Goal: Task Accomplishment & Management: Manage account settings

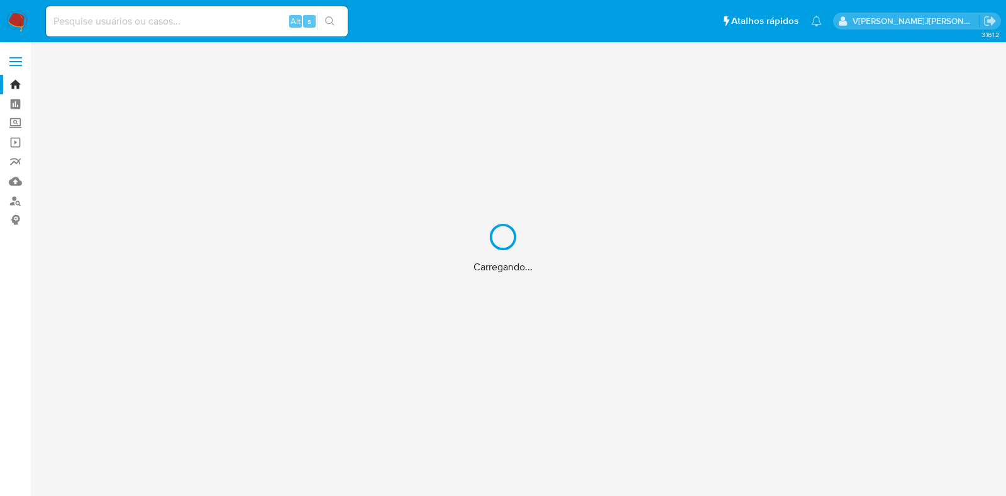
click at [91, 24] on div "Carregando..." at bounding box center [503, 248] width 1006 height 496
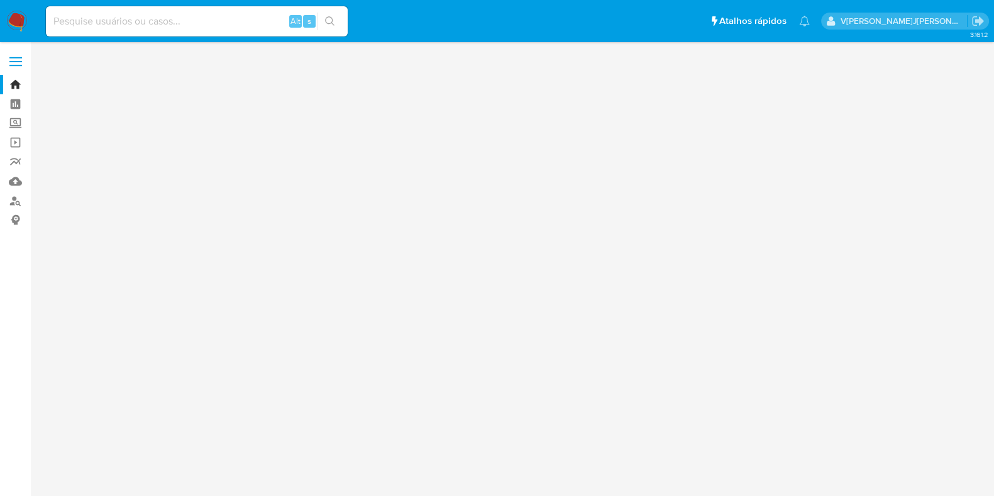
click at [82, 18] on input at bounding box center [197, 21] width 302 height 16
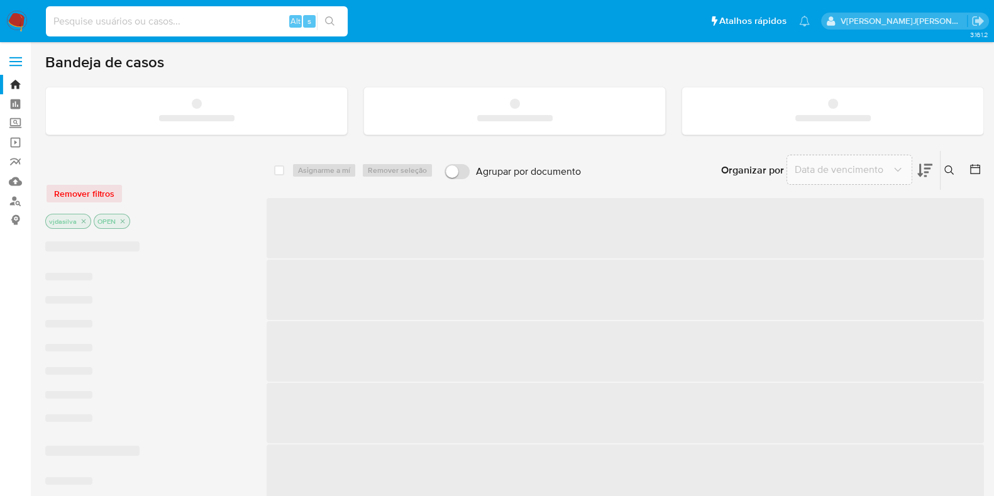
paste input "03:05:00 e 03:06:06"
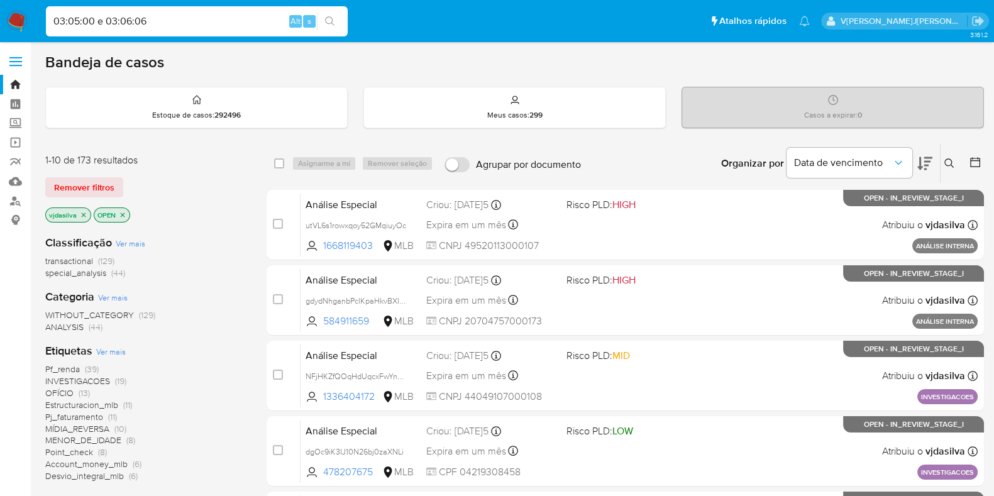
click at [167, 18] on input "03:05:00 e 03:06:06" at bounding box center [197, 21] width 302 height 16
paste input "1917068106"
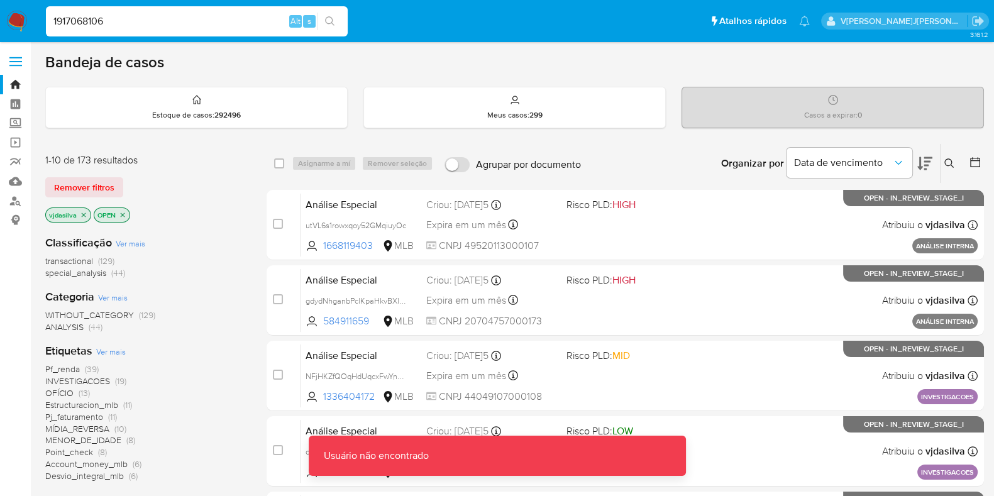
click at [162, 25] on input "1917068106" at bounding box center [197, 21] width 302 height 16
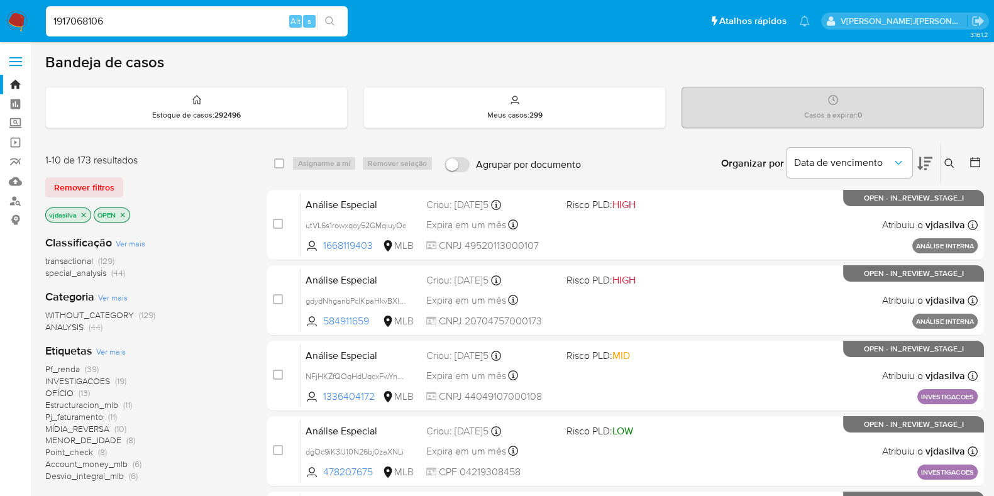
type input "1917068106"
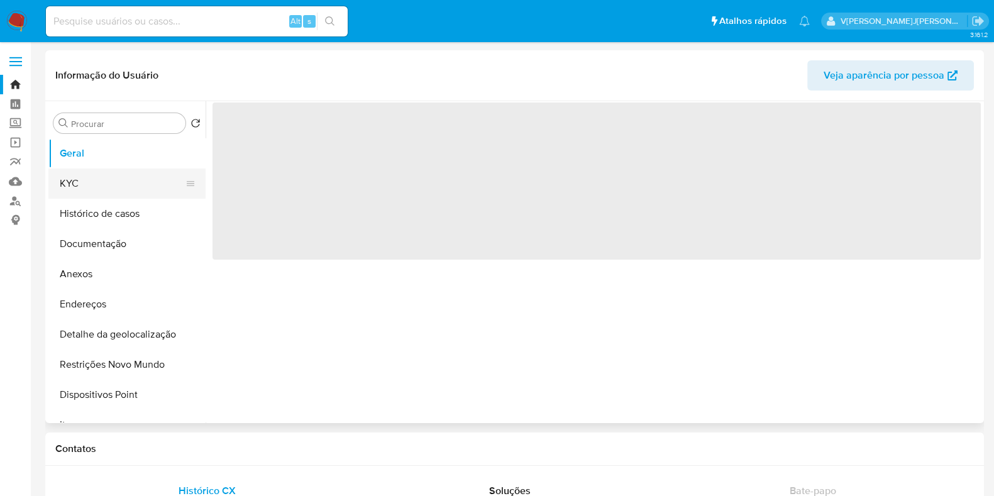
select select "10"
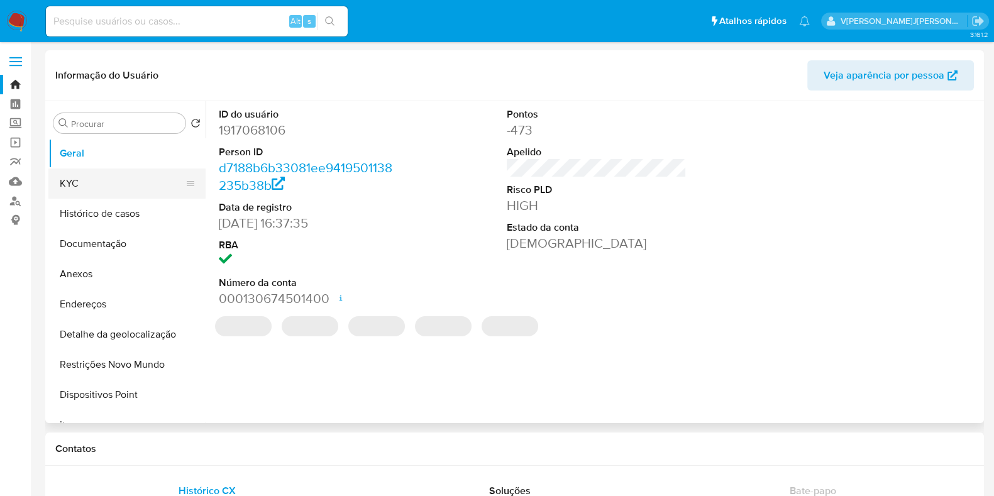
click at [134, 181] on button "KYC" at bounding box center [121, 184] width 147 height 30
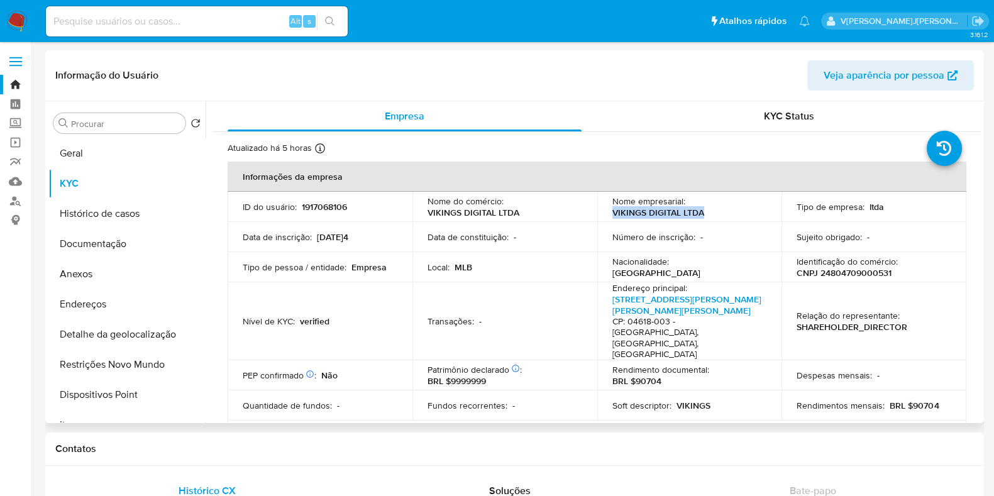
drag, startPoint x: 607, startPoint y: 215, endPoint x: 701, endPoint y: 216, distance: 94.3
click at [701, 216] on td "Nome empresarial : VIKINGS DIGITAL LTDA" at bounding box center [689, 207] width 185 height 30
copy p "VIKINGS DIGITAL LTDA"
click at [147, 280] on button "Anexos" at bounding box center [121, 274] width 147 height 30
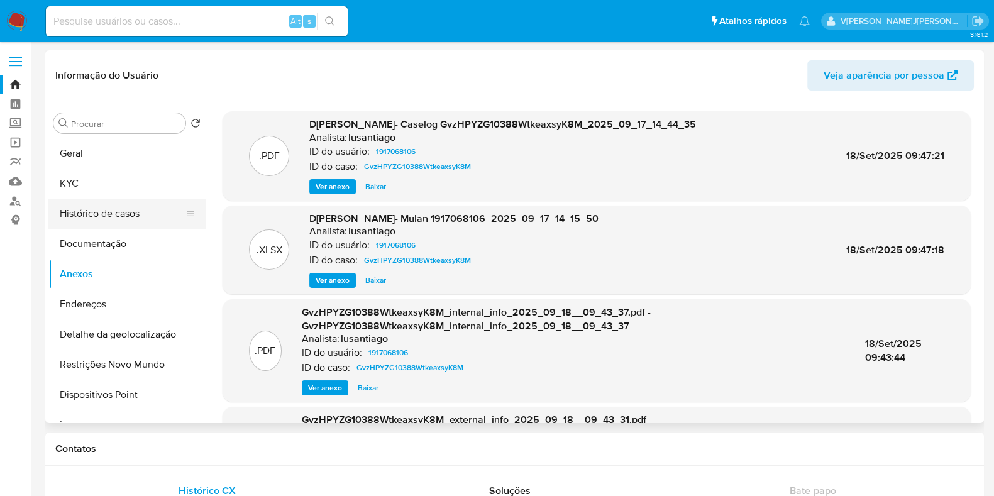
click at [129, 214] on button "Histórico de casos" at bounding box center [121, 214] width 147 height 30
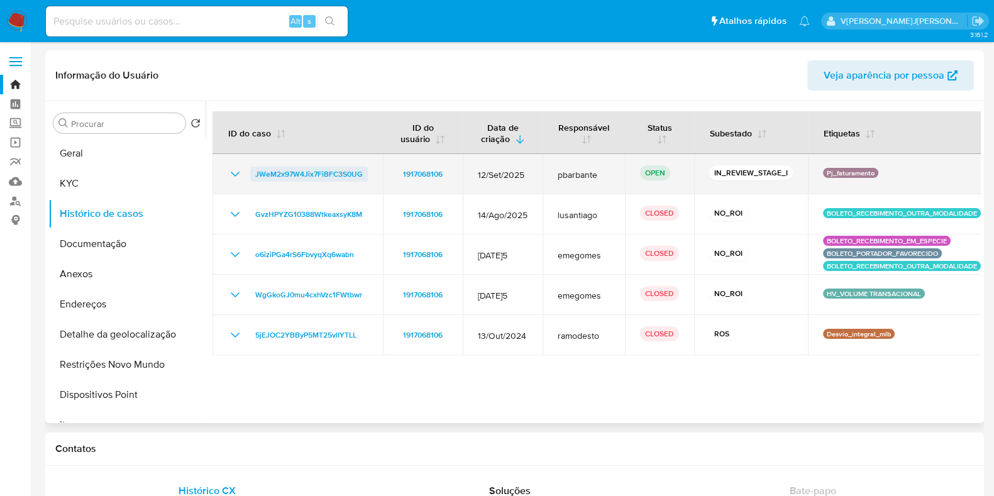
drag, startPoint x: 245, startPoint y: 177, endPoint x: 365, endPoint y: 176, distance: 120.1
click at [365, 176] on div "JWeM2x97W4Jix7FiBFC3S0UG" at bounding box center [298, 174] width 140 height 15
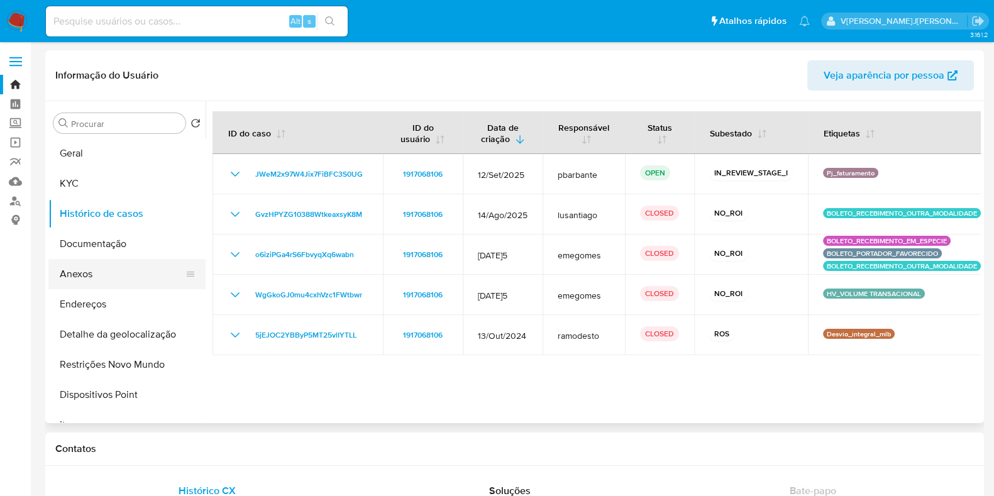
click at [103, 272] on button "Anexos" at bounding box center [121, 274] width 147 height 30
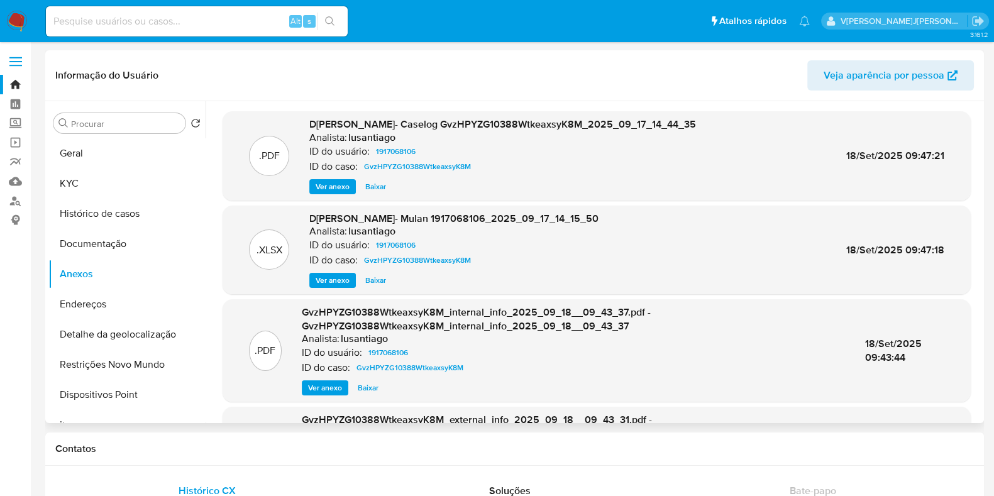
click at [330, 190] on span "Ver anexo" at bounding box center [333, 187] width 34 height 13
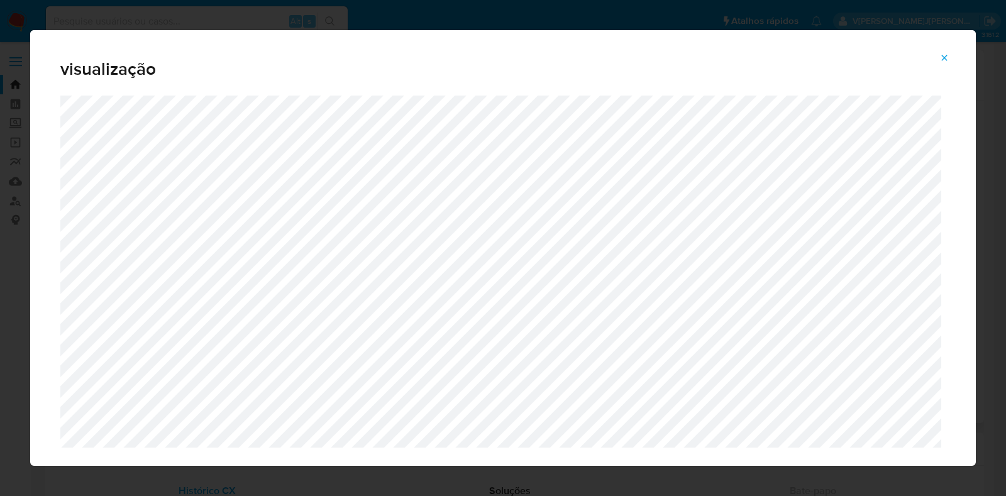
click at [947, 58] on icon "Attachment preview" at bounding box center [945, 58] width 10 height 10
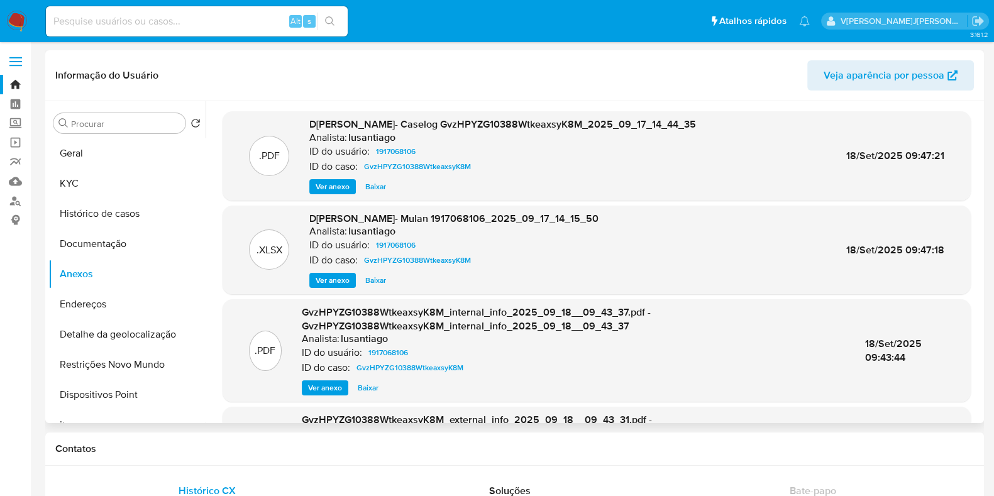
click at [132, 14] on input at bounding box center [197, 21] width 302 height 16
paste input "357285635"
type input "357285635"
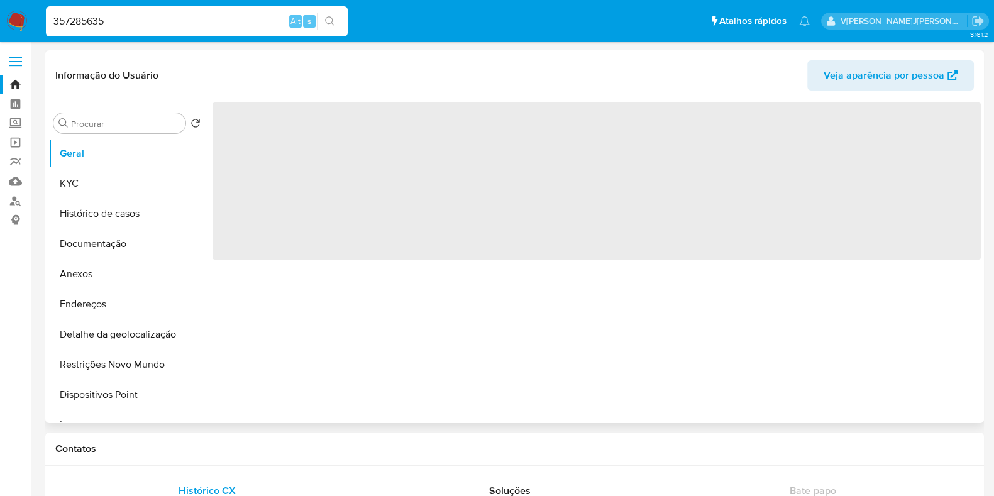
select select "10"
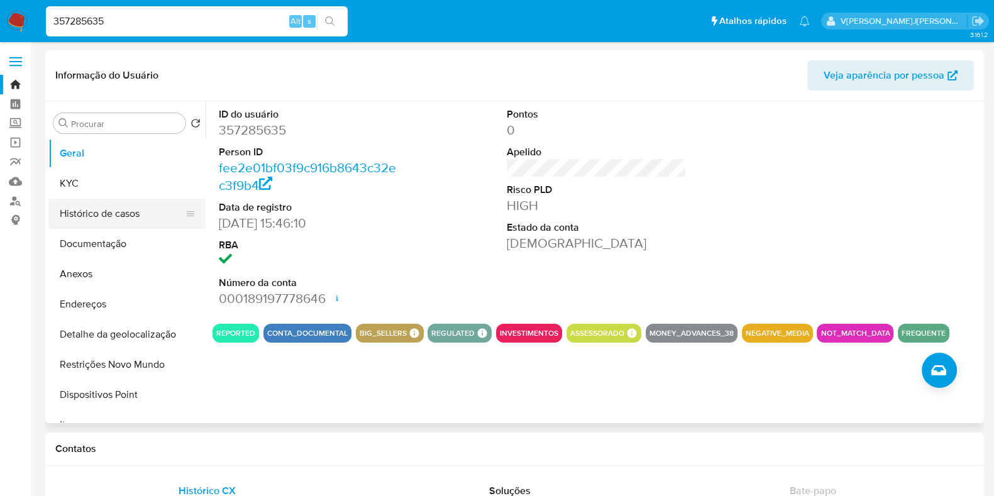
click at [118, 221] on button "Histórico de casos" at bounding box center [121, 214] width 147 height 30
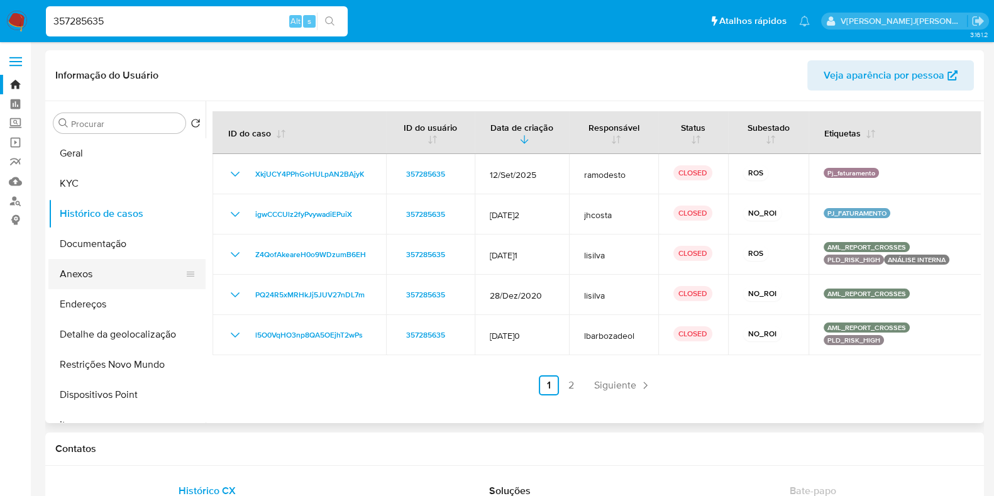
click at [106, 275] on button "Anexos" at bounding box center [121, 274] width 147 height 30
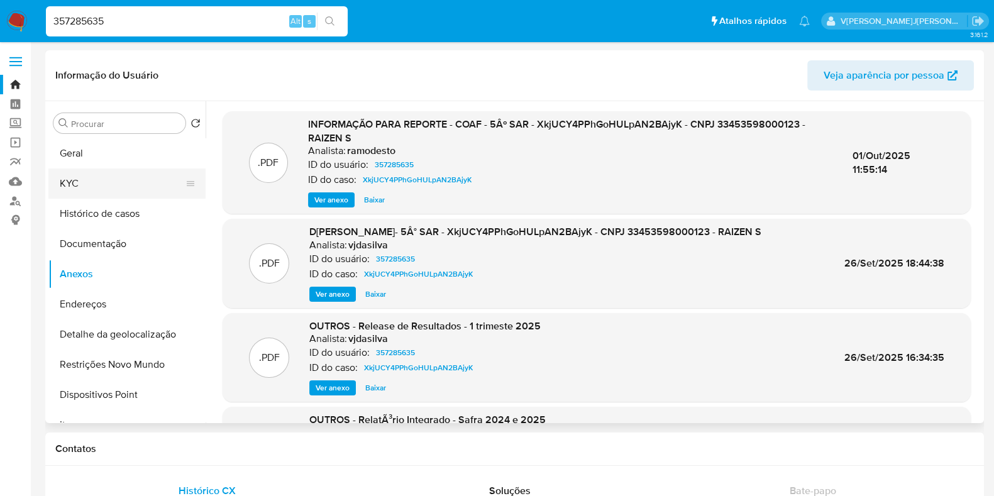
click at [75, 180] on button "KYC" at bounding box center [121, 184] width 147 height 30
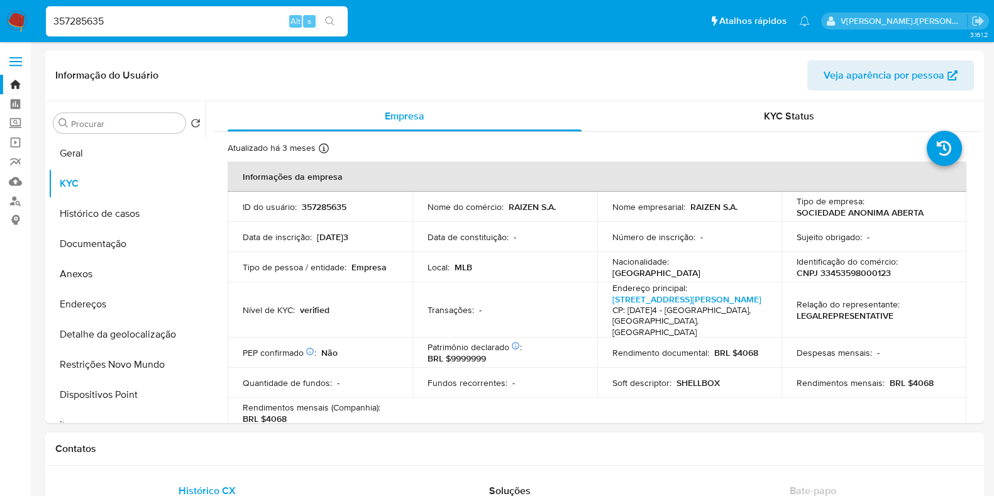
click at [114, 22] on input "357285635" at bounding box center [197, 21] width 302 height 16
paste input "00698914"
type input "300698914"
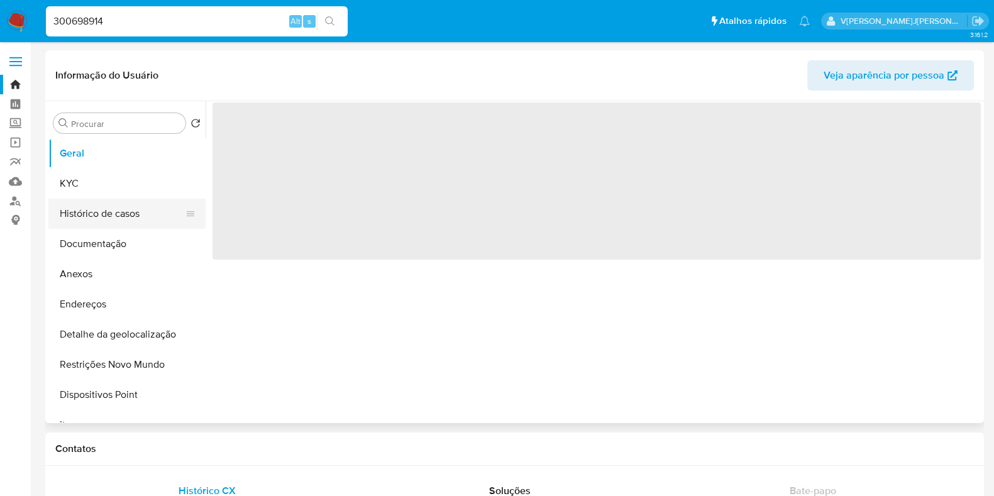
select select "10"
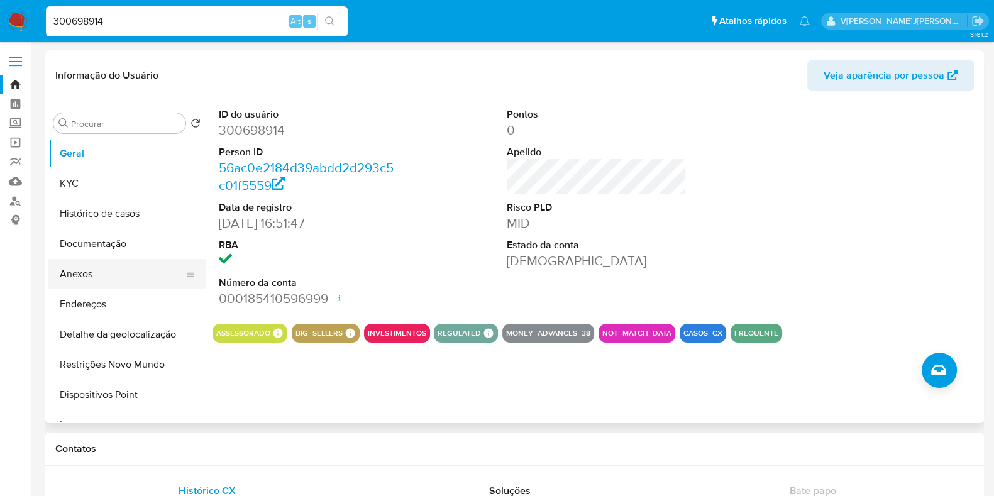
click at [107, 273] on button "Anexos" at bounding box center [121, 274] width 147 height 30
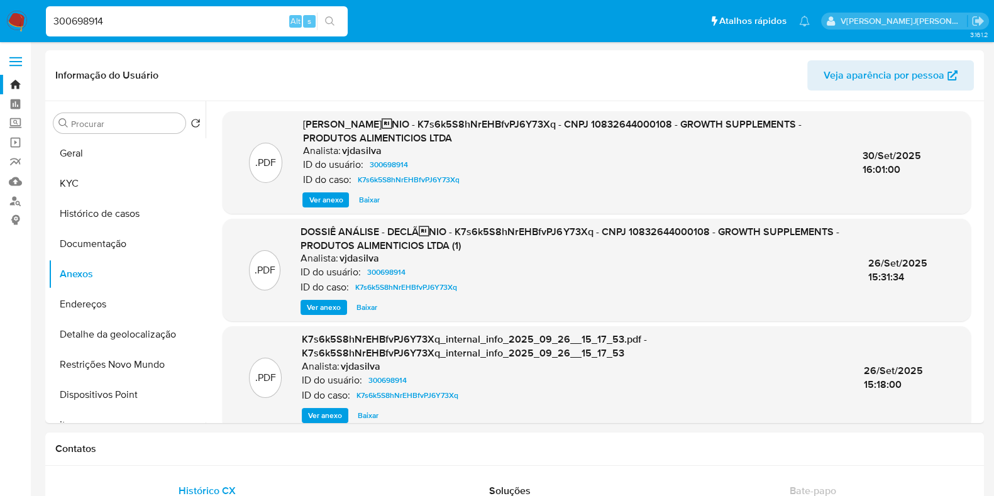
click at [214, 26] on input "300698914" at bounding box center [197, 21] width 302 height 16
paste input "1470153198"
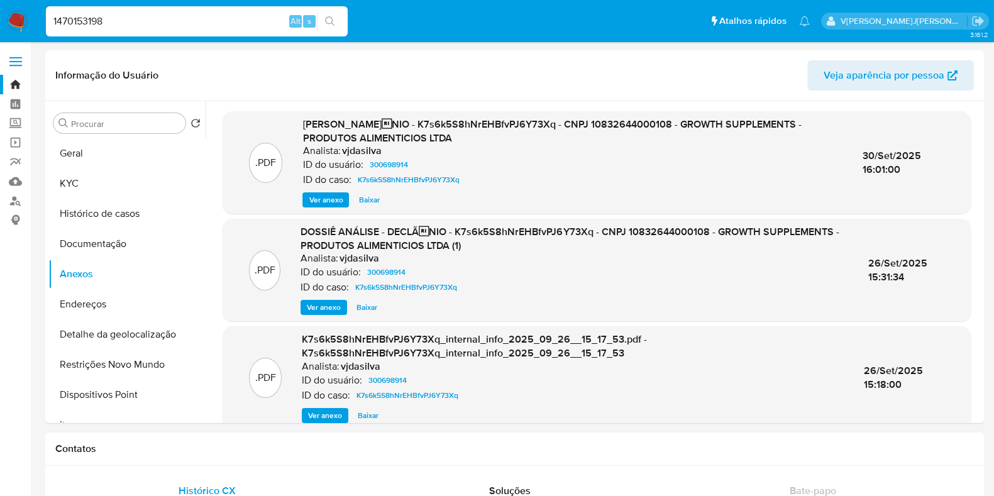
type input "1470153198"
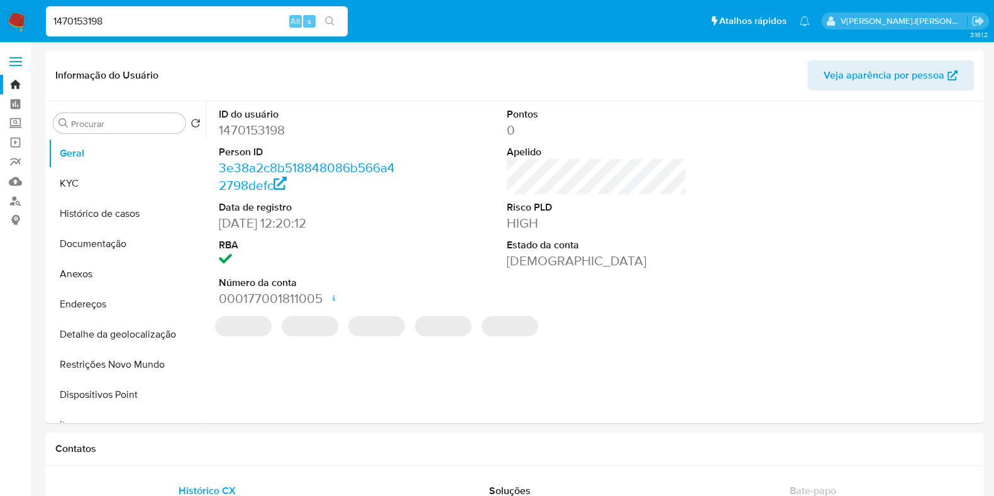
select select "10"
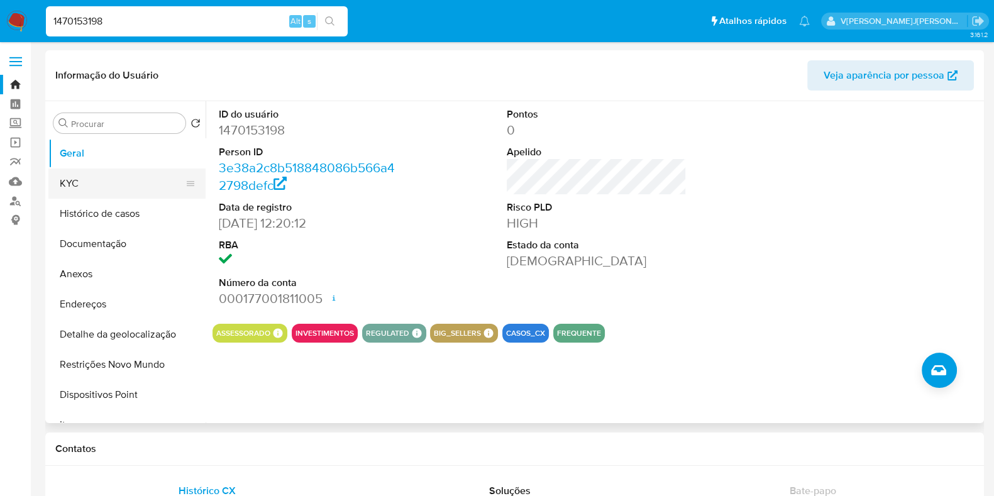
click at [98, 177] on button "KYC" at bounding box center [121, 184] width 147 height 30
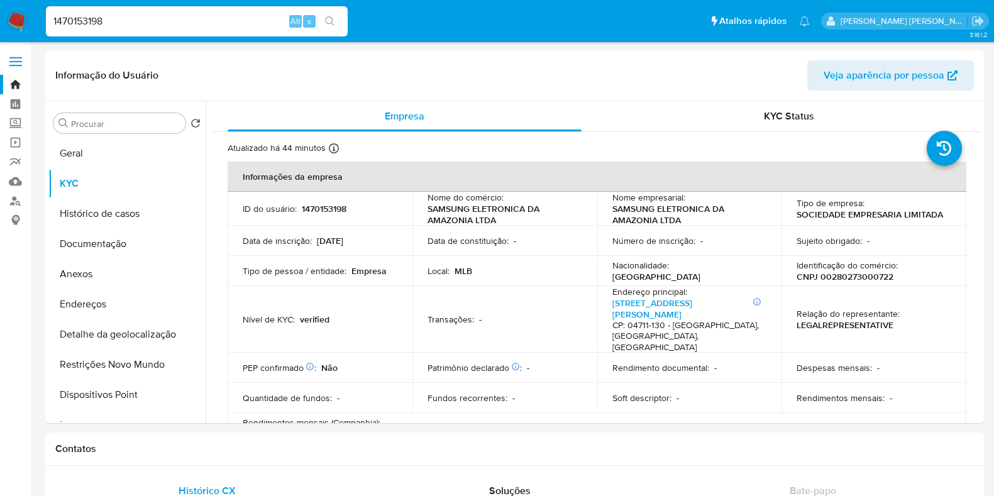
select select "10"
click at [190, 32] on div "1470153198 Alt s" at bounding box center [197, 21] width 302 height 30
click at [190, 24] on input "1470153198" at bounding box center [197, 21] width 302 height 16
paste input "584911659"
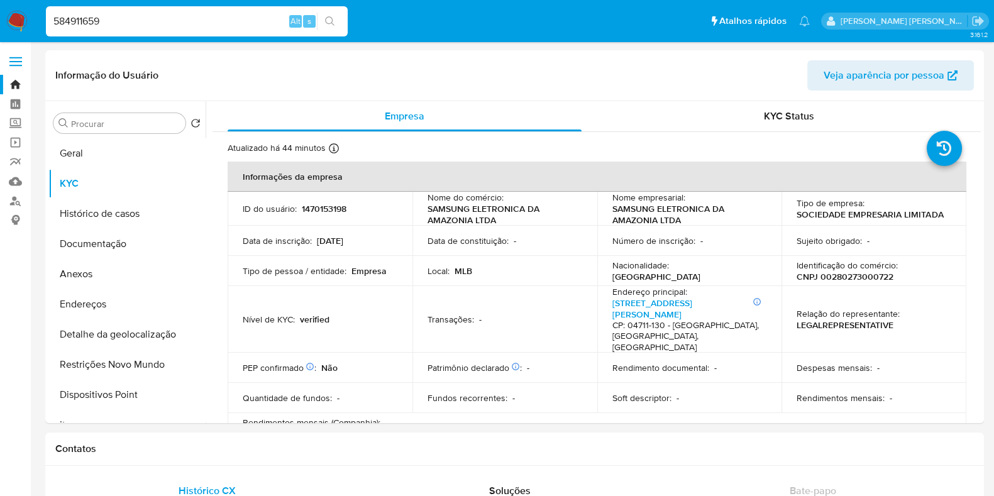
type input "584911659"
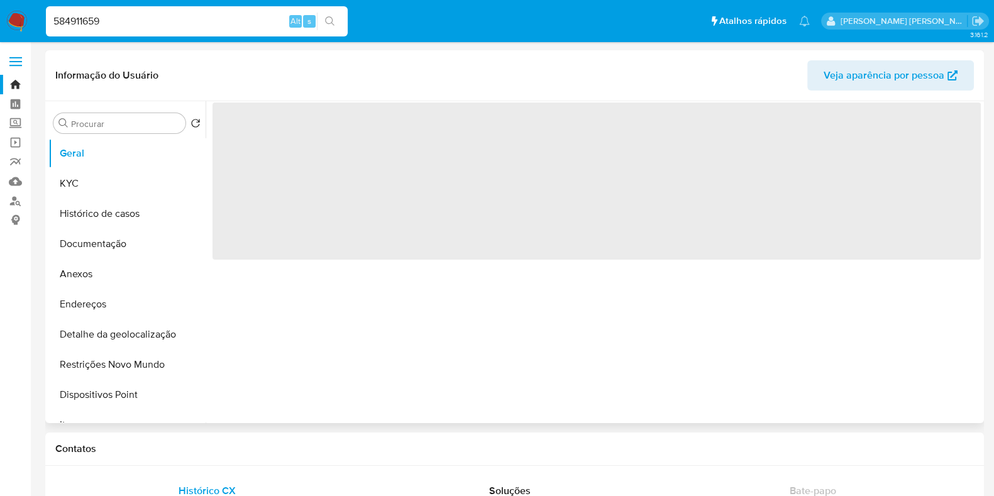
select select "10"
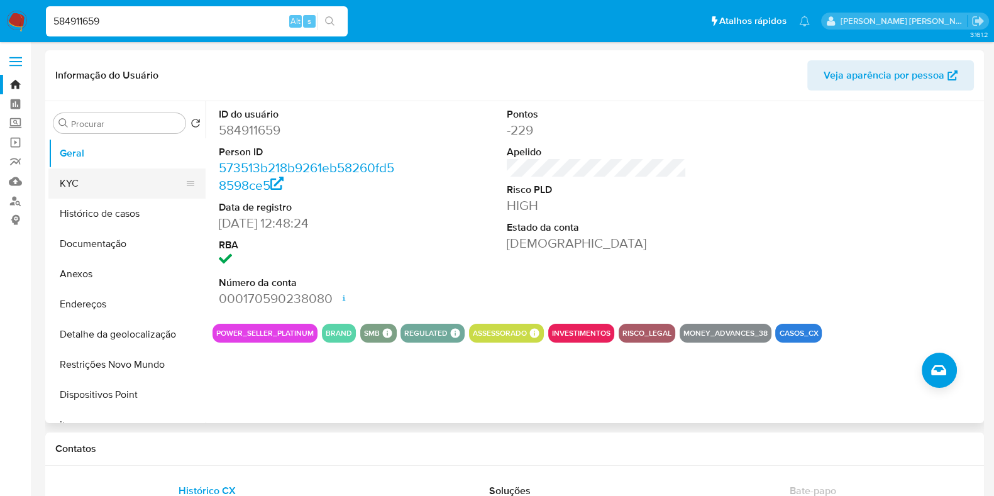
click at [111, 182] on button "KYC" at bounding box center [121, 184] width 147 height 30
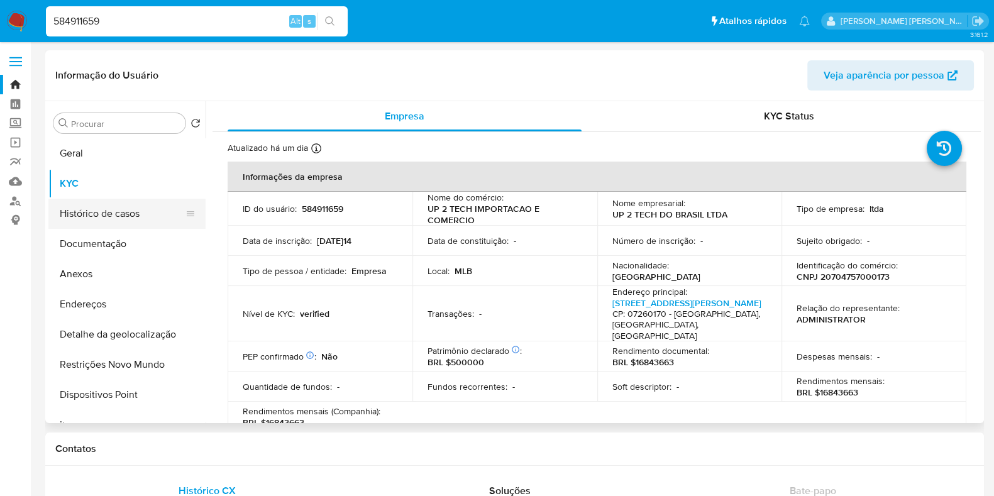
click at [135, 215] on button "Histórico de casos" at bounding box center [121, 214] width 147 height 30
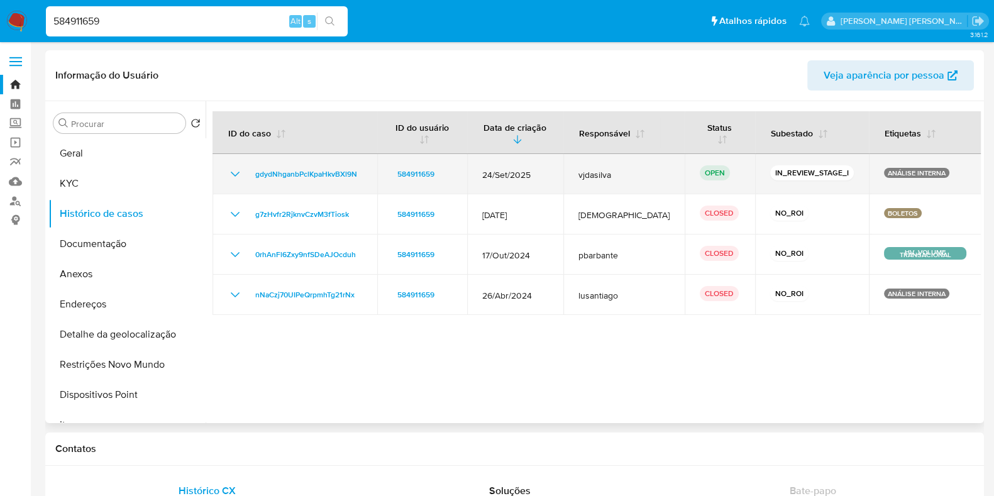
drag, startPoint x: 247, startPoint y: 175, endPoint x: 387, endPoint y: 184, distance: 140.5
click at [387, 184] on tr "gdydNhganbPclKpaHkvBXl9N 584911659 24/Set/2025 vjdasilva OPEN IN_REVIEW_STAGE_I…" at bounding box center [597, 174] width 769 height 40
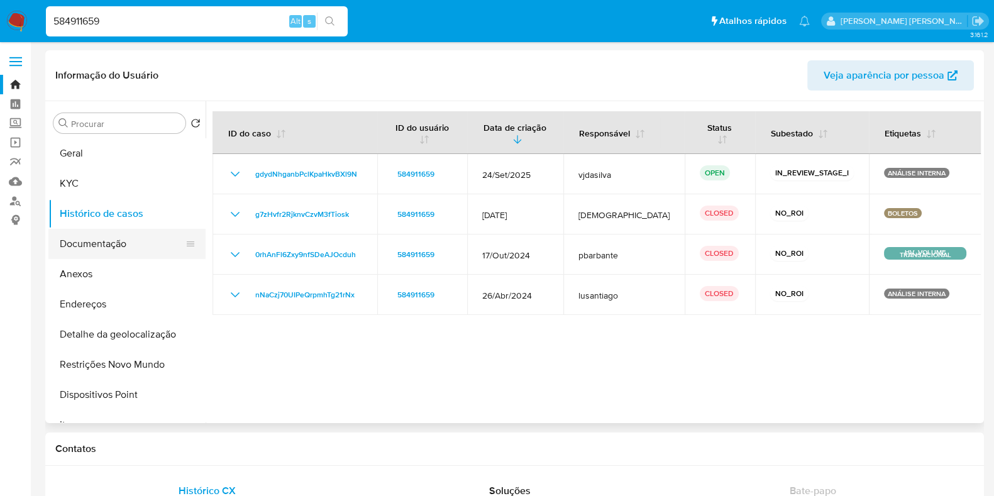
click at [123, 240] on button "Documentação" at bounding box center [121, 244] width 147 height 30
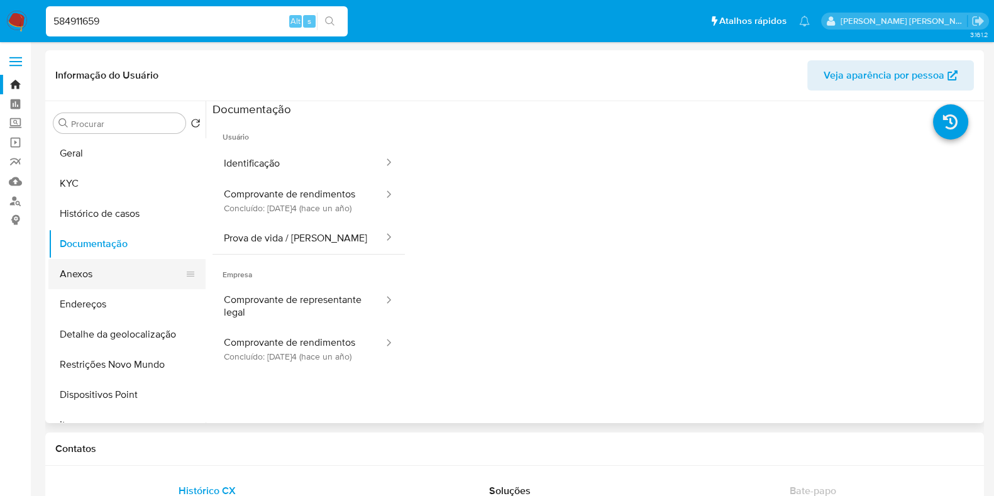
click at [119, 278] on button "Anexos" at bounding box center [121, 274] width 147 height 30
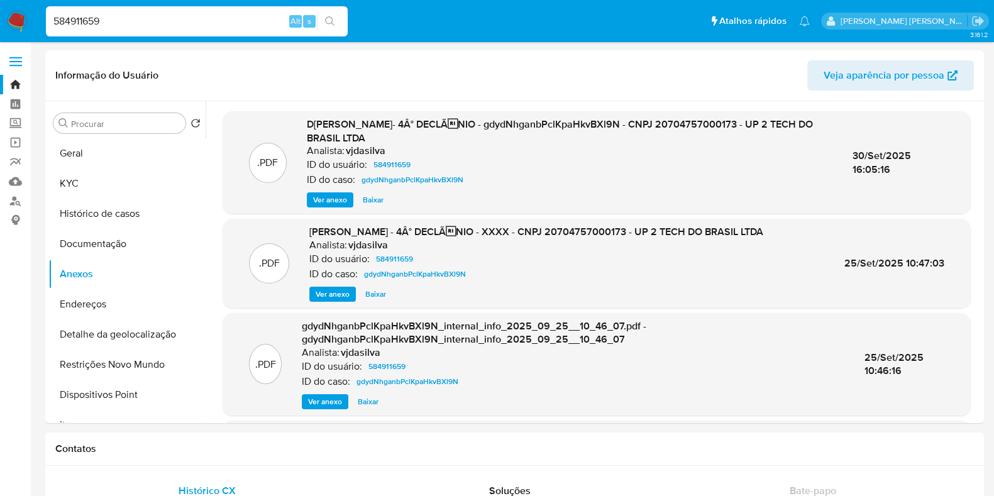
click at [243, 23] on input "584911659" at bounding box center [197, 21] width 302 height 16
paste input "74340941"
type input "743409419"
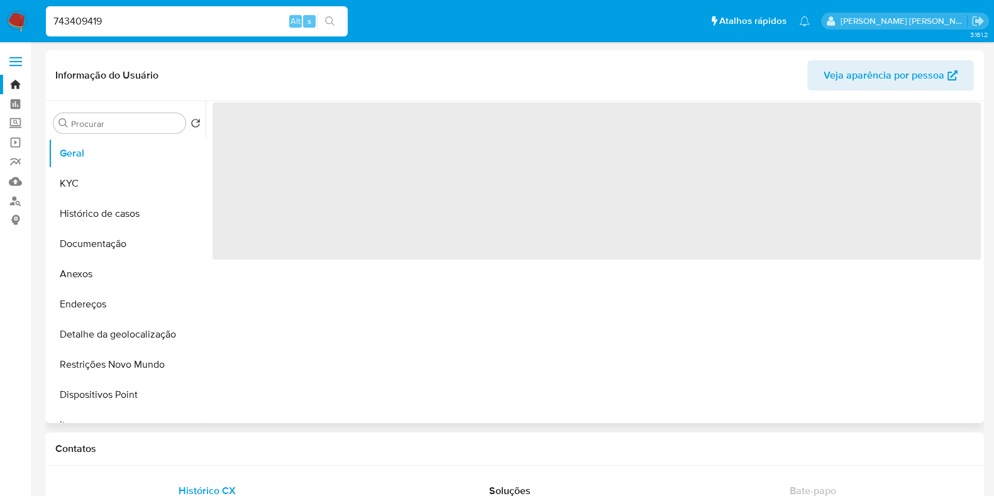
select select "10"
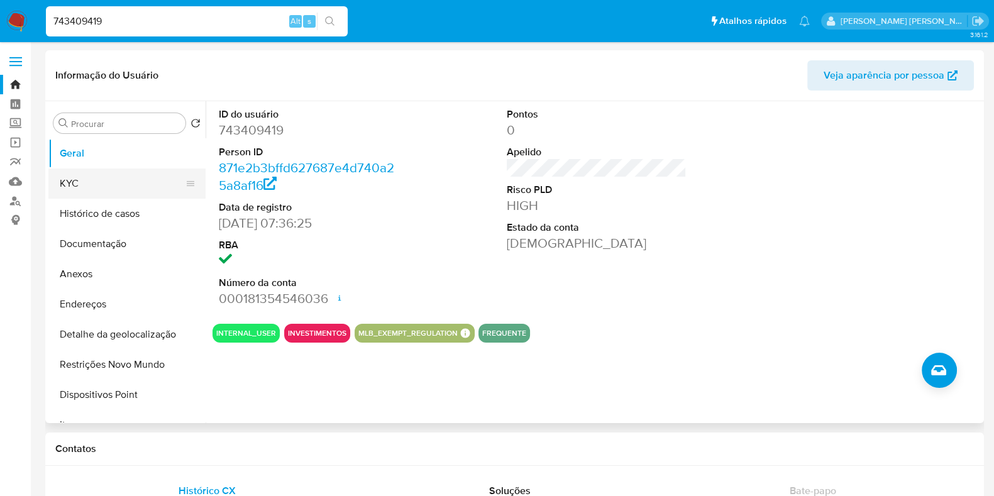
click at [129, 177] on button "KYC" at bounding box center [121, 184] width 147 height 30
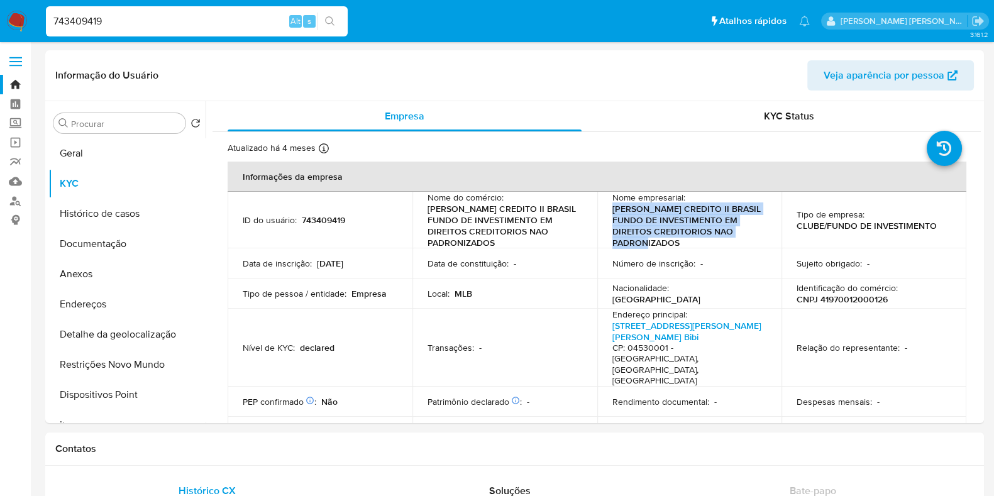
drag, startPoint x: 610, startPoint y: 208, endPoint x: 683, endPoint y: 240, distance: 79.7
click at [683, 240] on p "MERCADO CREDITO II BRASIL FUNDO DE INVESTIMENTO EM DIREITOS CREDITORIOS NAO PAD…" at bounding box center [688, 225] width 150 height 45
copy p "MERCADO CREDITO II BRASIL FUNDO DE INVESTIMENTO EM DIREITOS CREDITORIOS NAO PAD…"
click at [822, 223] on p "CLUBE/FUNDO DE INVESTIMENTO" at bounding box center [867, 225] width 140 height 11
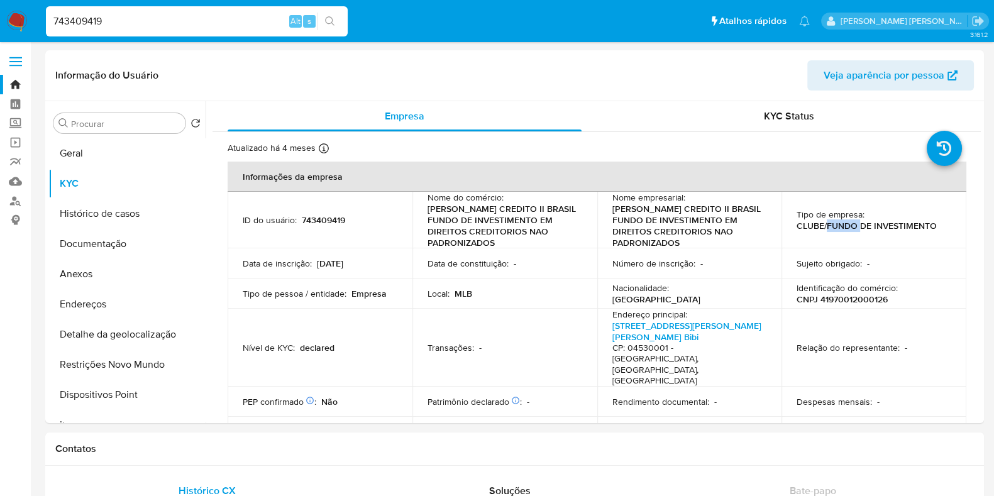
click at [822, 223] on p "CLUBE/FUNDO DE INVESTIMENTO" at bounding box center [867, 225] width 140 height 11
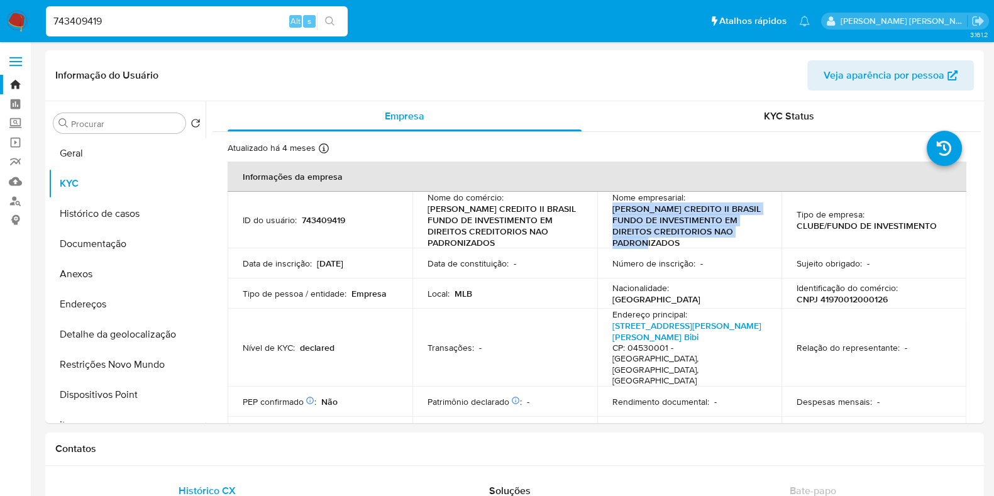
drag, startPoint x: 610, startPoint y: 212, endPoint x: 687, endPoint y: 241, distance: 82.6
click at [687, 241] on p "MERCADO CREDITO II BRASIL FUNDO DE INVESTIMENTO EM DIREITOS CREDITORIOS NAO PAD…" at bounding box center [688, 225] width 150 height 45
copy p "MERCADO CREDITO II BRASIL FUNDO DE INVESTIMENTO EM DIREITOS CREDITORIOS NAO PAD…"
click at [177, 24] on input "743409419" at bounding box center [197, 21] width 302 height 16
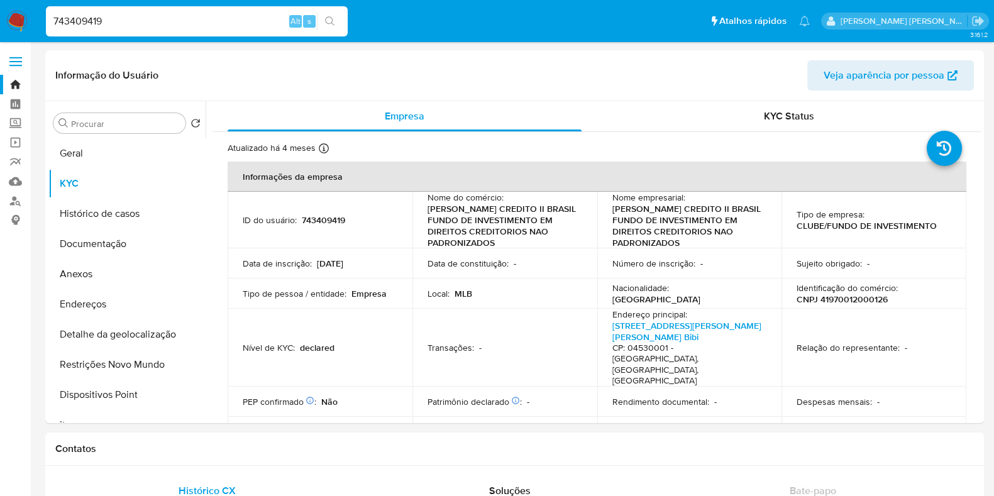
paste input "JWeM2x97W4Jix7FiBFC3S0UG"
type input "JWeM2x97W4Jix7FiBFC3S0UG"
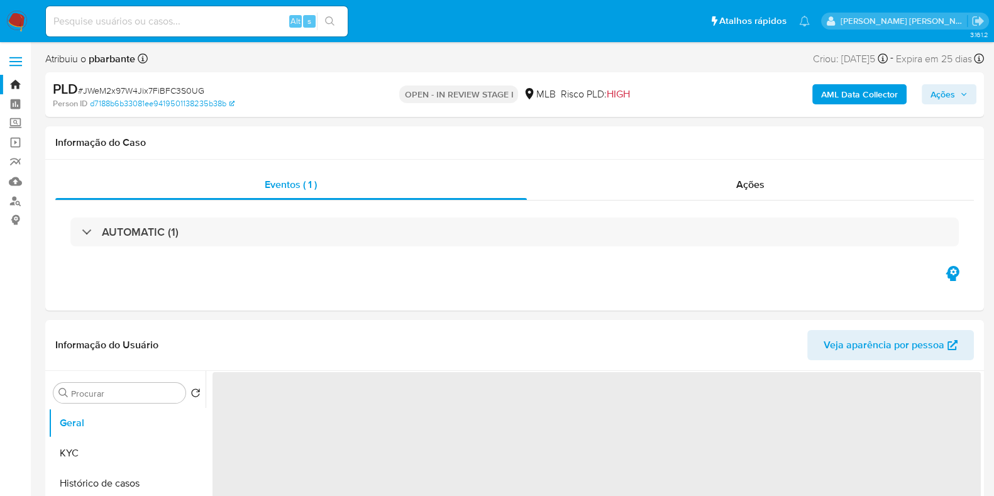
select select "10"
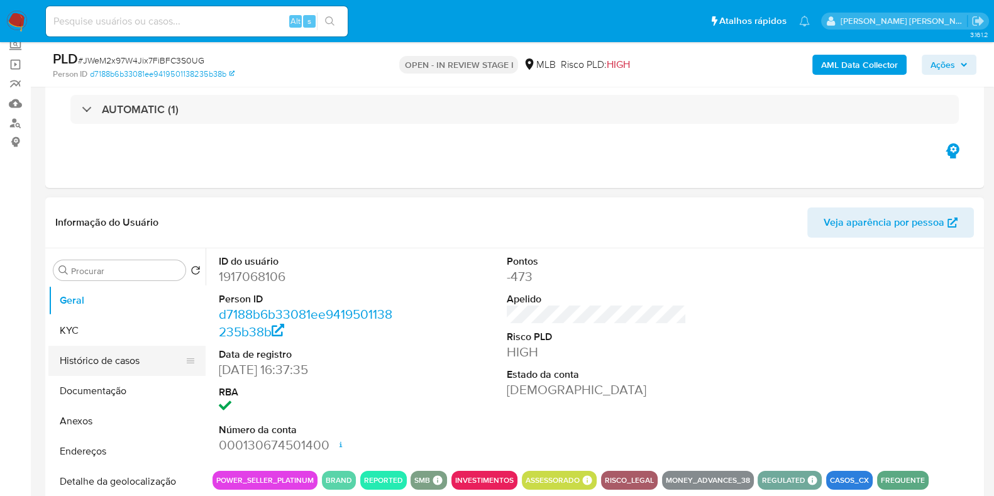
click at [114, 357] on button "Histórico de casos" at bounding box center [121, 361] width 147 height 30
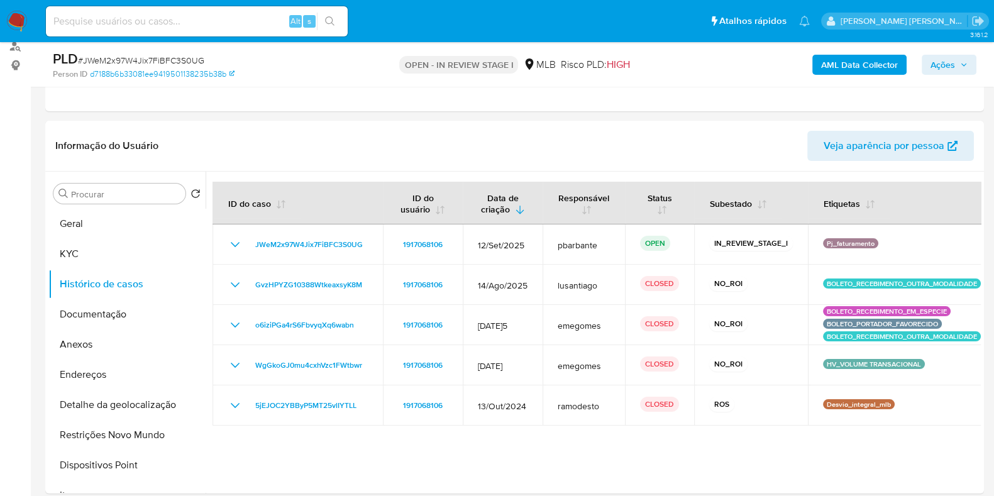
scroll to position [157, 0]
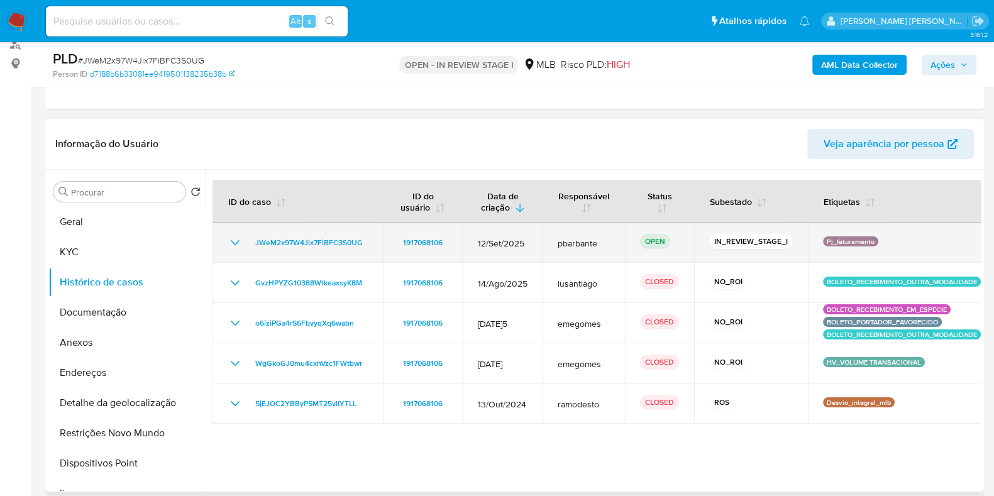
click at [568, 243] on span "pbarbante" at bounding box center [584, 243] width 52 height 11
drag, startPoint x: 370, startPoint y: 247, endPoint x: 254, endPoint y: 240, distance: 115.9
click at [254, 240] on td "JWeM2x97W4Jix7FiBFC3S0UG" at bounding box center [298, 243] width 170 height 40
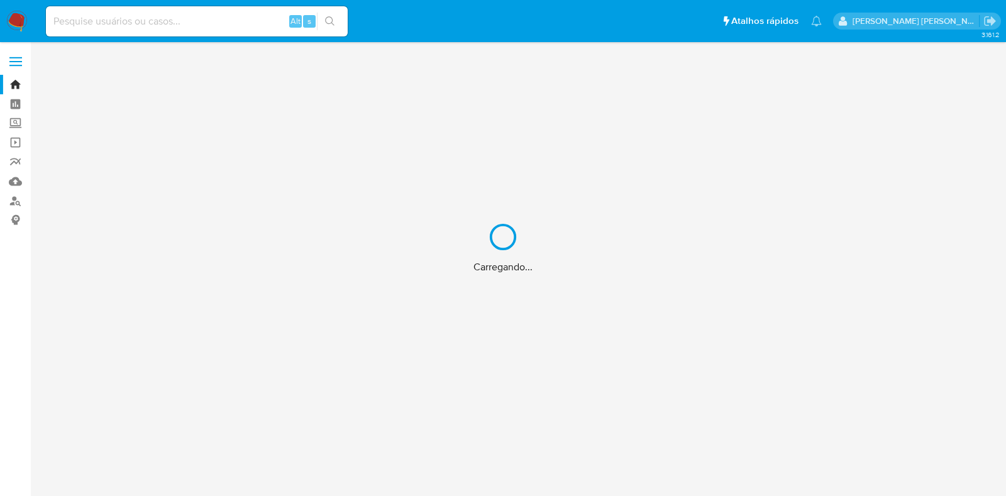
click at [138, 30] on div "Carregando..." at bounding box center [503, 248] width 1006 height 496
click at [147, 23] on div "Carregando..." at bounding box center [503, 248] width 1006 height 496
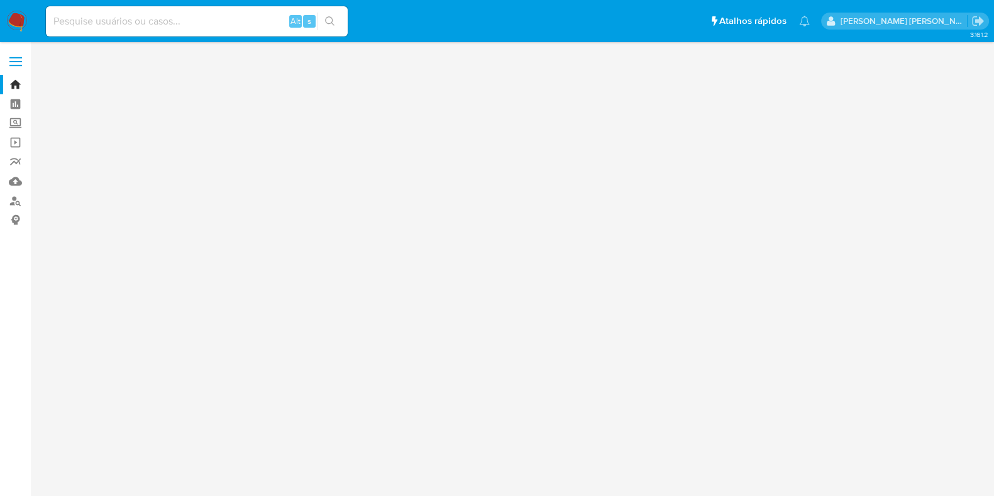
click at [157, 19] on input at bounding box center [197, 21] width 302 height 16
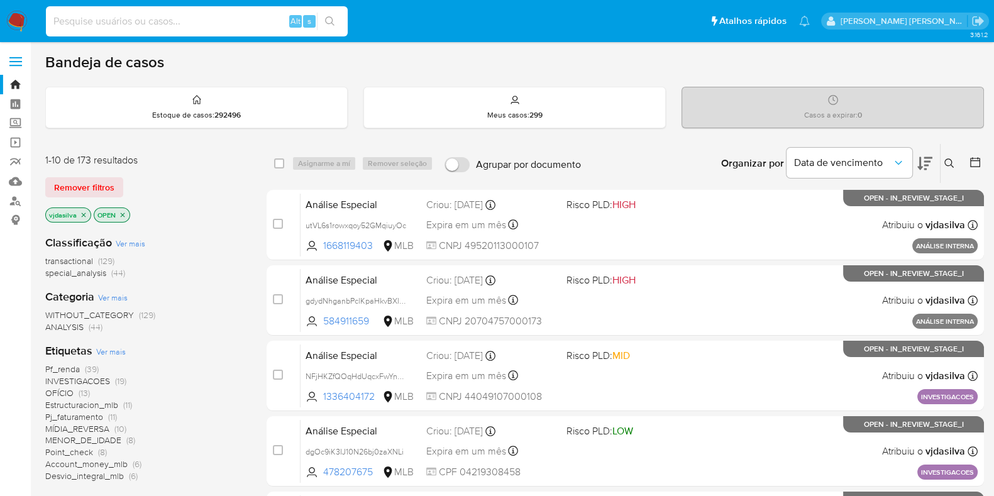
paste input "743409419"
type input "743409419"
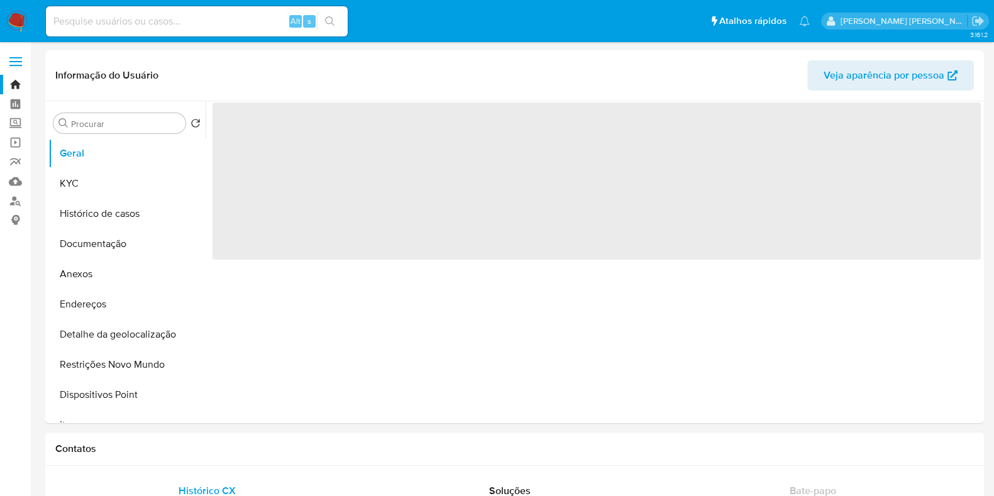
select select "10"
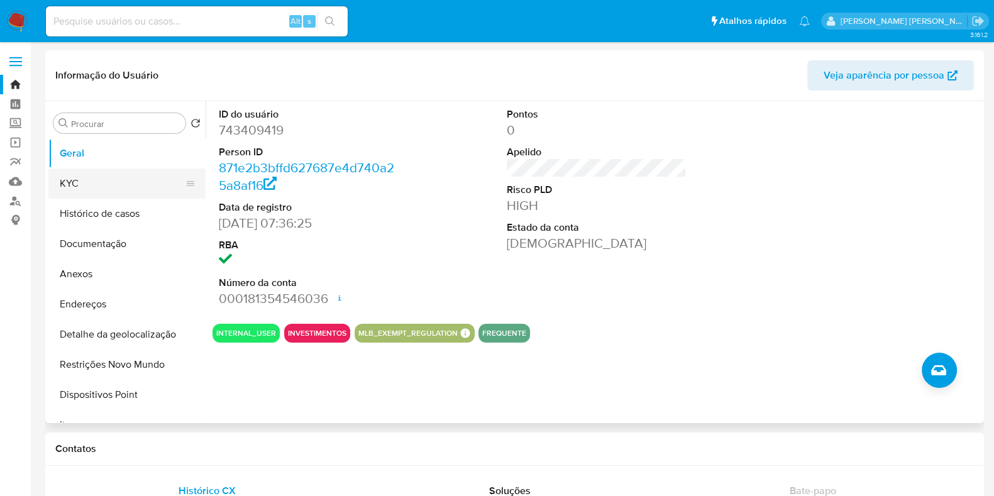
click at [142, 177] on button "KYC" at bounding box center [121, 184] width 147 height 30
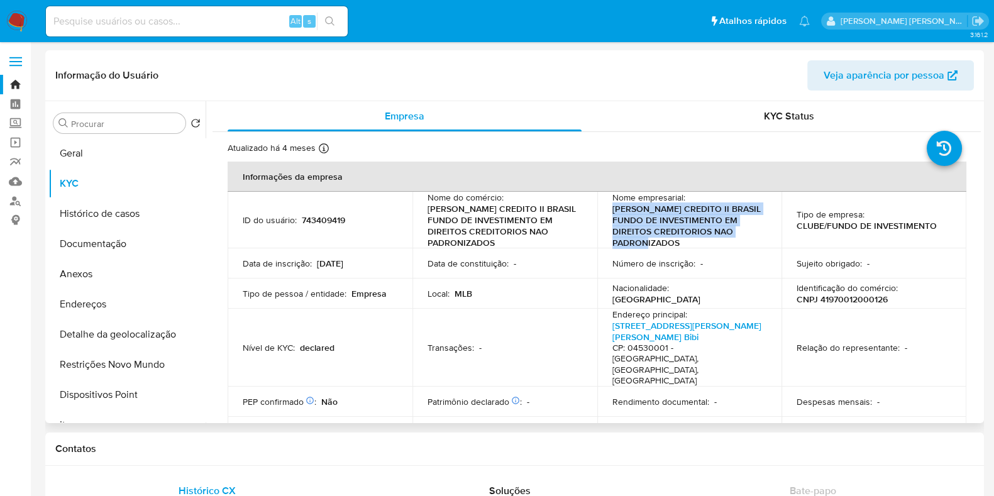
drag, startPoint x: 611, startPoint y: 208, endPoint x: 678, endPoint y: 245, distance: 77.2
click at [678, 245] on p "MERCADO CREDITO II BRASIL FUNDO DE INVESTIMENTO EM DIREITOS CREDITORIOS NAO PAD…" at bounding box center [688, 225] width 150 height 45
copy p "MERCADO CREDITO II BRASIL FUNDO DE INVESTIMENTO EM DIREITOS CREDITORIOS NAO PAD…"
click at [238, 14] on input at bounding box center [197, 21] width 302 height 16
paste input "1470153198"
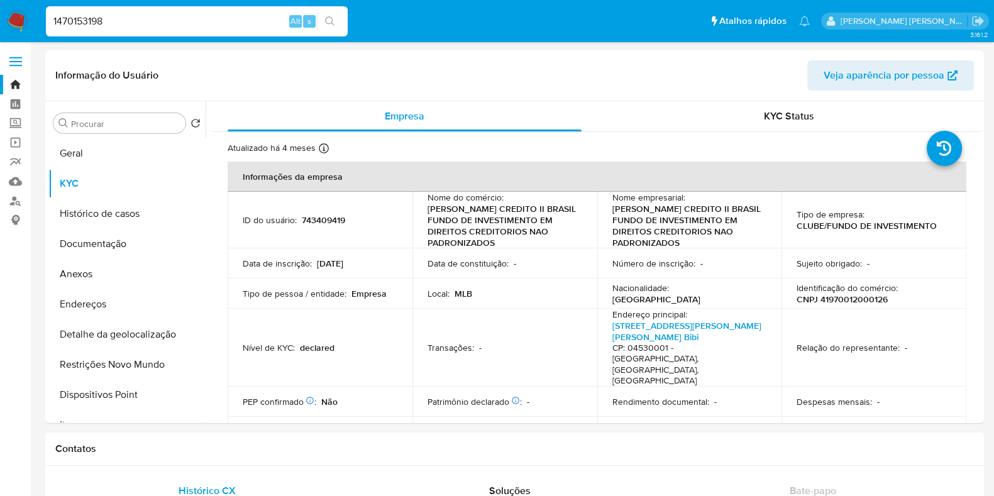
type input "1470153198"
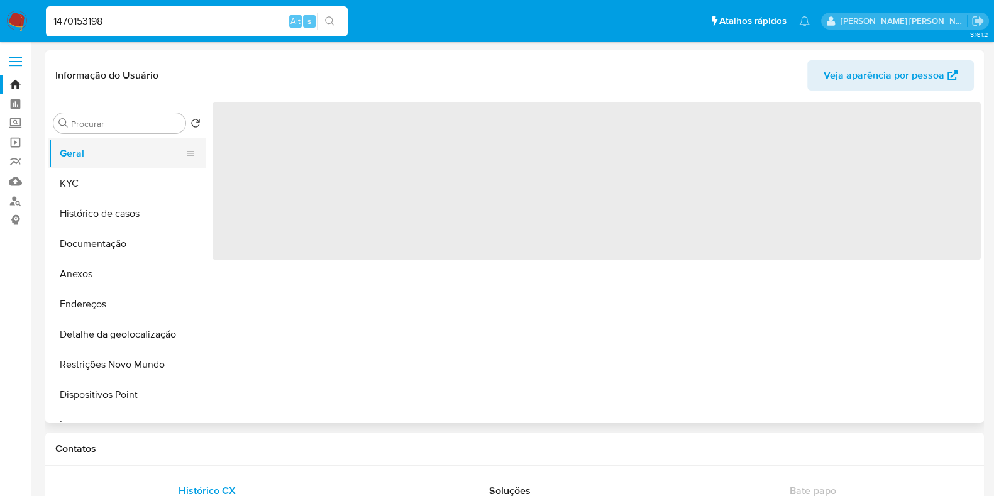
select select "10"
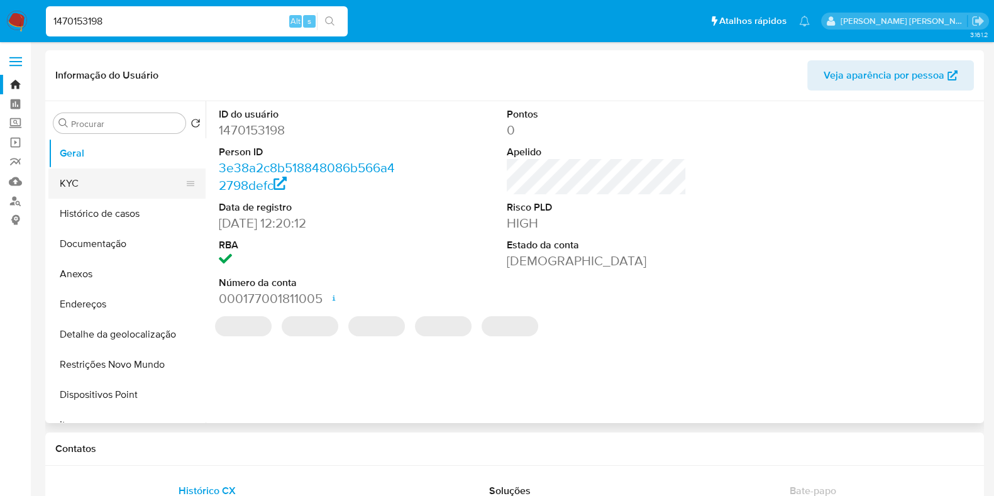
click at [143, 178] on button "KYC" at bounding box center [121, 184] width 147 height 30
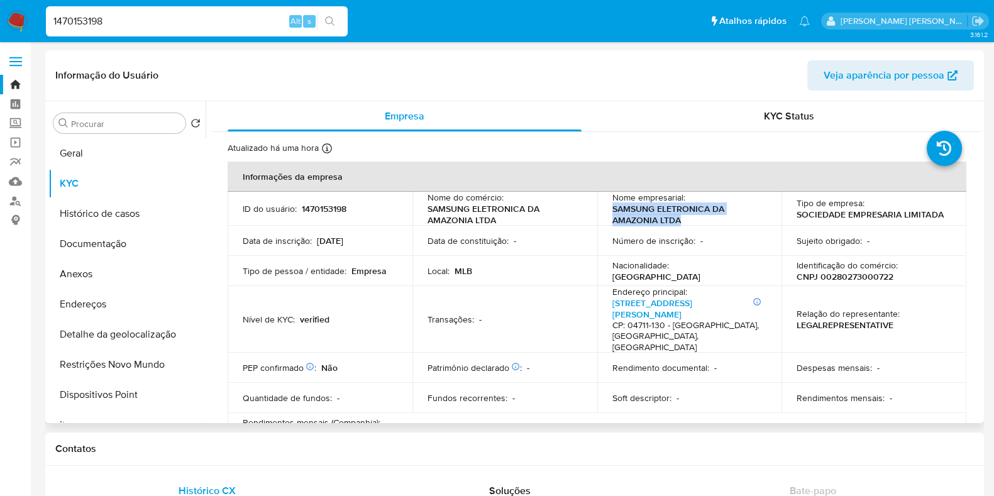
drag, startPoint x: 607, startPoint y: 208, endPoint x: 683, endPoint y: 221, distance: 77.2
click at [683, 221] on td "Nome empresarial : SAMSUNG ELETRONICA DA AMAZONIA LTDA" at bounding box center [689, 209] width 185 height 34
copy p "SAMSUNG ELETRONICA DA AMAZONIA LTDA"
click at [212, 23] on input "1470153198" at bounding box center [197, 21] width 302 height 16
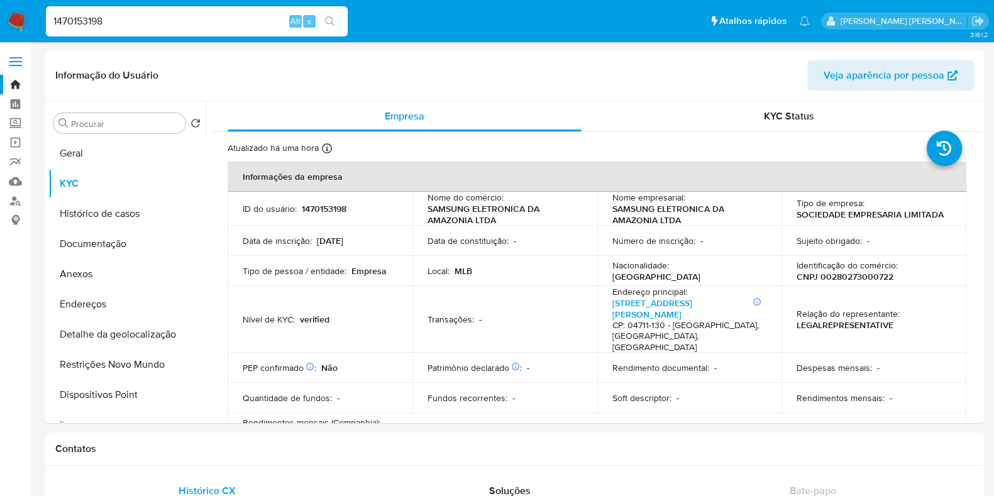
paste input "YZo5nqolaFkp6Nf5T7g3FDI5"
type input "YZo5nqolaFkp6Nf5T7g3FDI5"
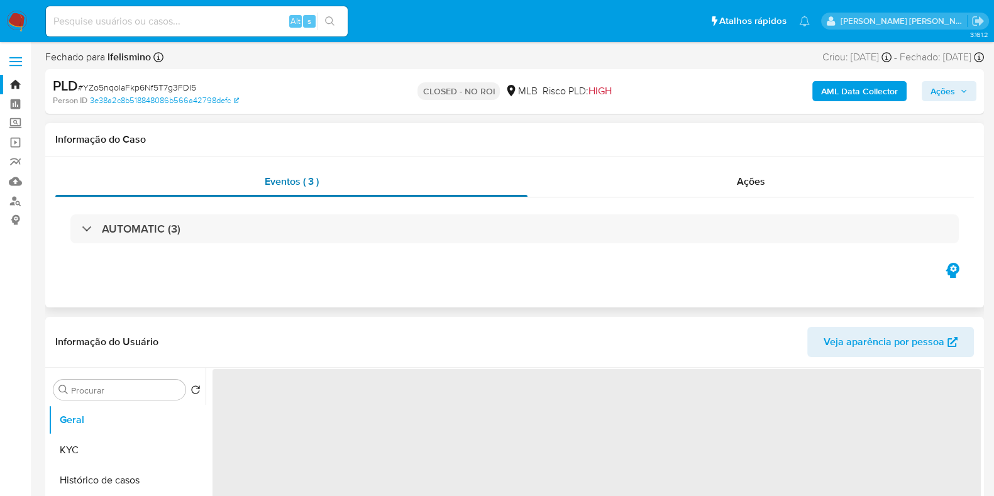
select select "10"
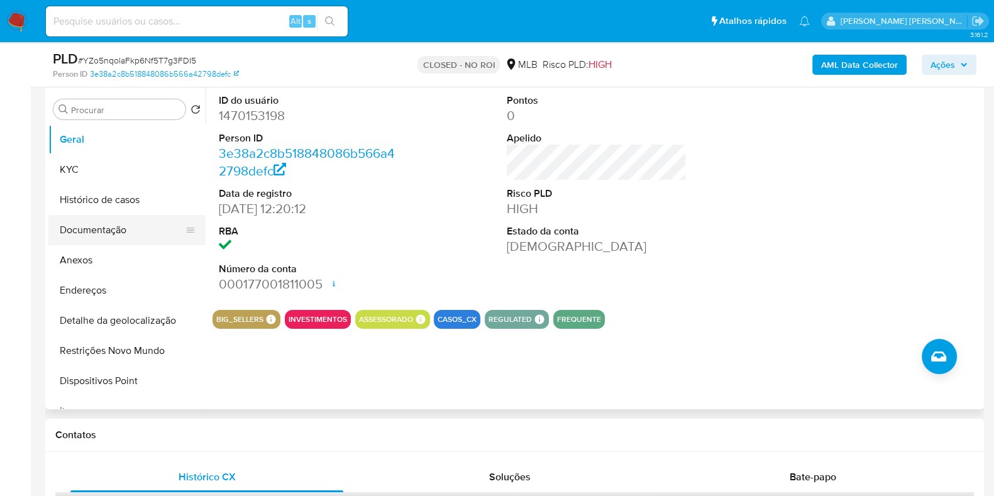
click at [126, 231] on button "Documentação" at bounding box center [121, 230] width 147 height 30
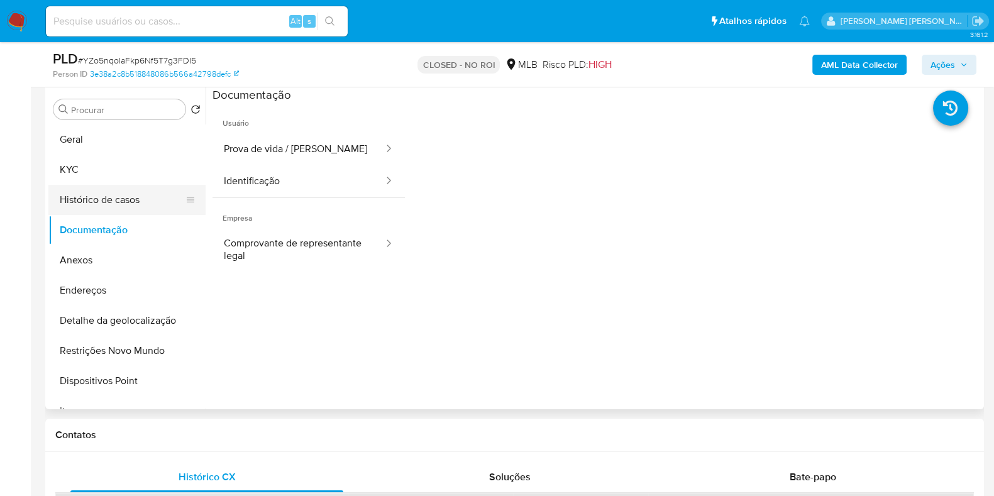
click at [131, 201] on button "Histórico de casos" at bounding box center [121, 200] width 147 height 30
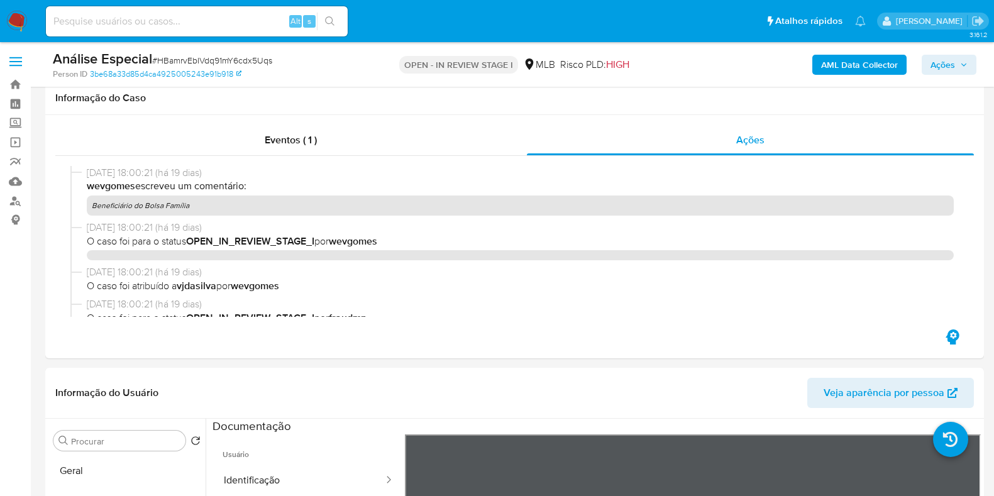
select select "10"
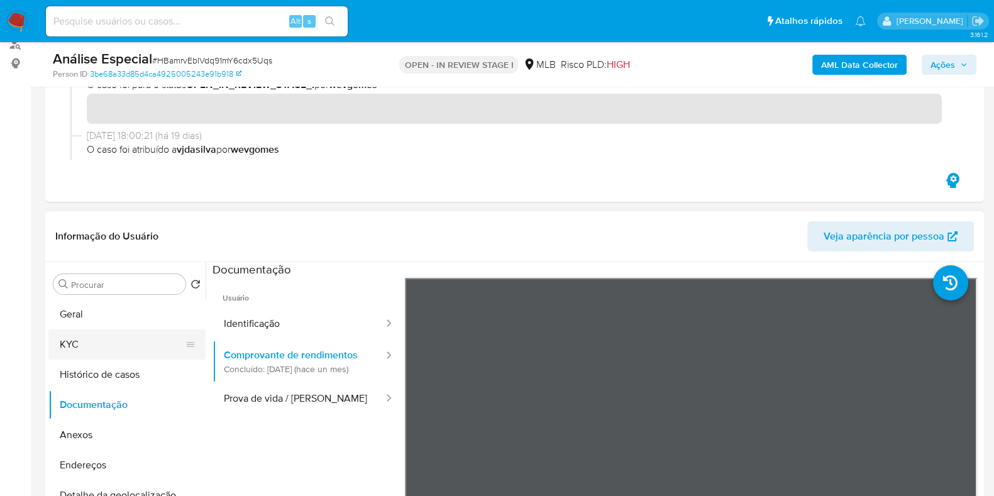
scroll to position [98, 0]
click at [96, 340] on button "KYC" at bounding box center [121, 345] width 147 height 30
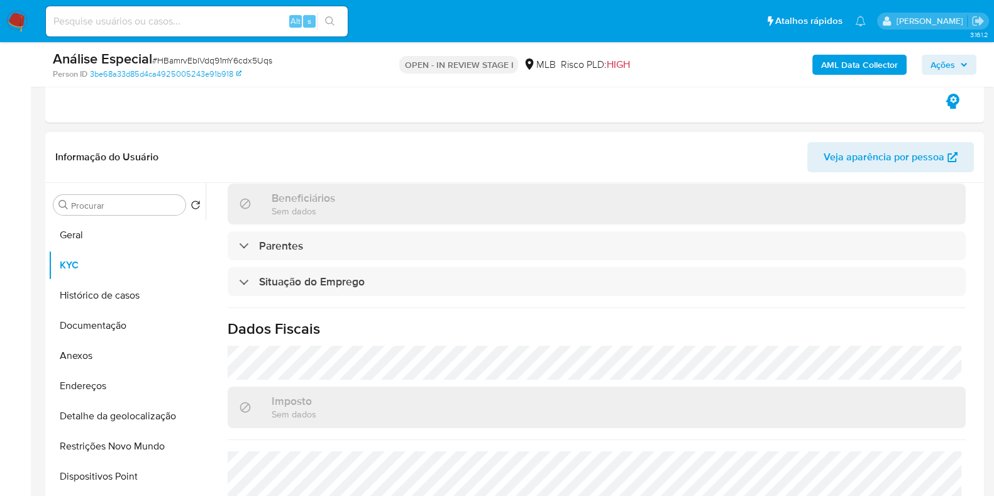
scroll to position [546, 0]
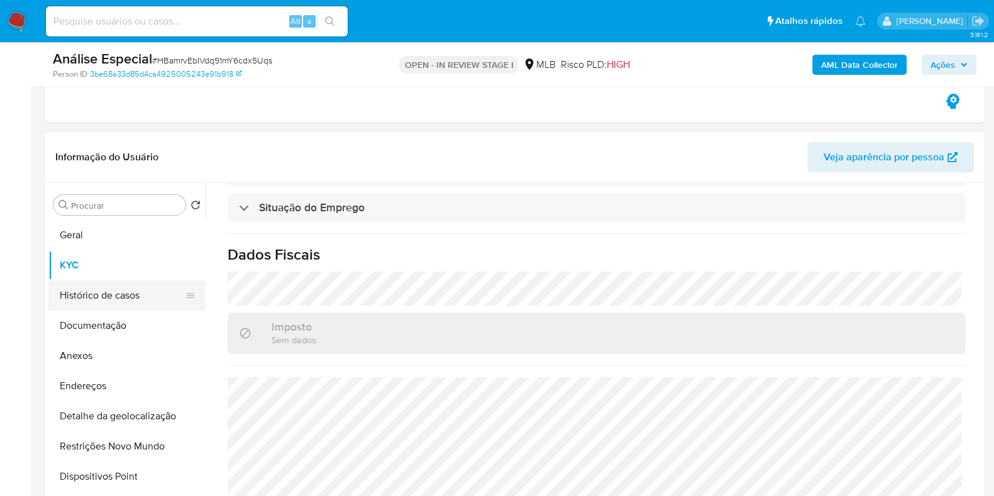
click at [126, 289] on button "Histórico de casos" at bounding box center [121, 296] width 147 height 30
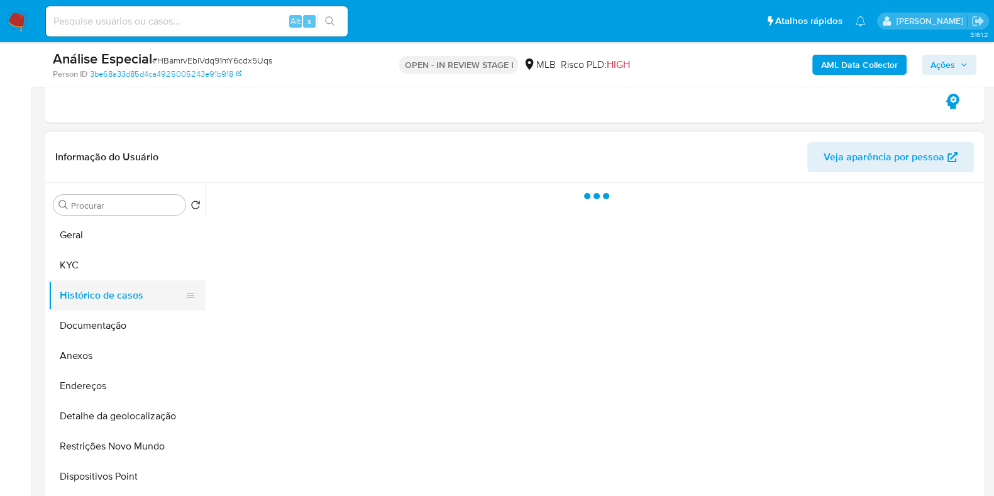
scroll to position [0, 0]
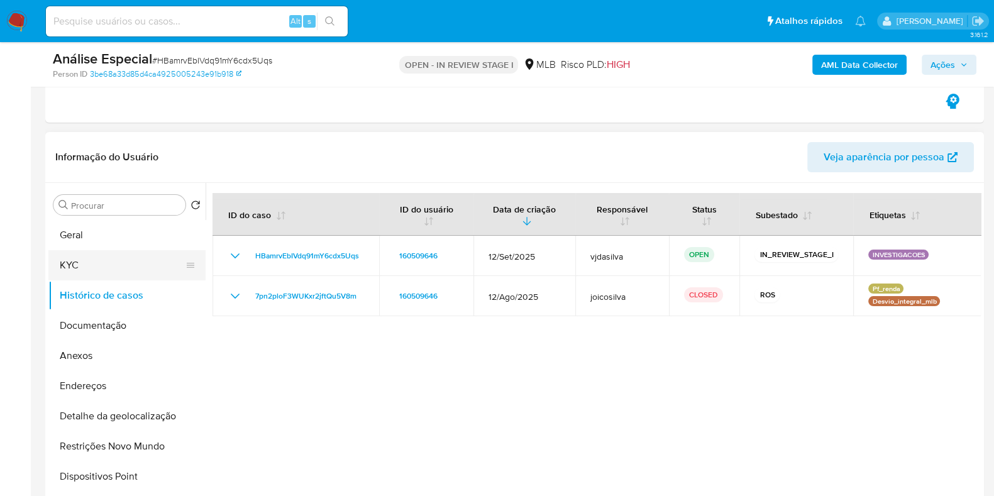
click at [113, 262] on button "KYC" at bounding box center [121, 265] width 147 height 30
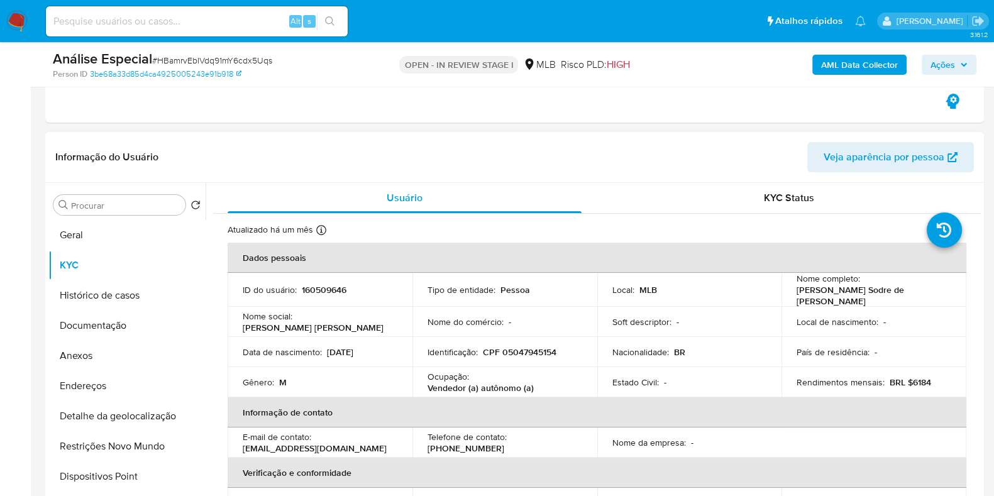
click at [538, 383] on div "Ocupação : Vendedor (a) autônomo (a)" at bounding box center [505, 382] width 155 height 23
copy div "Ocupação : Vendedor (a) autônomo (a)"
drag, startPoint x: 97, startPoint y: 236, endPoint x: 97, endPoint y: 218, distance: 17.6
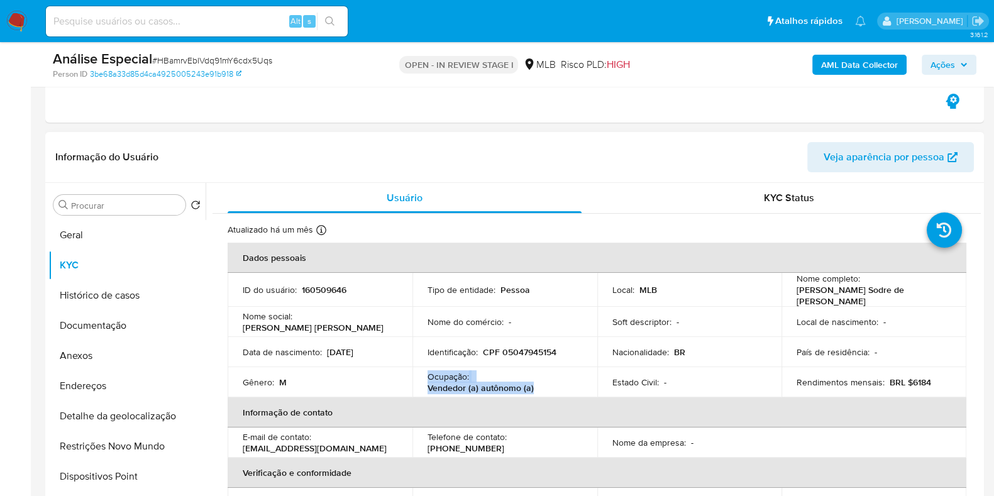
click at [97, 236] on button "Geral" at bounding box center [126, 235] width 157 height 30
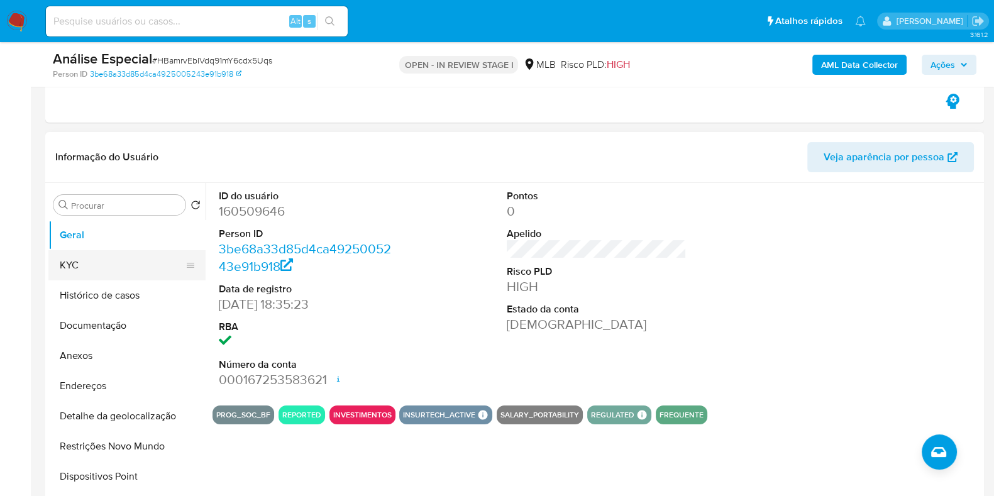
click at [96, 258] on button "KYC" at bounding box center [121, 265] width 147 height 30
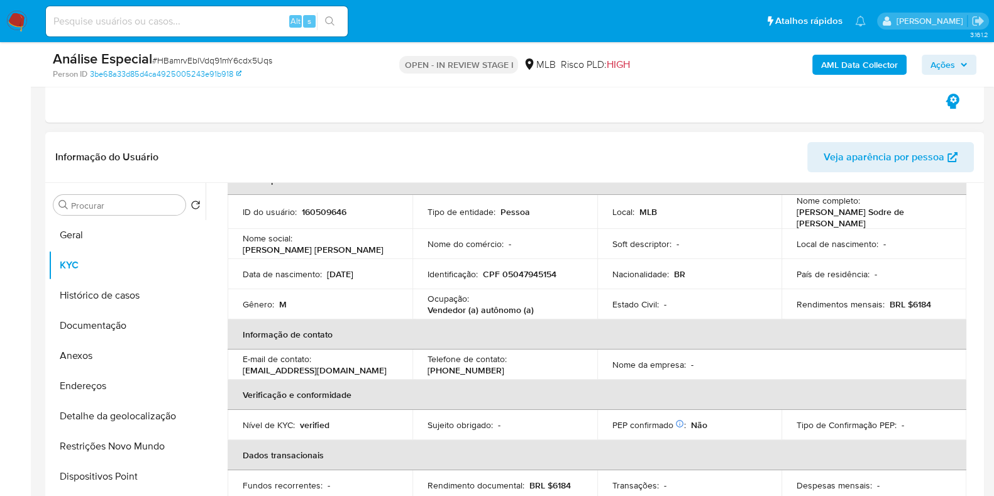
scroll to position [78, 0]
click at [346, 365] on p "arthursaopaulino25@hotmail.com" at bounding box center [315, 370] width 144 height 11
click at [109, 381] on button "Endereços" at bounding box center [121, 386] width 147 height 30
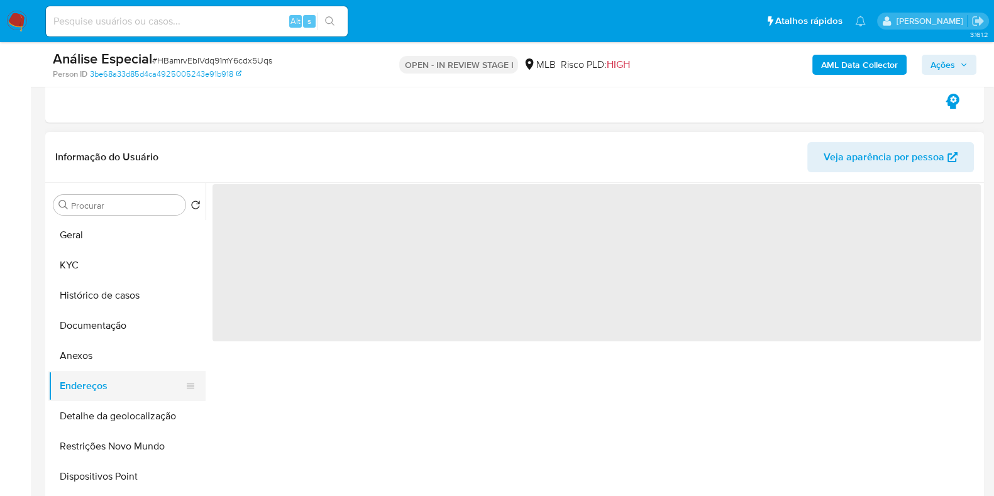
scroll to position [0, 0]
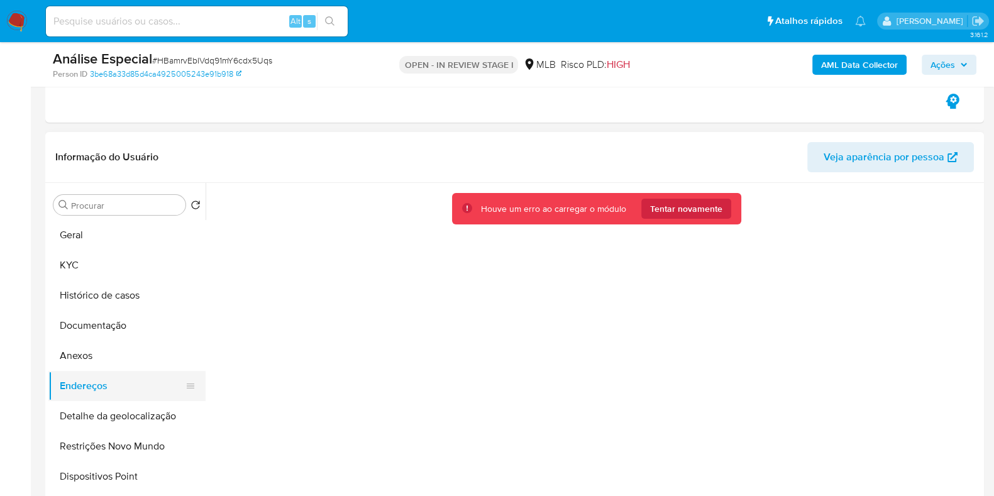
click at [99, 390] on button "Endereços" at bounding box center [121, 386] width 147 height 30
click at [101, 386] on button "Endereços" at bounding box center [121, 386] width 147 height 30
click at [669, 196] on div "Houve um erro ao carregar o módulo Tentar novamente" at bounding box center [596, 209] width 289 height 32
click at [667, 204] on span "Tentar novamente" at bounding box center [686, 209] width 72 height 20
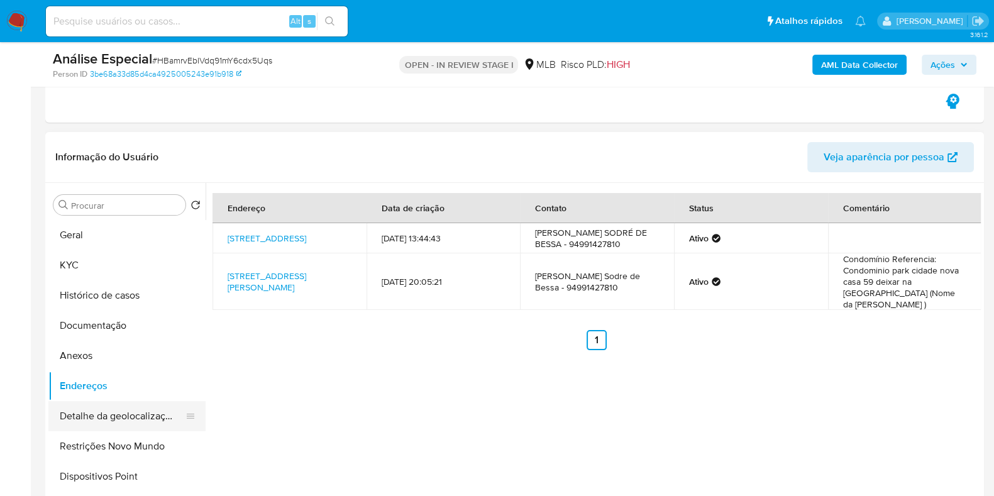
click at [129, 415] on button "Detalhe da geolocalização" at bounding box center [121, 416] width 147 height 30
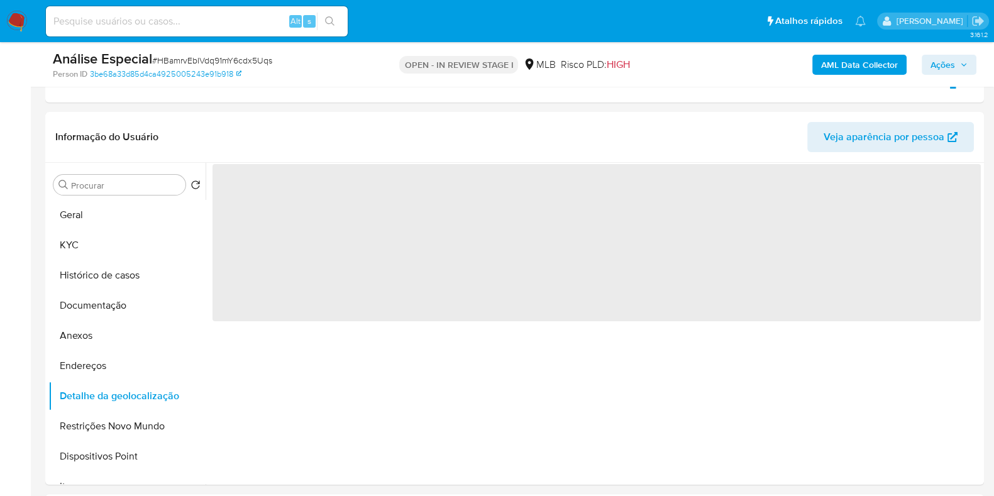
scroll to position [314, 0]
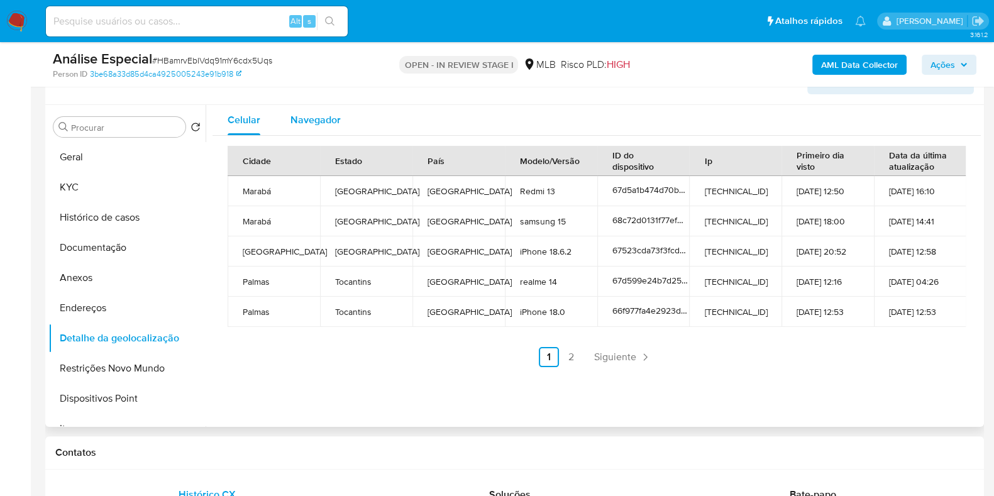
click at [303, 121] on span "Navegador" at bounding box center [316, 120] width 50 height 14
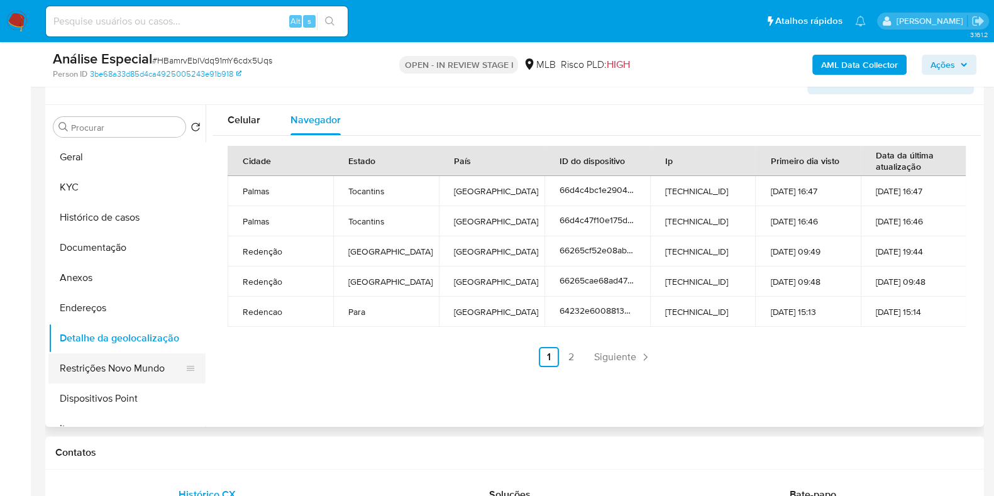
click at [111, 366] on button "Restrições Novo Mundo" at bounding box center [121, 368] width 147 height 30
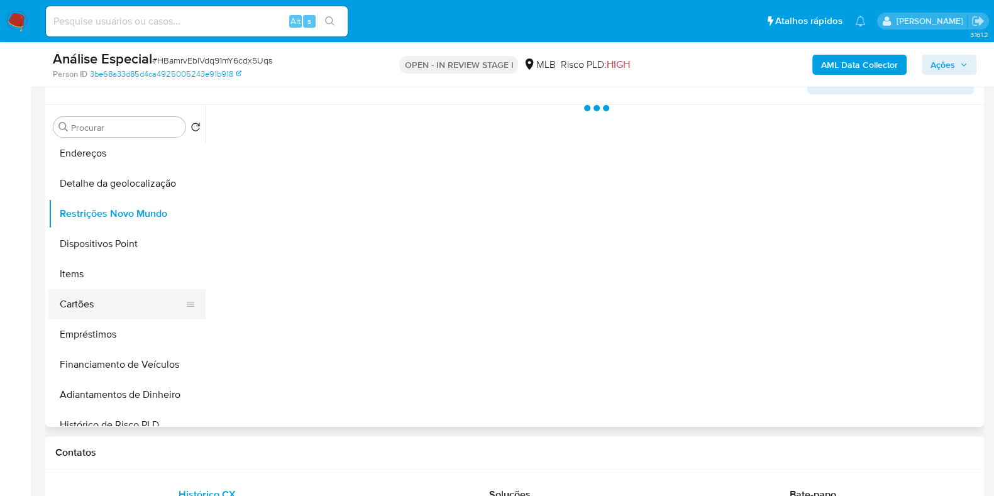
scroll to position [157, 0]
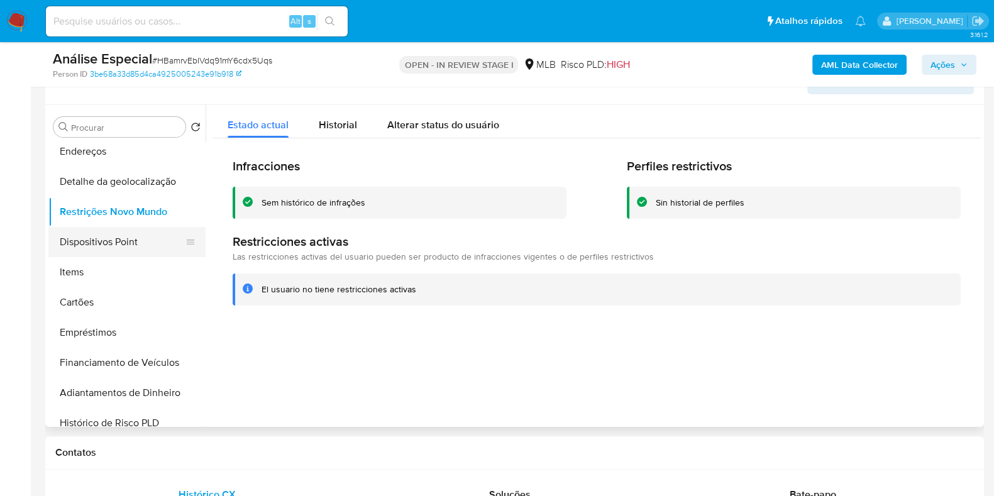
click at [105, 243] on button "Dispositivos Point" at bounding box center [121, 242] width 147 height 30
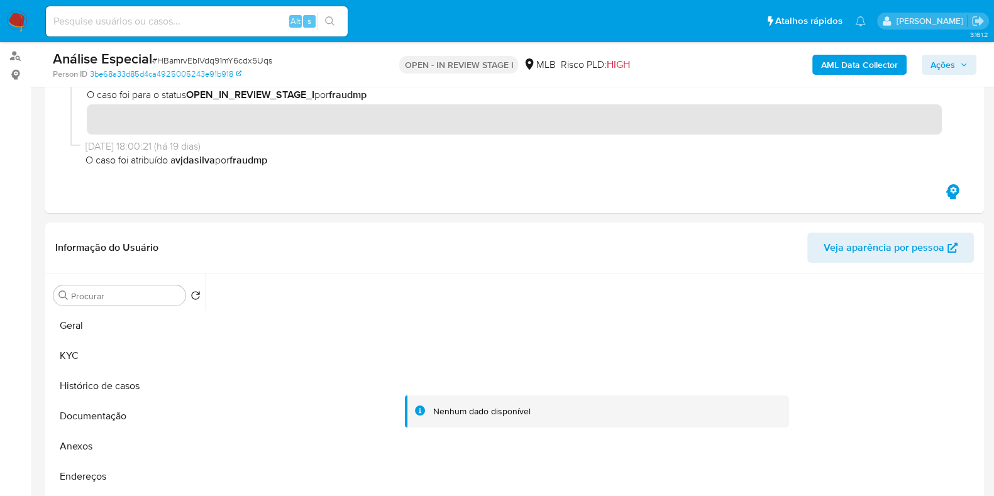
scroll to position [314, 0]
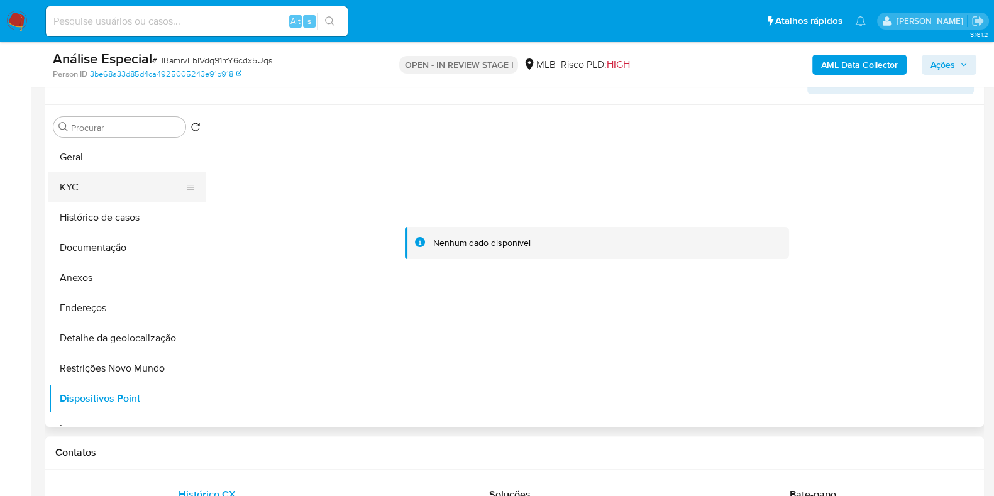
click at [116, 186] on button "KYC" at bounding box center [121, 187] width 147 height 30
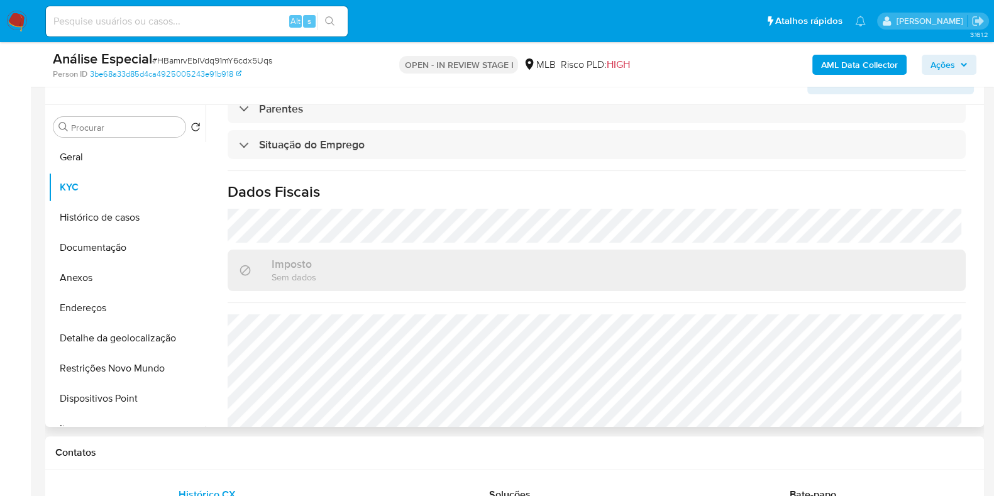
scroll to position [546, 0]
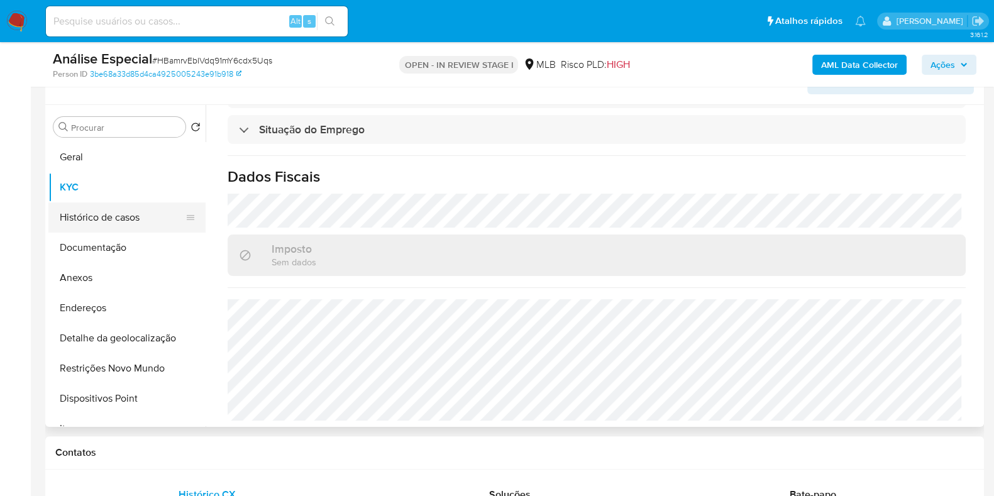
click at [106, 220] on button "Histórico de casos" at bounding box center [121, 218] width 147 height 30
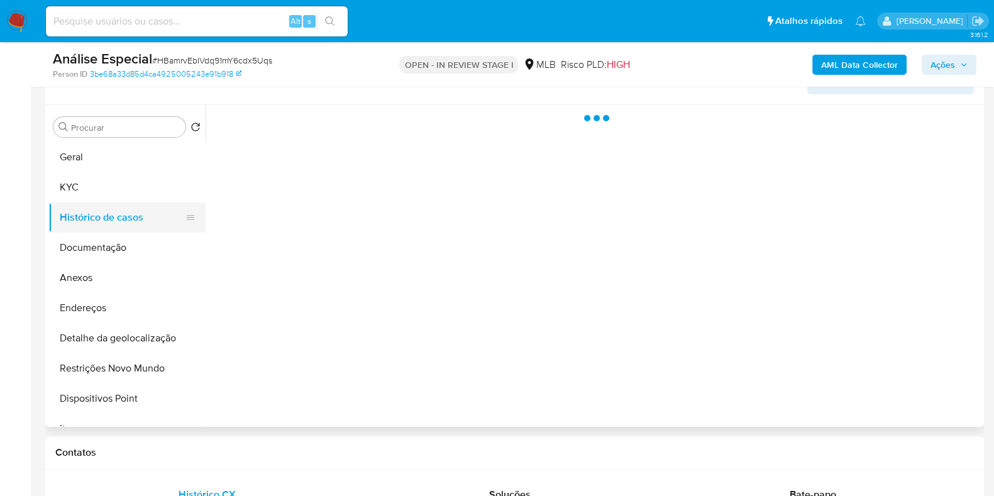
scroll to position [0, 0]
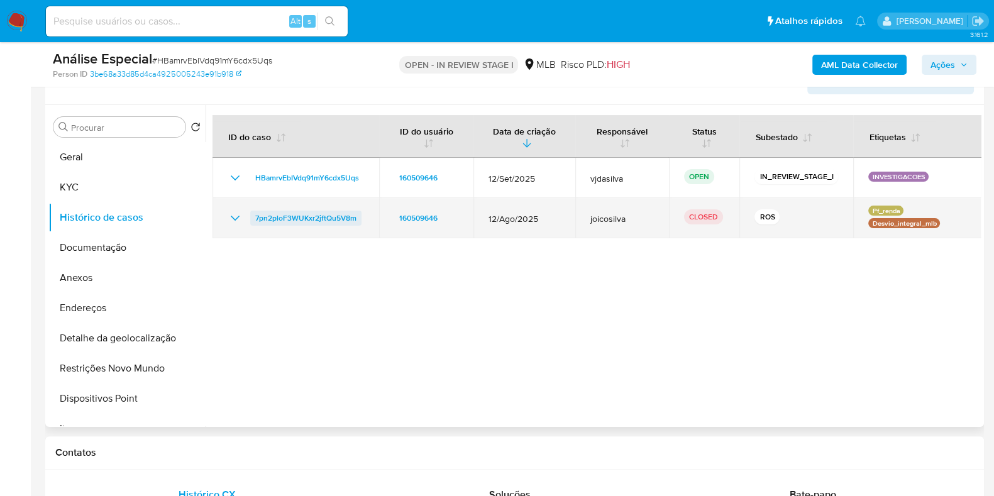
drag, startPoint x: 343, startPoint y: 223, endPoint x: 253, endPoint y: 222, distance: 89.3
click at [253, 222] on td "7pn2ploF3WUKxr2jftQu5V8m" at bounding box center [296, 218] width 167 height 40
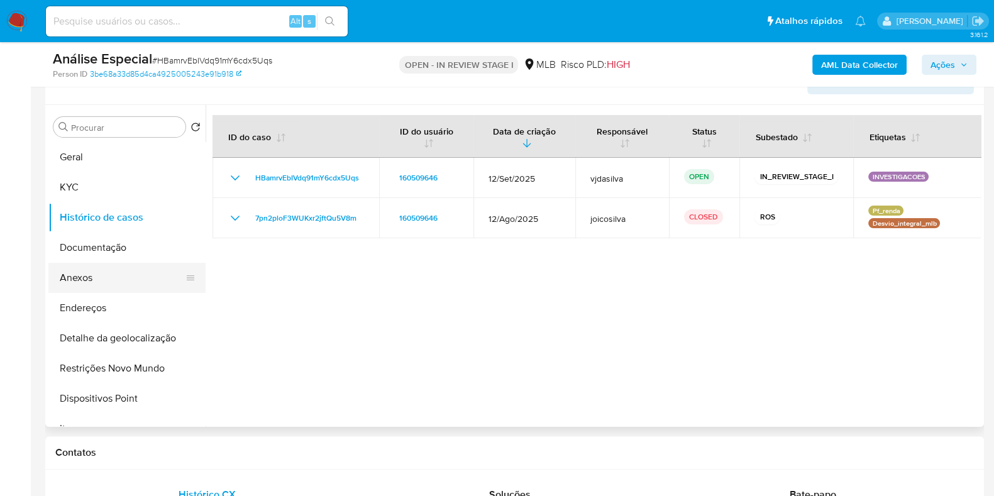
click at [117, 275] on button "Anexos" at bounding box center [121, 278] width 147 height 30
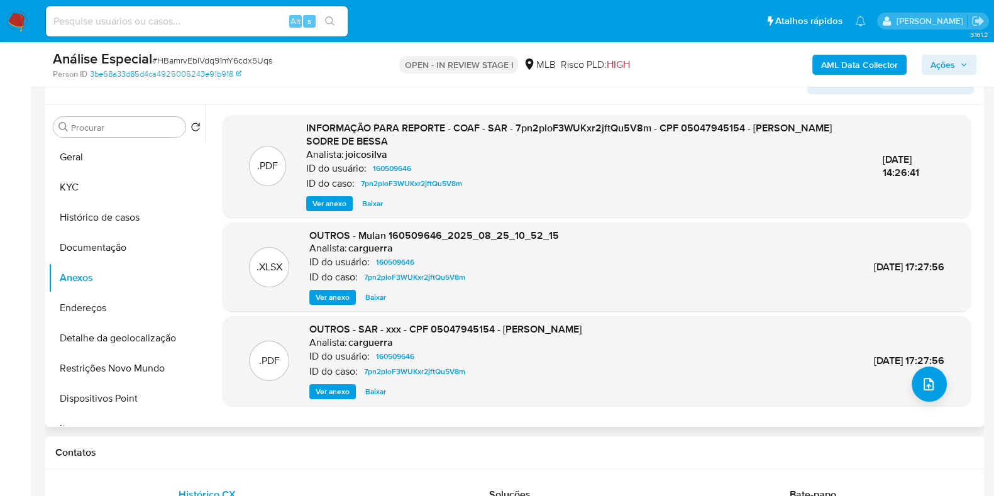
click at [322, 204] on span "Ver anexo" at bounding box center [330, 203] width 34 height 13
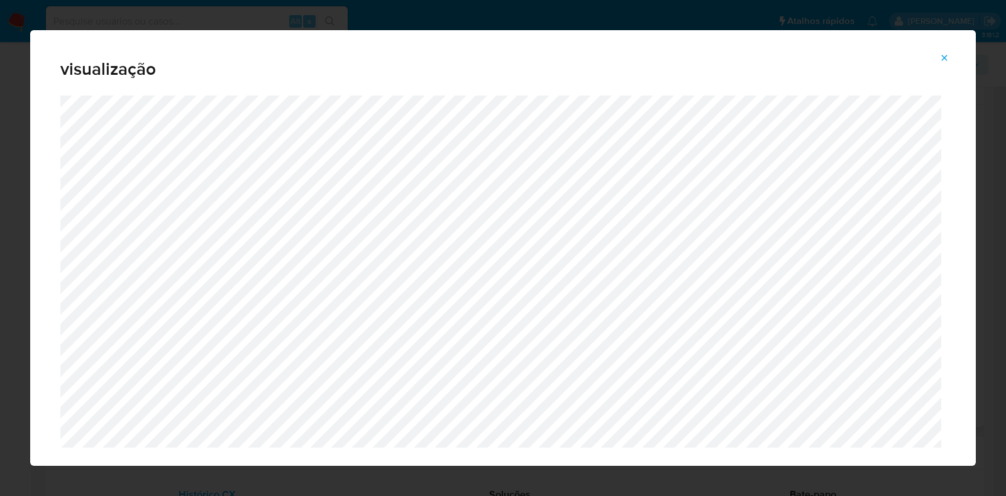
click at [948, 53] on icon "Attachment preview" at bounding box center [945, 58] width 10 height 10
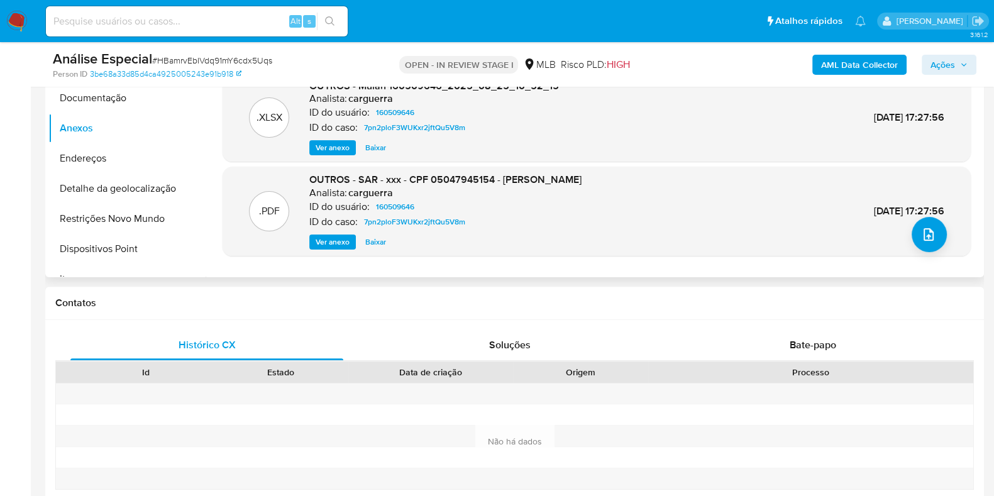
scroll to position [393, 0]
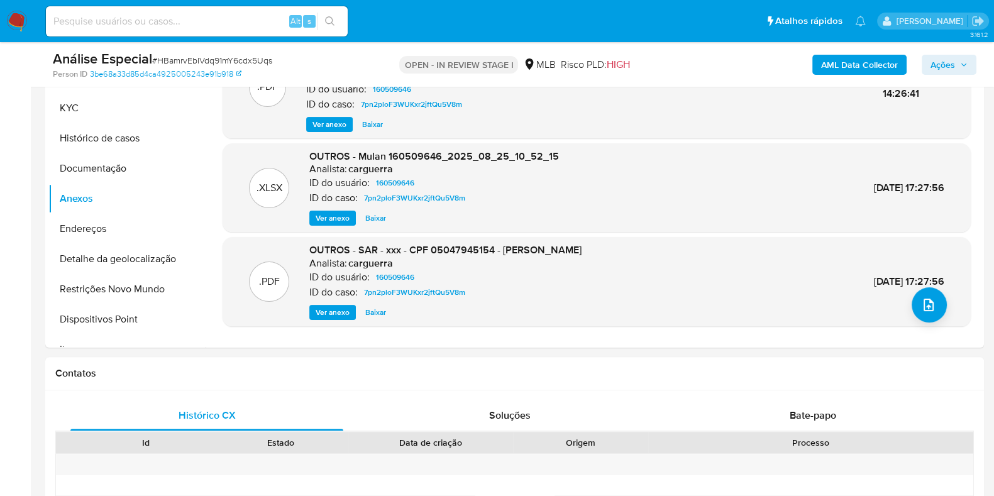
click at [818, 77] on div "AML Data Collector Ações" at bounding box center [824, 65] width 304 height 30
click at [833, 58] on b "AML Data Collector" at bounding box center [859, 65] width 77 height 20
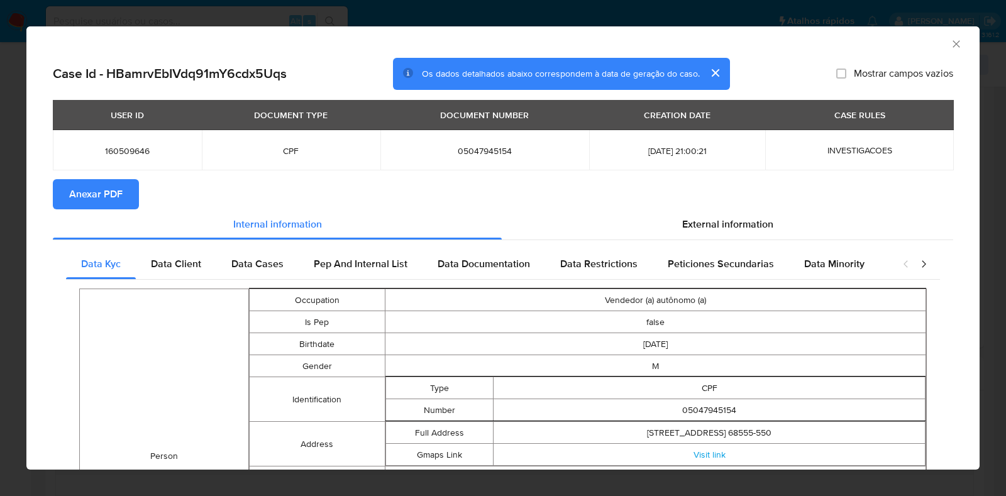
click at [77, 183] on span "Anexar PDF" at bounding box center [95, 195] width 53 height 28
click at [950, 48] on icon "Fechar a janela" at bounding box center [956, 44] width 13 height 13
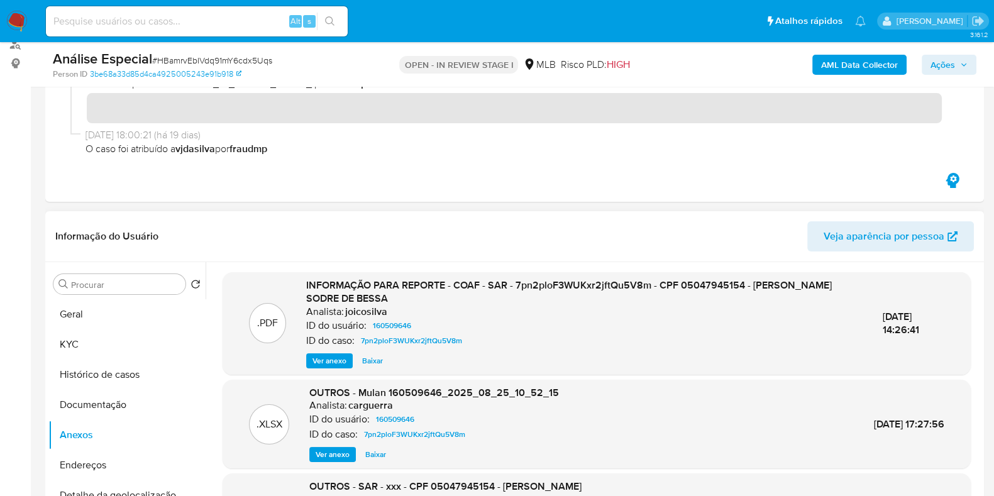
scroll to position [0, 0]
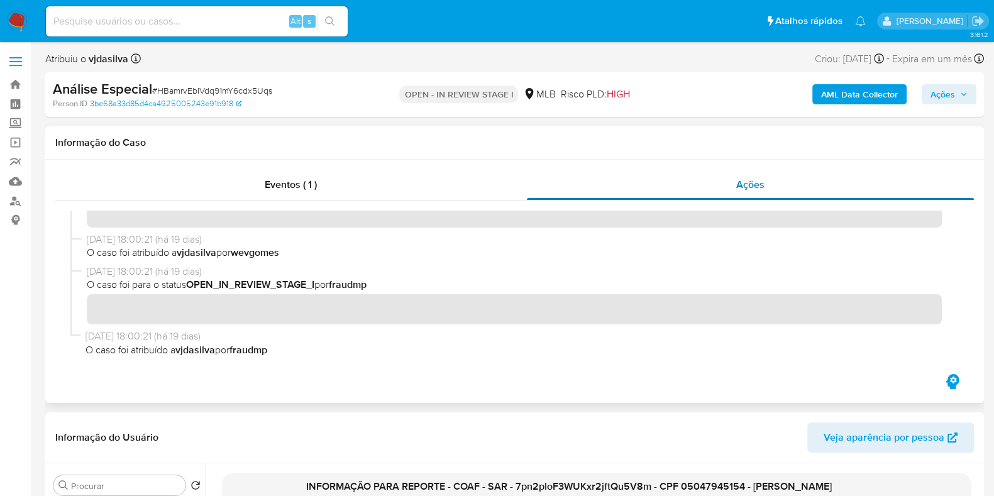
click at [623, 178] on div "Ações" at bounding box center [751, 185] width 448 height 30
click at [401, 187] on div "Eventos ( 1 )" at bounding box center [291, 185] width 472 height 30
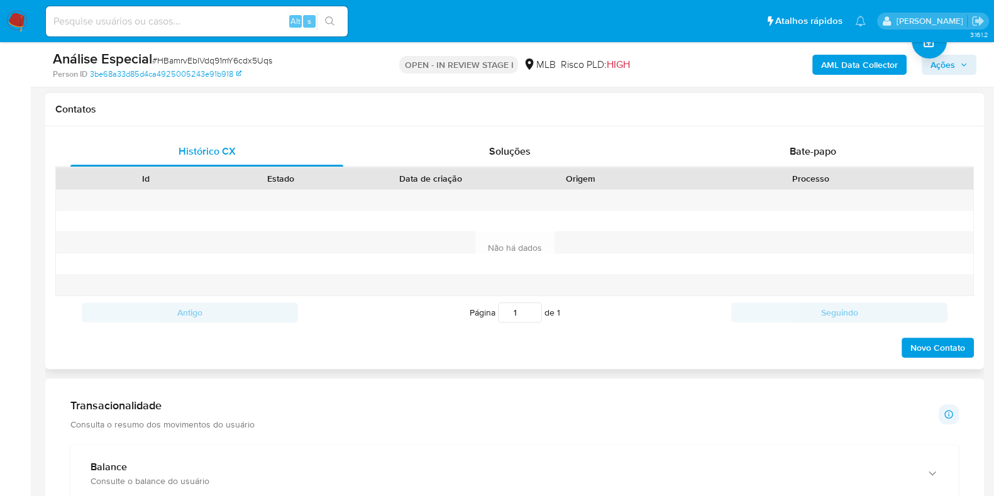
scroll to position [550, 0]
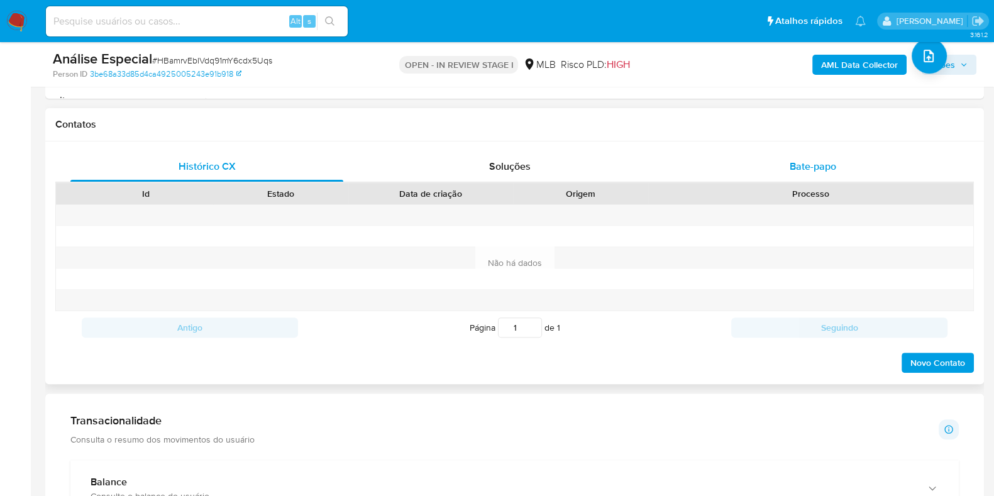
click at [830, 159] on span "Bate-papo" at bounding box center [813, 166] width 47 height 14
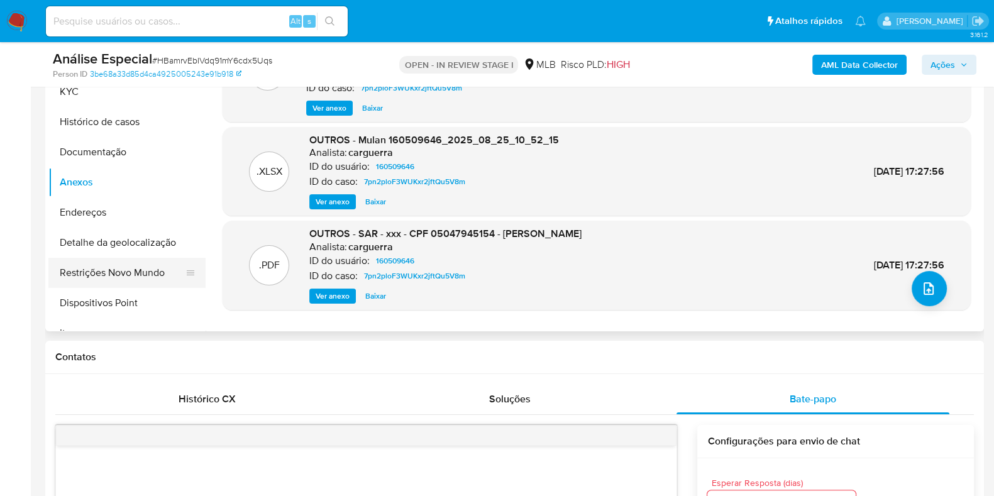
scroll to position [314, 0]
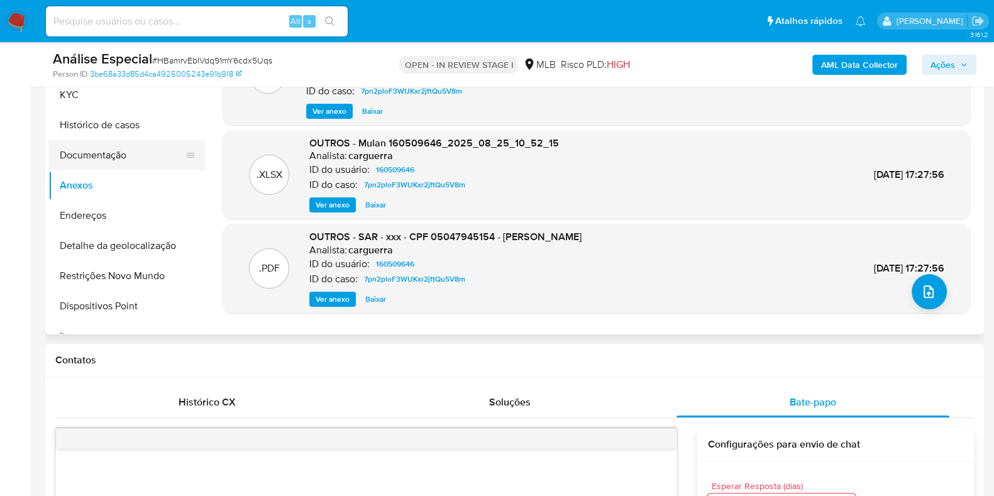
click at [138, 160] on button "Documentação" at bounding box center [121, 155] width 147 height 30
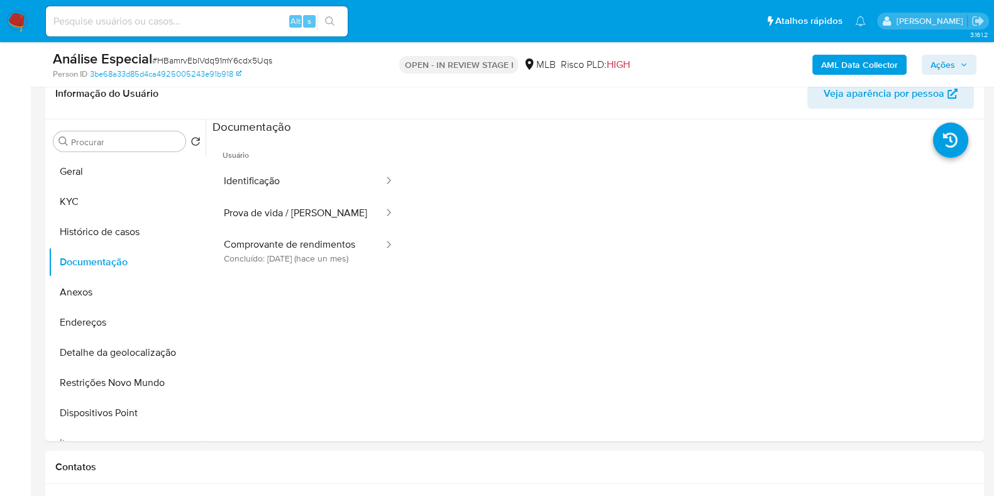
scroll to position [157, 0]
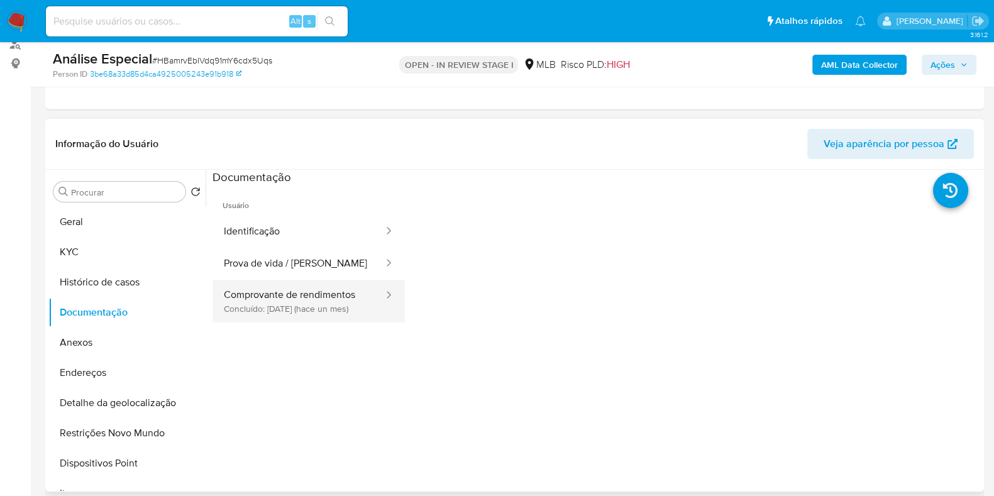
click at [335, 291] on button "Comprovante de rendimentos Concluído: 01/09/2025 (hace un mes)" at bounding box center [299, 301] width 172 height 43
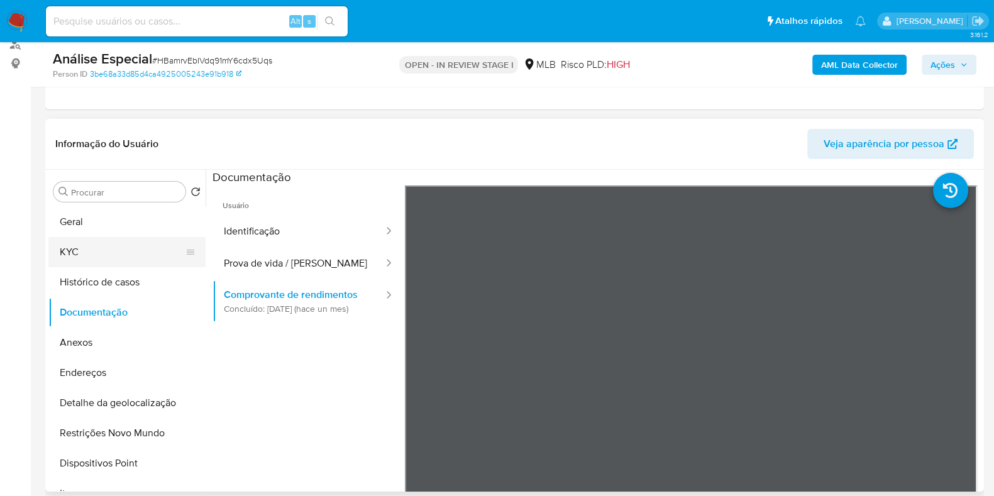
click at [121, 250] on button "KYC" at bounding box center [121, 252] width 147 height 30
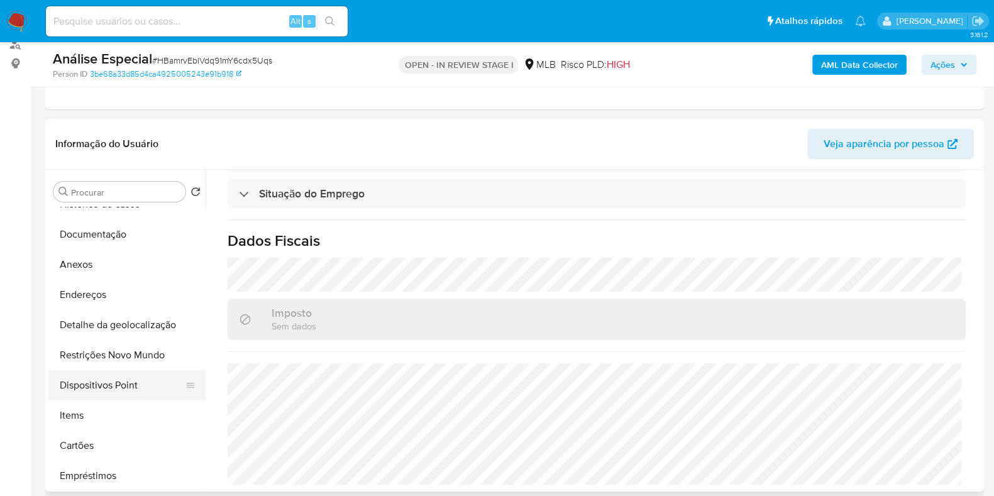
scroll to position [0, 0]
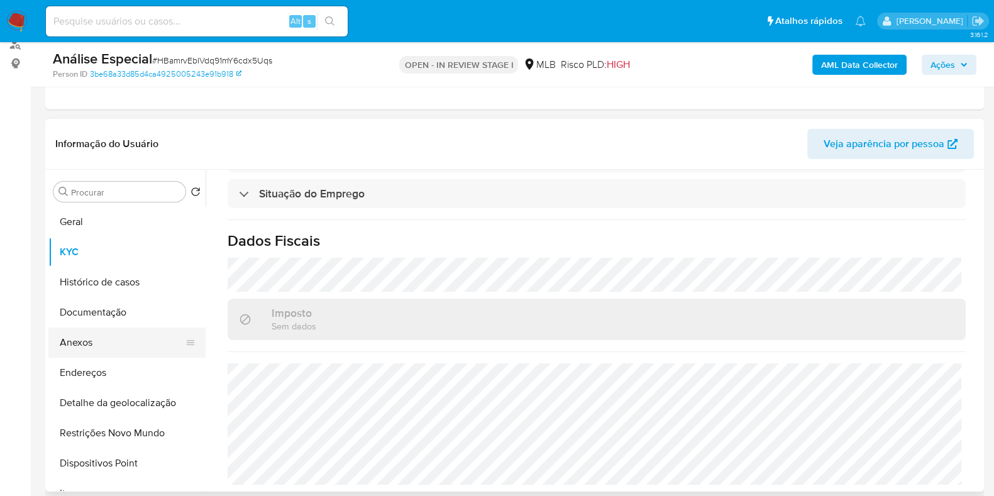
click at [100, 338] on button "Anexos" at bounding box center [121, 343] width 147 height 30
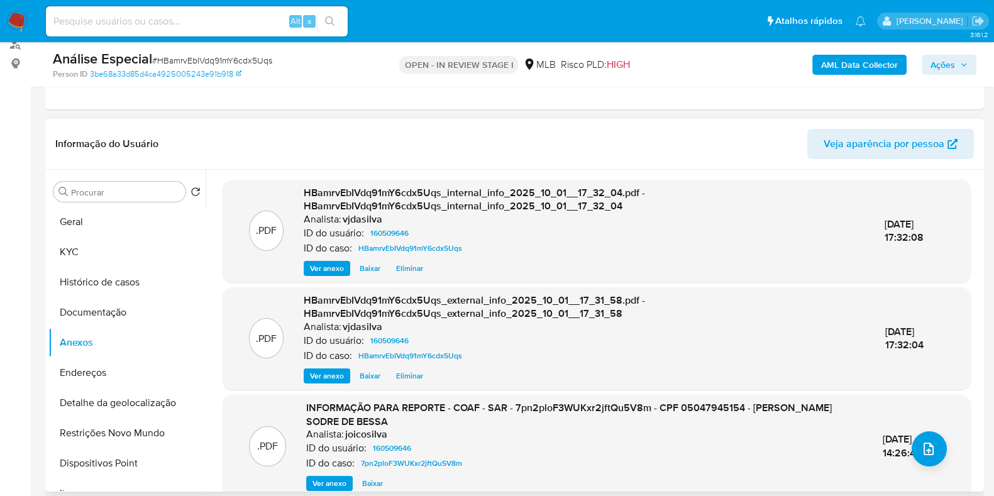
click at [316, 265] on span "Ver anexo" at bounding box center [327, 268] width 34 height 13
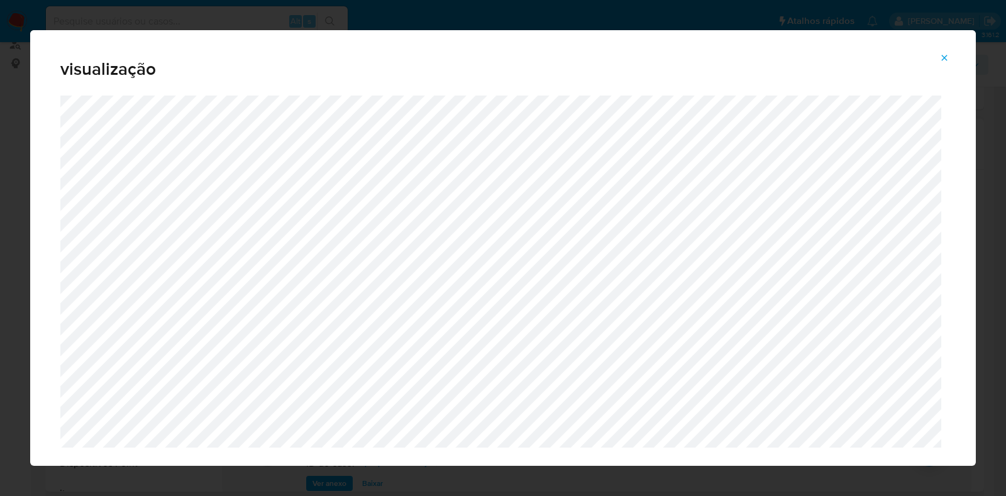
click at [950, 58] on button "Attachment preview" at bounding box center [945, 58] width 28 height 20
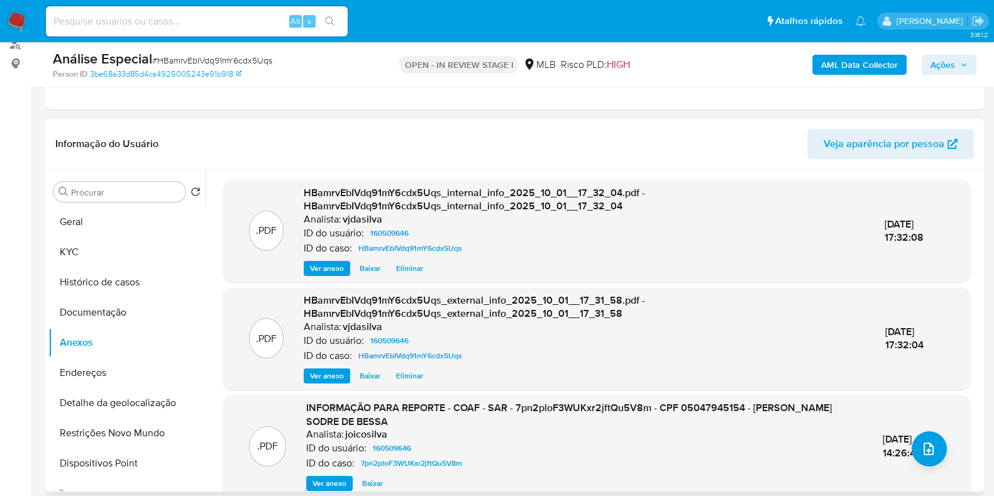
click at [311, 372] on span "Ver anexo" at bounding box center [327, 376] width 34 height 13
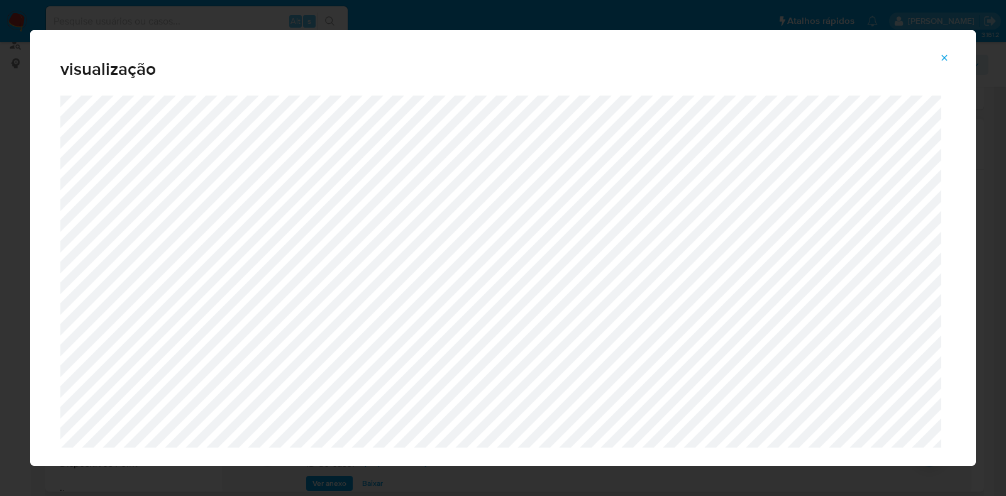
click at [943, 58] on icon "Attachment preview" at bounding box center [945, 58] width 6 height 6
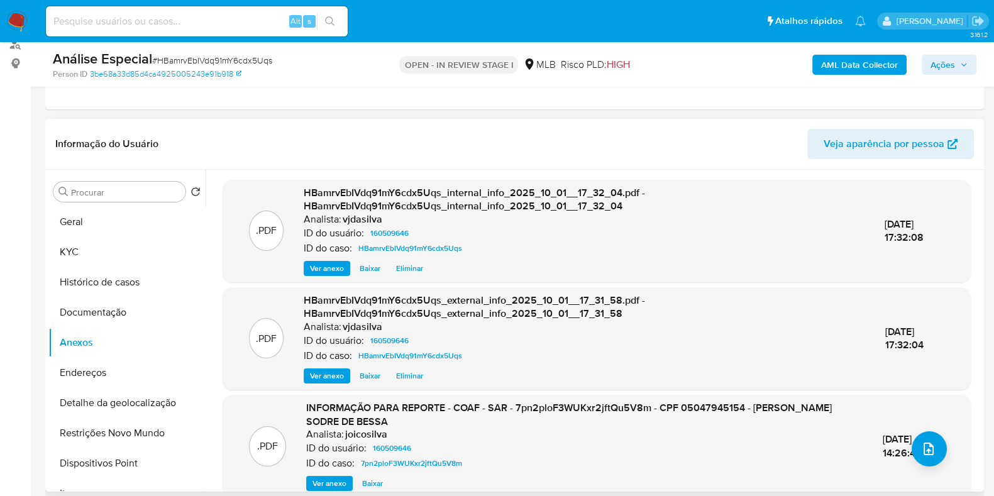
click at [333, 479] on span "Ver anexo" at bounding box center [330, 483] width 34 height 13
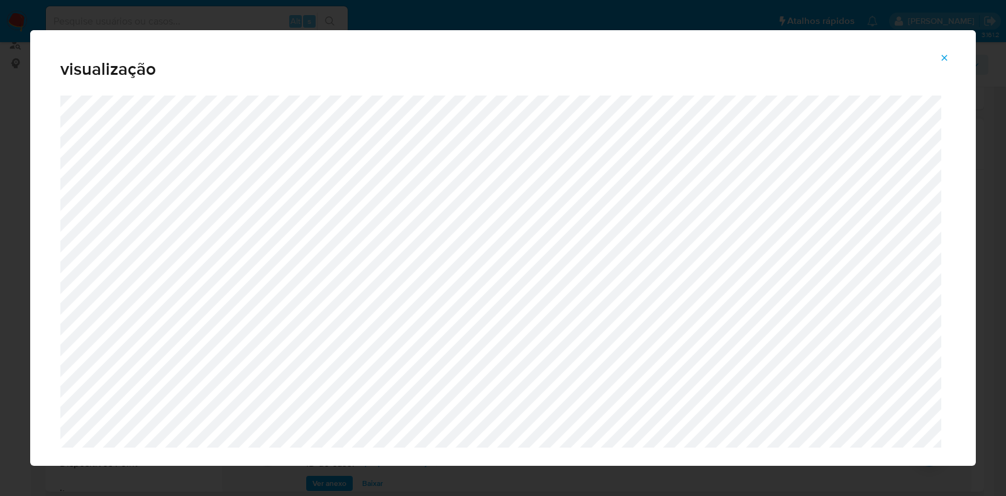
click at [943, 60] on icon "Attachment preview" at bounding box center [945, 58] width 10 height 10
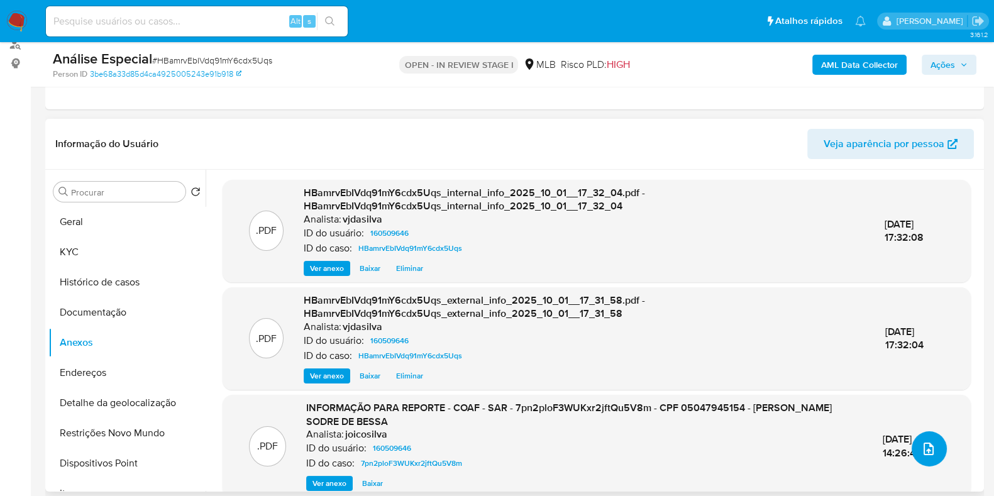
click at [925, 445] on icon "upload-file" at bounding box center [928, 449] width 15 height 15
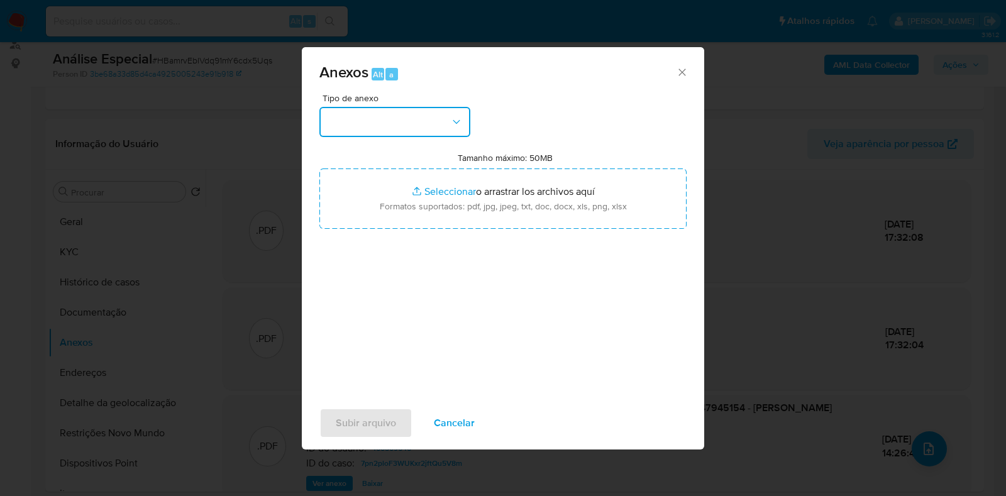
click at [458, 121] on button "button" at bounding box center [395, 122] width 151 height 30
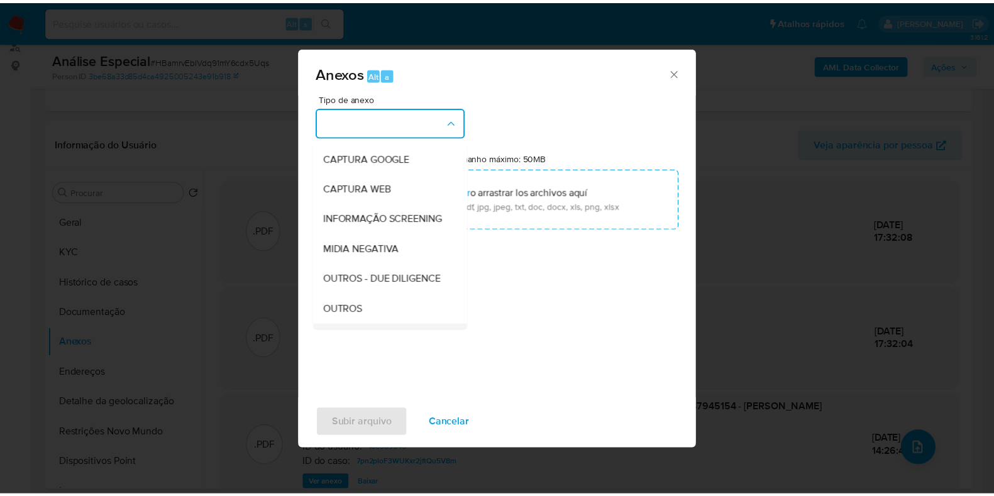
scroll to position [194, 0]
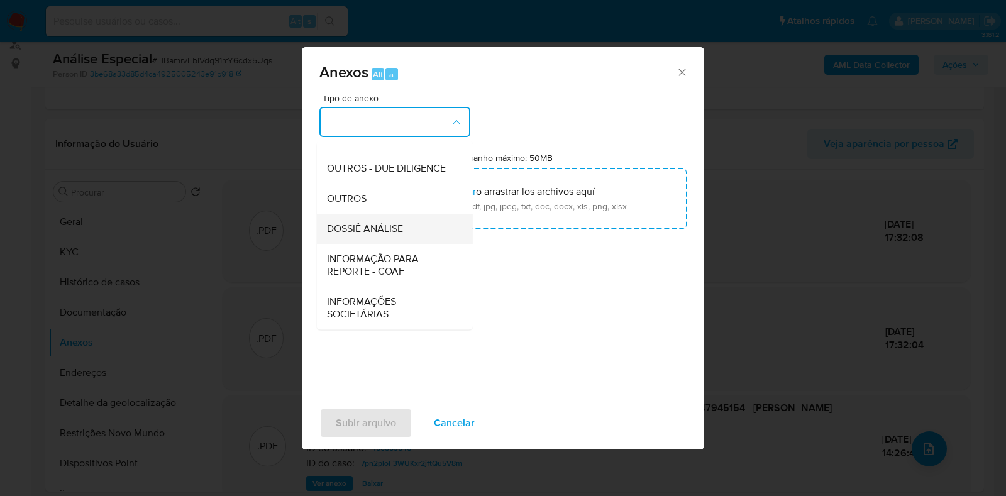
click at [421, 235] on div "DOSSIÊ ANÁLISE" at bounding box center [391, 229] width 128 height 30
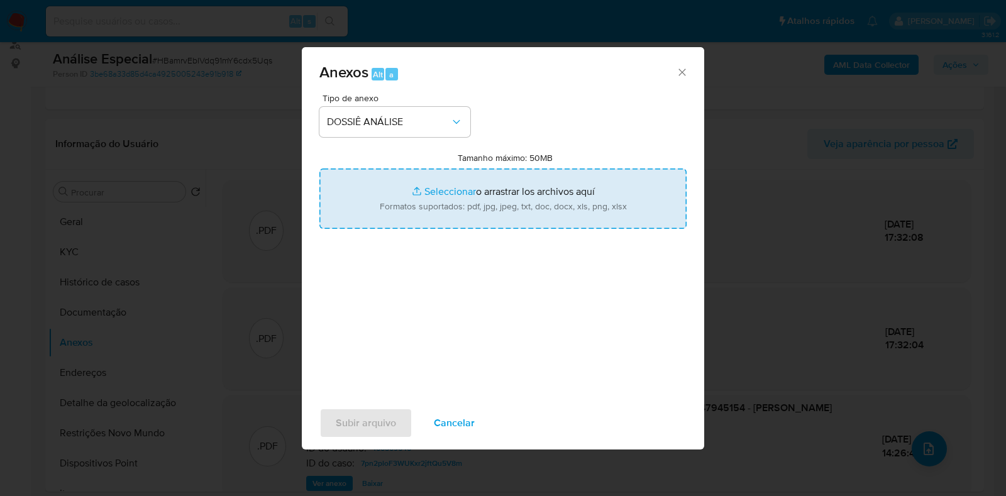
type input "C:\fakepath\2° SAR - XXXX - CPF 05047945154 - ARTHUR MORAES SODRE DE BESSA.pdf"
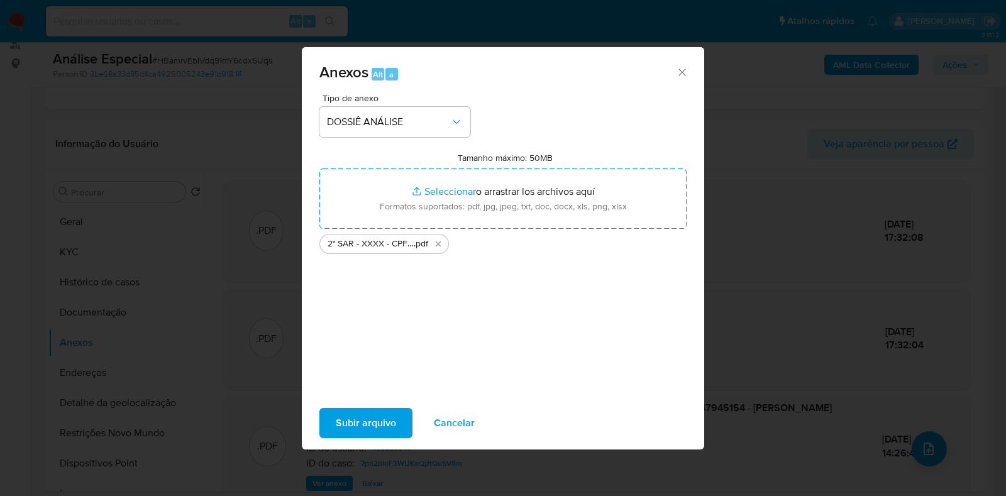
click at [371, 430] on span "Subir arquivo" at bounding box center [366, 423] width 60 height 28
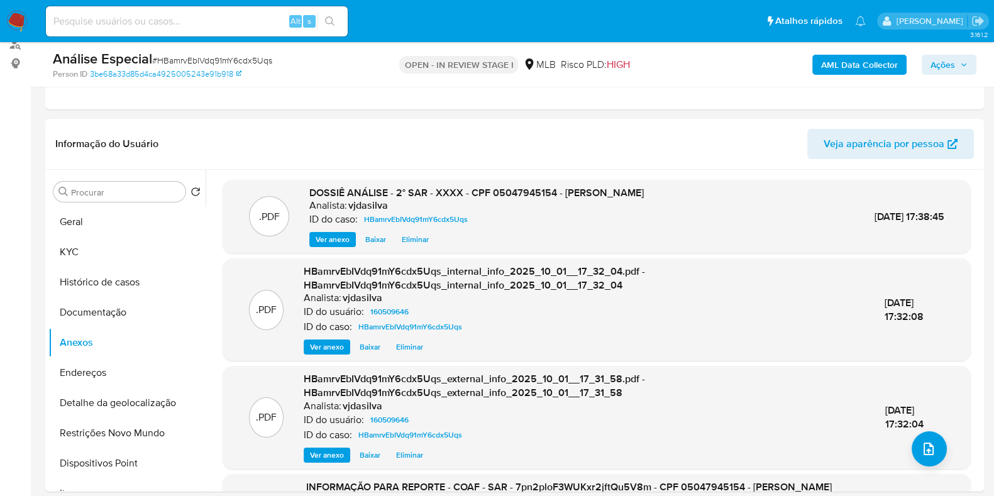
click at [953, 64] on span "Ações" at bounding box center [943, 65] width 25 height 20
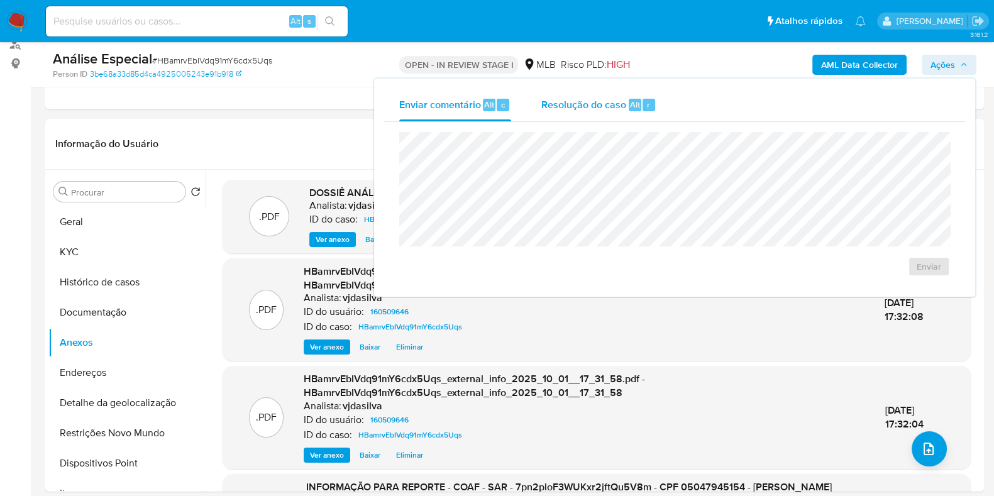
click at [554, 113] on div "Resolução do caso Alt r" at bounding box center [599, 105] width 115 height 33
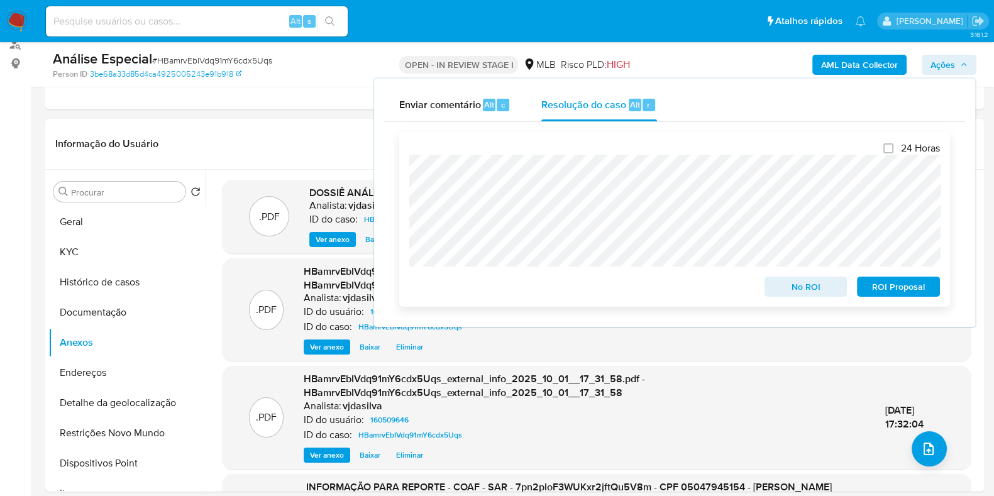
click at [895, 291] on span "ROI Proposal" at bounding box center [898, 287] width 65 height 18
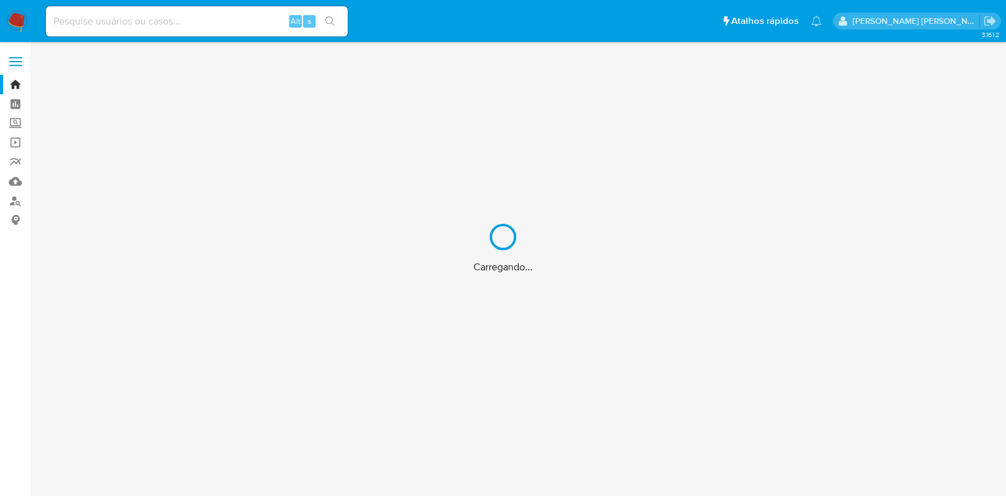
click at [176, 19] on div "Carregando..." at bounding box center [503, 248] width 1006 height 496
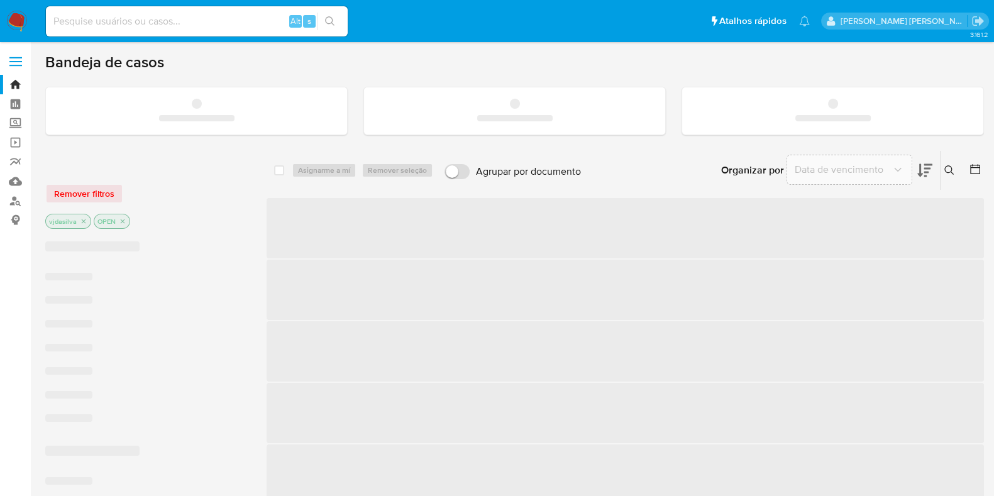
click at [104, 17] on input at bounding box center [197, 21] width 302 height 16
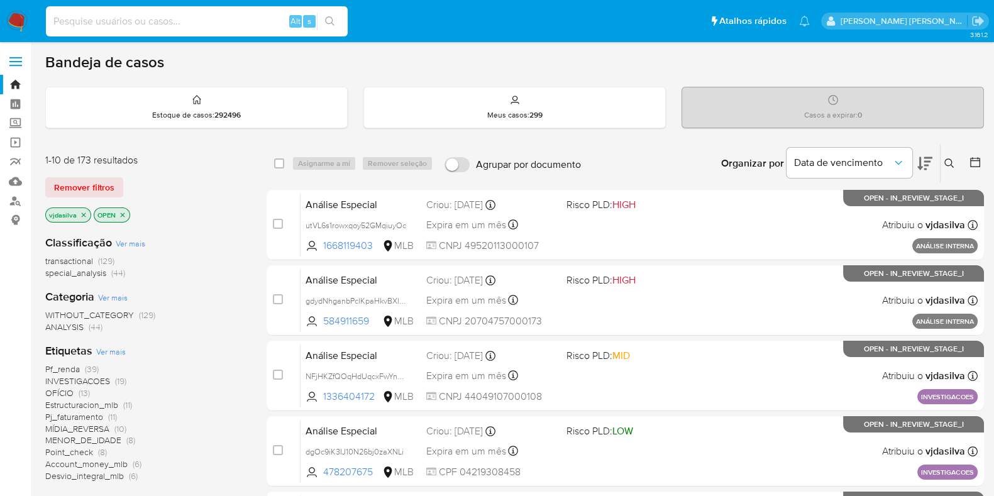
paste input "XkjUCY4PPhGoHULpAN2BAjyK"
type input "XkjUCY4PPhGoHULpAN2BAjyK"
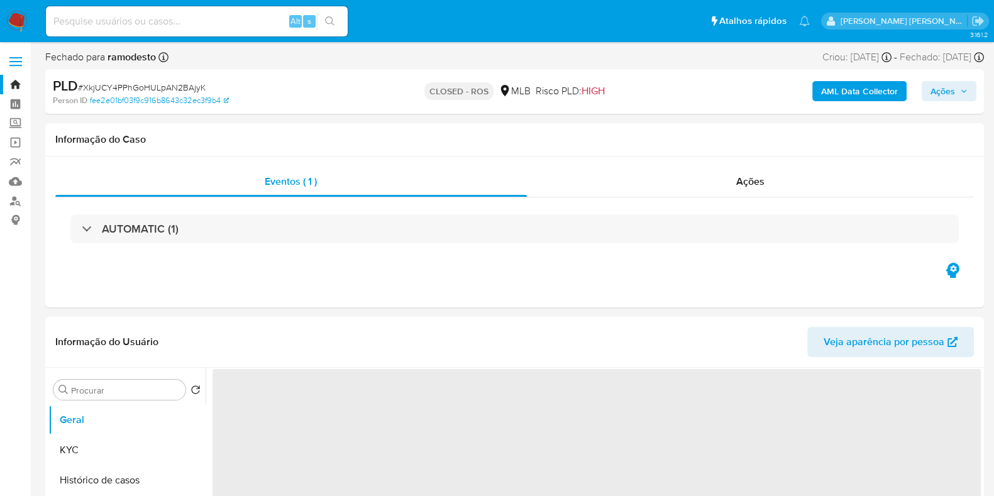
select select "10"
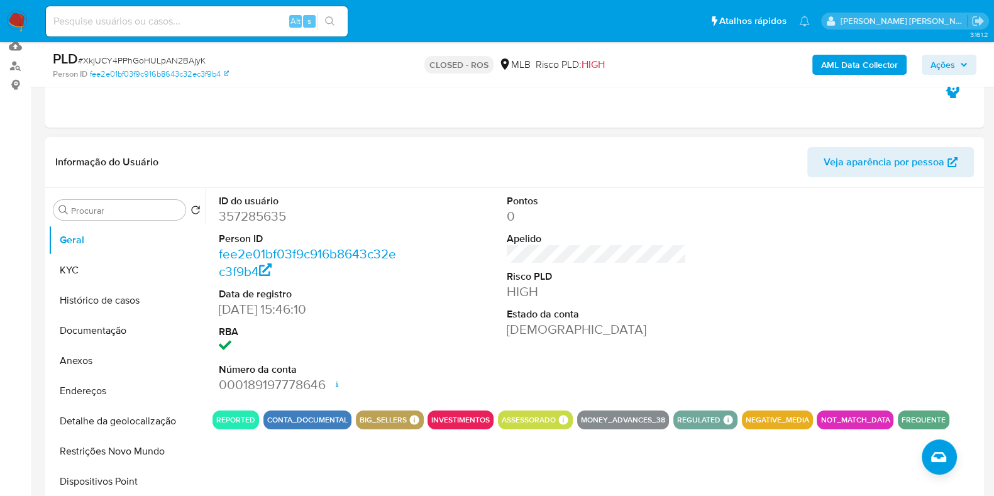
scroll to position [157, 0]
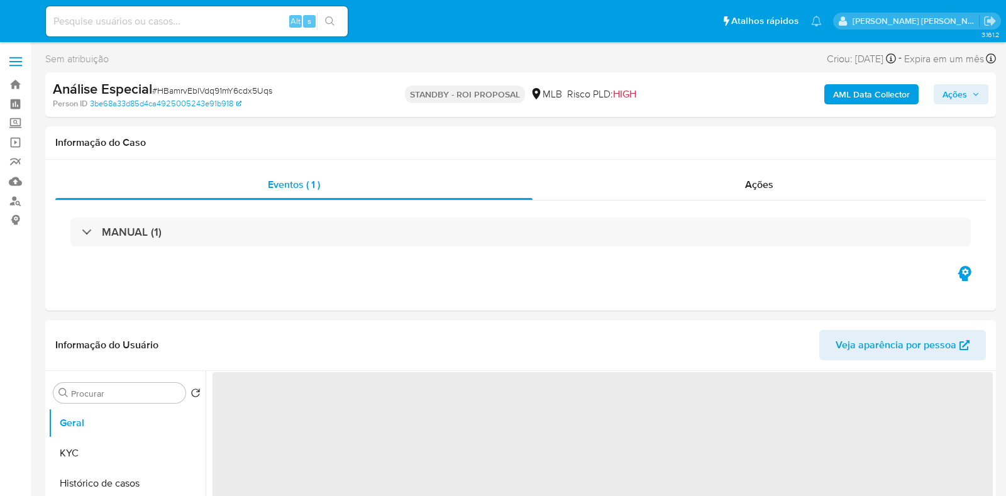
select select "10"
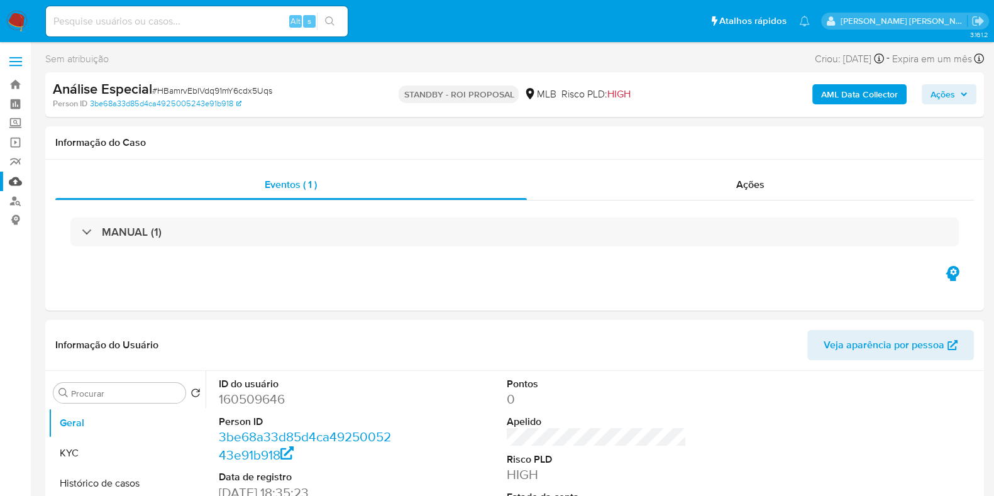
click at [16, 181] on link "Mulan" at bounding box center [75, 181] width 150 height 19
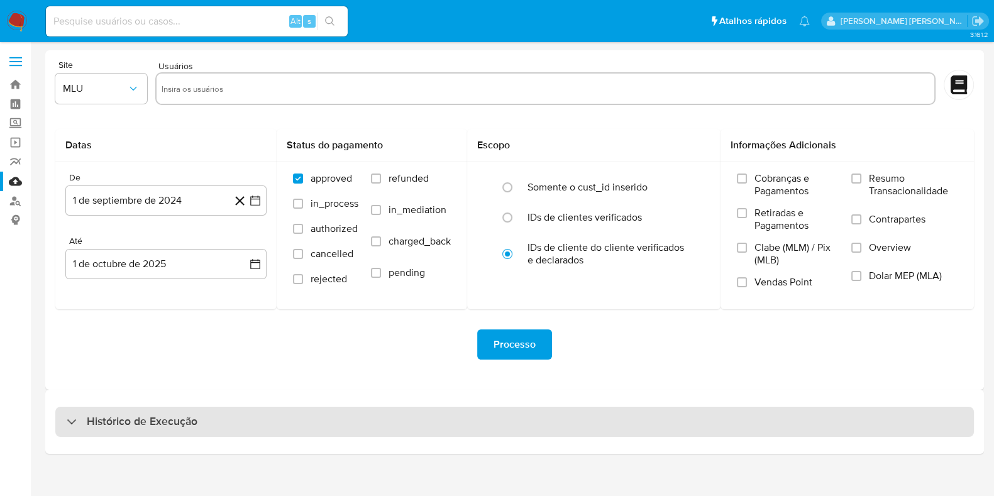
click at [189, 423] on h3 "Histórico de Execução" at bounding box center [142, 421] width 111 height 15
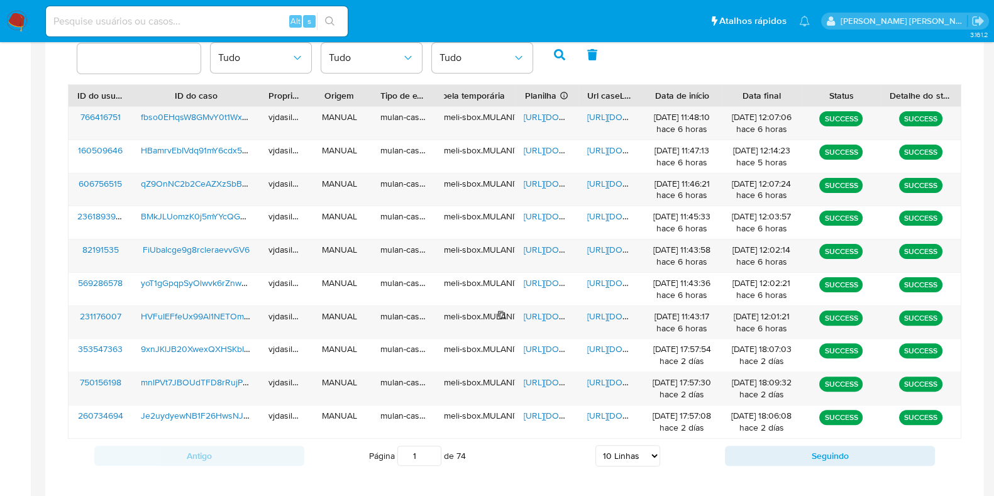
scroll to position [484, 0]
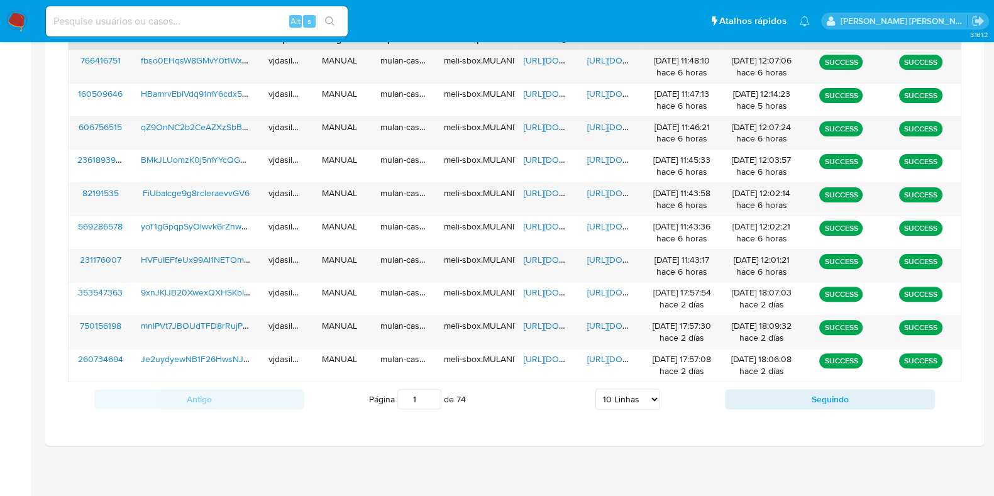
click at [633, 397] on select "5 Linhas 10 Linhas 20 Linhas 25 Linhas 50 Linhas 100 Linhas" at bounding box center [628, 399] width 65 height 21
select select "100"
click at [596, 389] on select "5 Linhas 10 Linhas 20 Linhas 25 Linhas 50 Linhas 100 Linhas" at bounding box center [628, 399] width 65 height 21
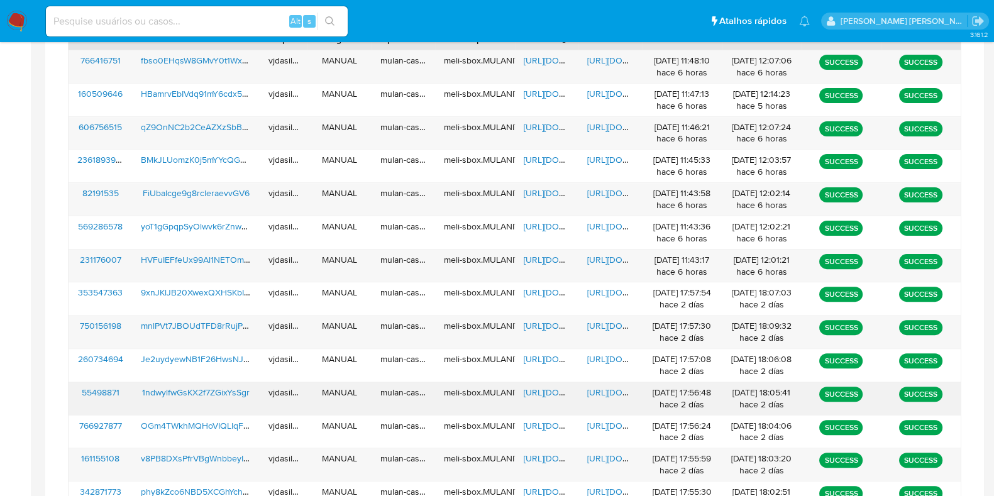
click at [618, 388] on span "https://docs.google.com/document/d/1BvxkUFwx79M0PWldUUrjkczzX62wpNju9ZHN88cx2cc…" at bounding box center [630, 392] width 87 height 13
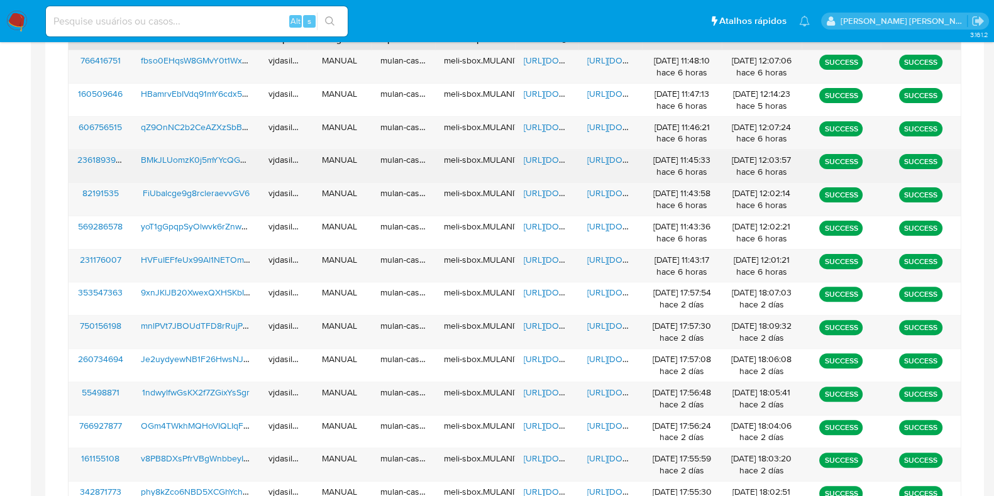
click at [606, 153] on span "https://docs.google.com/document/d/1nLTypc56qN8uk039CL8tXLEjAX6Pu4NXHFZyG14UA5I…" at bounding box center [630, 159] width 87 height 13
click at [549, 157] on span "https://docs.google.com/spreadsheets/d/1FuHfCP7Pfrq6yy54wTatlqIqb1QBtAwTjxvuxTg…" at bounding box center [567, 159] width 87 height 13
click at [213, 159] on span "BMkJLUomzK0j5mYYcQGA6oul" at bounding box center [202, 159] width 122 height 13
click at [607, 155] on span "https://docs.google.com/document/d/1nLTypc56qN8uk039CL8tXLEjAX6Pu4NXHFZyG14UA5I…" at bounding box center [630, 159] width 87 height 13
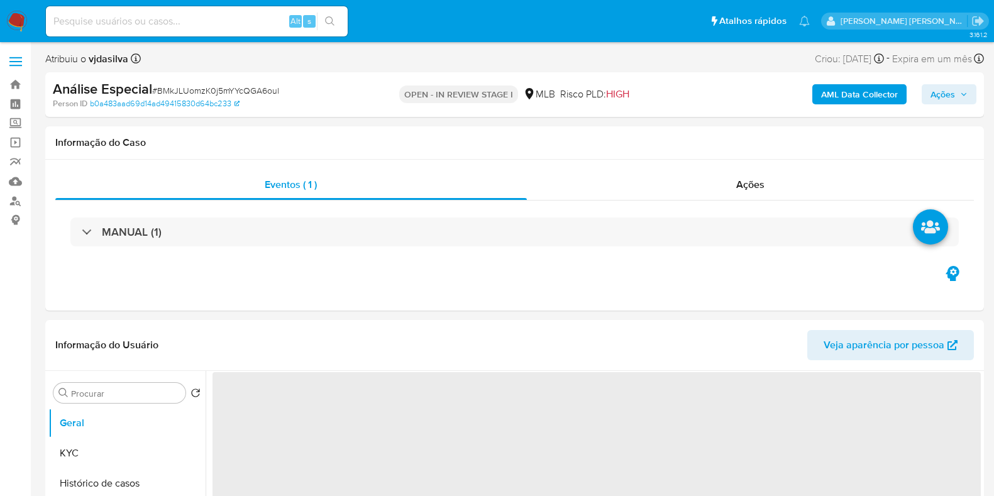
select select "10"
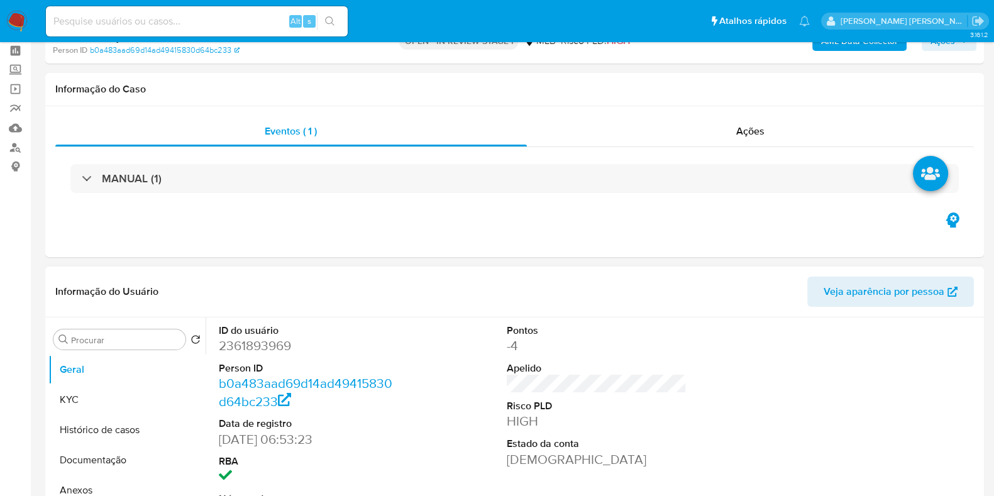
scroll to position [78, 0]
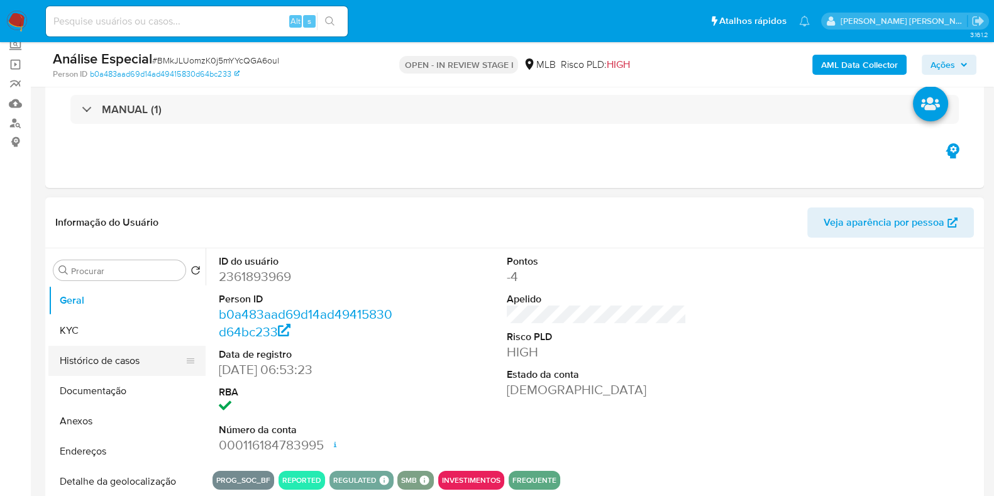
click at [98, 355] on button "Histórico de casos" at bounding box center [121, 361] width 147 height 30
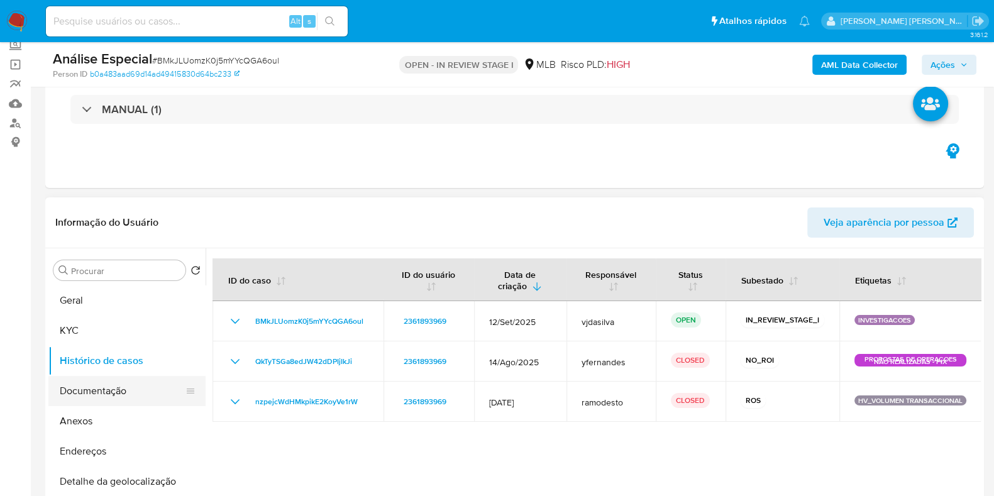
click at [95, 387] on button "Documentação" at bounding box center [121, 391] width 147 height 30
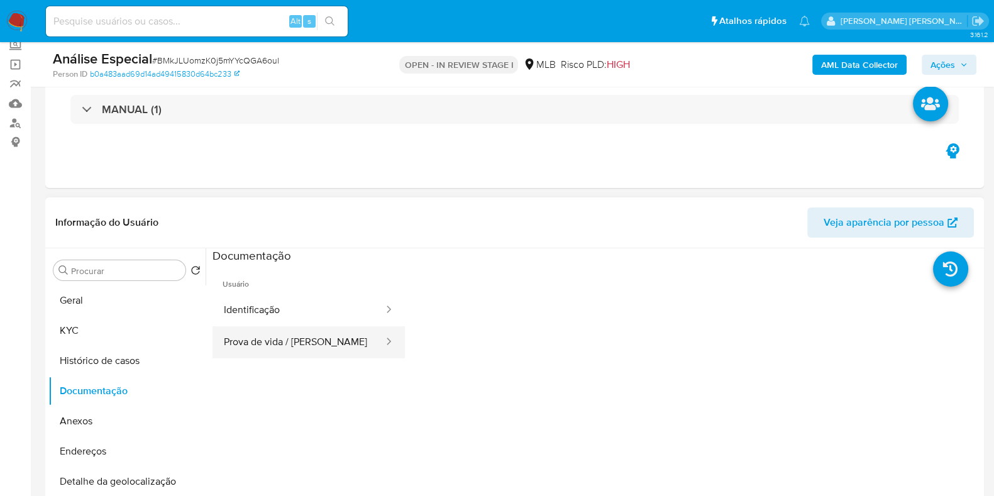
click at [243, 342] on button "Prova de vida / Selfie" at bounding box center [299, 342] width 172 height 32
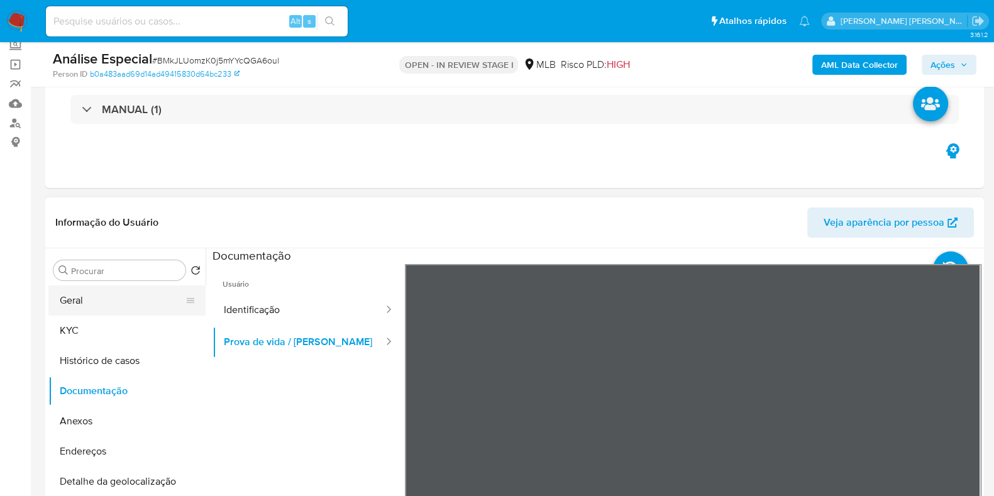
click at [91, 298] on button "Geral" at bounding box center [121, 301] width 147 height 30
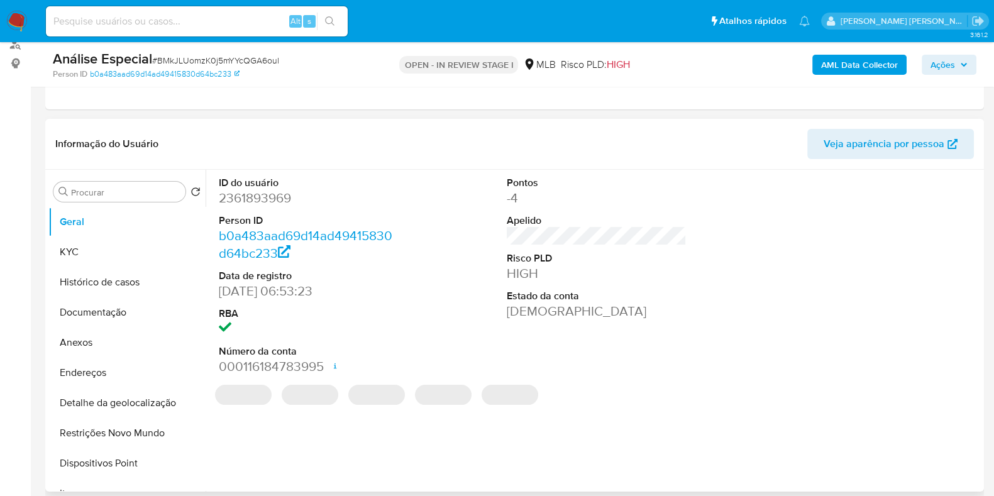
scroll to position [236, 0]
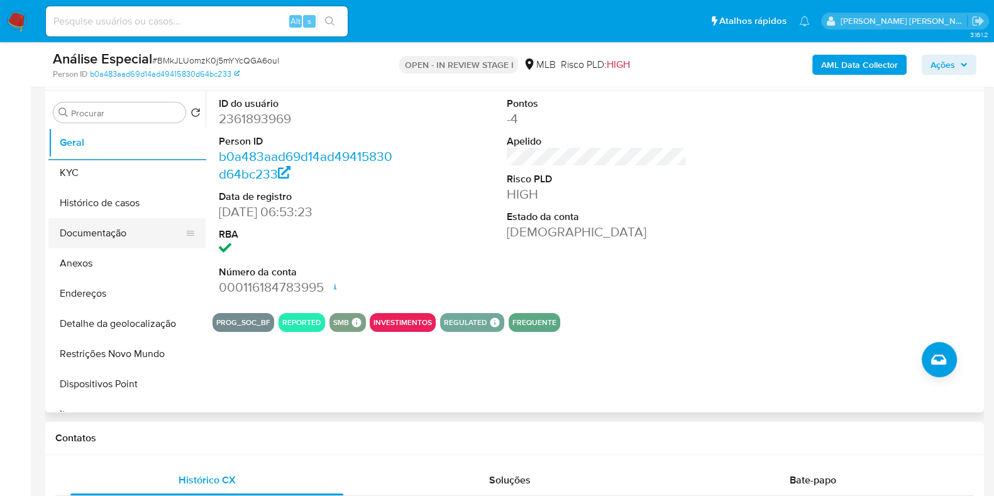
click at [107, 239] on button "Documentação" at bounding box center [121, 233] width 147 height 30
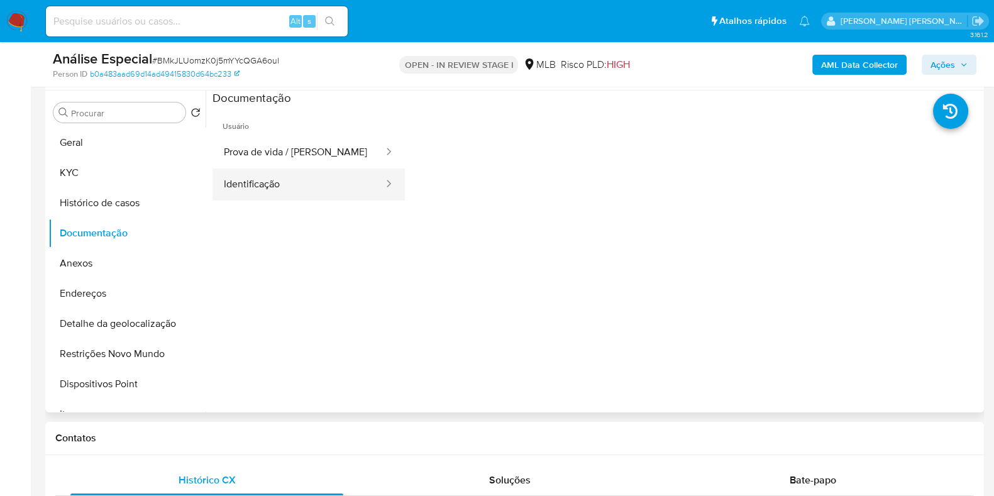
click at [294, 187] on button "Identificação" at bounding box center [299, 185] width 172 height 32
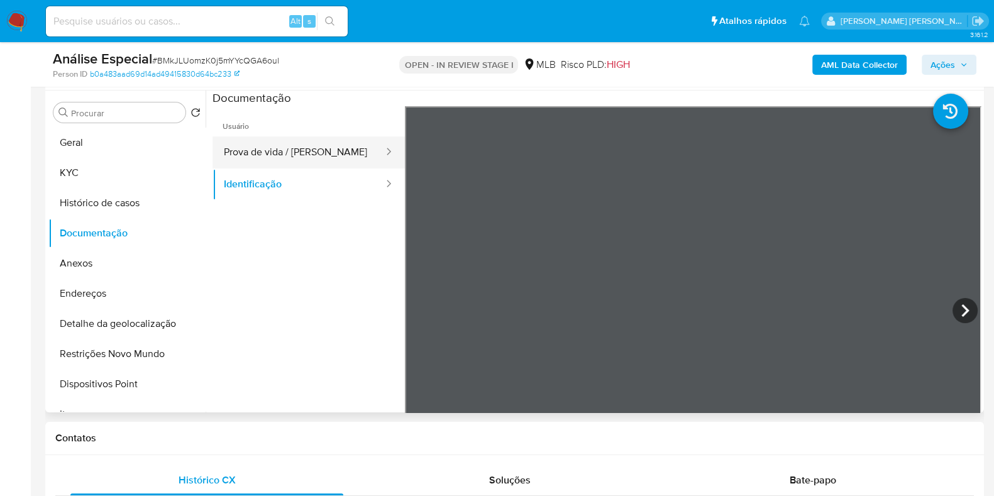
click at [297, 158] on button "Prova de vida / Selfie" at bounding box center [299, 152] width 172 height 32
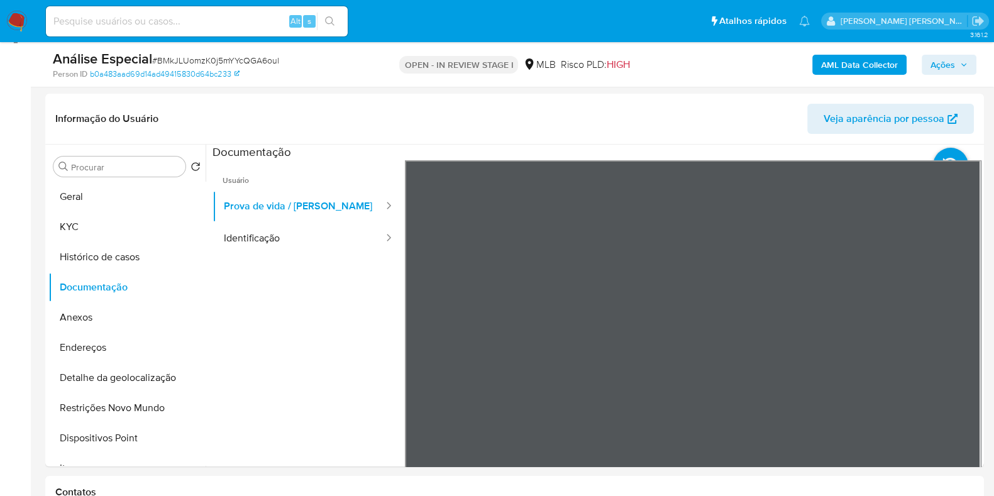
scroll to position [157, 0]
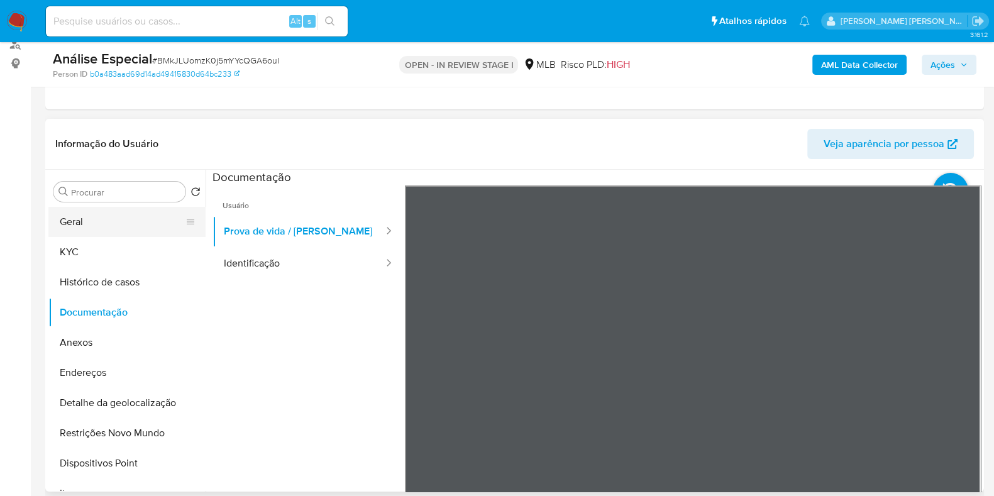
click at [109, 221] on button "Geral" at bounding box center [121, 222] width 147 height 30
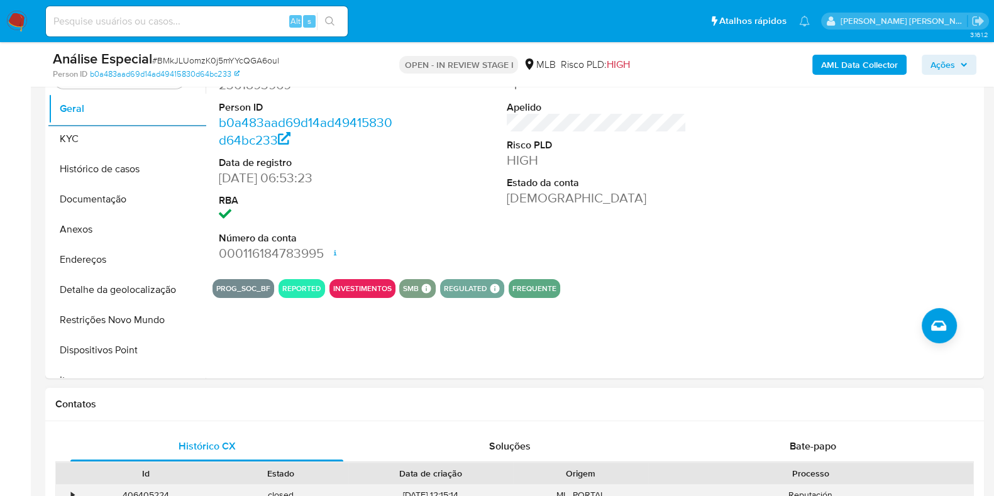
scroll to position [78, 0]
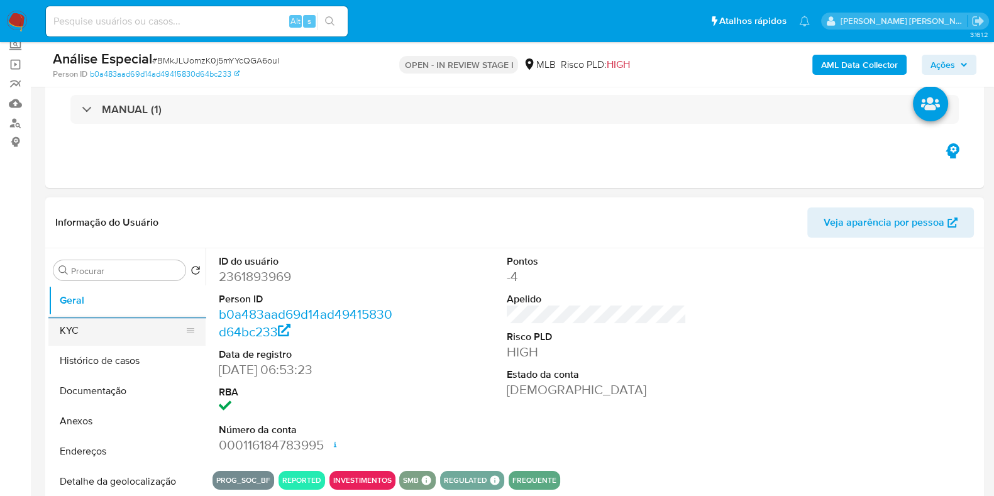
click at [113, 328] on button "KYC" at bounding box center [121, 331] width 147 height 30
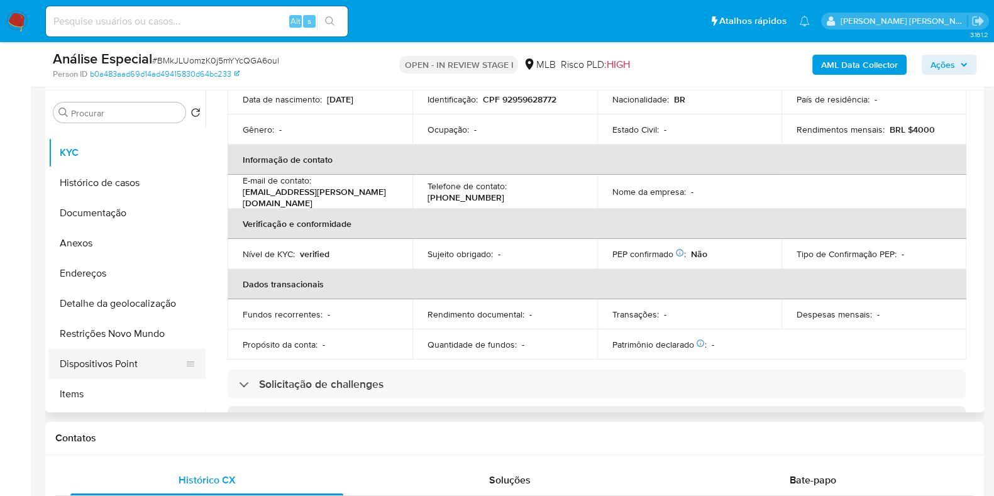
scroll to position [0, 0]
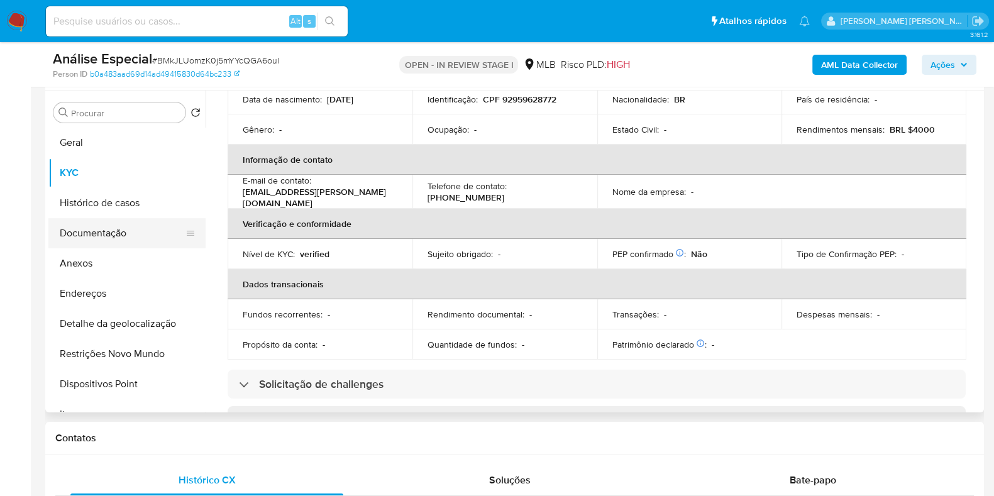
click at [115, 228] on button "Documentação" at bounding box center [121, 233] width 147 height 30
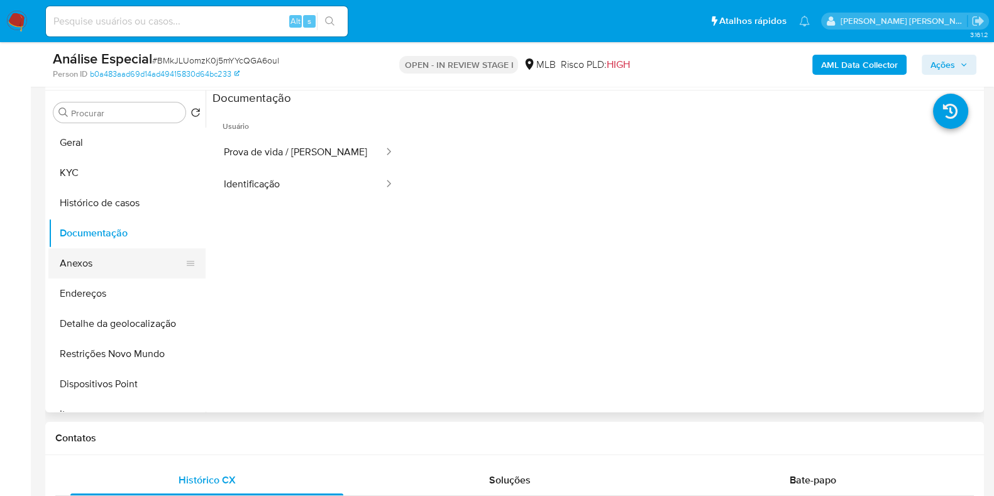
click at [148, 251] on button "Anexos" at bounding box center [121, 263] width 147 height 30
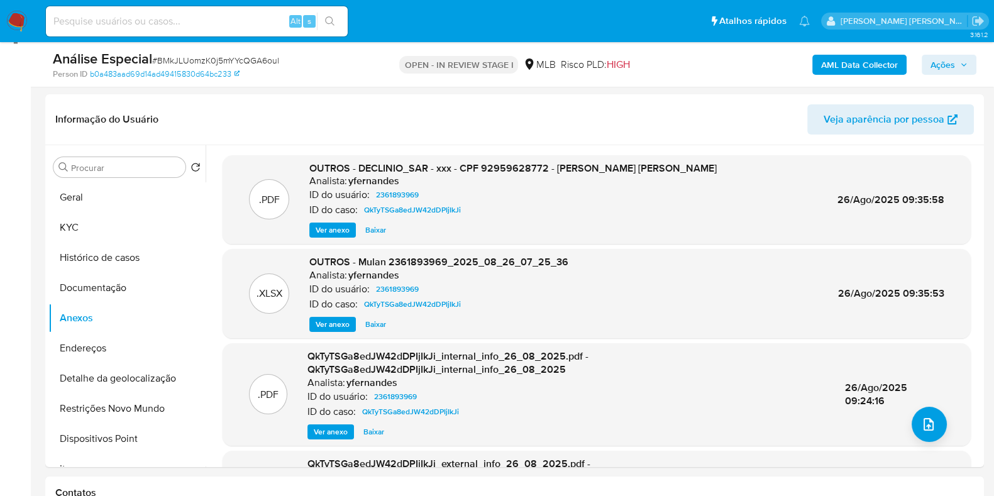
scroll to position [157, 0]
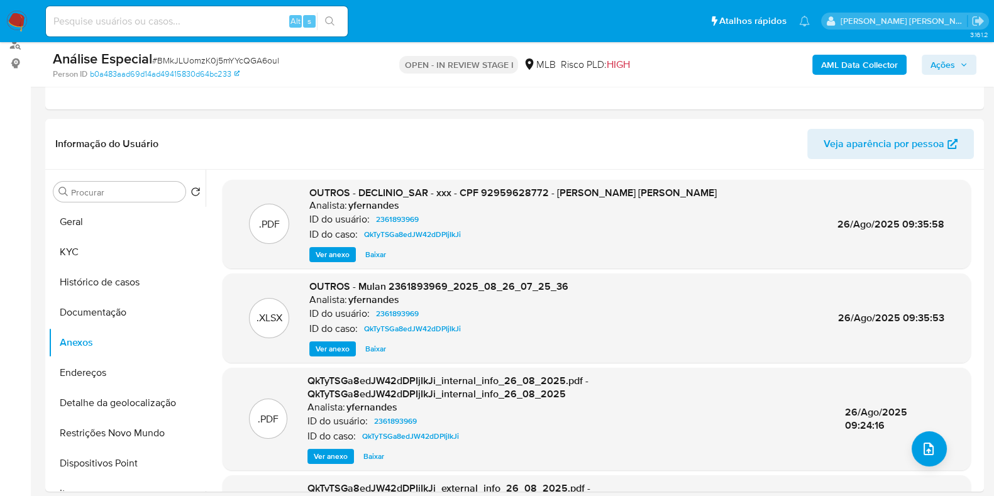
click at [327, 253] on span "Ver anexo" at bounding box center [333, 254] width 34 height 13
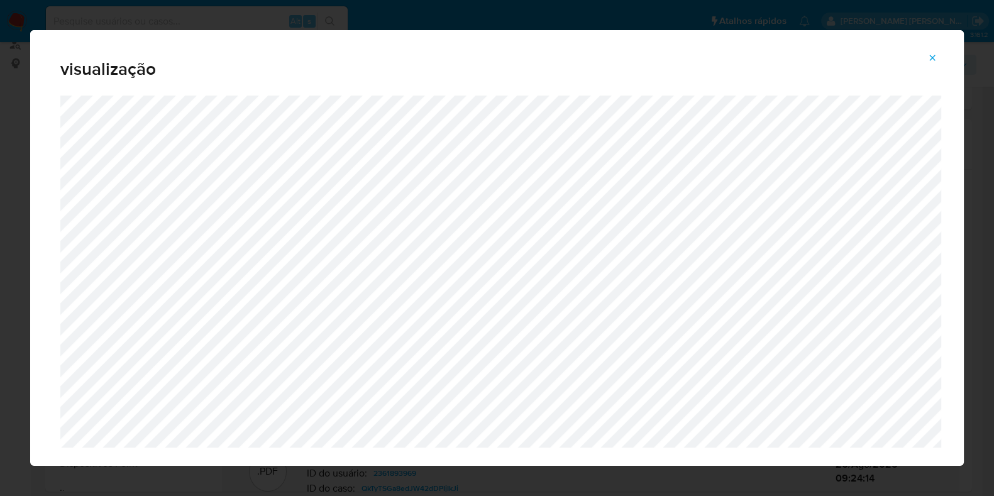
scroll to position [133, 0]
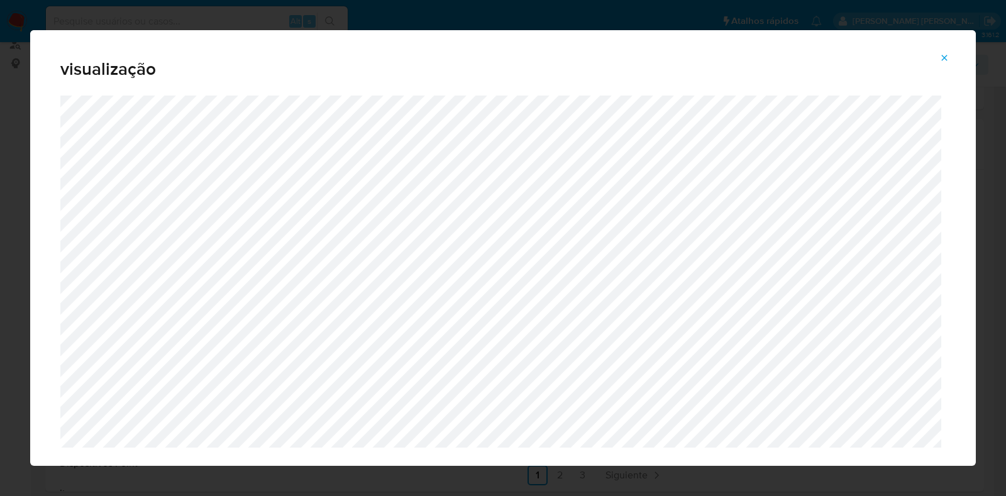
click at [943, 61] on icon "Attachment preview" at bounding box center [945, 58] width 10 height 10
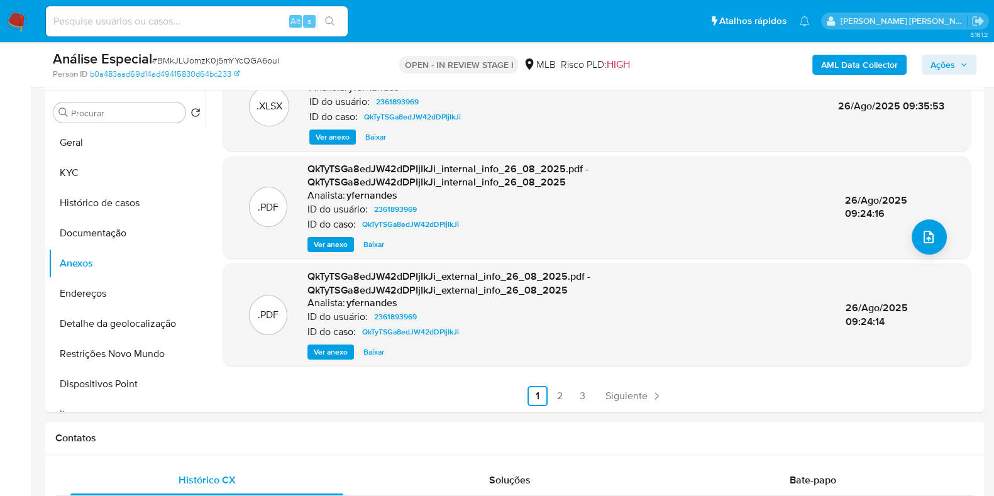
scroll to position [314, 0]
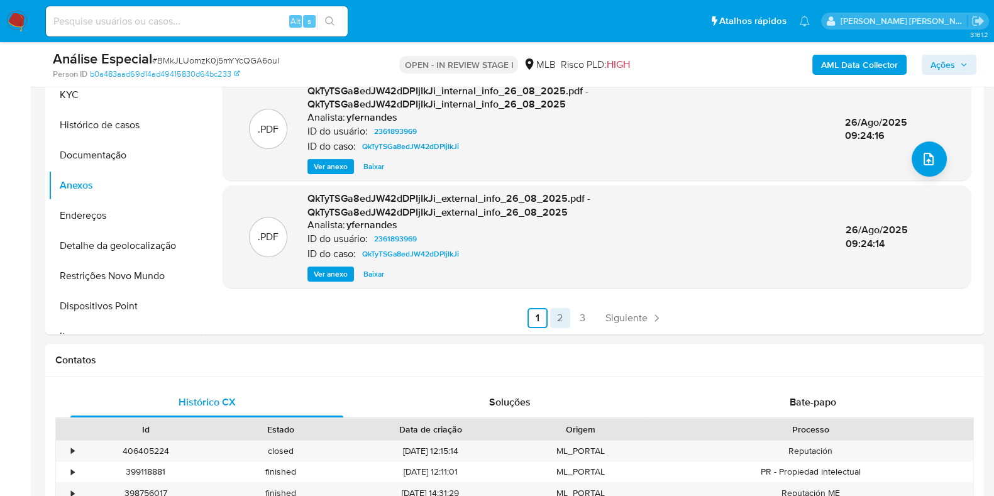
click at [557, 316] on link "2" at bounding box center [560, 318] width 20 height 20
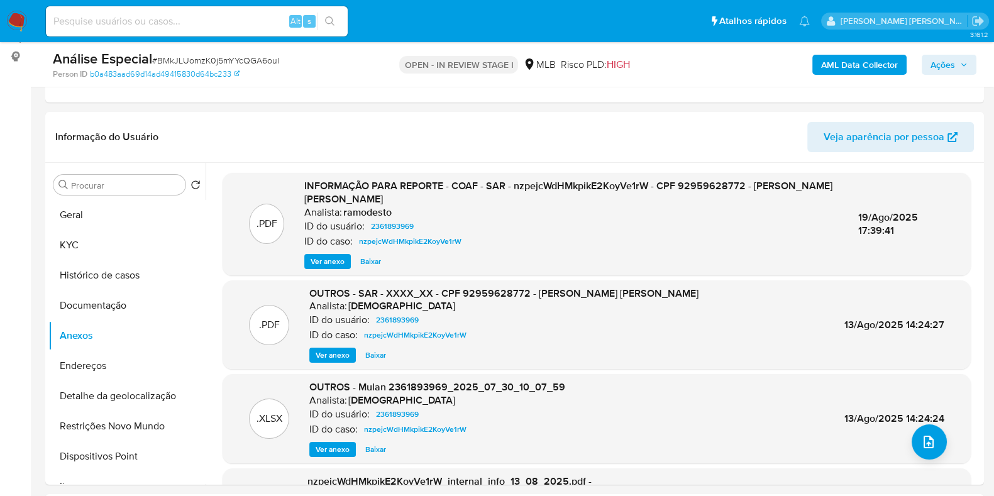
scroll to position [157, 0]
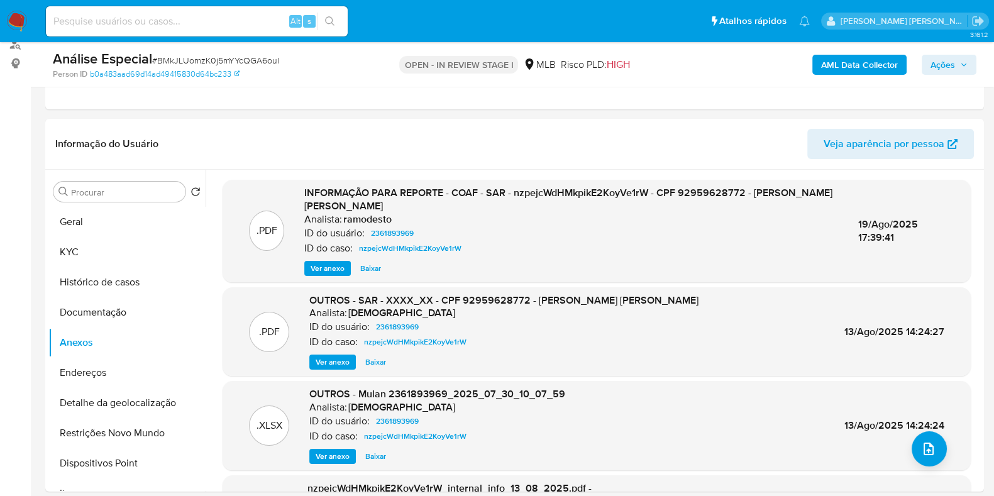
click at [328, 267] on span "Ver anexo" at bounding box center [328, 268] width 34 height 13
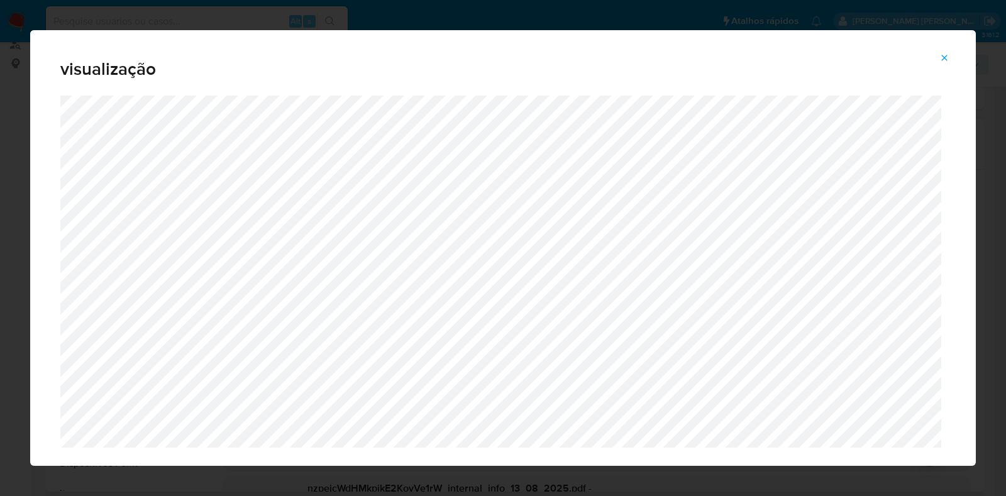
click at [945, 54] on icon "Attachment preview" at bounding box center [945, 58] width 10 height 10
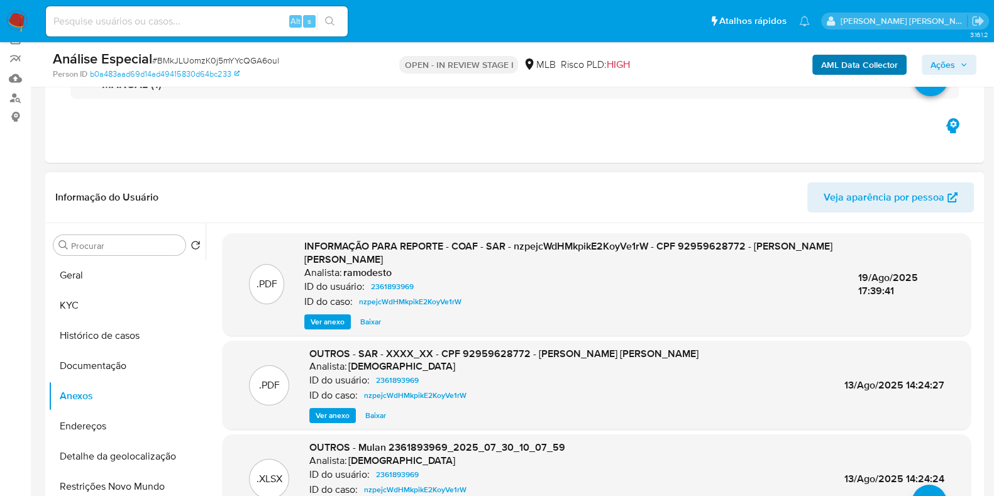
scroll to position [78, 0]
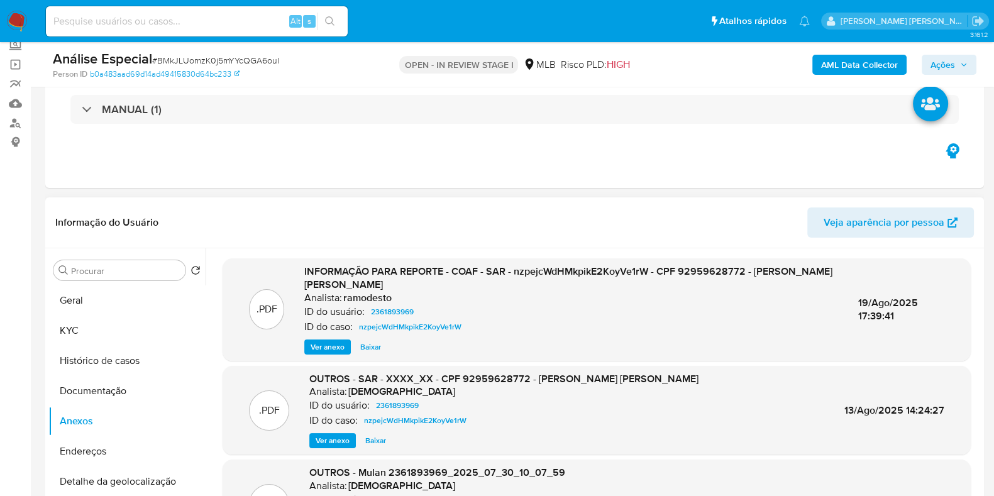
click at [836, 60] on b "AML Data Collector" at bounding box center [859, 65] width 77 height 20
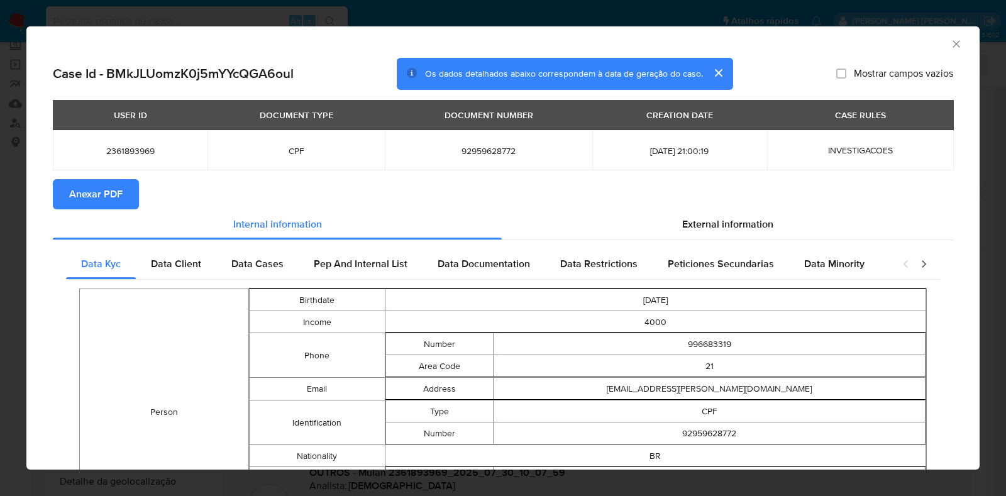
click at [85, 203] on span "Anexar PDF" at bounding box center [95, 195] width 53 height 28
click at [953, 42] on icon "Fechar a janela" at bounding box center [956, 43] width 7 height 7
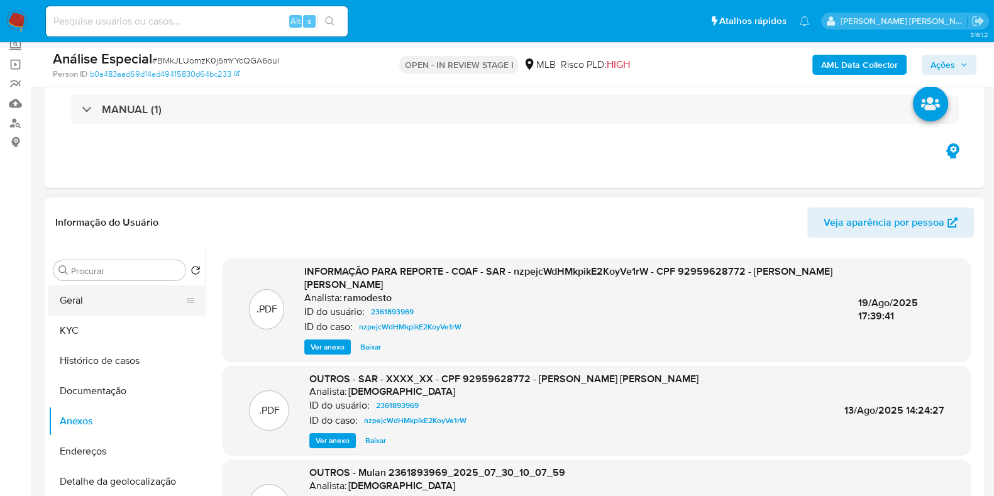
click at [81, 294] on button "Geral" at bounding box center [121, 301] width 147 height 30
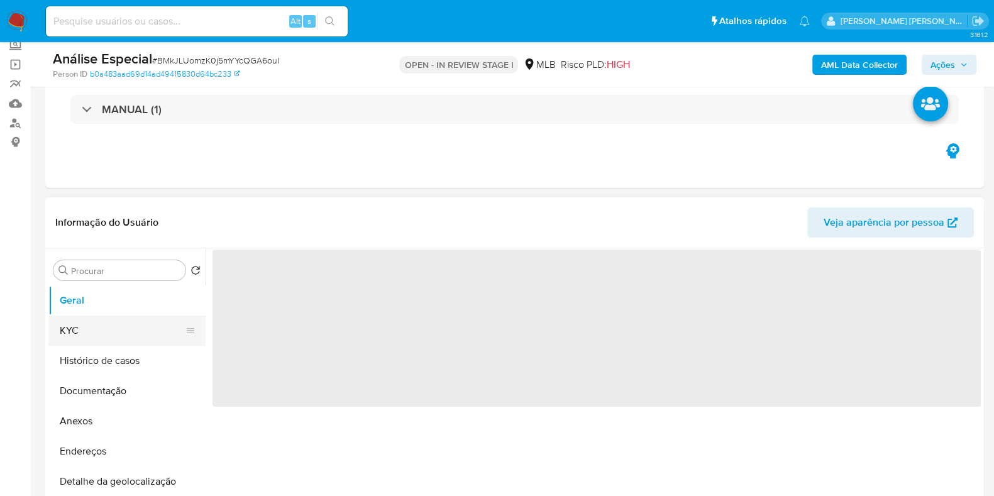
click at [98, 329] on button "KYC" at bounding box center [121, 331] width 147 height 30
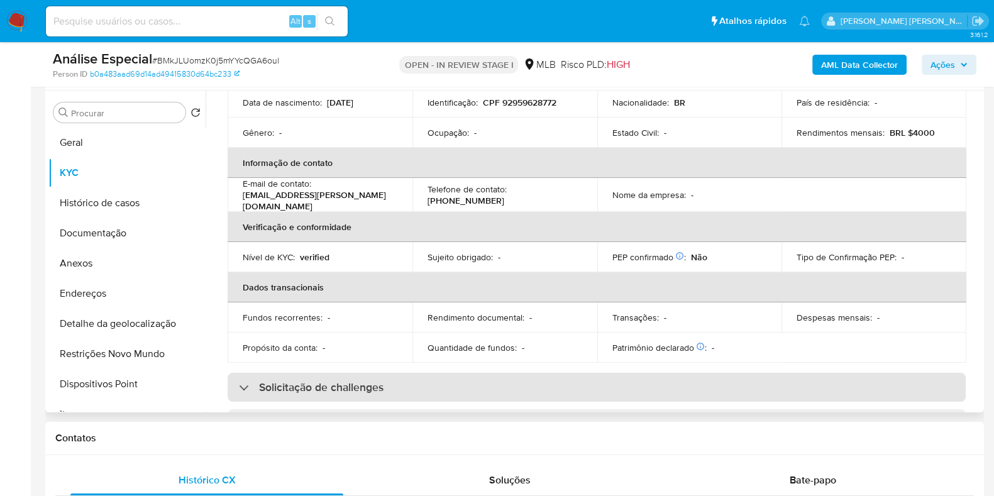
scroll to position [75, 0]
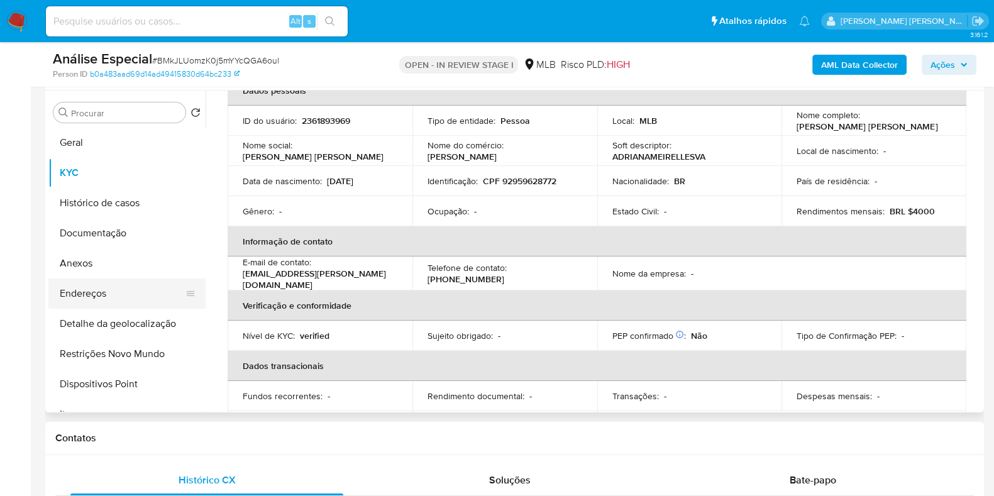
click at [107, 288] on button "Endereços" at bounding box center [121, 294] width 147 height 30
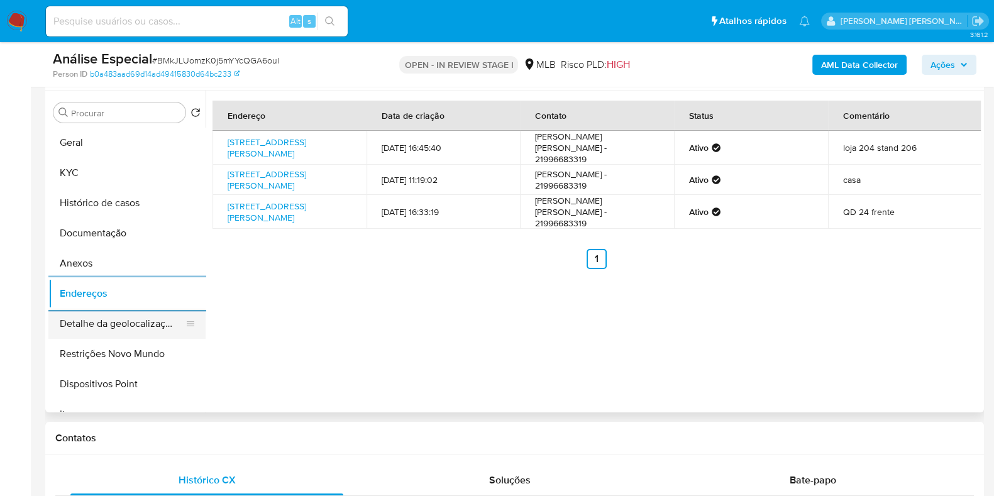
click at [142, 321] on button "Detalhe da geolocalização" at bounding box center [121, 324] width 147 height 30
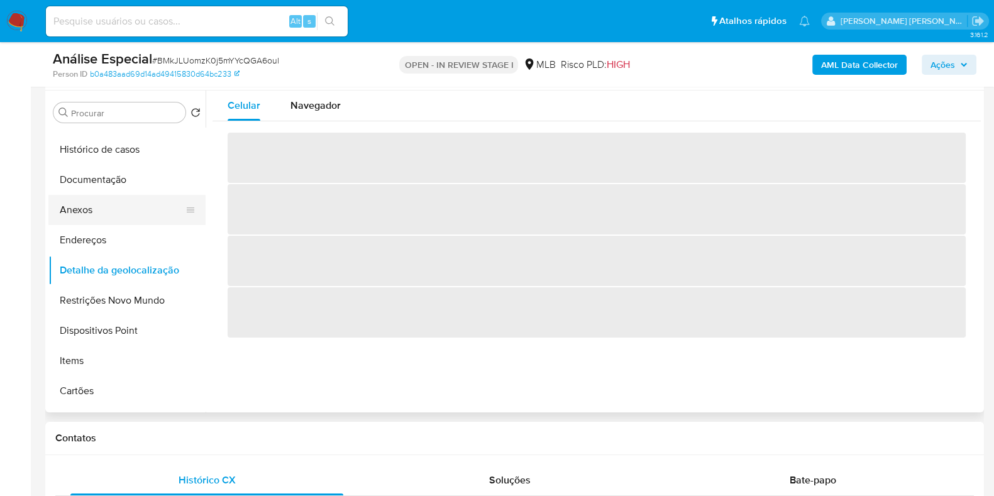
scroll to position [78, 0]
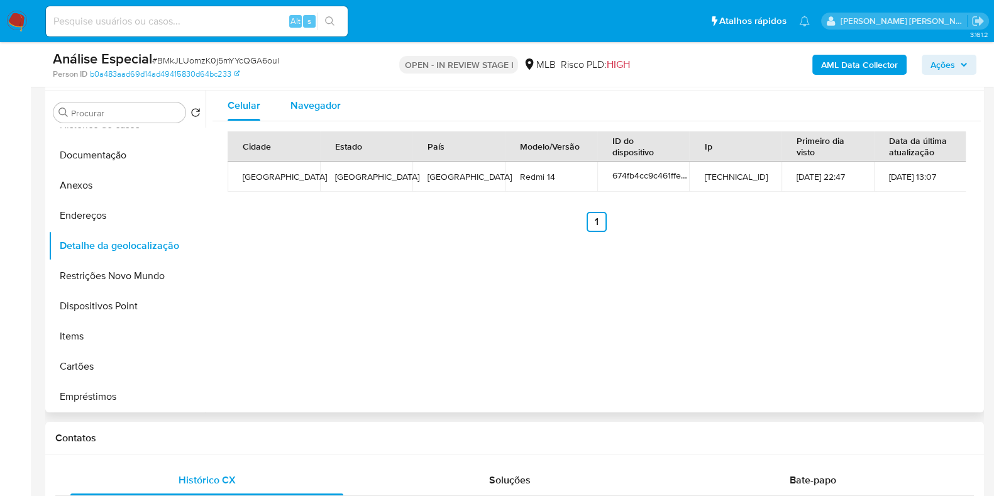
click at [305, 105] on span "Navegador" at bounding box center [316, 105] width 50 height 14
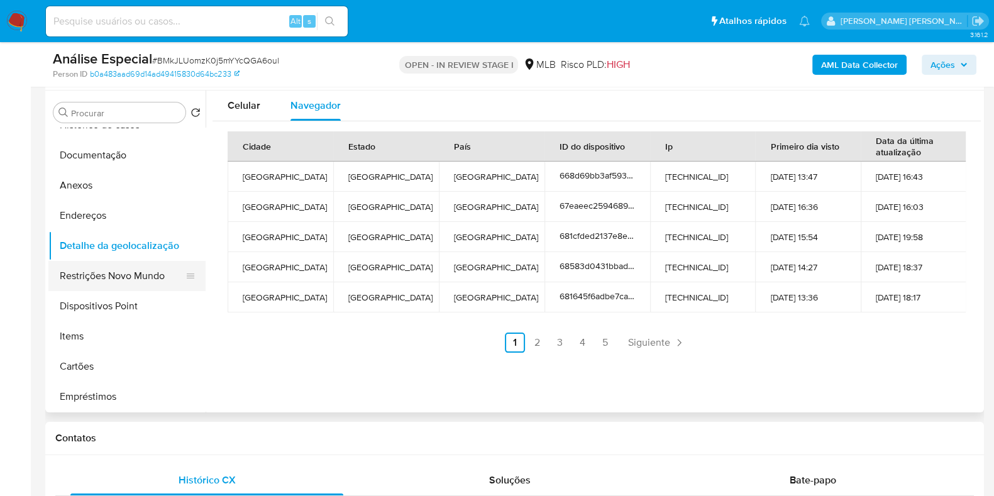
click at [109, 278] on button "Restrições Novo Mundo" at bounding box center [121, 276] width 147 height 30
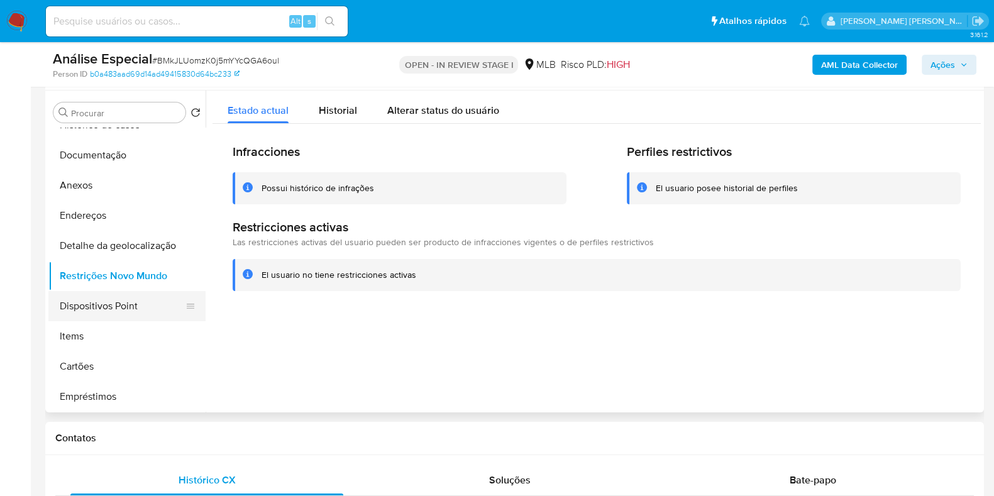
click at [136, 304] on button "Dispositivos Point" at bounding box center [121, 306] width 147 height 30
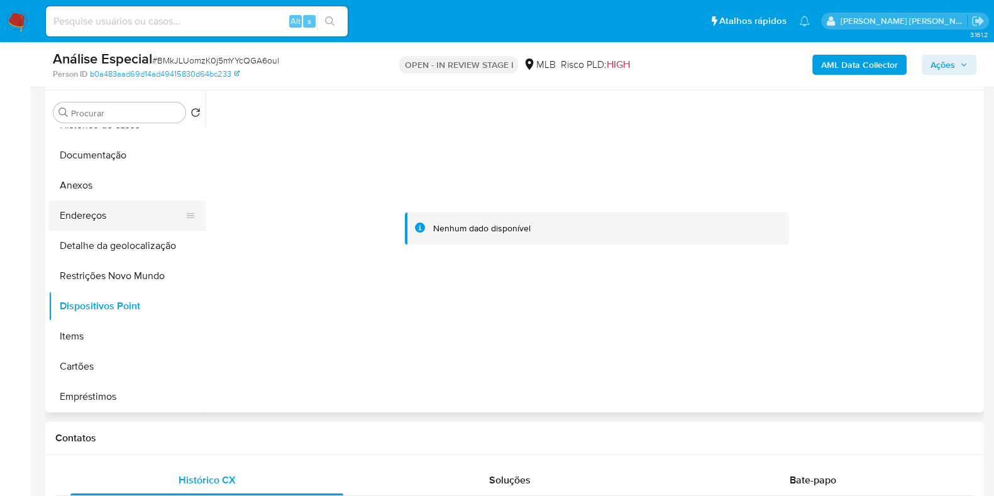
scroll to position [0, 0]
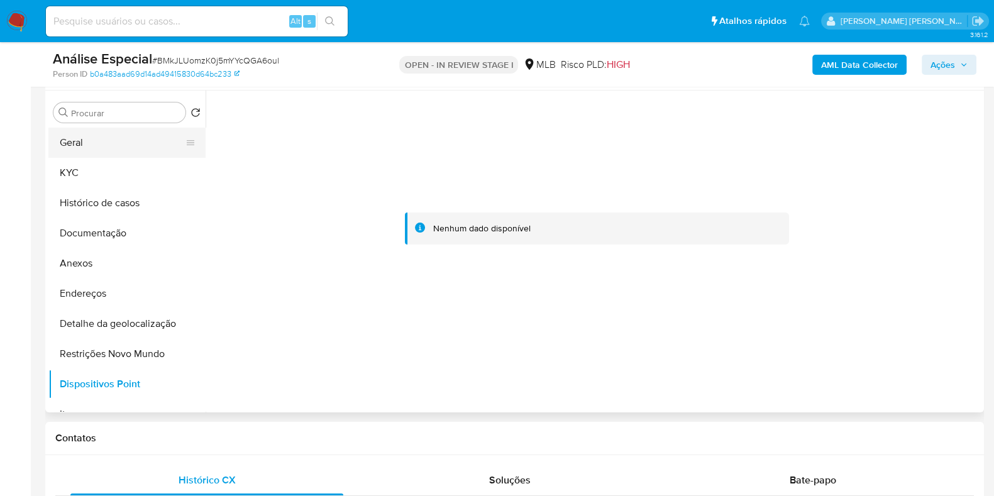
click at [117, 155] on button "Geral" at bounding box center [121, 143] width 147 height 30
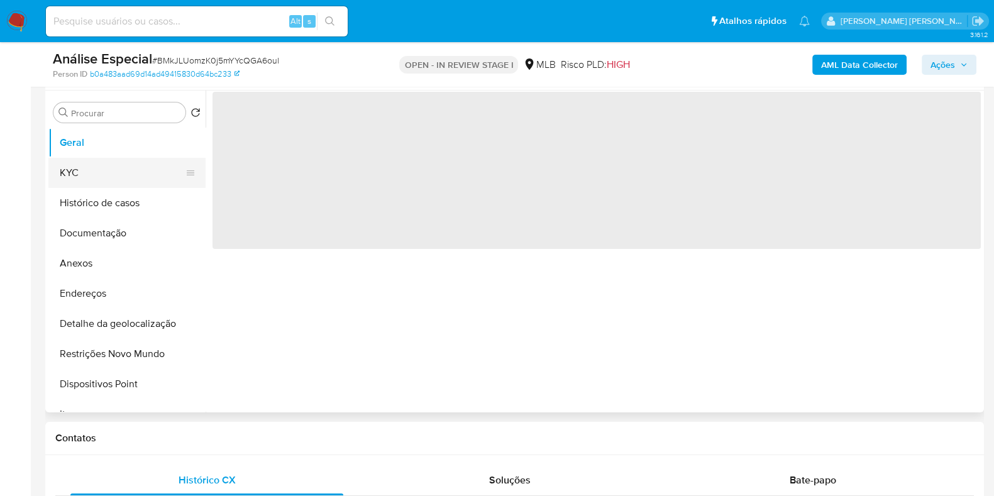
click at [119, 167] on button "KYC" at bounding box center [121, 173] width 147 height 30
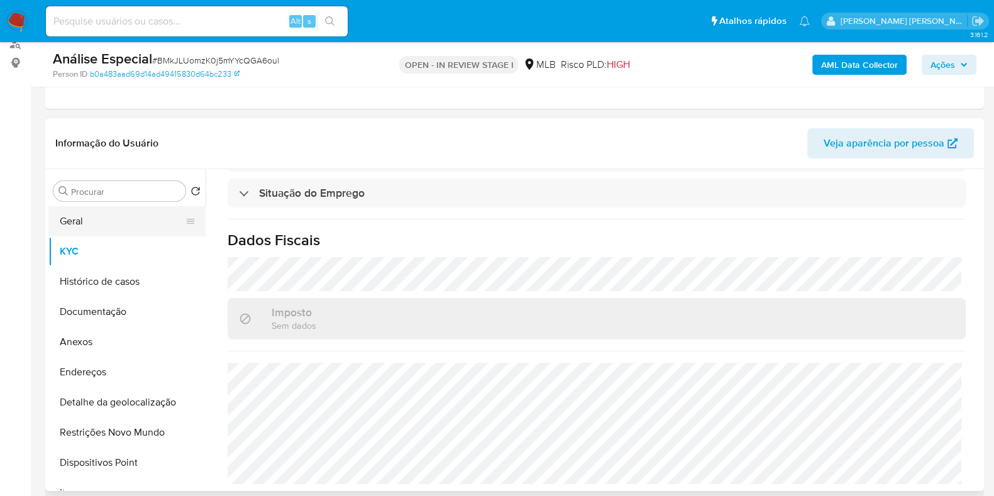
scroll to position [157, 0]
click at [91, 304] on button "Documentação" at bounding box center [121, 312] width 147 height 30
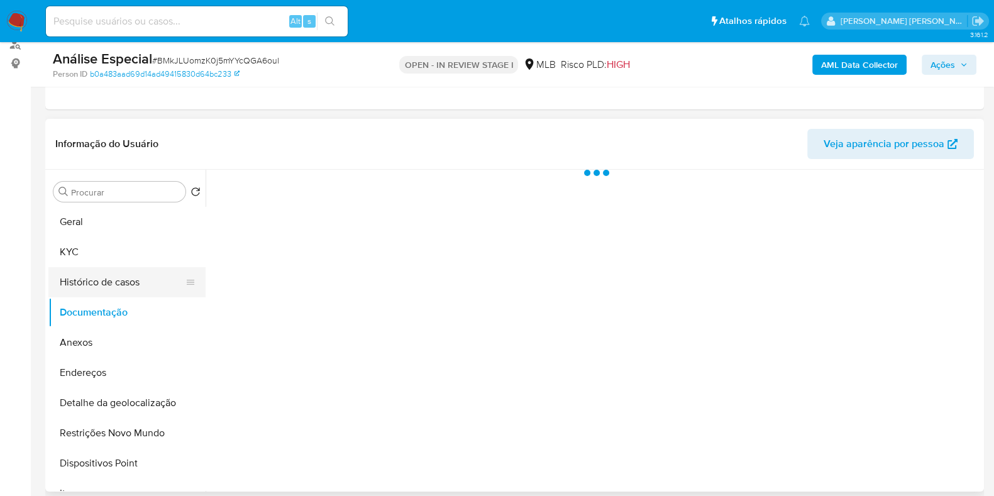
scroll to position [0, 0]
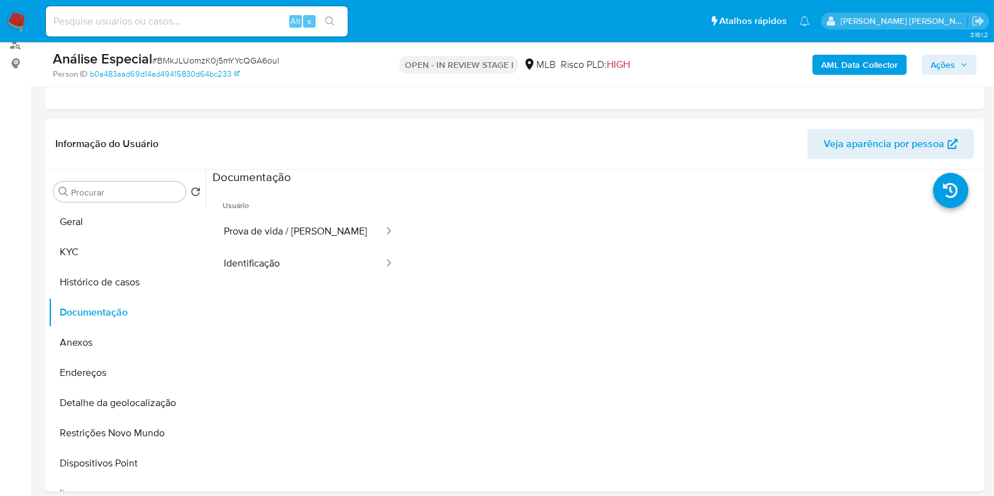
click at [314, 262] on button "Identificação" at bounding box center [299, 264] width 172 height 32
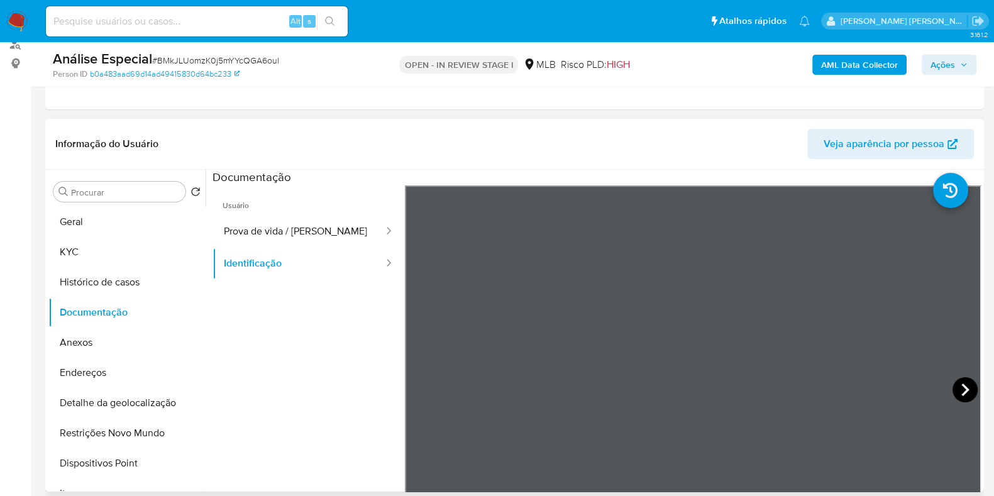
click at [957, 381] on icon at bounding box center [965, 389] width 25 height 25
click at [254, 221] on button "Prova de vida / Selfie" at bounding box center [299, 232] width 172 height 32
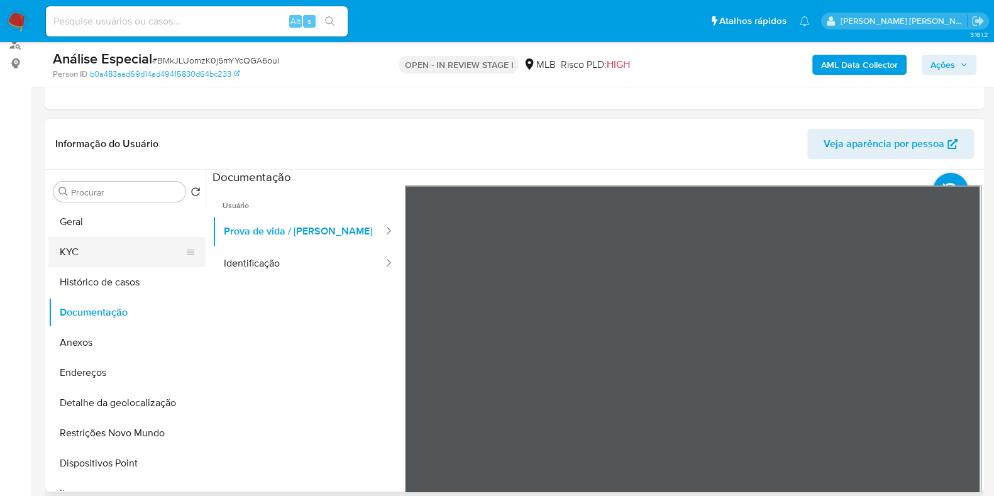
click at [99, 250] on button "KYC" at bounding box center [121, 252] width 147 height 30
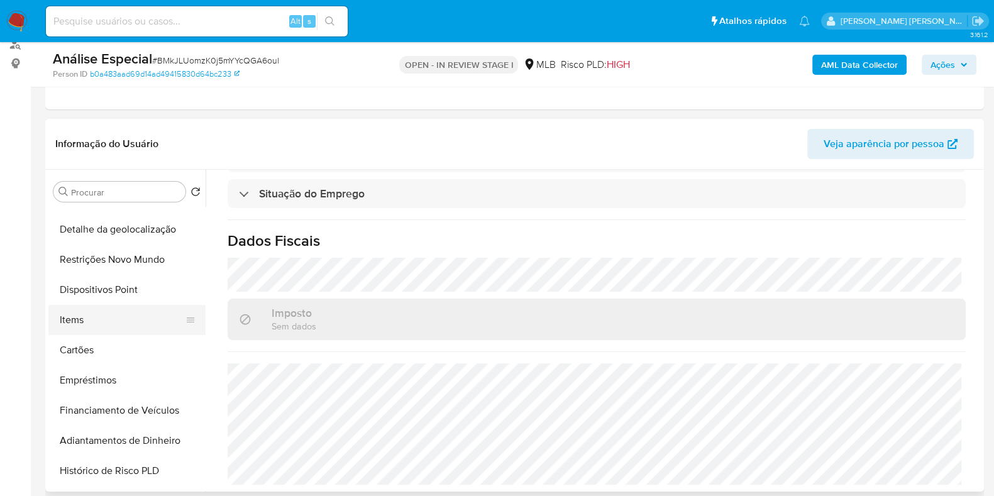
scroll to position [78, 0]
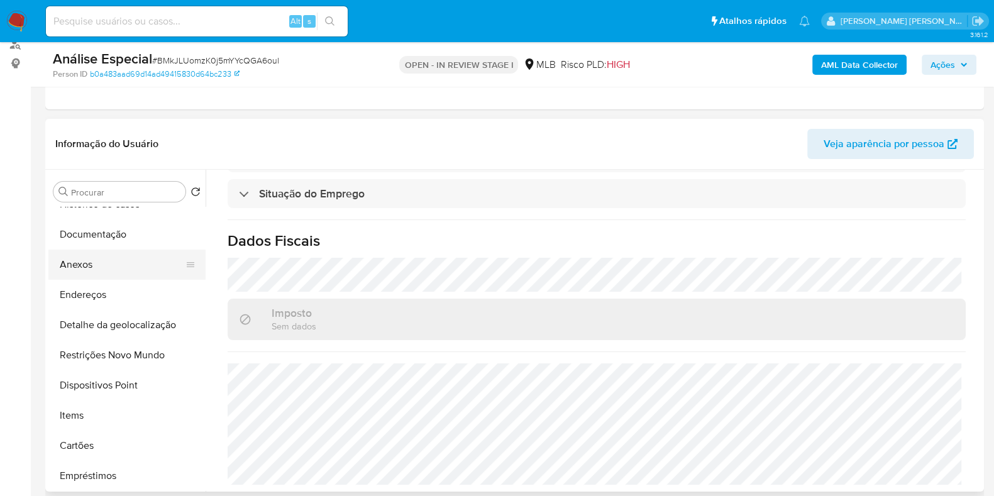
click at [110, 267] on button "Anexos" at bounding box center [121, 265] width 147 height 30
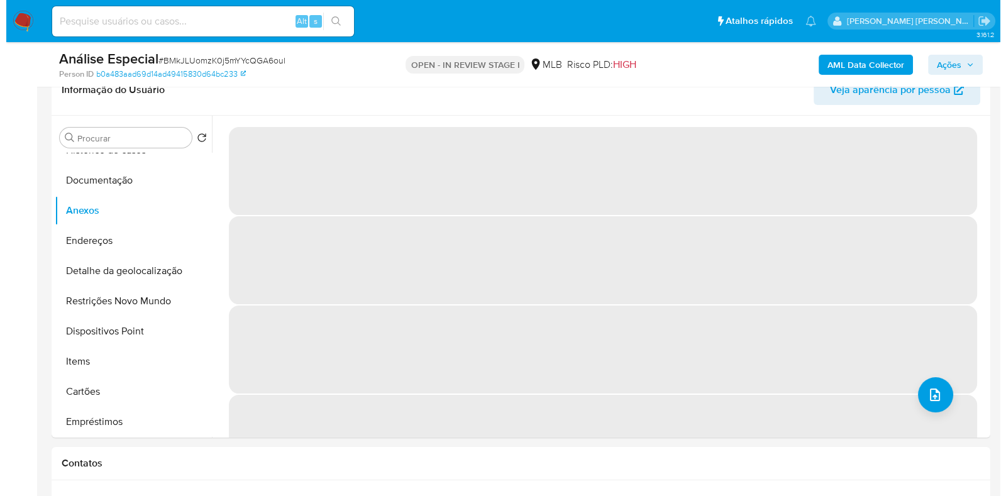
scroll to position [236, 0]
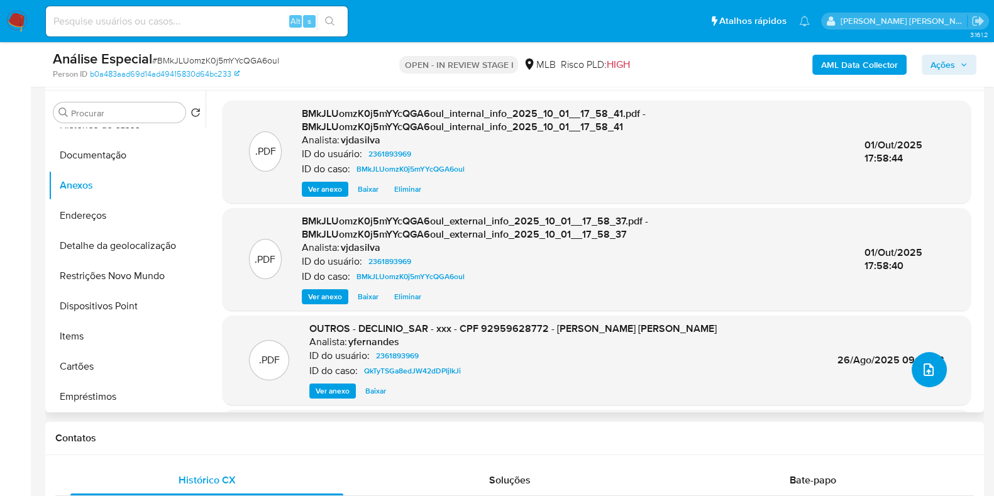
click at [925, 370] on icon "upload-file" at bounding box center [928, 369] width 15 height 15
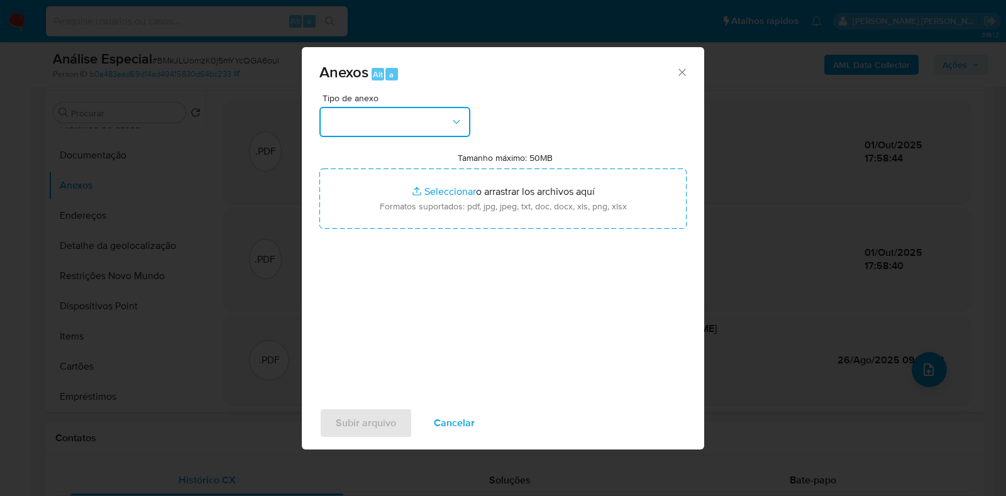
click at [432, 130] on button "button" at bounding box center [395, 122] width 151 height 30
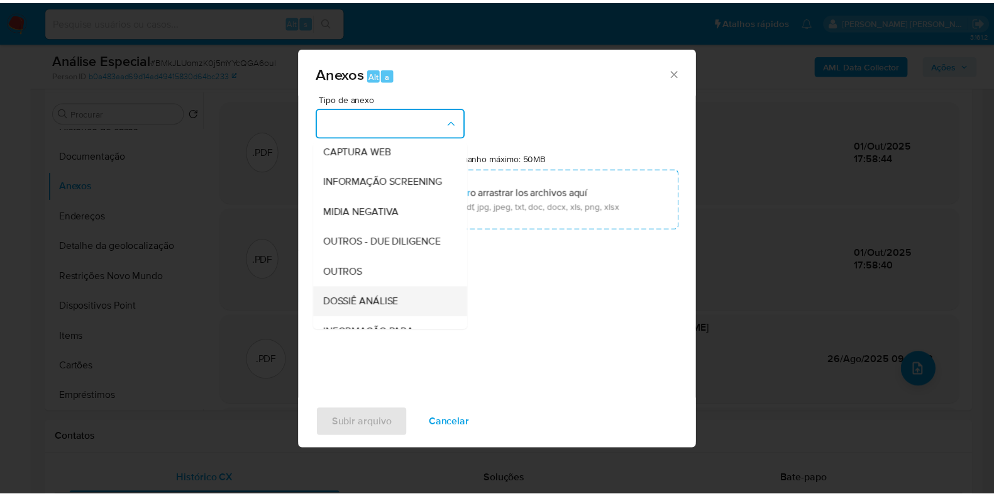
scroll to position [194, 0]
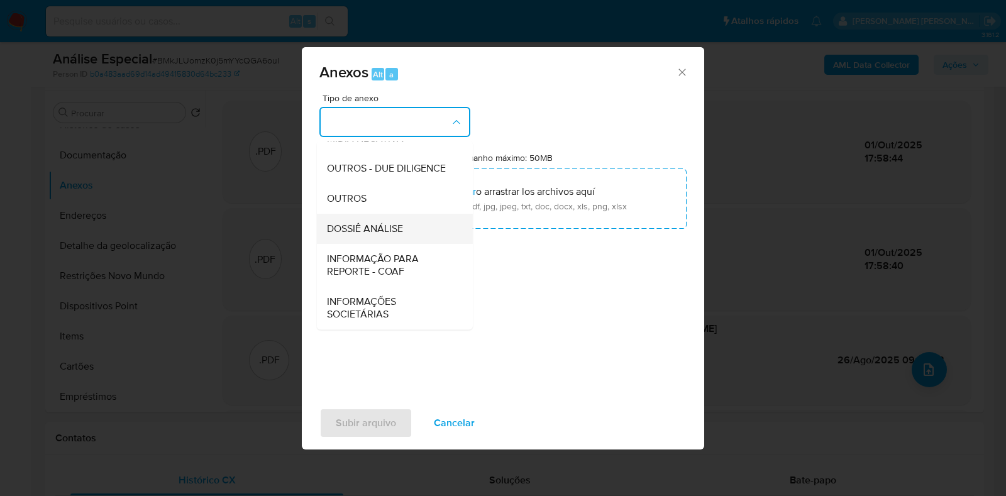
click at [421, 231] on div "DOSSIÊ ANÁLISE" at bounding box center [391, 229] width 128 height 30
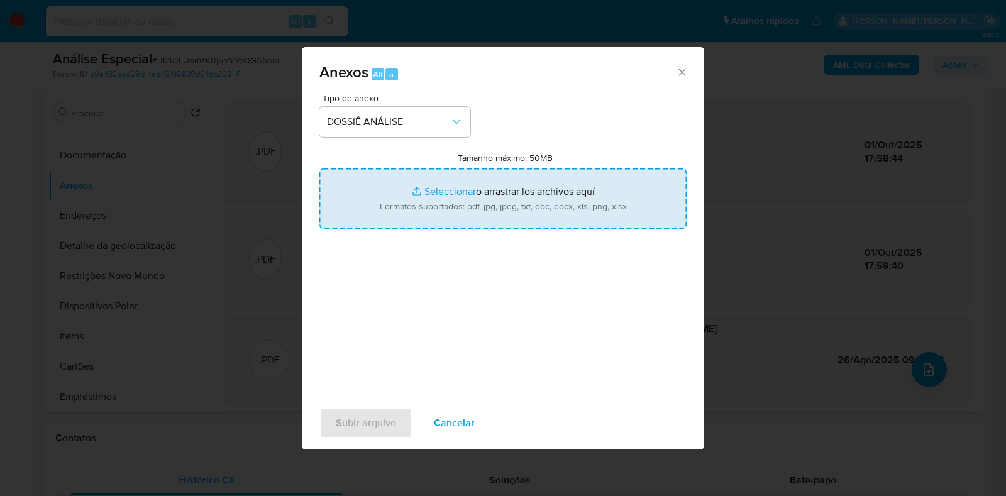
click at [457, 255] on div "Tipo de anexo DOSSIÊ ANÁLISE Tamanho máximo: 50MB Seleccionar archivos Seleccio…" at bounding box center [503, 242] width 367 height 297
click at [425, 360] on div "Tipo de anexo DOSSIÊ ANÁLISE Tamanho máximo: 50MB Seleccionar archivos Seleccio…" at bounding box center [503, 242] width 367 height 297
click at [455, 432] on span "Cancelar" at bounding box center [454, 423] width 41 height 28
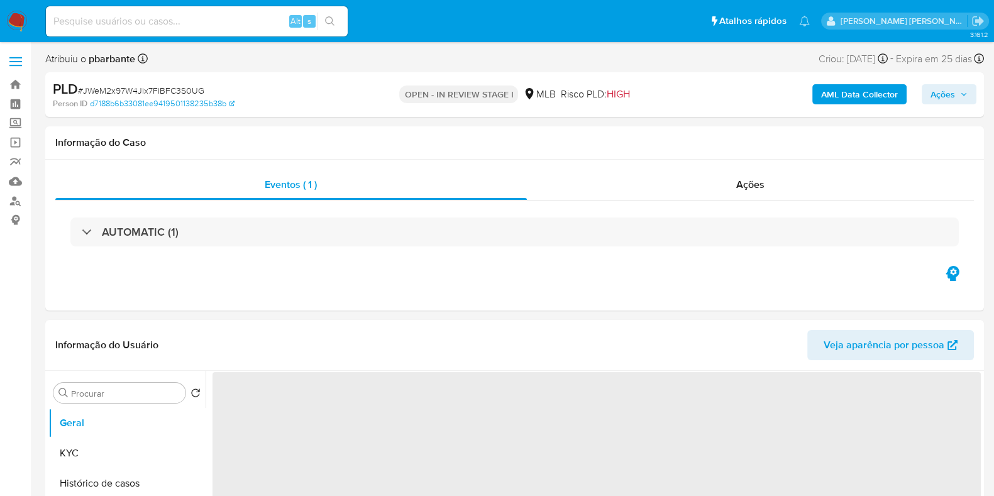
select select "10"
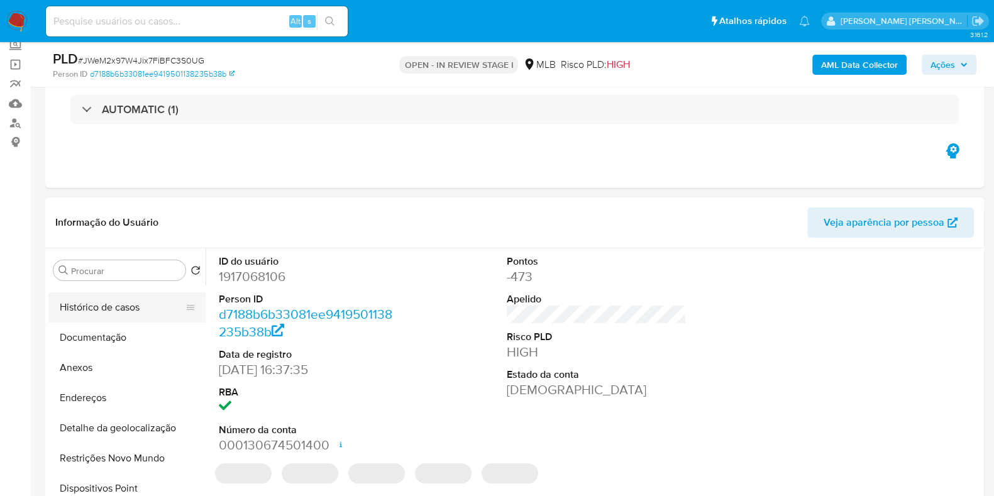
scroll to position [78, 0]
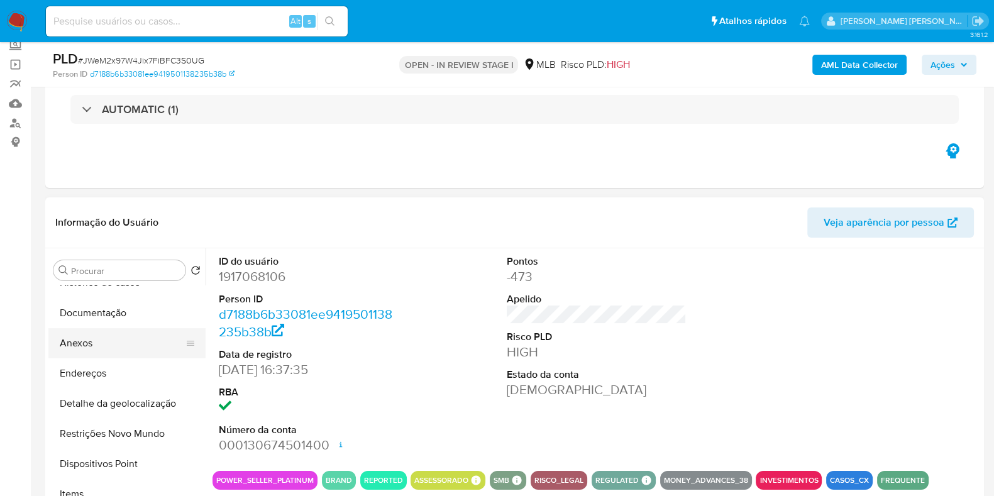
click at [89, 341] on button "Anexos" at bounding box center [121, 343] width 147 height 30
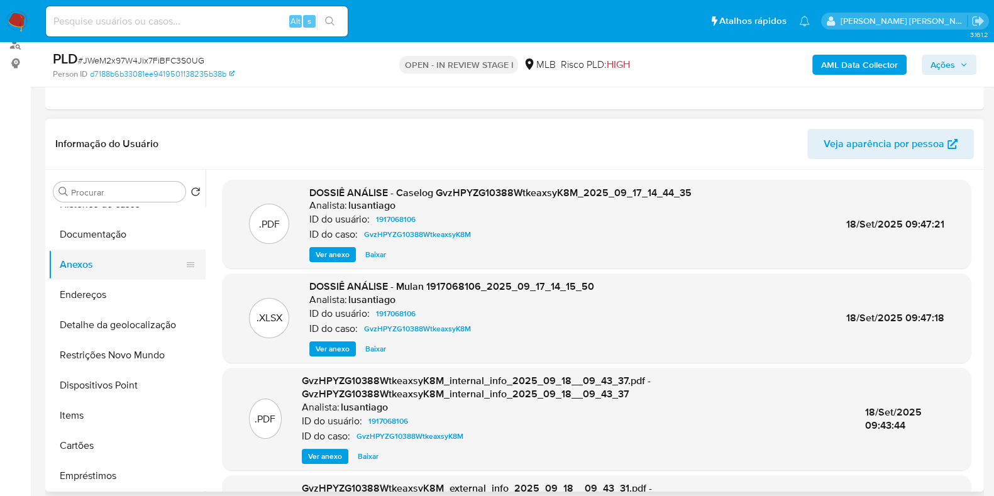
scroll to position [0, 0]
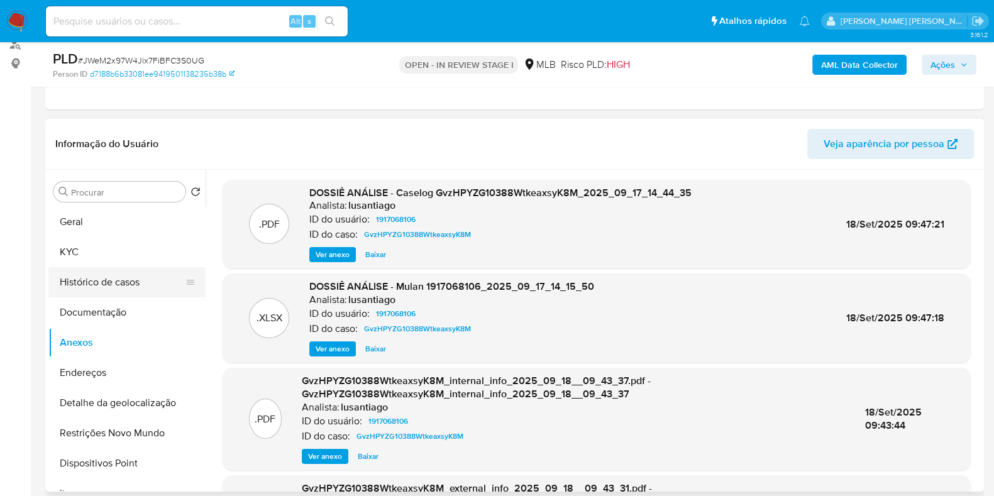
click at [119, 280] on button "Histórico de casos" at bounding box center [121, 282] width 147 height 30
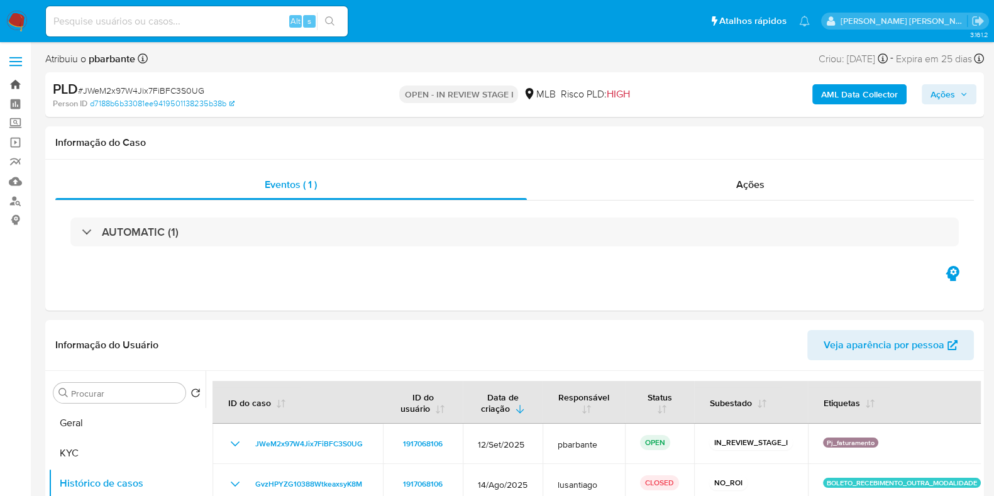
click at [16, 81] on link "Bandeja" at bounding box center [75, 84] width 150 height 19
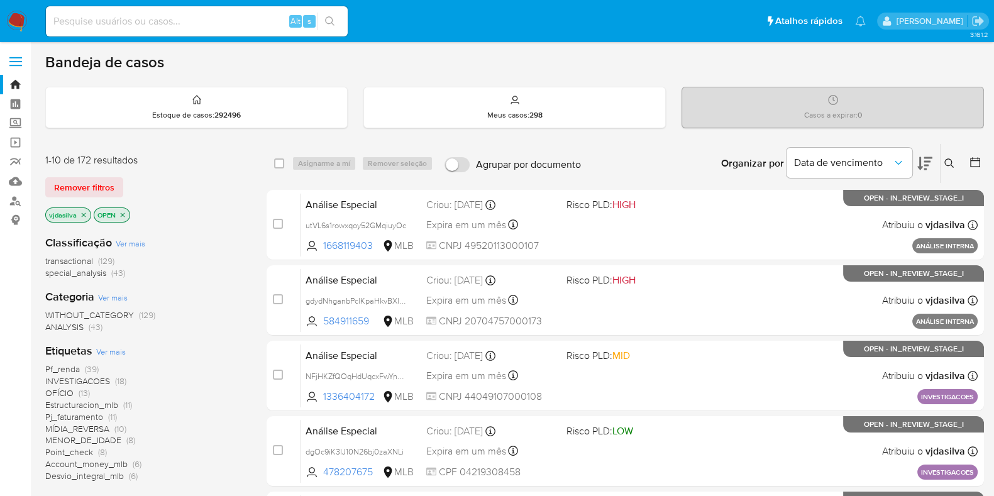
click at [947, 163] on icon at bounding box center [950, 163] width 10 height 10
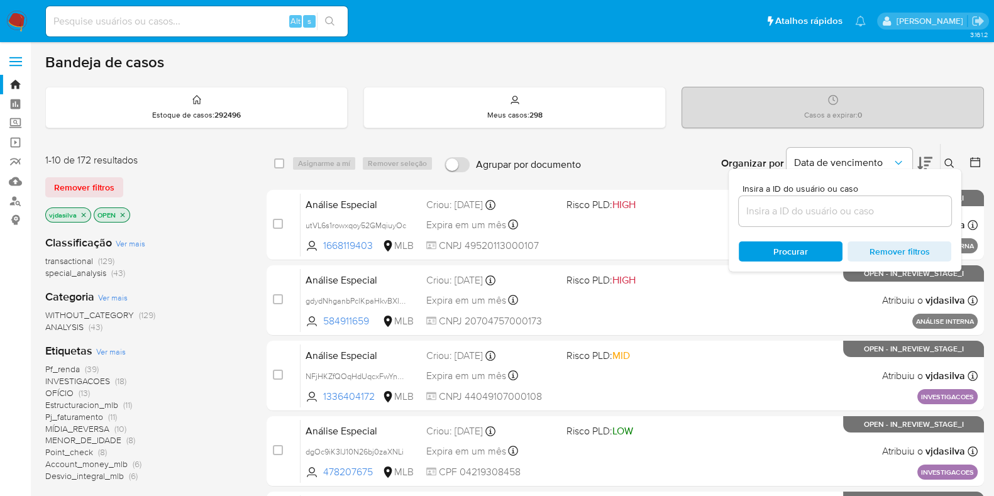
click at [85, 212] on icon "close-filter" at bounding box center [84, 215] width 8 height 8
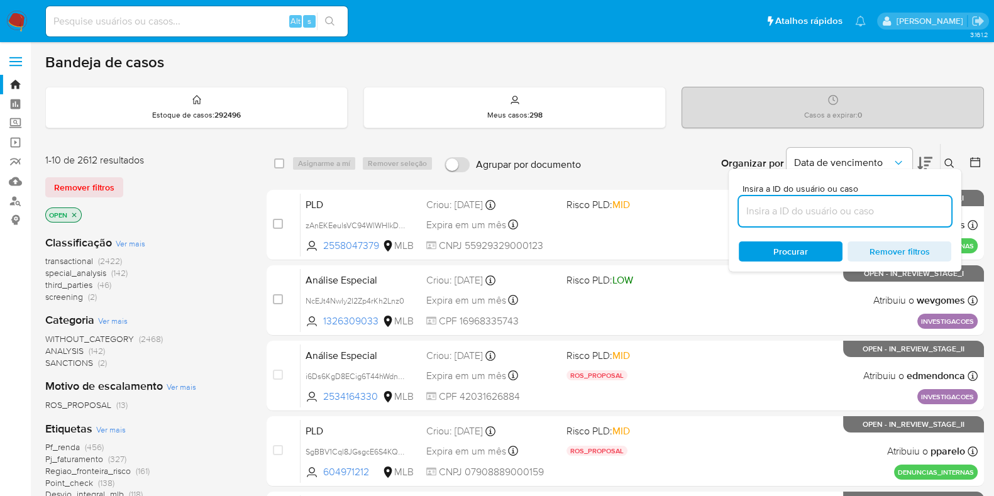
click at [808, 214] on input at bounding box center [845, 211] width 213 height 16
paste input "SAR - BMkJLUomzK0j5mYYcQGA6oul - CPF 92959628772 - [PERSON_NAME]"
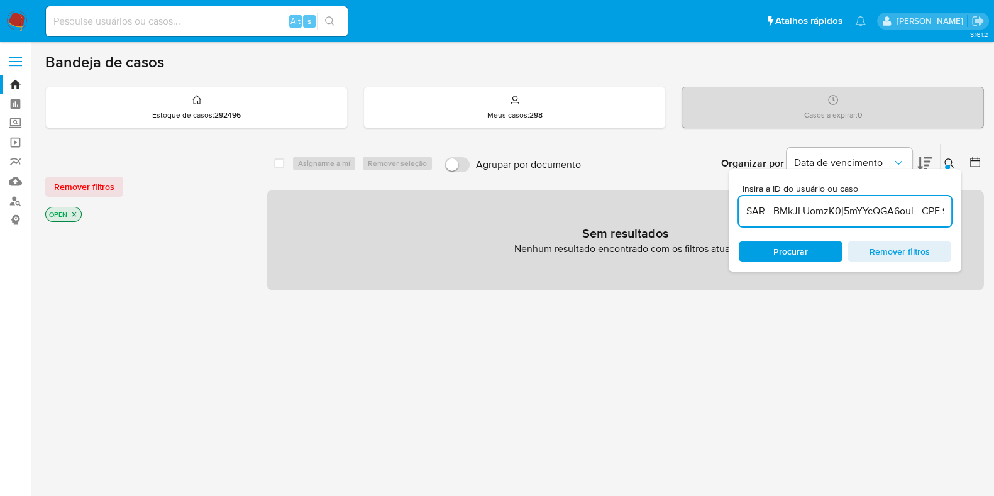
click at [772, 212] on input "SAR - BMkJLUomzK0j5mYYcQGA6oul - CPF 92959628772 - [PERSON_NAME]" at bounding box center [845, 211] width 213 height 16
drag, startPoint x: 891, startPoint y: 207, endPoint x: 997, endPoint y: 215, distance: 106.6
click at [994, 215] on html "Pausado Ver notificaciones Alt s Atalhos rápidos Presiona las siguientes teclas…" at bounding box center [497, 383] width 994 height 766
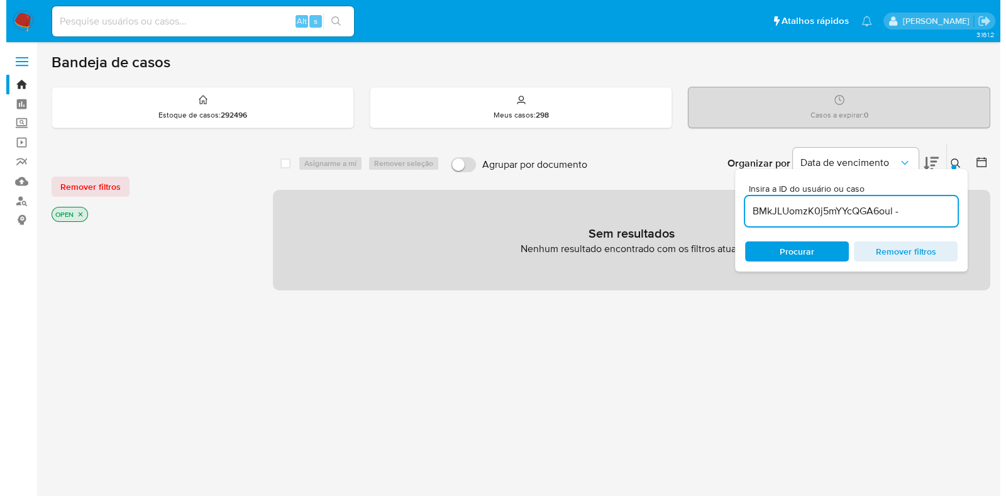
scroll to position [0, 0]
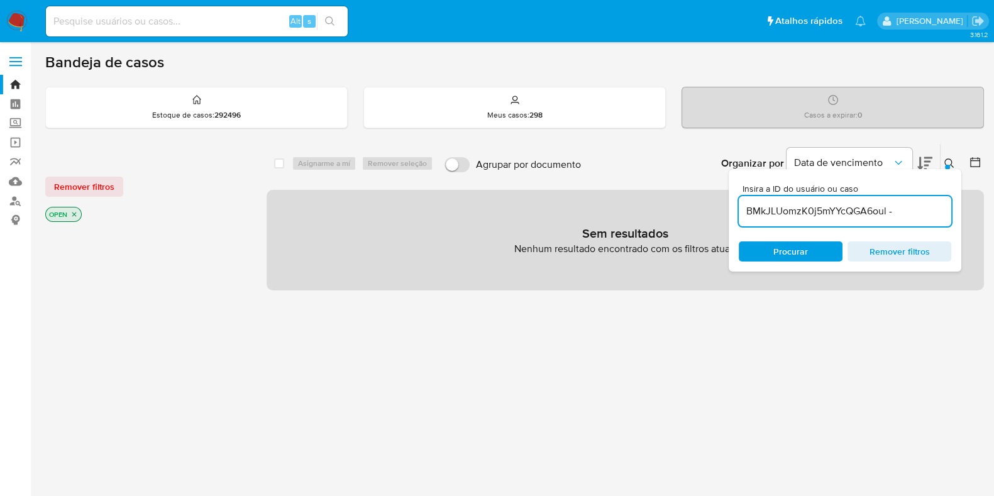
click at [917, 210] on input "BMkJLUomzK0j5mYYcQGA6oul -" at bounding box center [845, 211] width 213 height 16
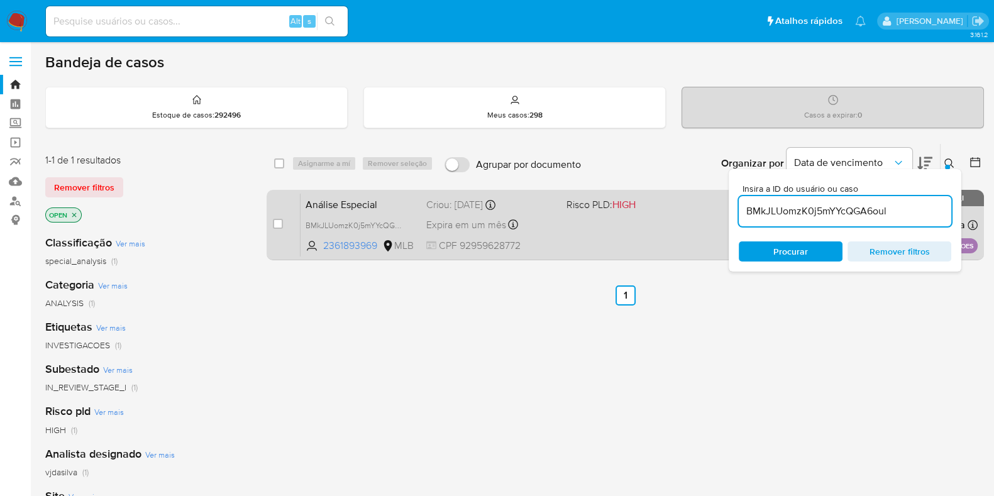
drag, startPoint x: 895, startPoint y: 213, endPoint x: 590, endPoint y: 196, distance: 305.5
click at [590, 196] on div "select-all-cases-checkbox Asignarme a mí Remover seleção Agrupar por documento …" at bounding box center [626, 204] width 718 height 122
paste input "JWeM2x97W4Jix7FiBFC3S0UG"
type input "JWeM2x97W4Jix7FiBFC3S0UG"
click at [274, 225] on input "checkbox" at bounding box center [278, 224] width 10 height 10
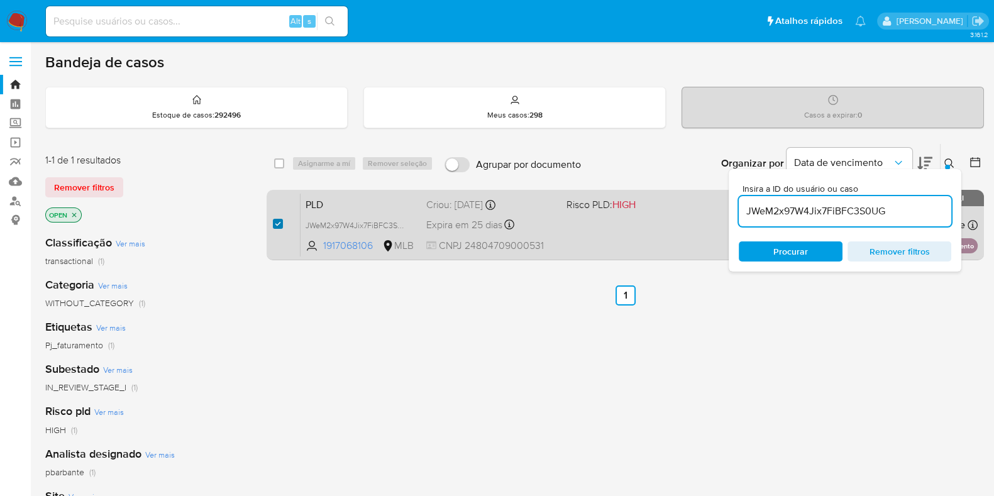
checkbox input "true"
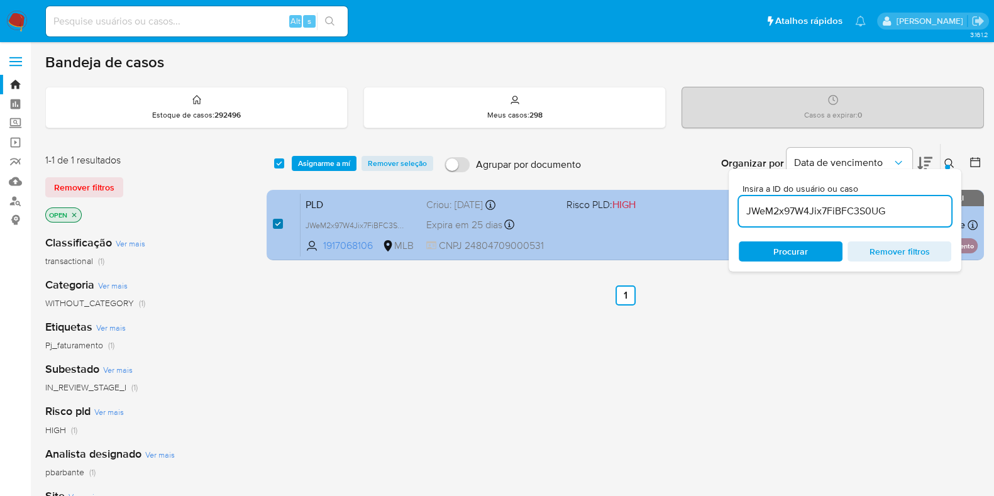
checkbox input "true"
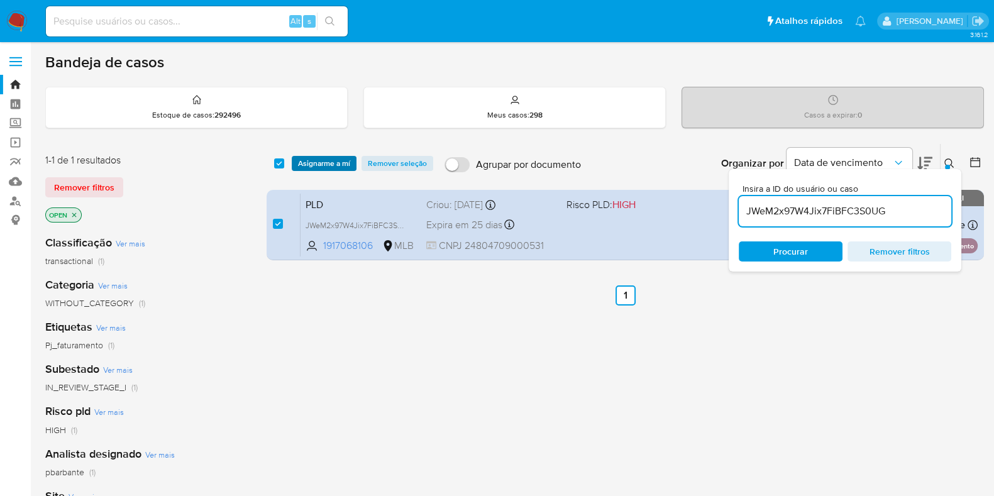
click at [334, 166] on span "Asignarme a mí" at bounding box center [324, 163] width 52 height 13
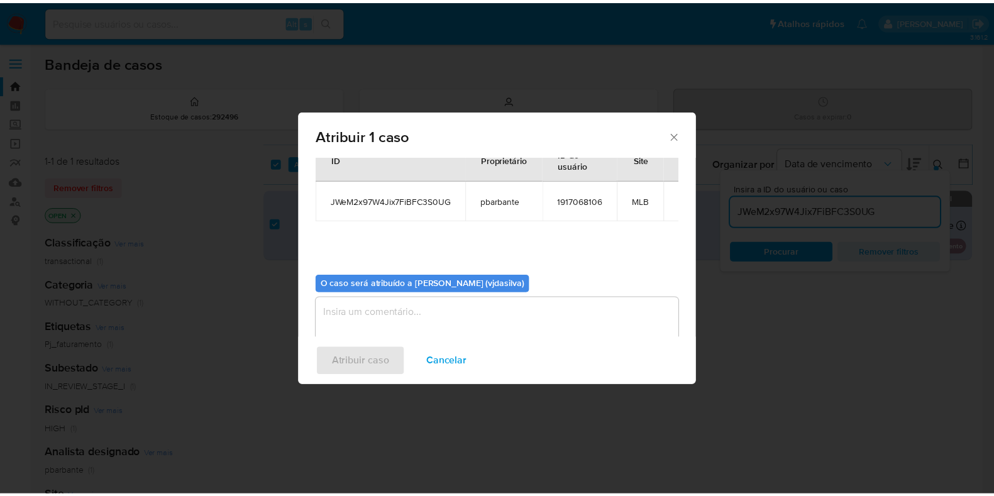
scroll to position [65, 0]
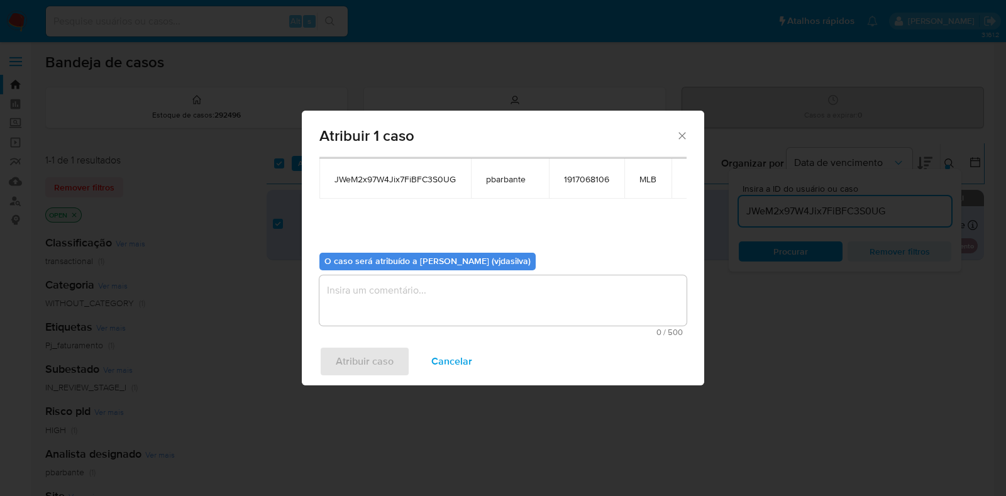
click at [408, 292] on textarea "assign-modal" at bounding box center [503, 300] width 367 height 50
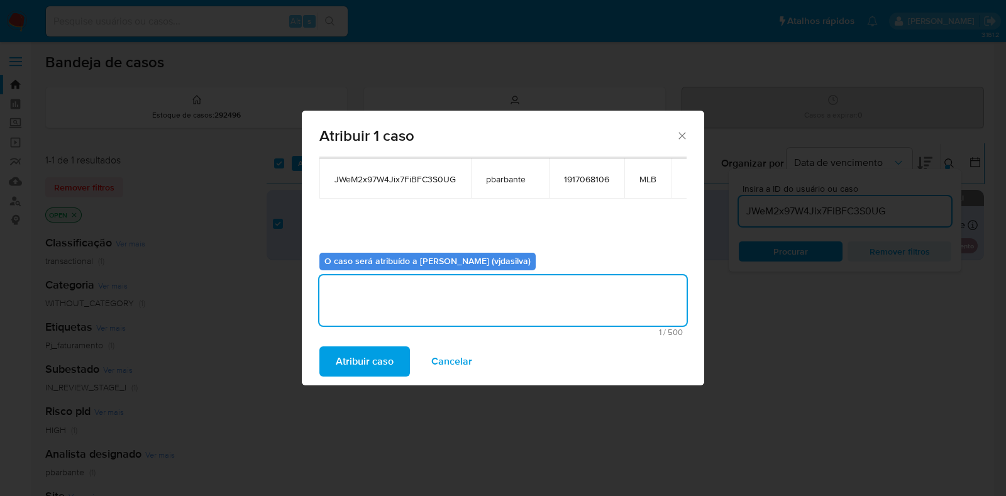
click at [360, 360] on span "Atribuir caso" at bounding box center [365, 362] width 58 height 28
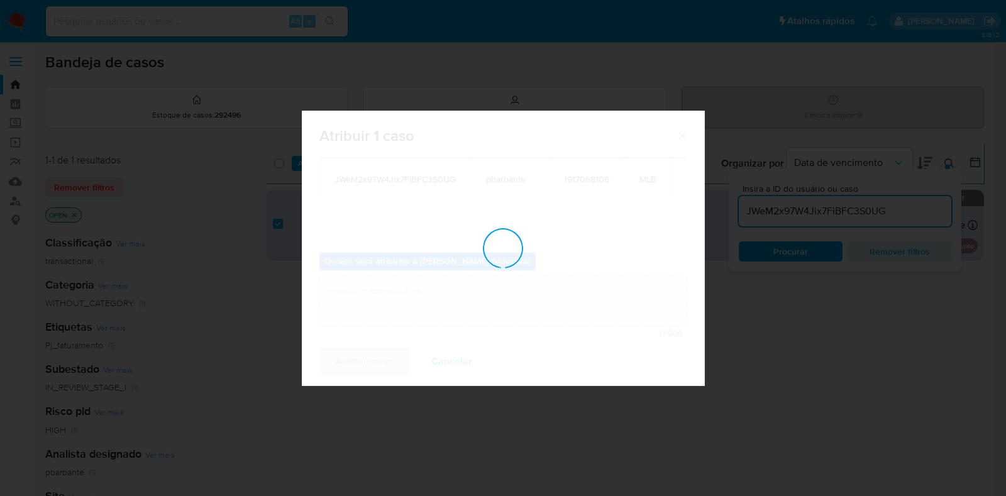
checkbox input "false"
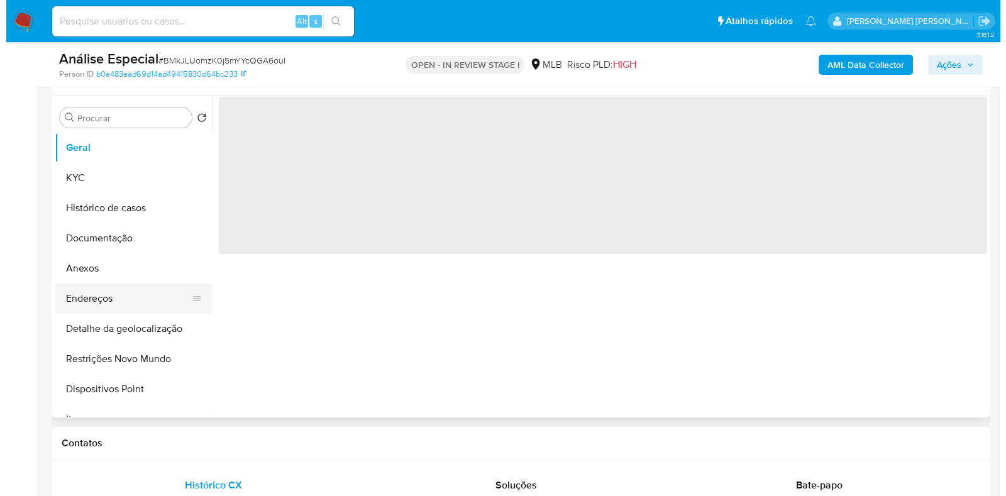
scroll to position [236, 0]
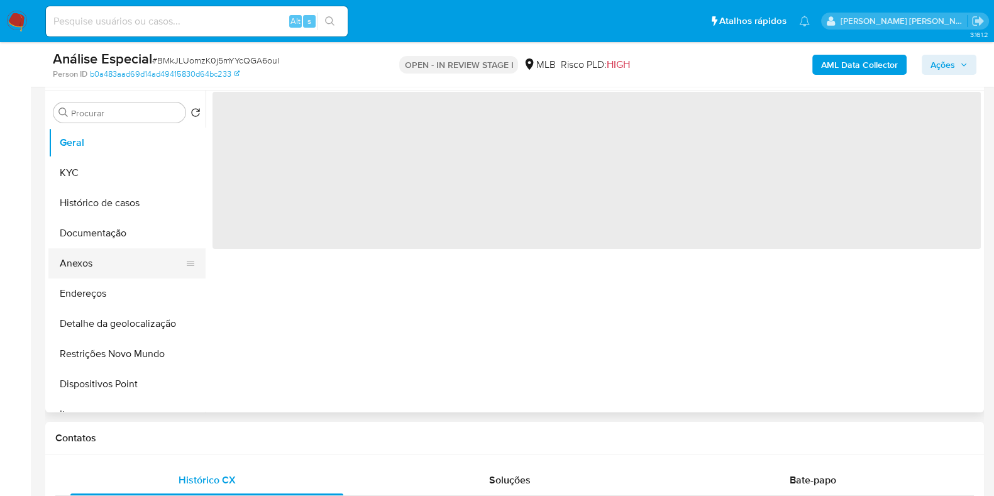
select select "10"
click at [91, 262] on button "Anexos" at bounding box center [121, 263] width 147 height 30
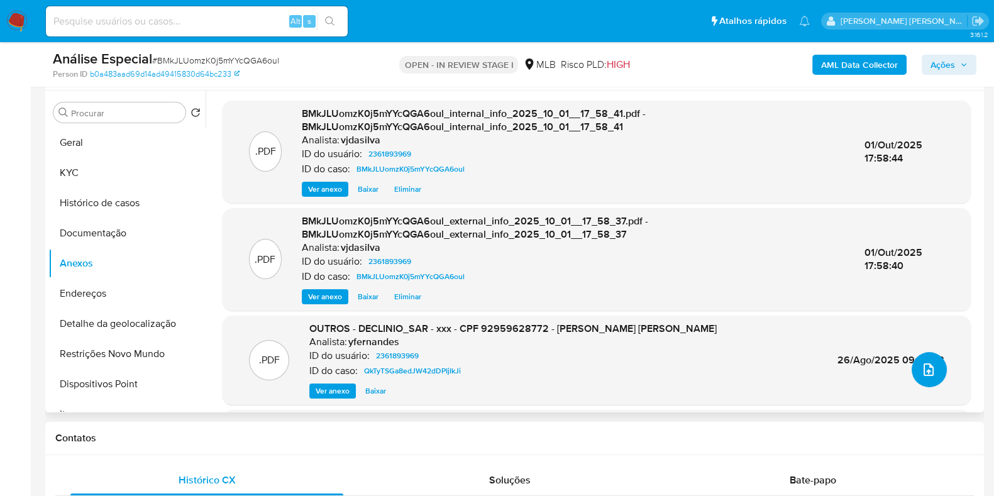
click at [928, 365] on icon "upload-file" at bounding box center [929, 370] width 10 height 13
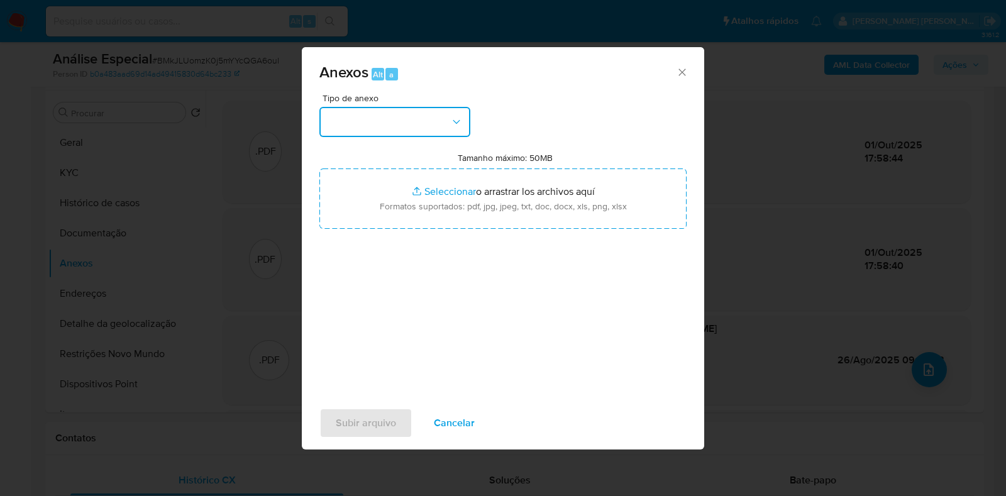
click at [456, 111] on button "button" at bounding box center [395, 122] width 151 height 30
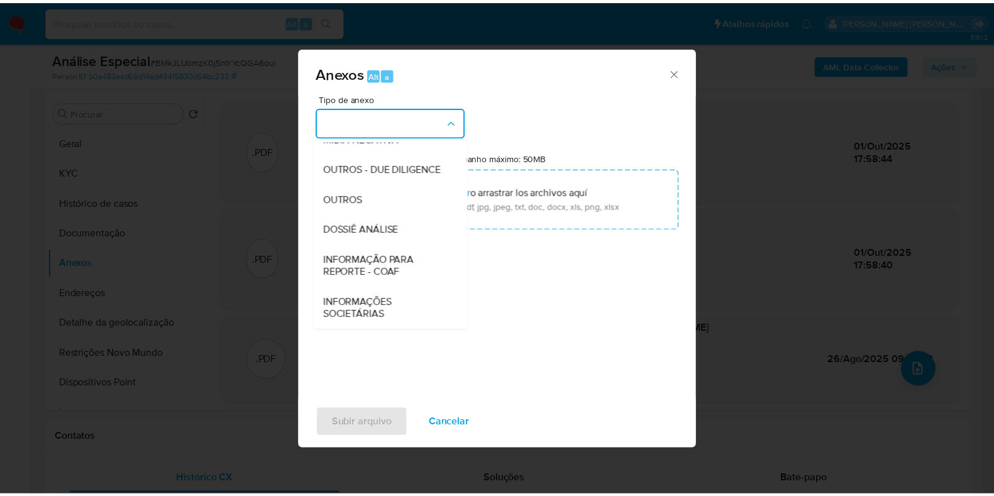
scroll to position [194, 0]
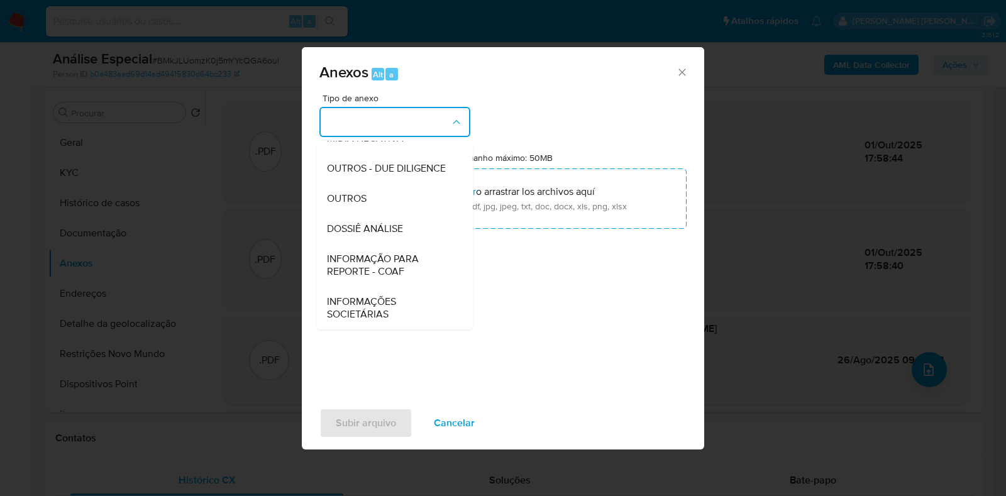
click at [381, 235] on span "DOSSIÊ ANÁLISE" at bounding box center [365, 229] width 76 height 13
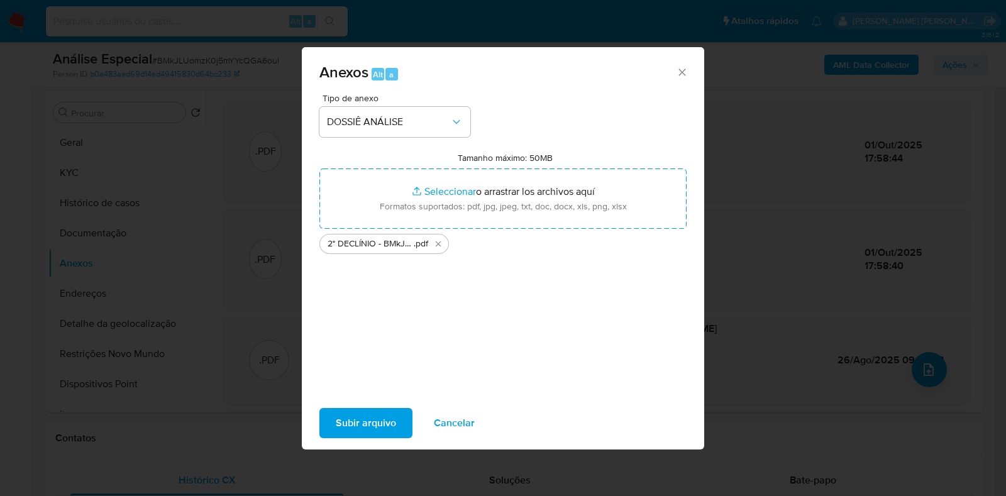
click at [365, 428] on span "Subir arquivo" at bounding box center [366, 423] width 60 height 28
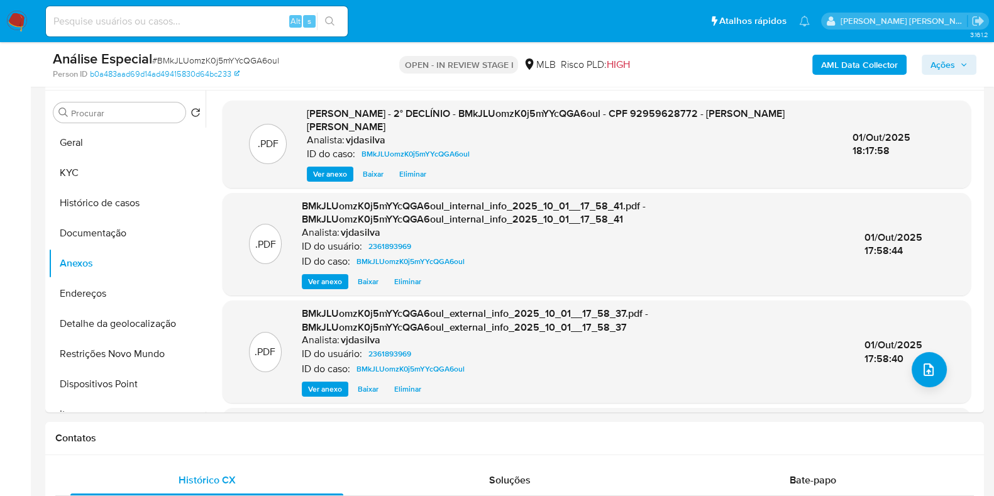
click at [955, 67] on span "Ações" at bounding box center [943, 65] width 25 height 20
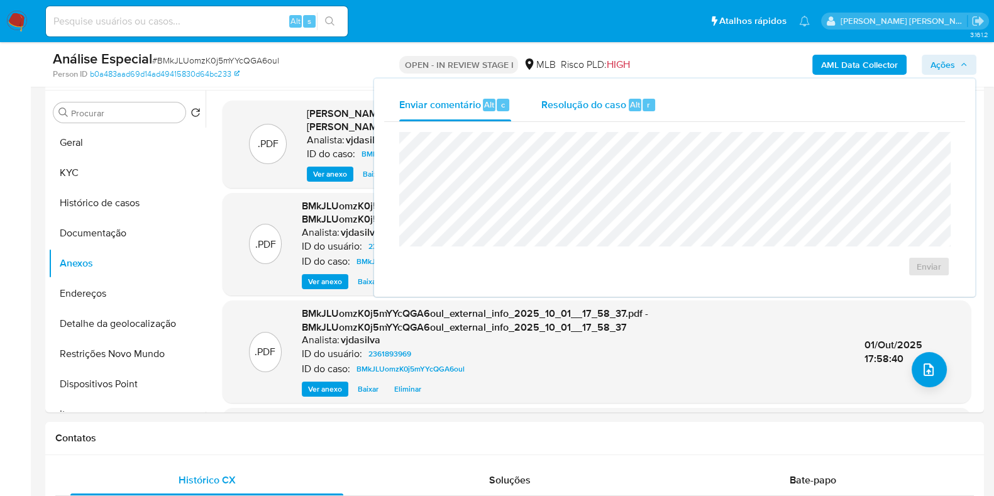
click at [572, 108] on span "Resolução do caso" at bounding box center [584, 104] width 85 height 14
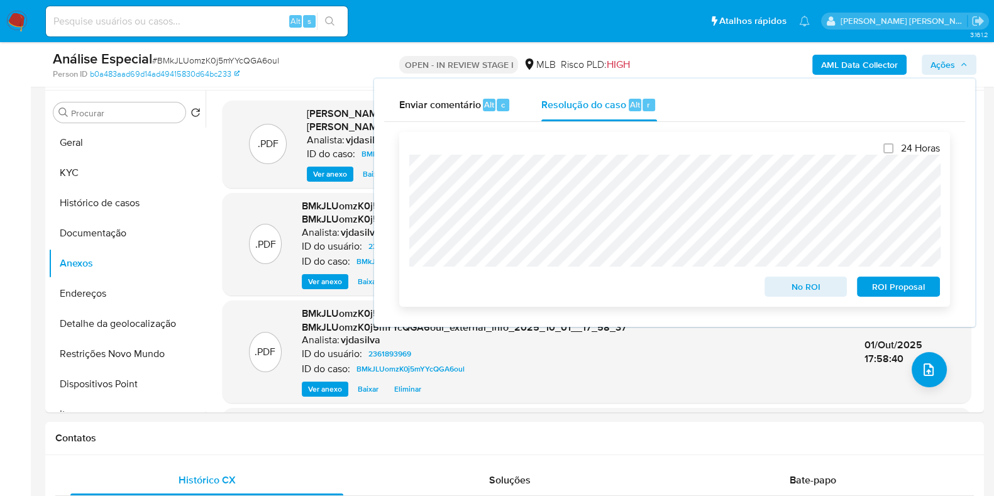
click at [877, 282] on span "ROI Proposal" at bounding box center [898, 287] width 65 height 18
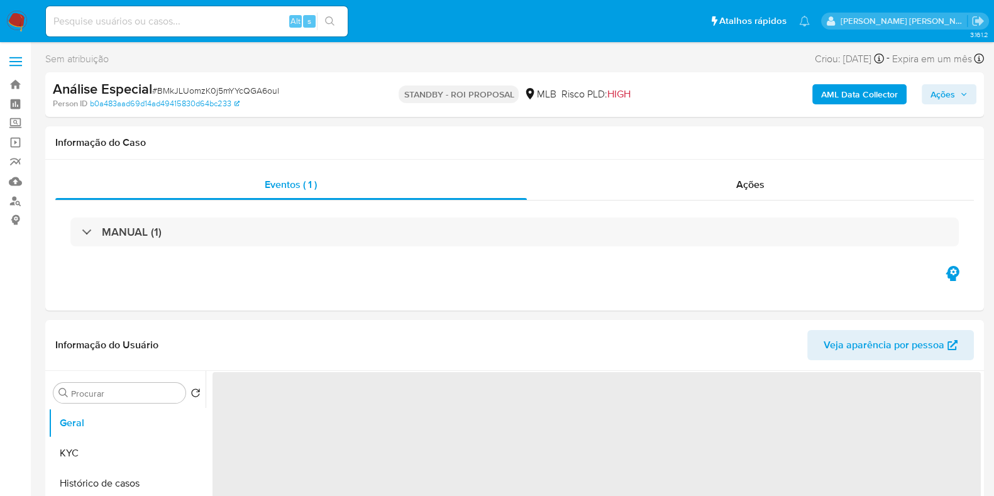
select select "10"
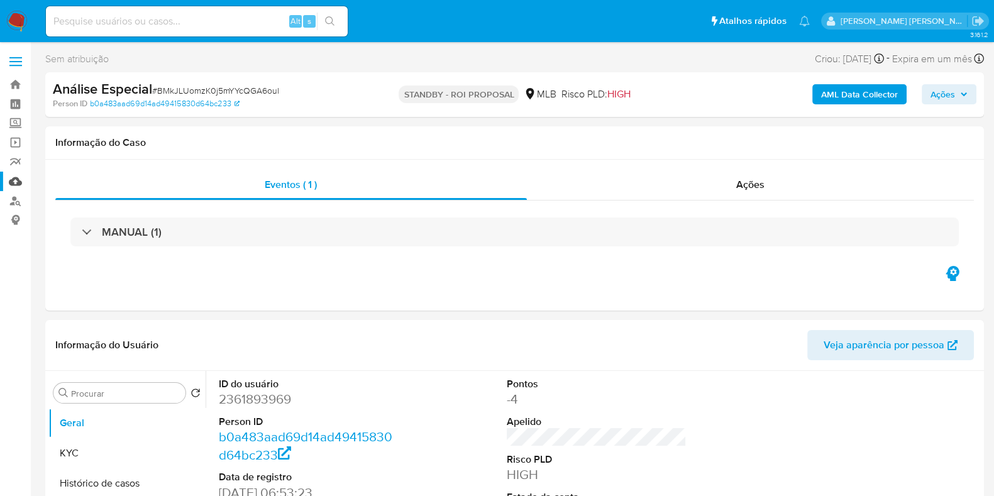
click at [18, 179] on link "Mulan" at bounding box center [75, 181] width 150 height 19
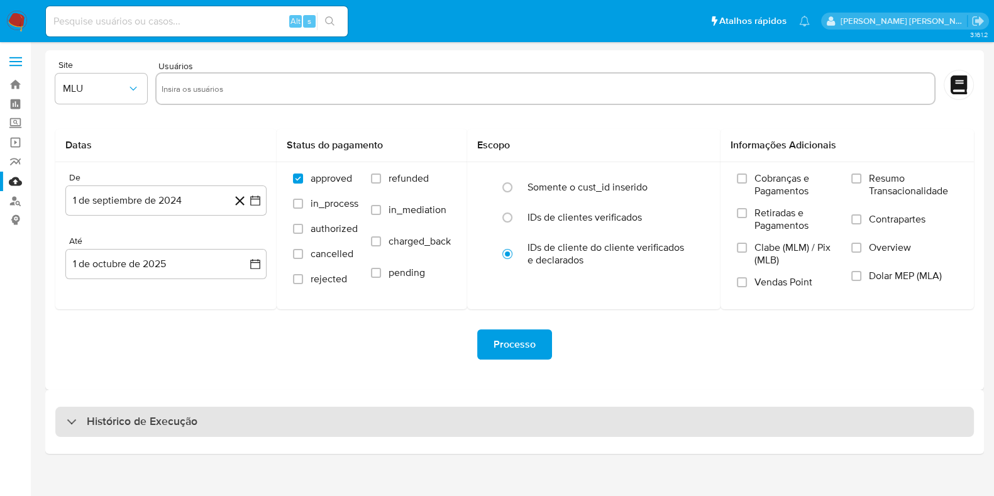
click at [129, 421] on h3 "Histórico de Execução" at bounding box center [142, 421] width 111 height 15
select select "10"
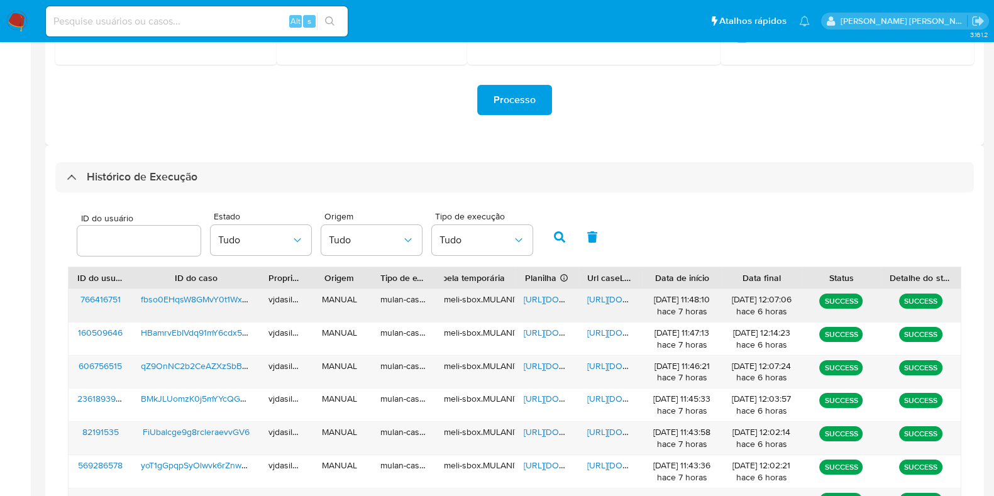
scroll to position [314, 0]
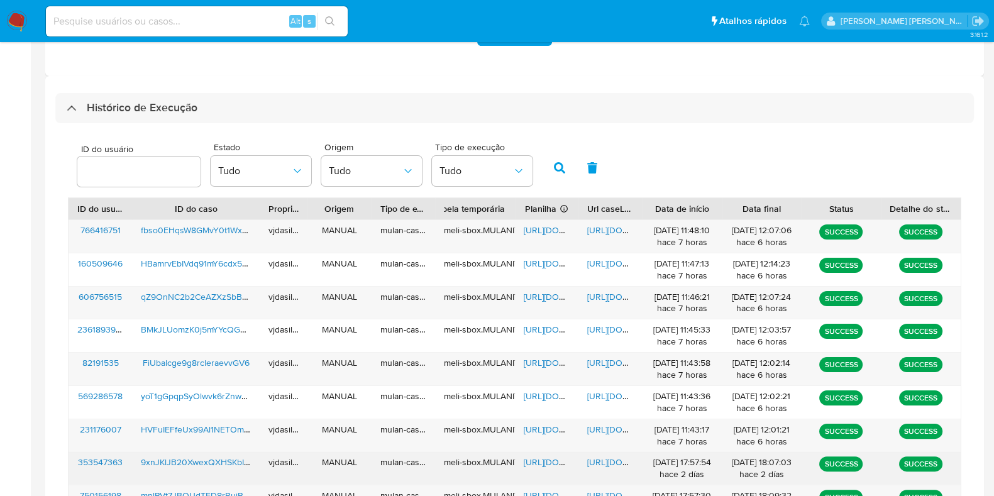
click at [588, 463] on span "[URL][DOMAIN_NAME]" at bounding box center [630, 462] width 87 height 13
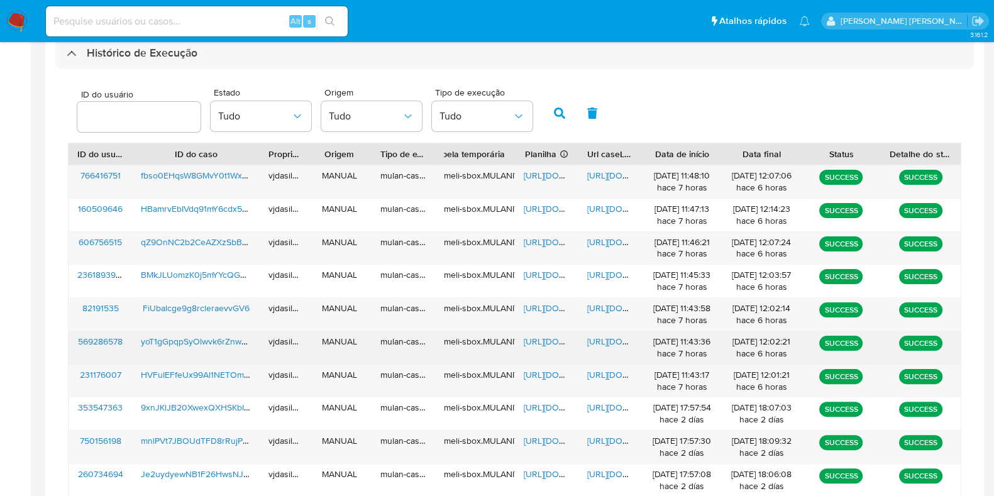
scroll to position [393, 0]
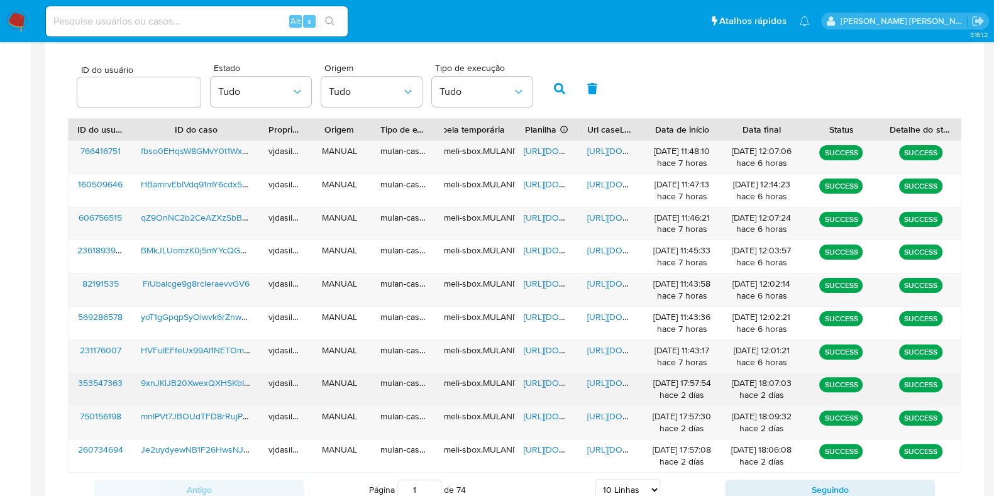
click at [553, 378] on span "[URL][DOMAIN_NAME]" at bounding box center [567, 383] width 87 height 13
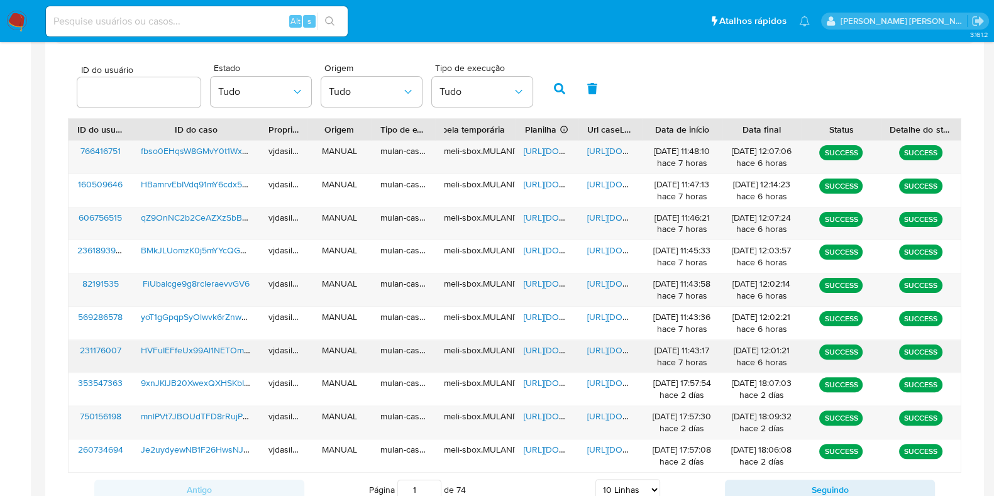
click at [201, 368] on div "HVFuIEFfeUx99Al1NETOmqBq" at bounding box center [196, 356] width 128 height 33
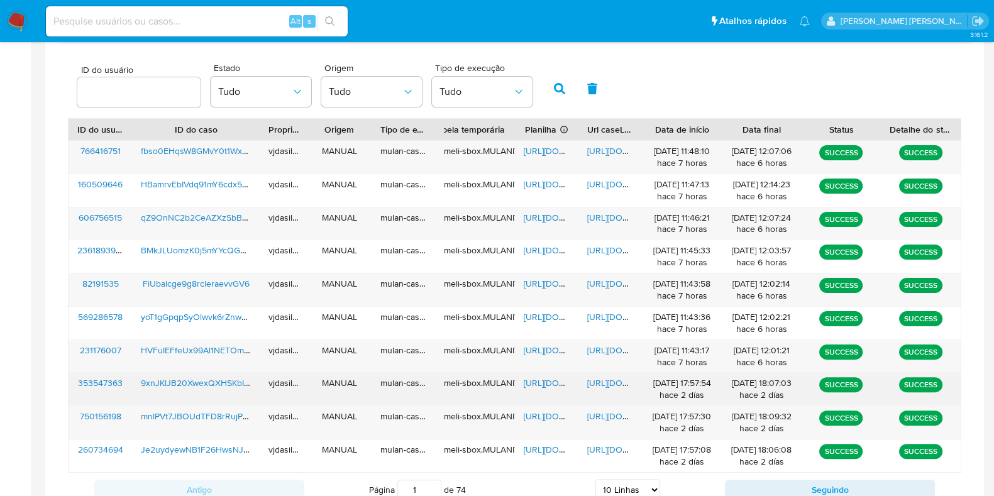
click at [203, 380] on span "9xnJKlJB20XwexQXHSKbIwZP" at bounding box center [200, 383] width 119 height 13
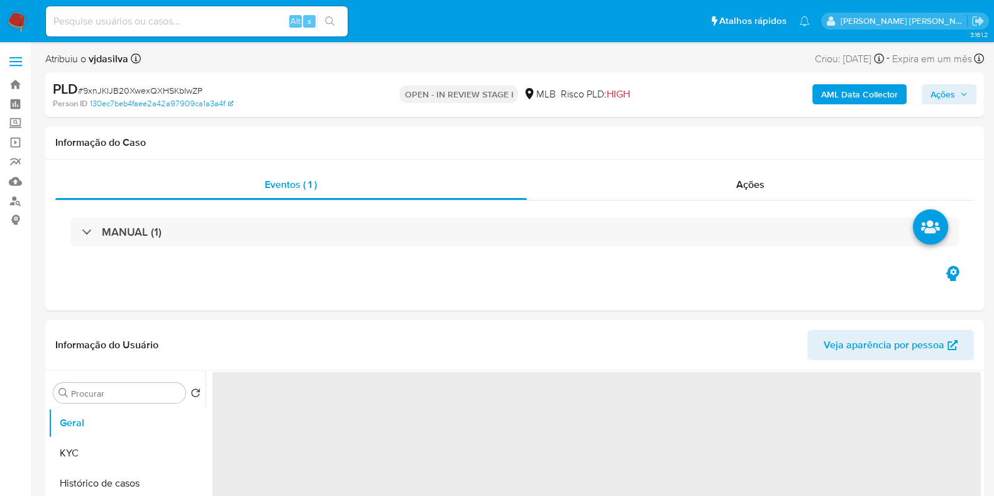
select select "10"
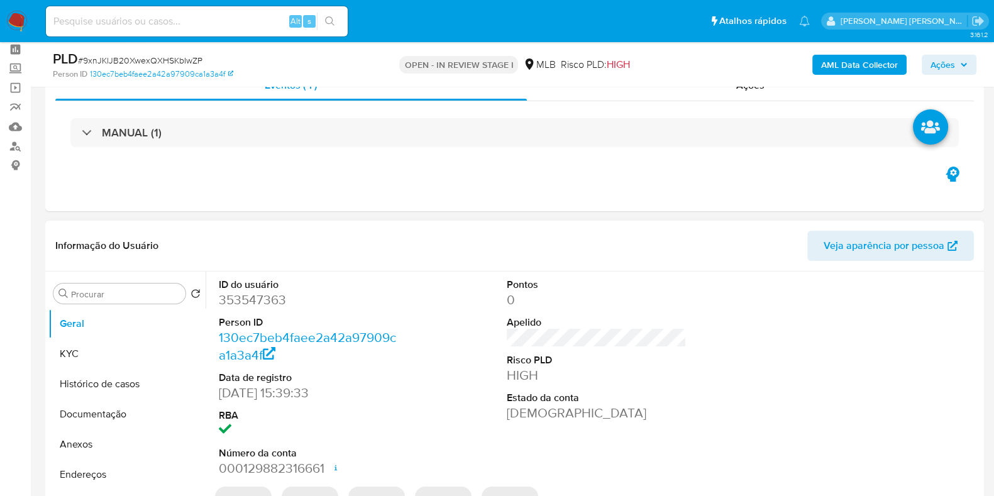
scroll to position [157, 0]
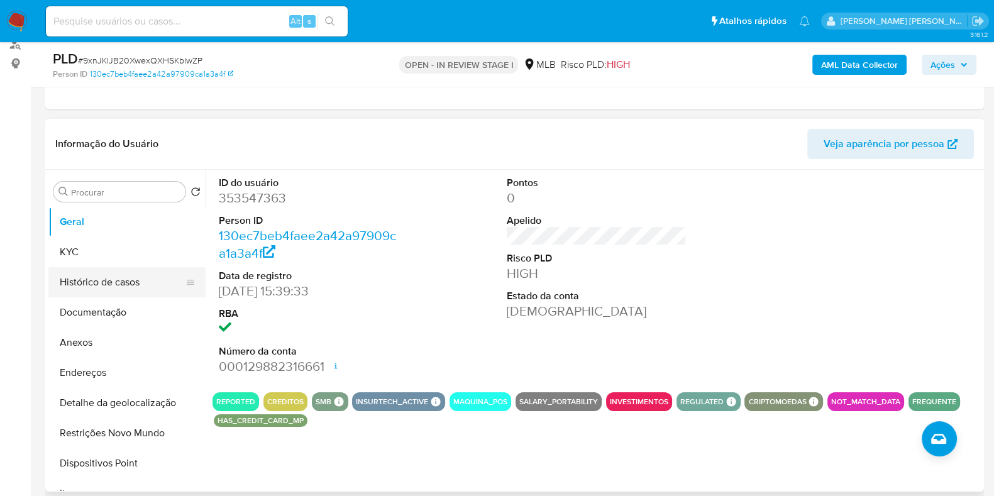
click at [138, 279] on button "Histórico de casos" at bounding box center [121, 282] width 147 height 30
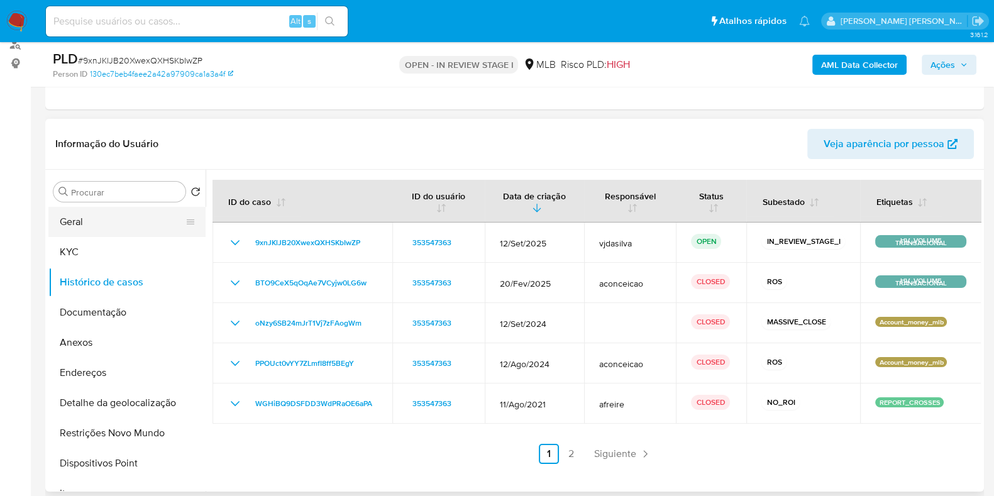
click at [119, 218] on button "Geral" at bounding box center [121, 222] width 147 height 30
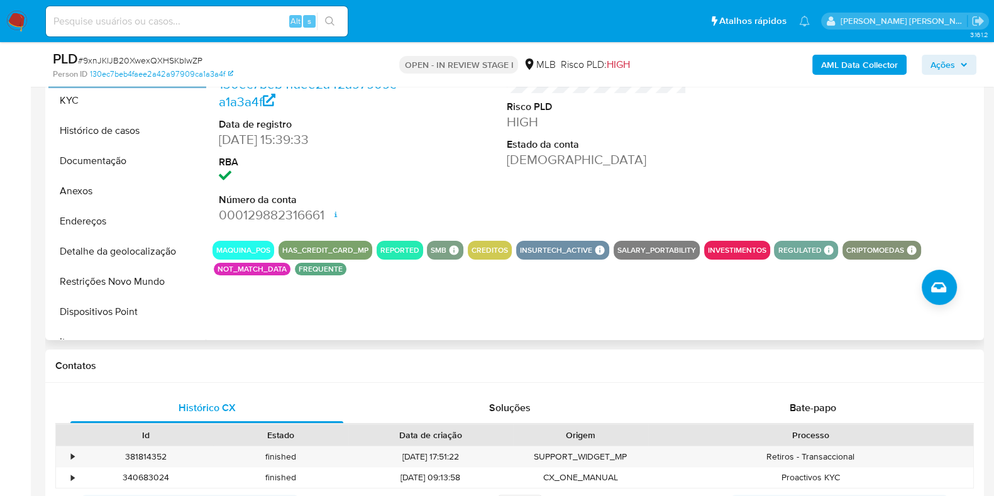
scroll to position [314, 0]
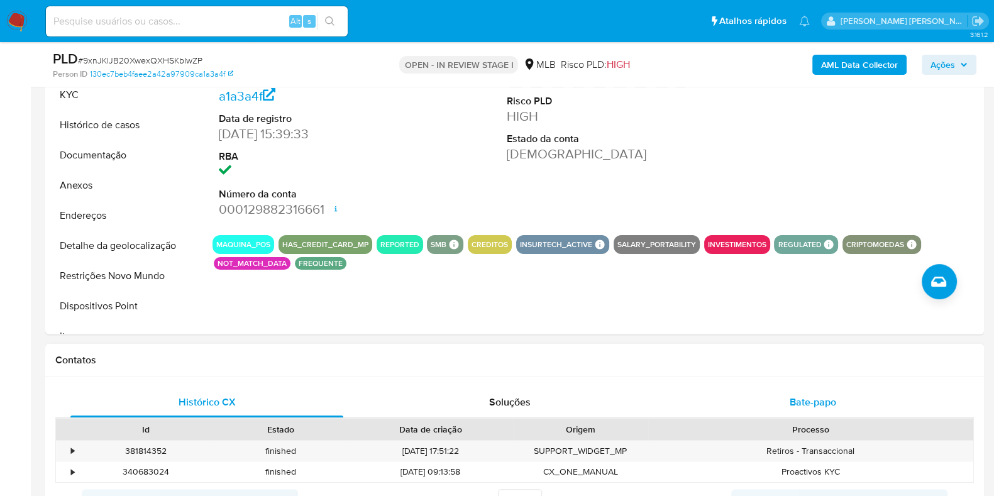
click at [790, 402] on span "Bate-papo" at bounding box center [813, 402] width 47 height 14
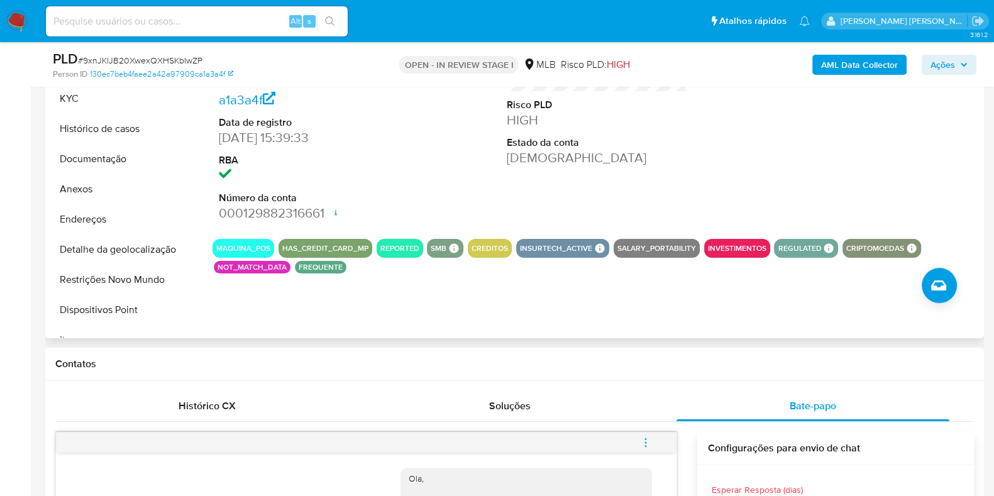
scroll to position [157, 0]
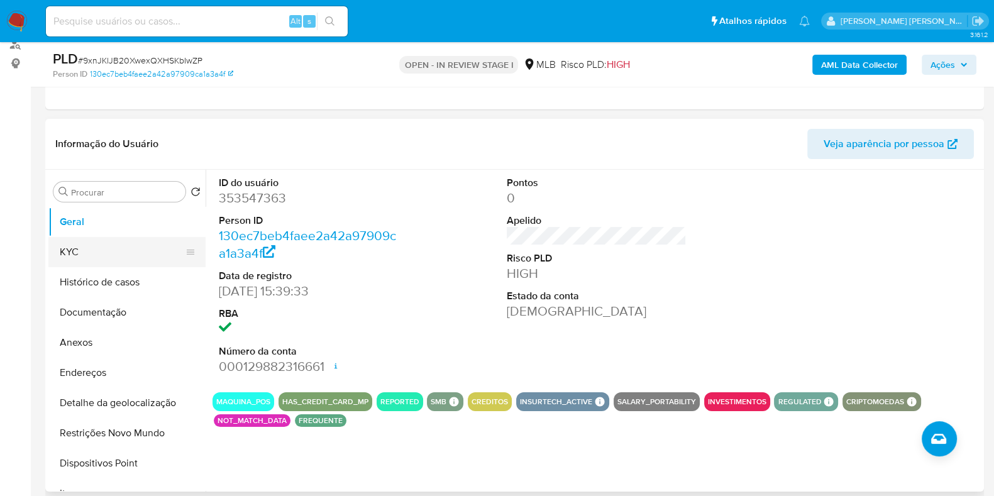
click at [86, 243] on button "KYC" at bounding box center [121, 252] width 147 height 30
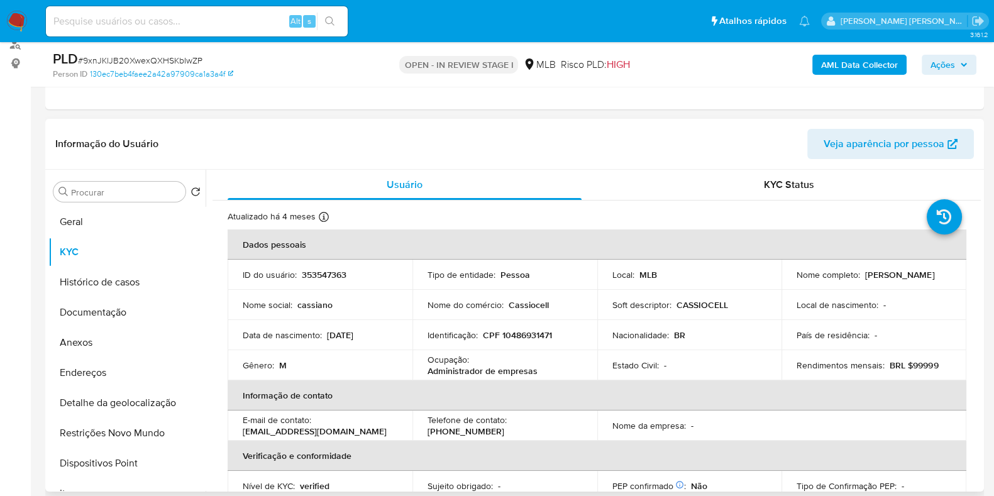
click at [467, 354] on p "Ocupação :" at bounding box center [449, 359] width 42 height 11
click at [468, 365] on p "Administrador de empresas" at bounding box center [483, 370] width 110 height 11
copy div "Ocupação : Administrador de empresas"
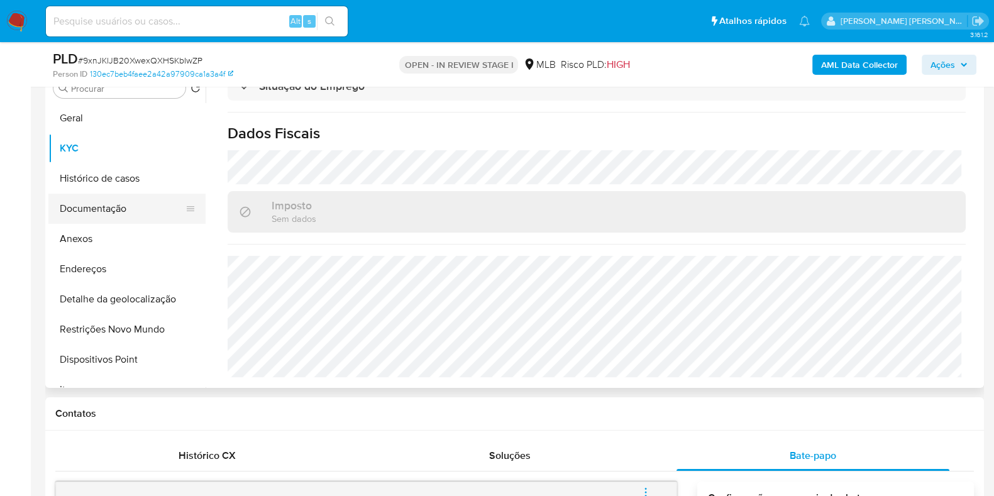
scroll to position [236, 0]
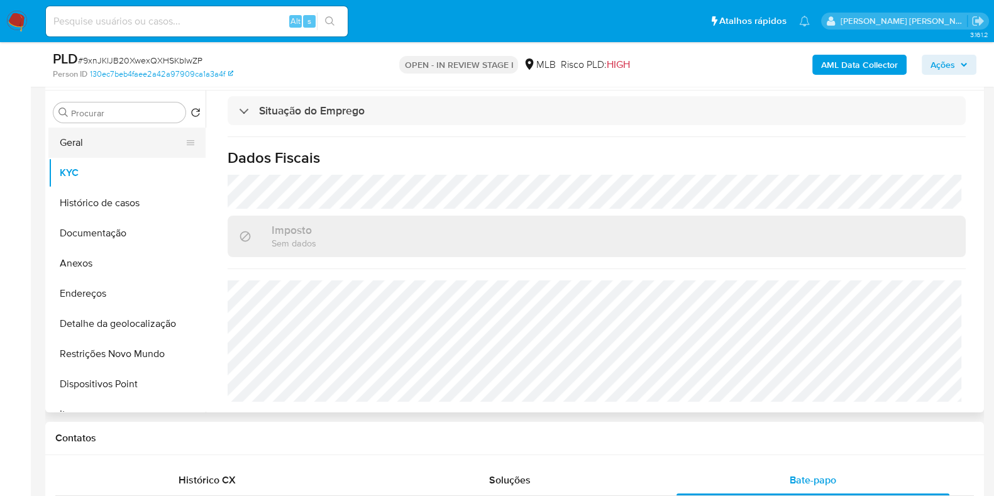
click at [99, 141] on button "Geral" at bounding box center [121, 143] width 147 height 30
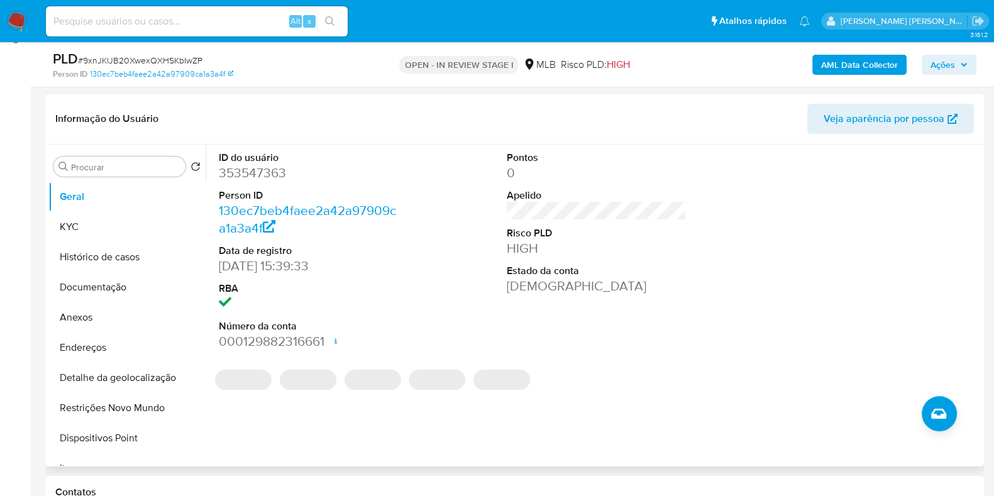
scroll to position [157, 0]
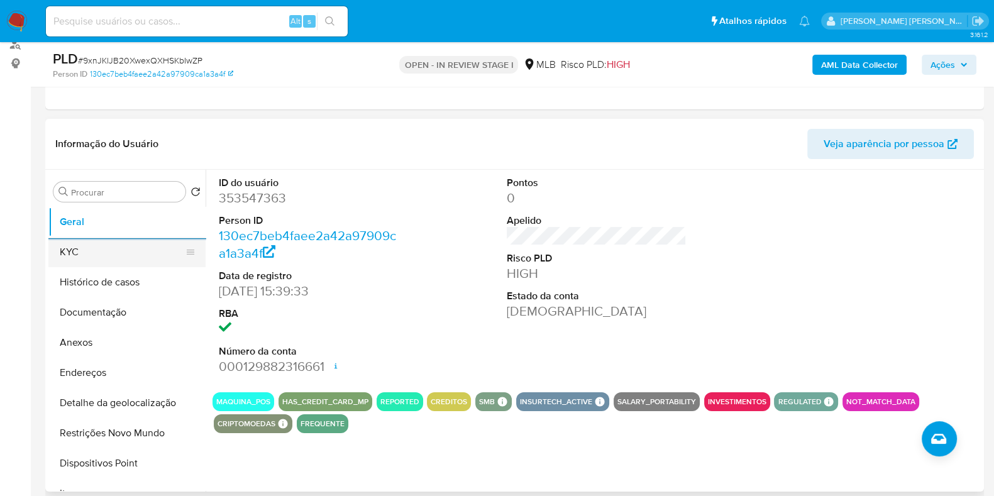
click at [138, 258] on button "KYC" at bounding box center [121, 252] width 147 height 30
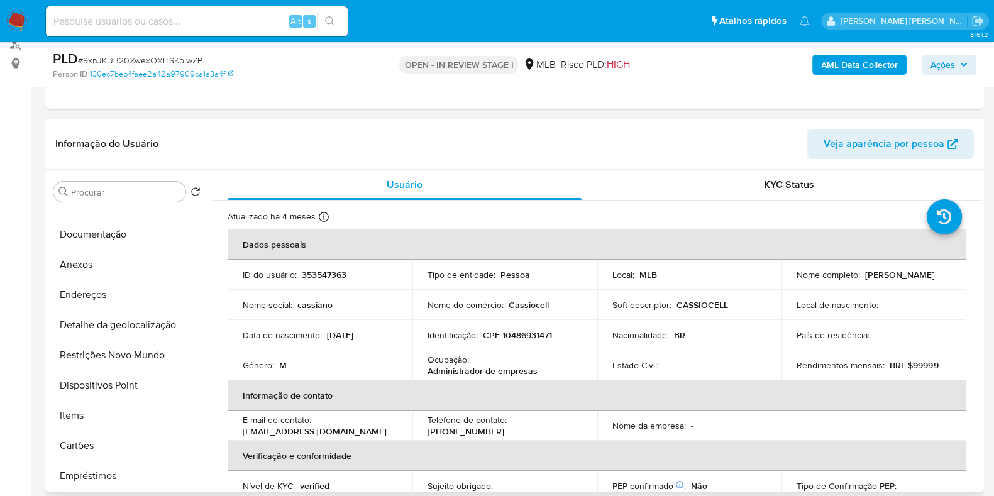
scroll to position [78, 0]
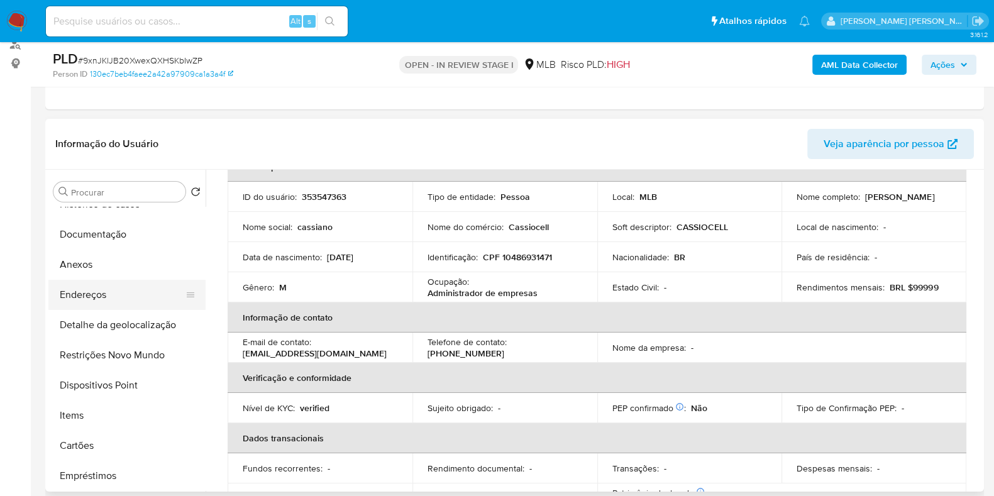
click at [124, 297] on button "Endereços" at bounding box center [121, 295] width 147 height 30
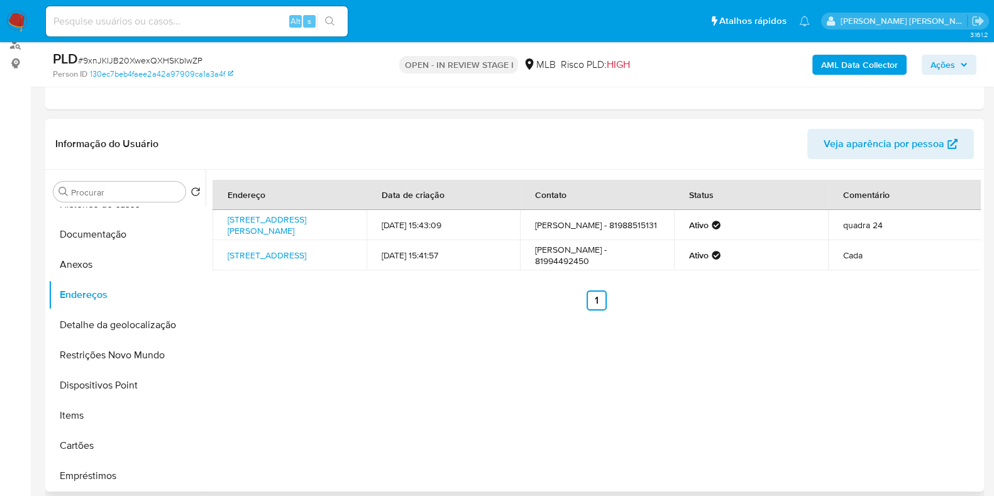
scroll to position [236, 0]
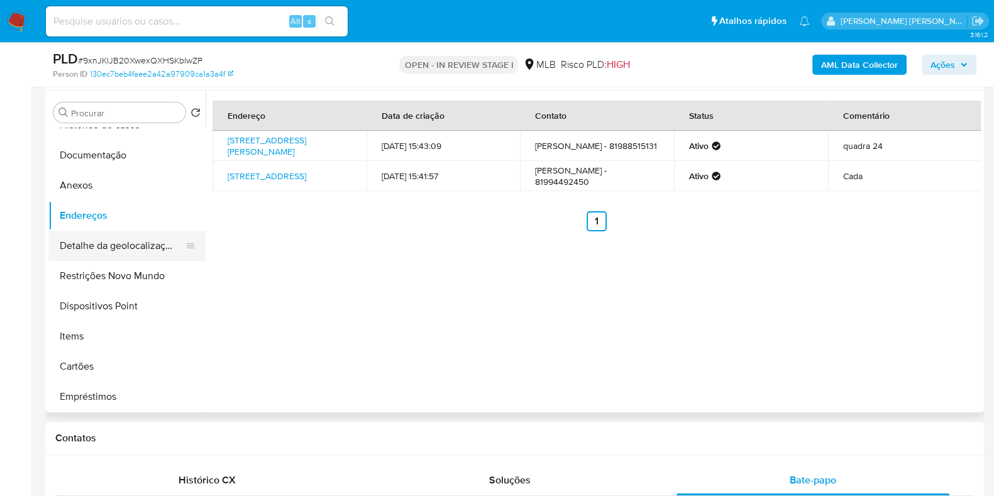
click at [121, 245] on button "Detalhe da geolocalização" at bounding box center [121, 246] width 147 height 30
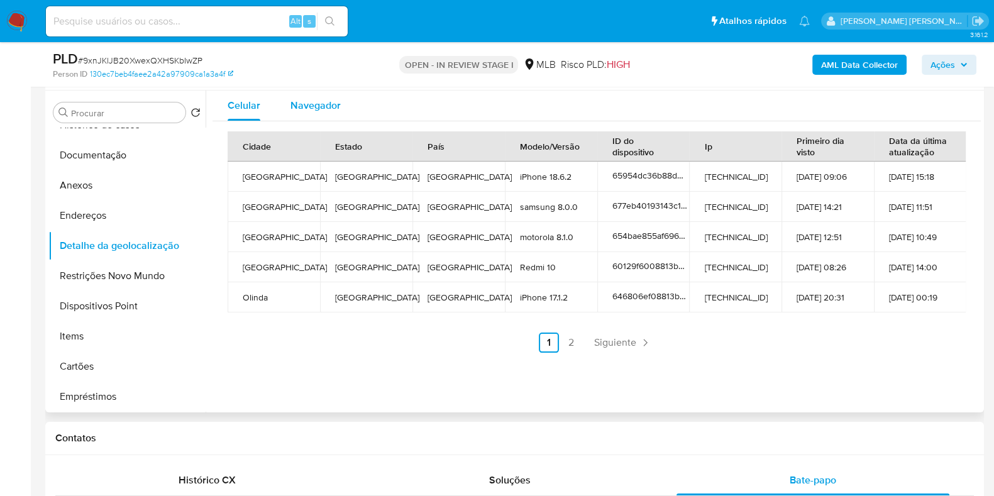
click at [305, 107] on span "Navegador" at bounding box center [316, 105] width 50 height 14
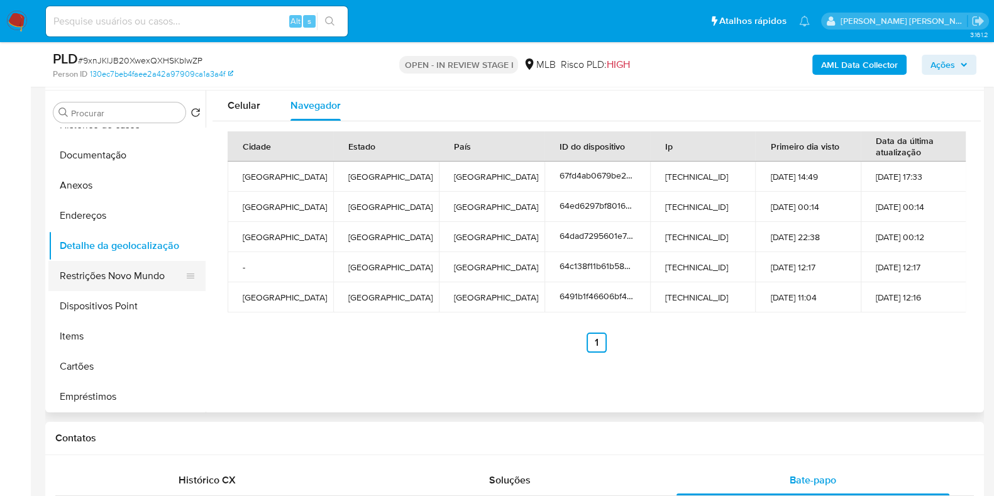
click at [140, 277] on button "Restrições Novo Mundo" at bounding box center [121, 276] width 147 height 30
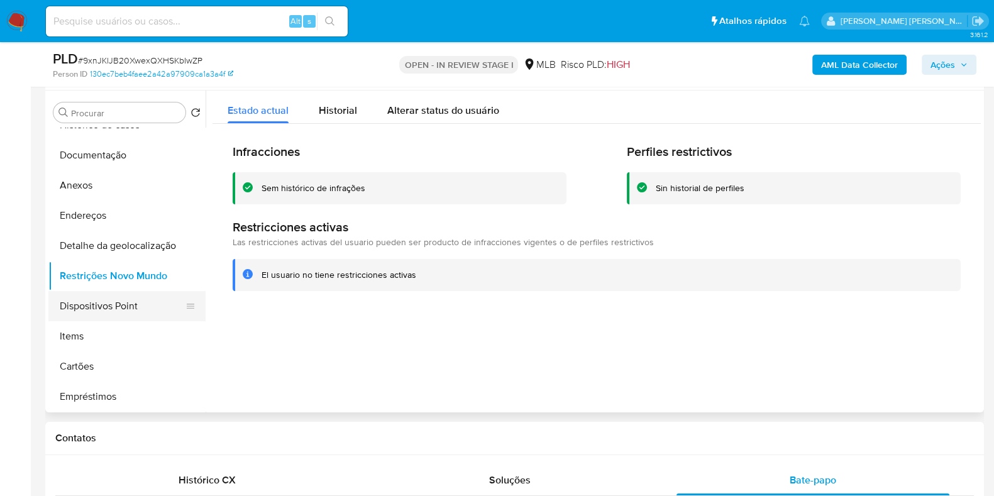
click at [118, 304] on button "Dispositivos Point" at bounding box center [121, 306] width 147 height 30
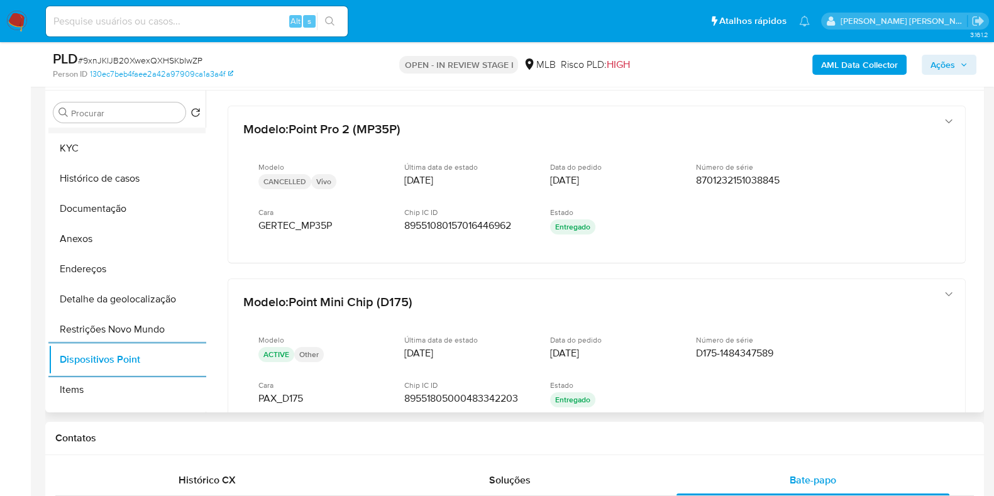
scroll to position [0, 0]
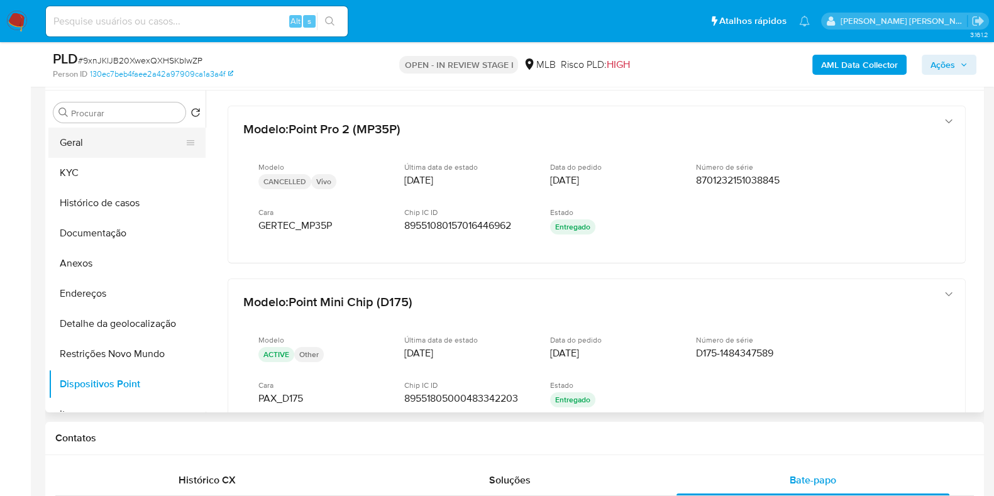
drag, startPoint x: 128, startPoint y: 136, endPoint x: 186, endPoint y: 136, distance: 57.9
click at [128, 136] on button "Geral" at bounding box center [121, 143] width 147 height 30
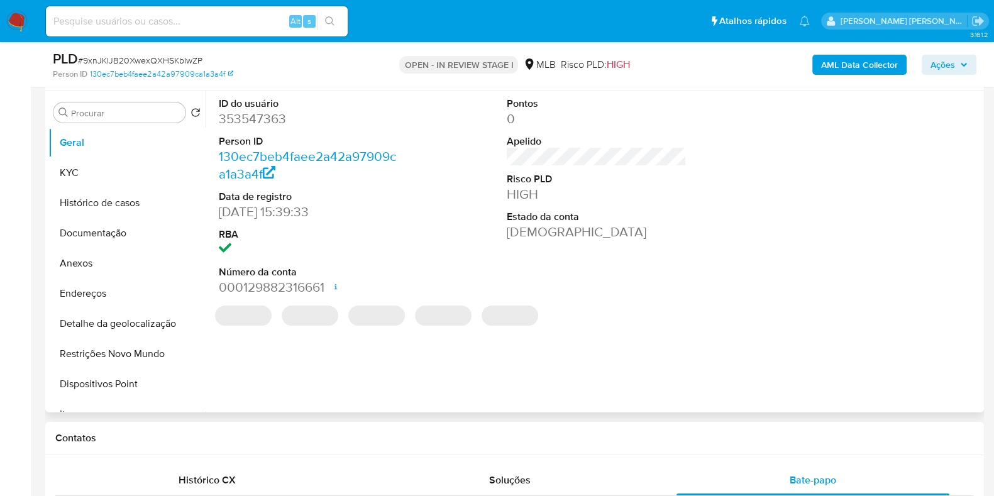
click at [277, 125] on dd "353547363" at bounding box center [309, 119] width 180 height 18
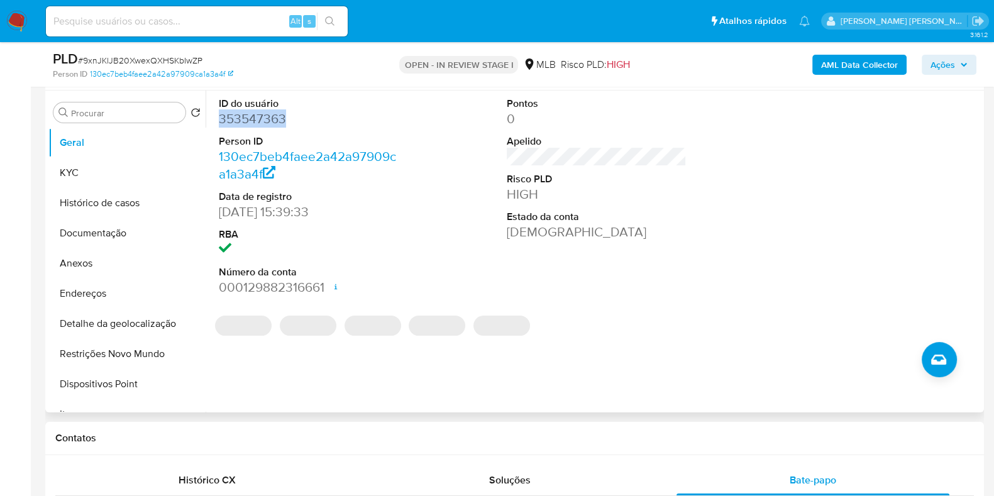
click at [277, 125] on dd "353547363" at bounding box center [309, 119] width 180 height 18
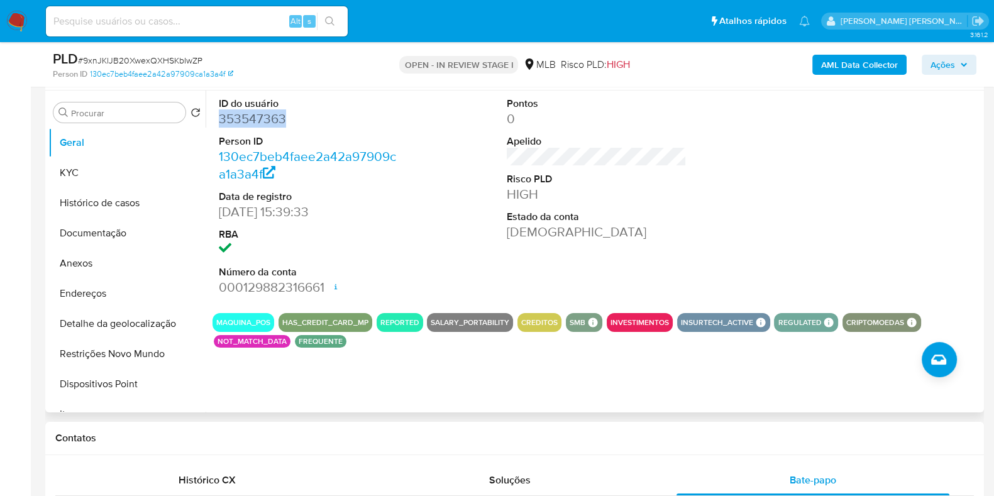
copy dd "353547363"
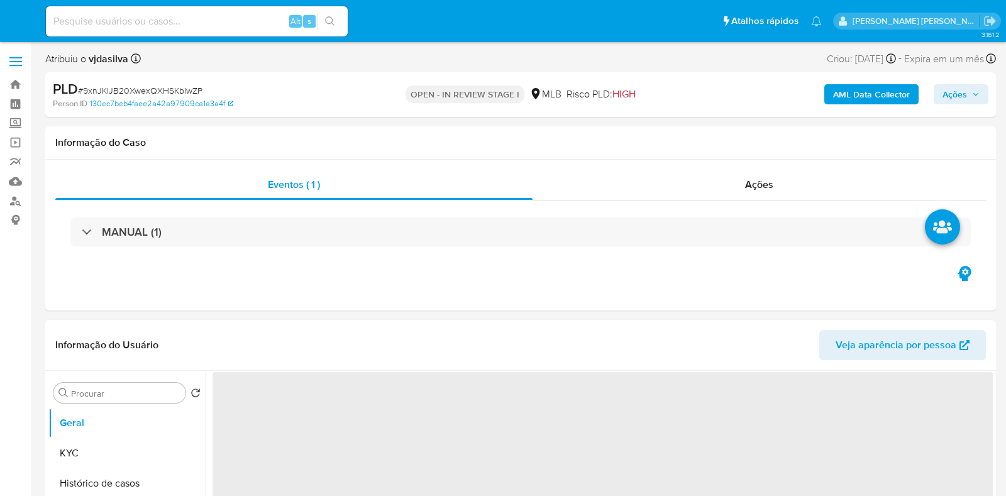
select select "10"
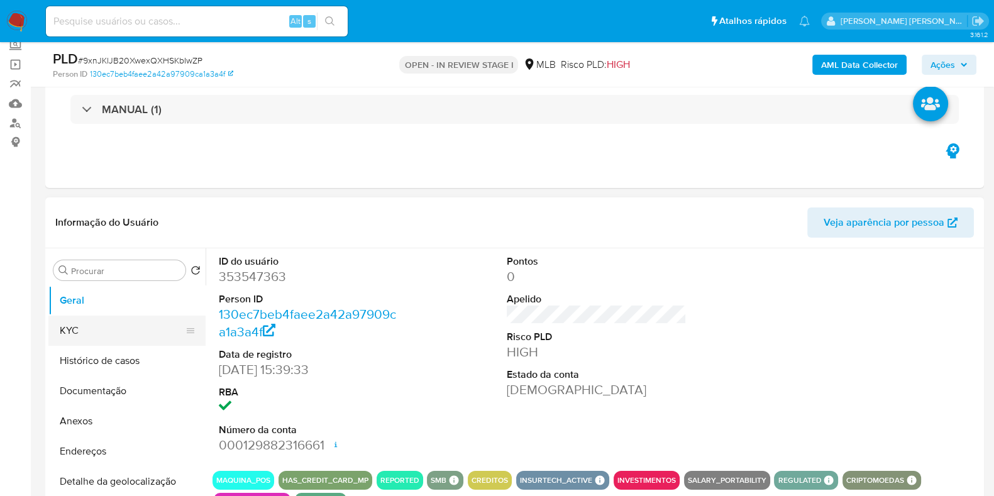
click at [108, 335] on button "KYC" at bounding box center [121, 331] width 147 height 30
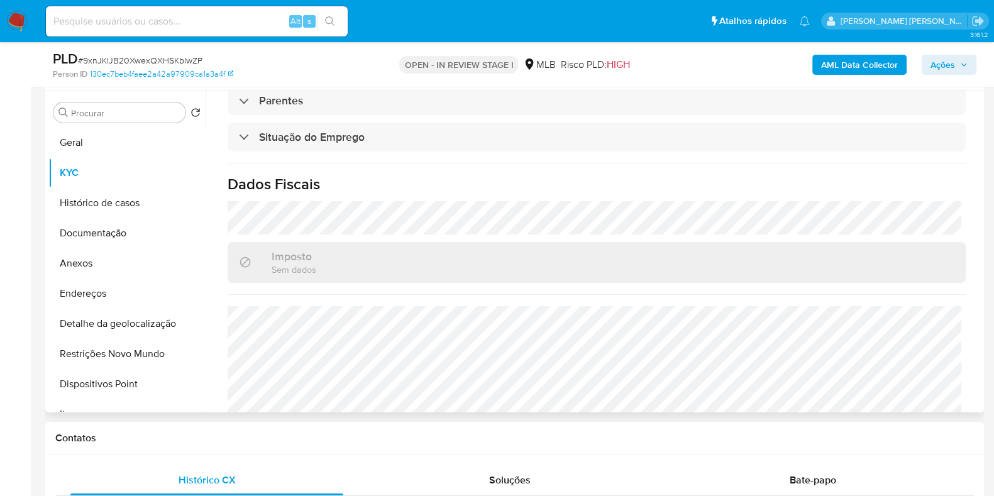
scroll to position [547, 0]
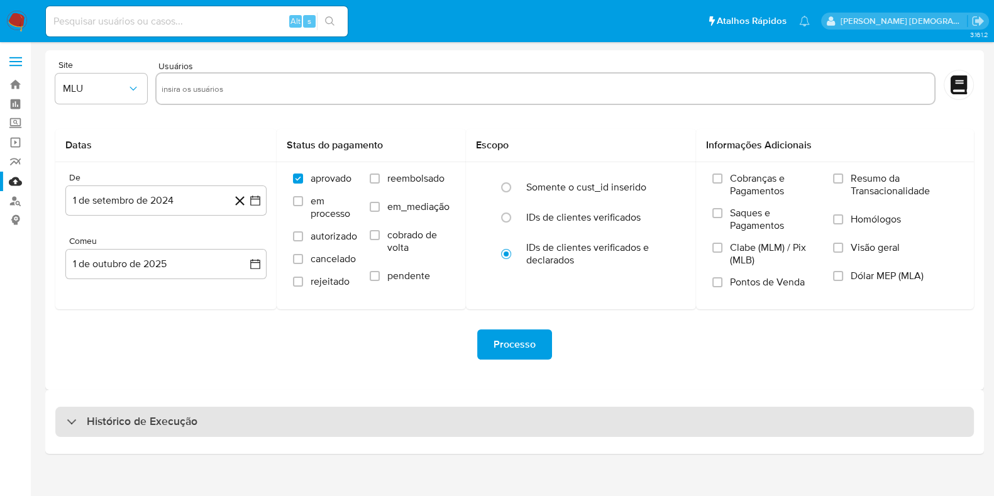
click at [562, 420] on div "Histórico de Execução" at bounding box center [514, 422] width 919 height 30
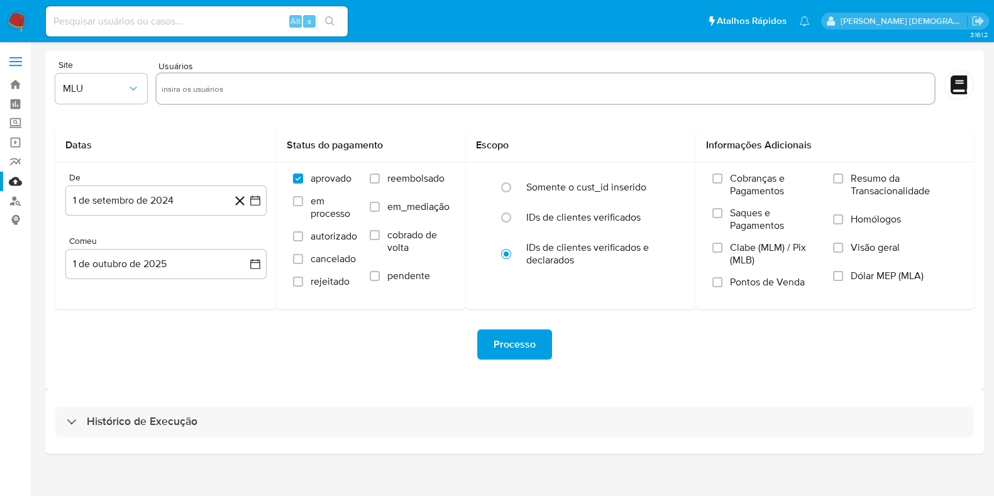
select select "10"
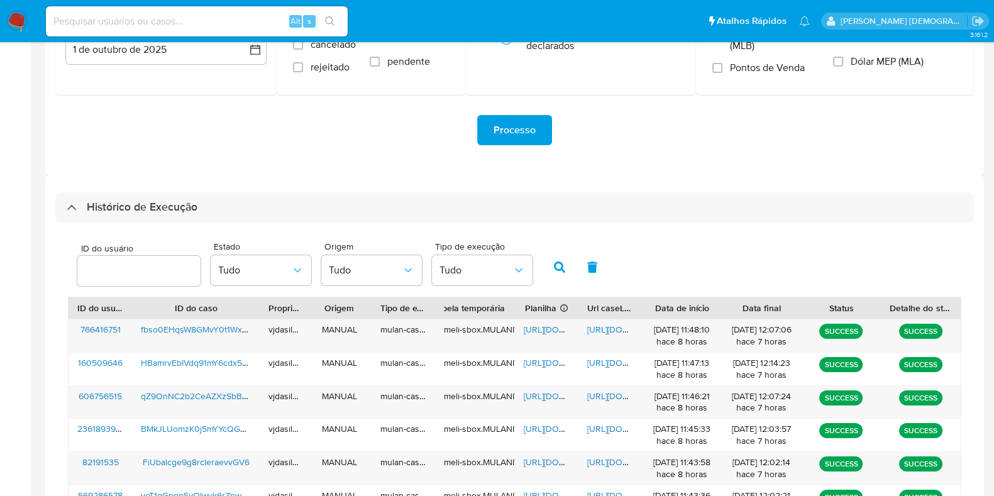
scroll to position [484, 0]
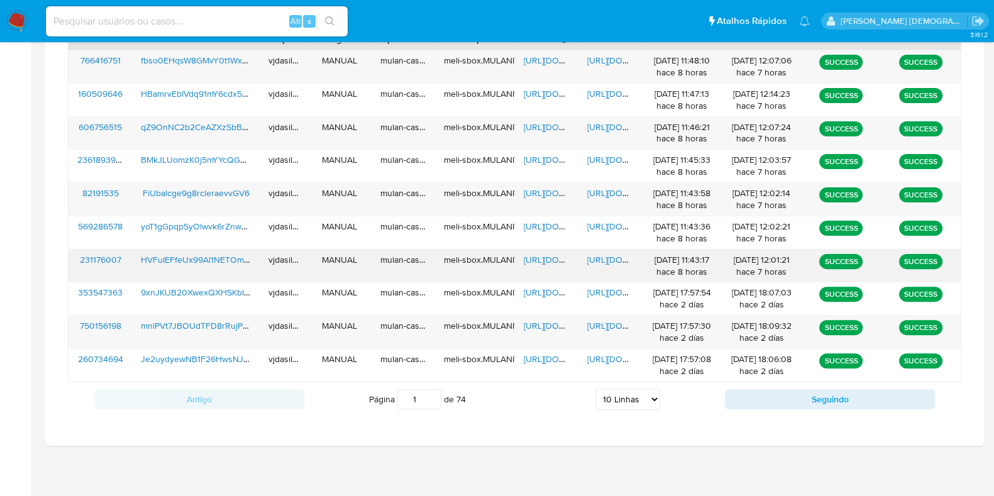
click at [612, 259] on span "https://docs.google.com/document/d/16fezpMPmGndbcV24dSE7wtlFUEHdb4j_uPnh5JpHTcs…" at bounding box center [630, 259] width 87 height 13
click at [543, 261] on span "https://docs.google.com/spreadsheets/d/1Q8CKqcUK4xO68zhNus4vUbvuSD-45QyGp9PcnYd…" at bounding box center [567, 259] width 87 height 13
click at [186, 253] on span "HVFuIEFfeUx99Al1NETOmqBq" at bounding box center [200, 259] width 119 height 13
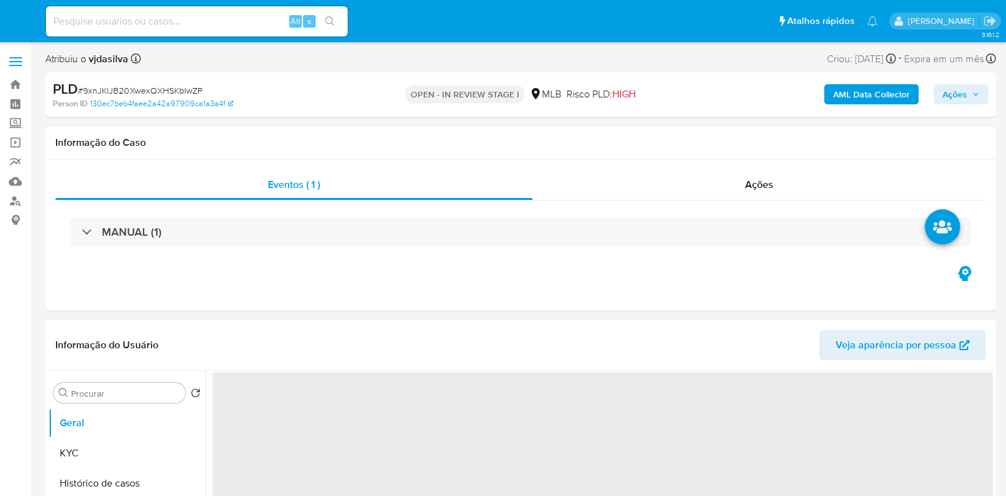
select select "10"
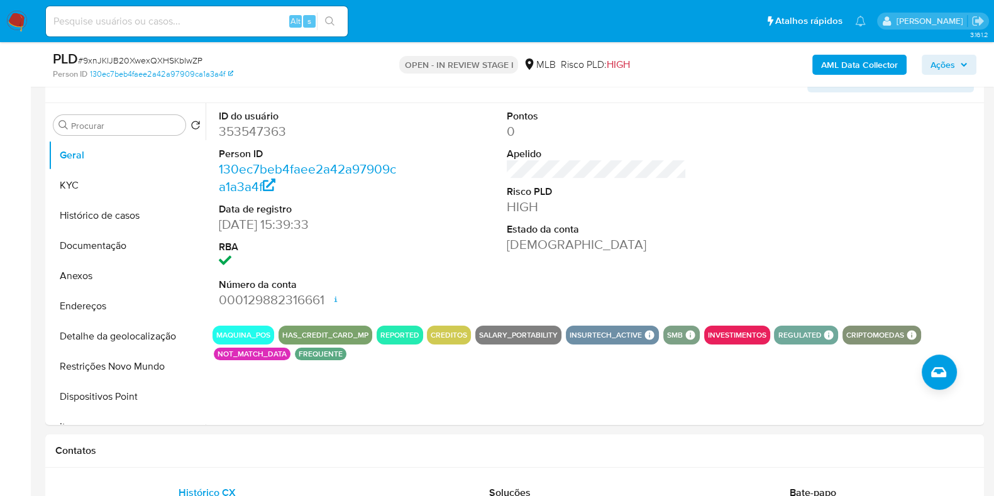
scroll to position [230, 0]
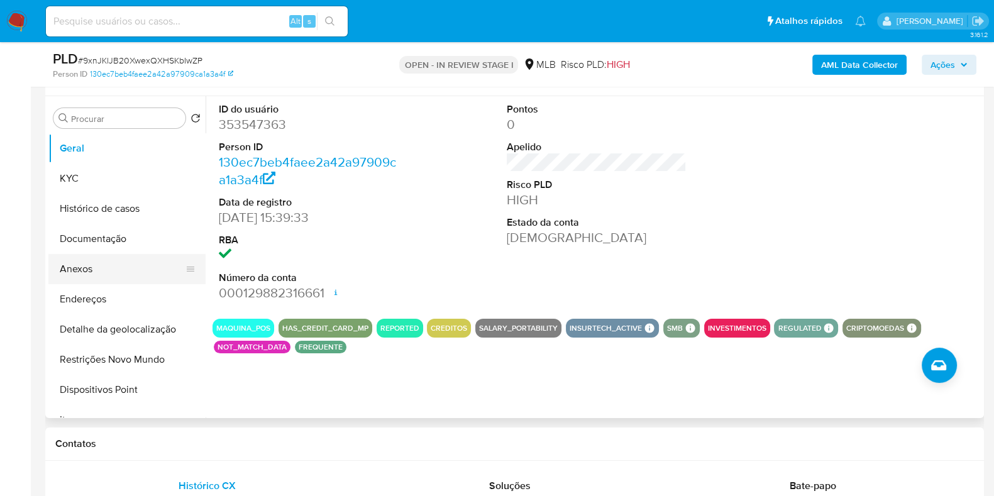
click at [130, 265] on button "Anexos" at bounding box center [121, 269] width 147 height 30
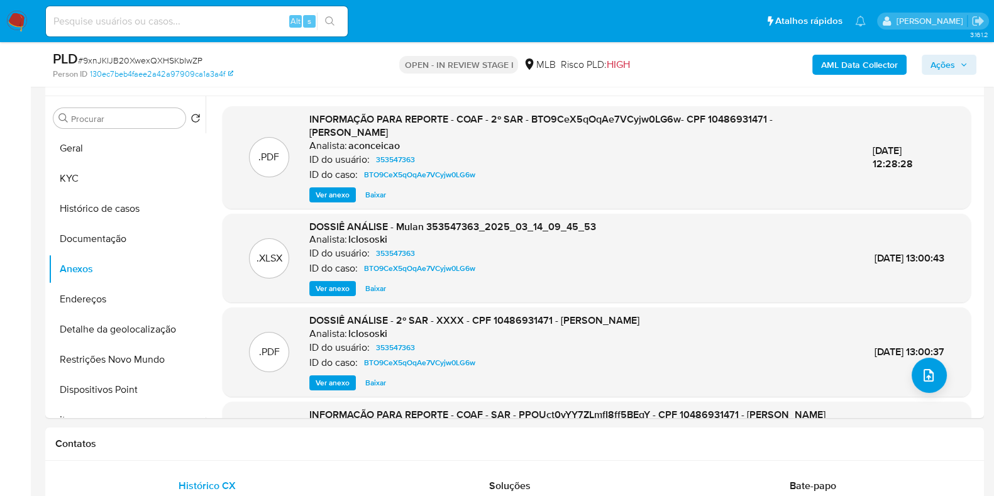
scroll to position [214, 0]
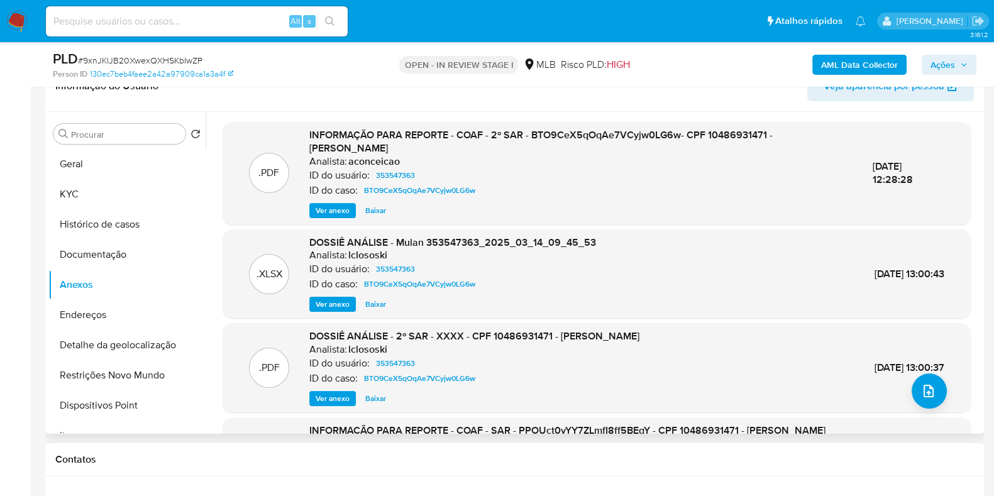
click at [894, 160] on span "18/Mar/2025 12:28:28" at bounding box center [893, 173] width 40 height 28
copy div "18/Mar/2025 12:28:28"
click at [334, 204] on span "Ver anexo" at bounding box center [333, 210] width 34 height 13
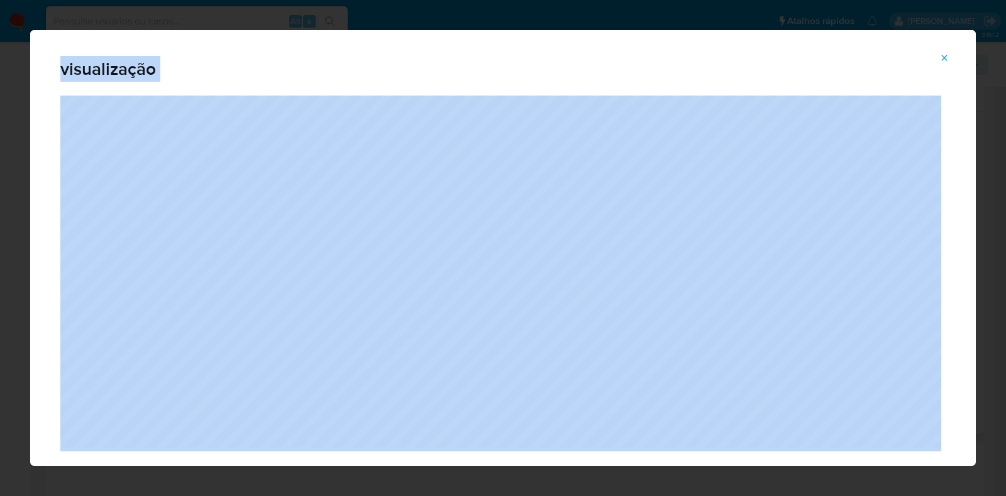
click at [947, 58] on icon "Attachment preview" at bounding box center [945, 58] width 10 height 10
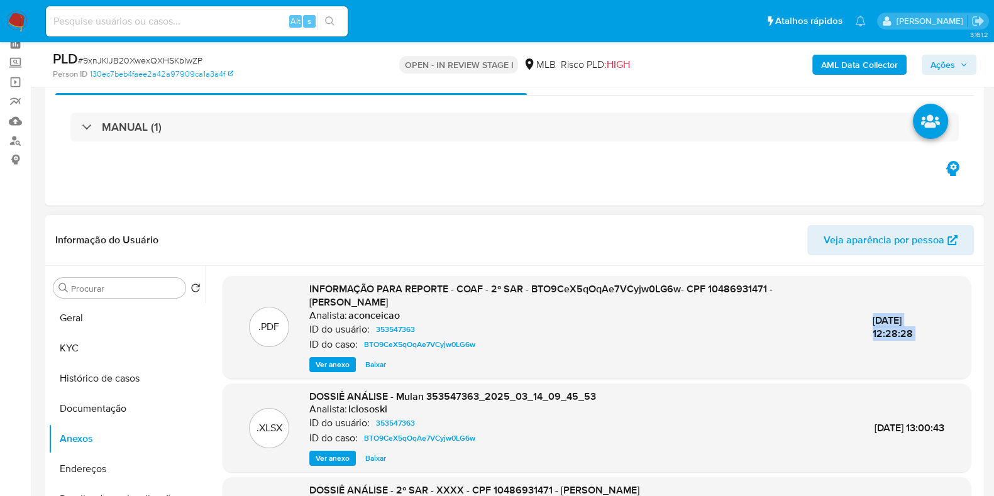
scroll to position [46, 0]
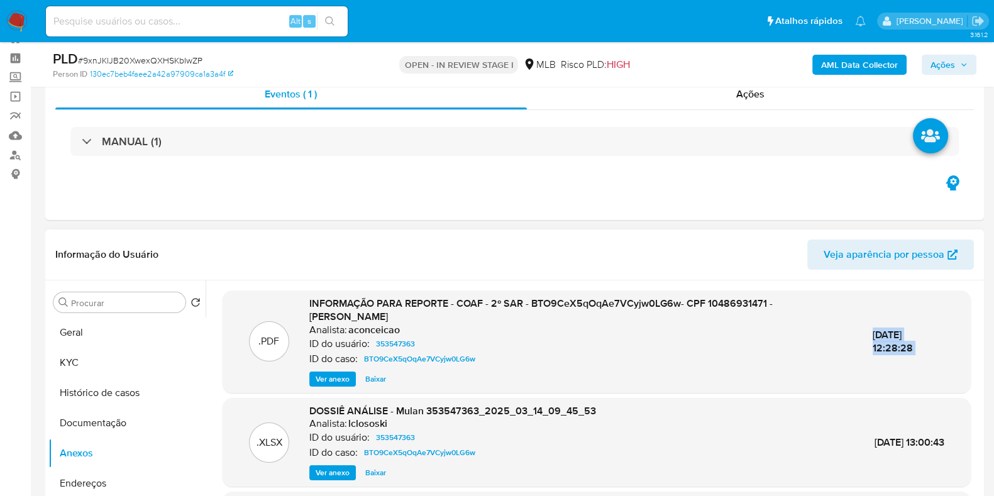
click at [897, 63] on b "AML Data Collector" at bounding box center [859, 65] width 77 height 20
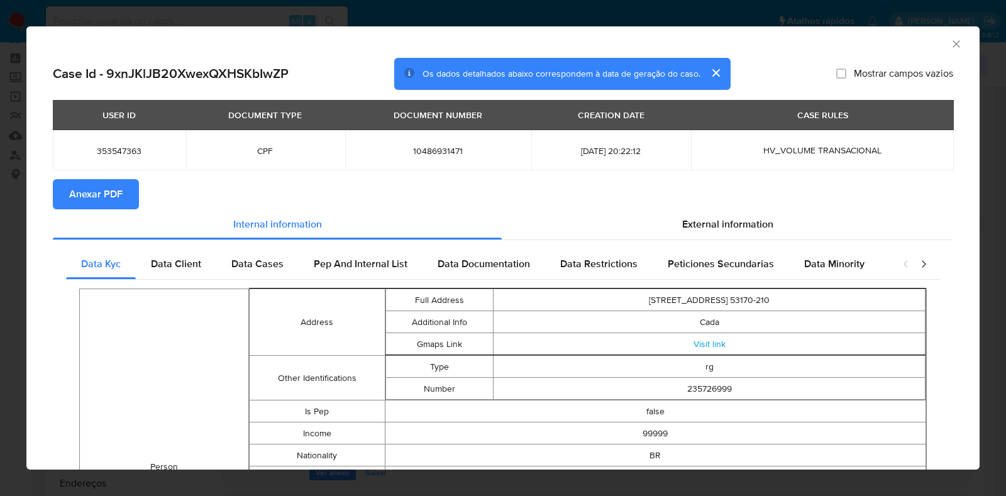
click at [94, 192] on span "Anexar PDF" at bounding box center [95, 195] width 53 height 28
click at [950, 43] on icon "Fechar a janela" at bounding box center [956, 44] width 13 height 13
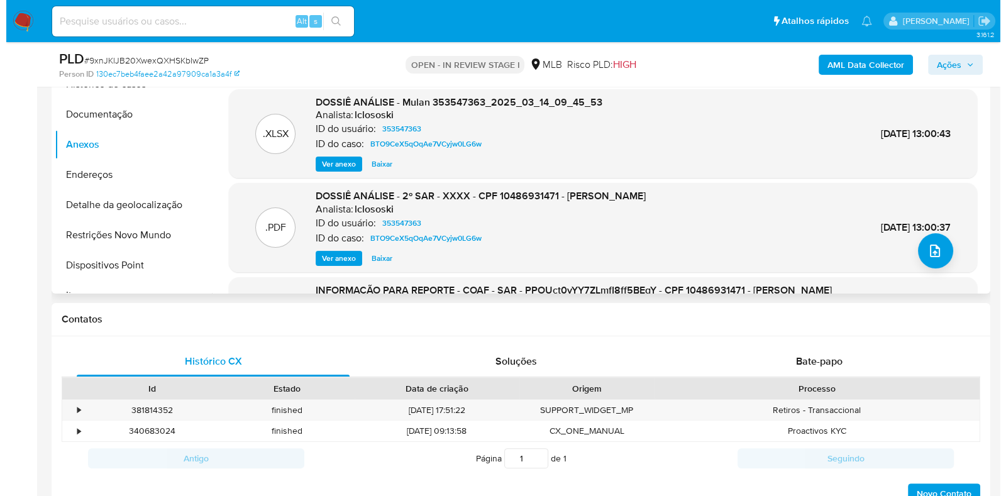
scroll to position [372, 0]
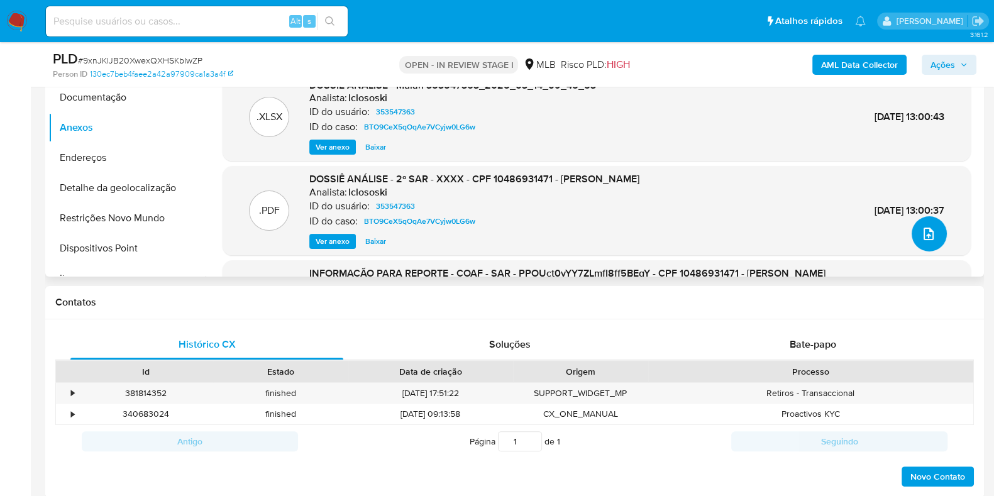
click at [928, 237] on icon "upload-file" at bounding box center [928, 233] width 15 height 15
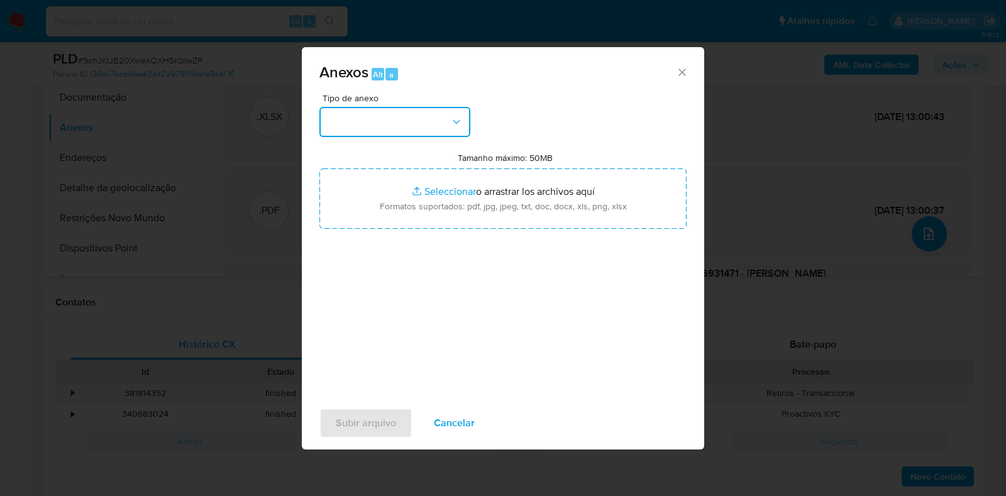
click at [455, 121] on icon "button" at bounding box center [456, 122] width 7 height 4
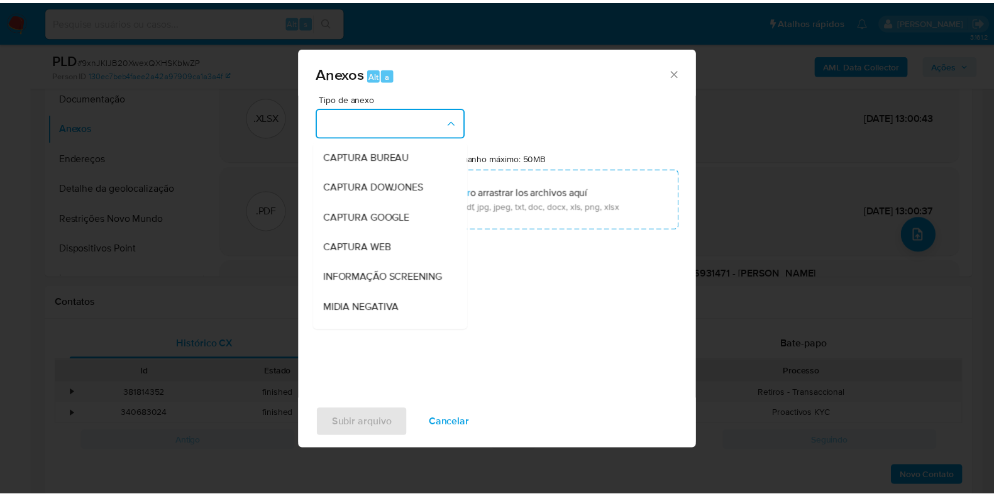
scroll to position [194, 0]
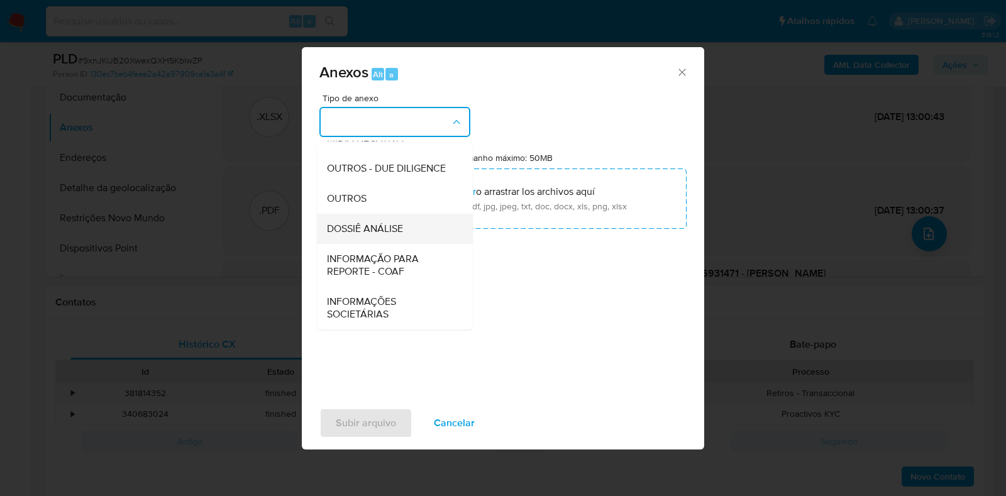
click at [406, 235] on div "DOSSIÊ ANÁLISE" at bounding box center [391, 229] width 128 height 30
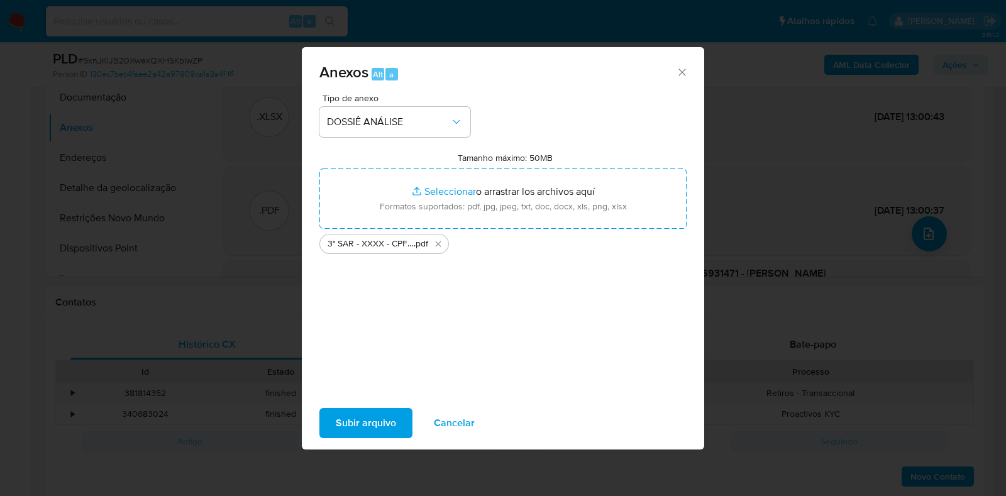
click at [376, 423] on span "Subir arquivo" at bounding box center [366, 423] width 60 height 28
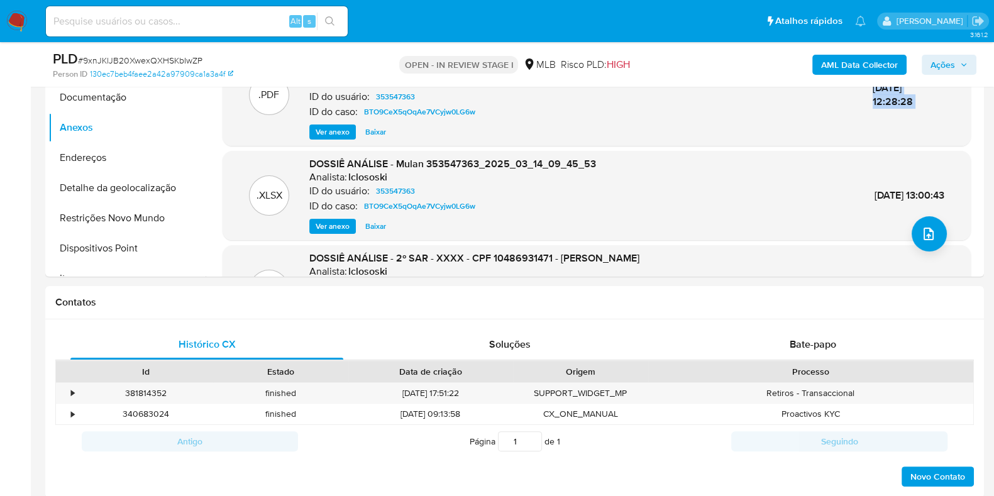
click at [944, 62] on span "Ações" at bounding box center [943, 65] width 25 height 20
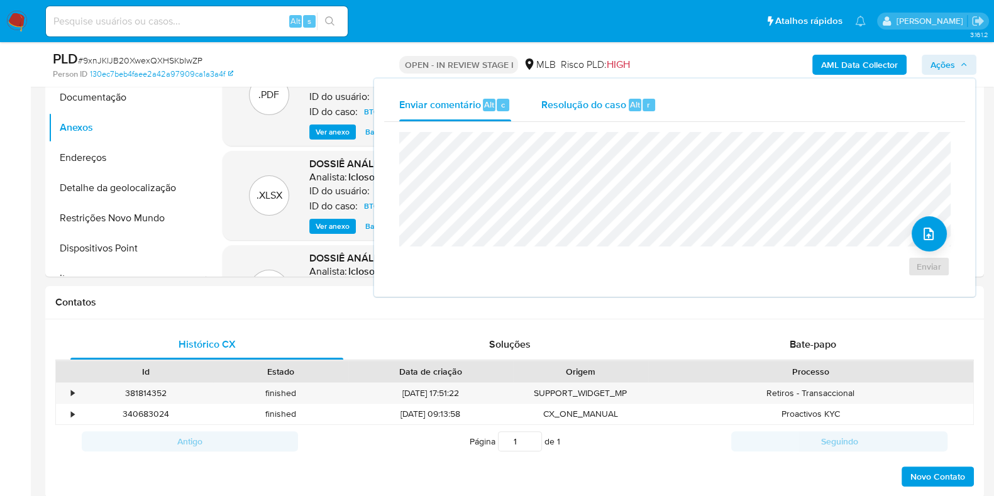
click at [595, 103] on span "Resolução do caso" at bounding box center [584, 104] width 85 height 14
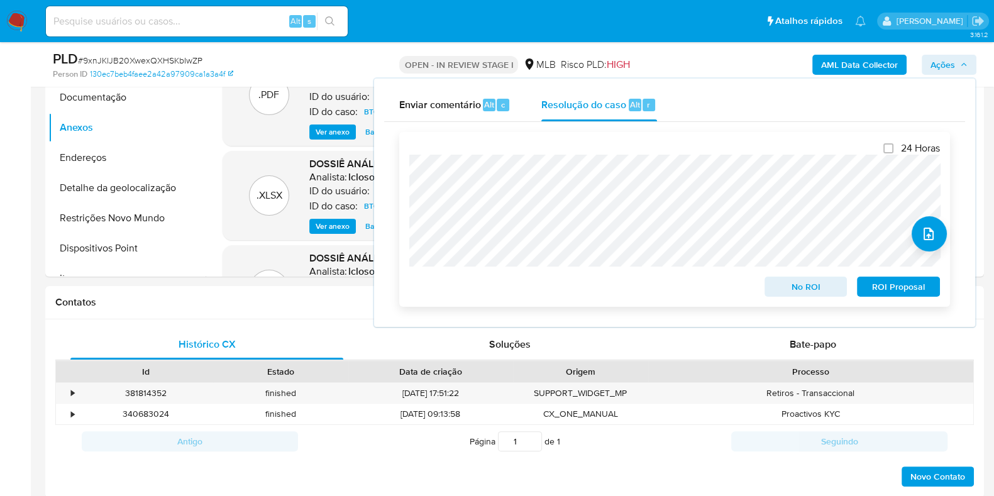
click at [886, 288] on span "ROI Proposal" at bounding box center [898, 287] width 65 height 18
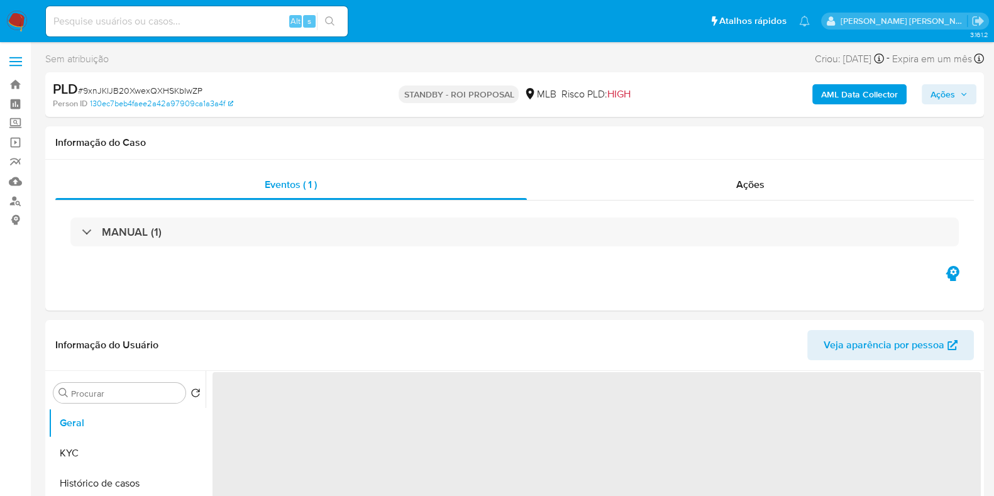
select select "10"
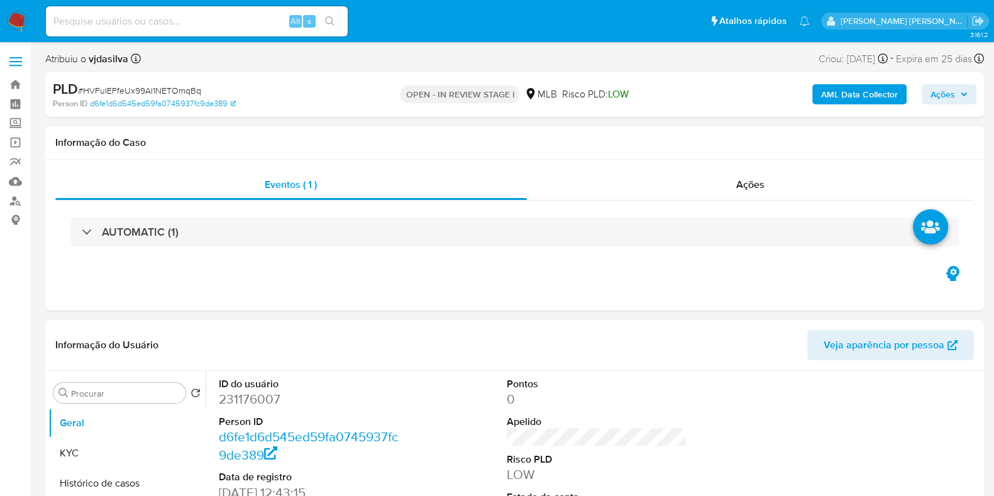
select select "10"
click at [152, 483] on button "Histórico de casos" at bounding box center [121, 484] width 147 height 30
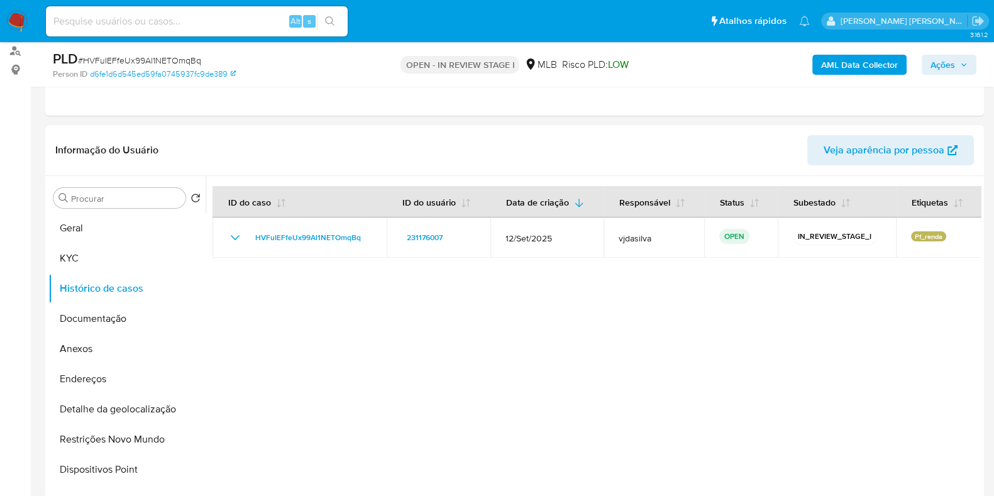
scroll to position [148, 0]
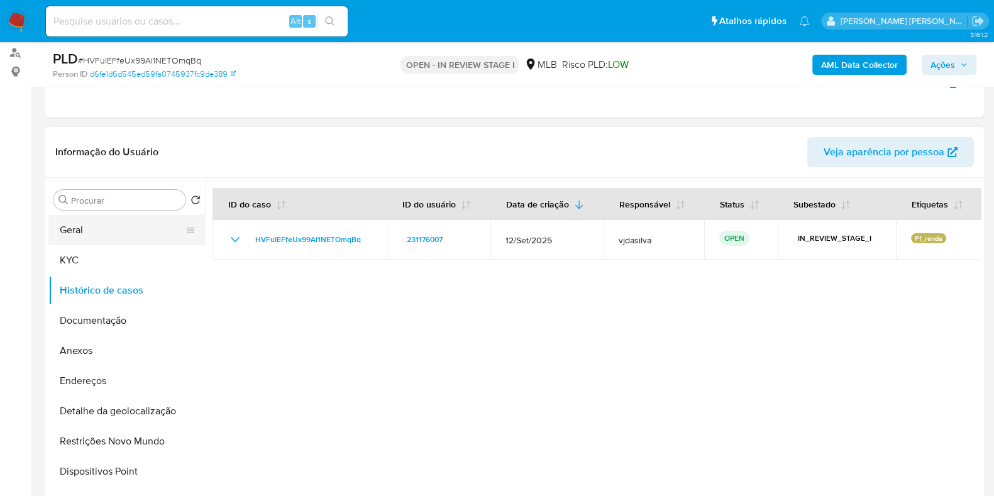
click at [138, 231] on button "Geral" at bounding box center [121, 230] width 147 height 30
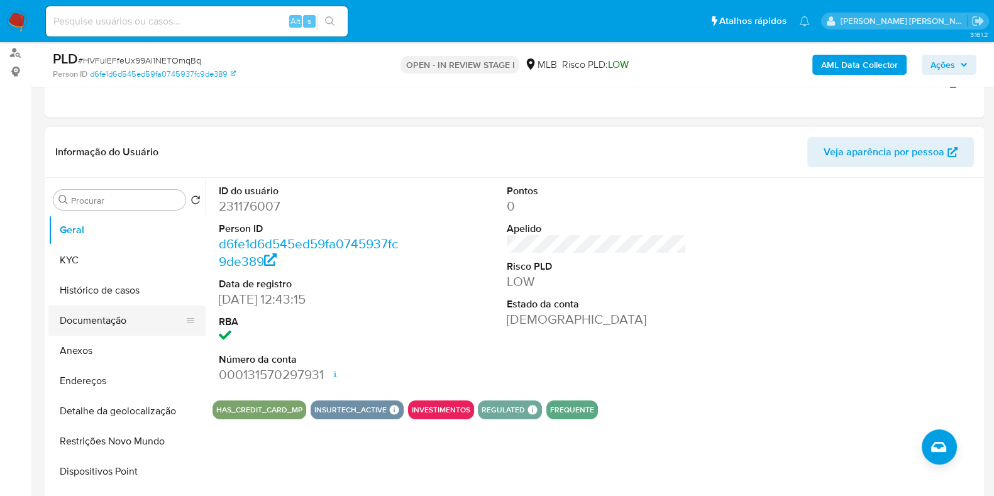
click at [121, 321] on button "Documentação" at bounding box center [121, 321] width 147 height 30
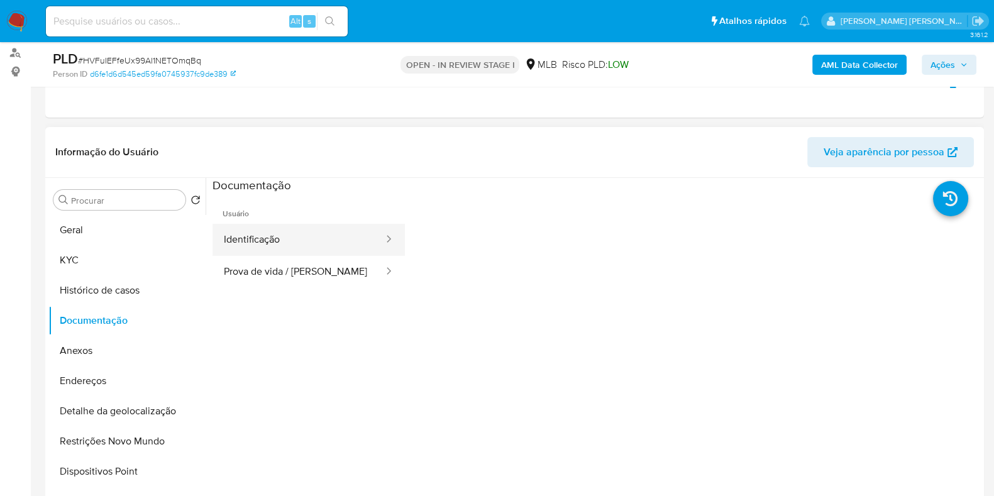
click at [270, 228] on button "Identificação" at bounding box center [299, 240] width 172 height 32
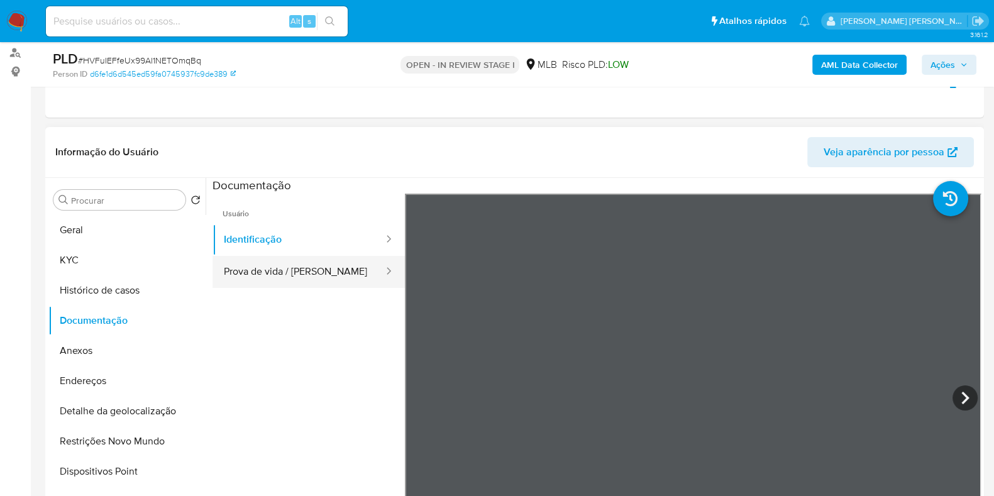
click at [285, 265] on button "Prova de vida / [PERSON_NAME]" at bounding box center [299, 272] width 172 height 32
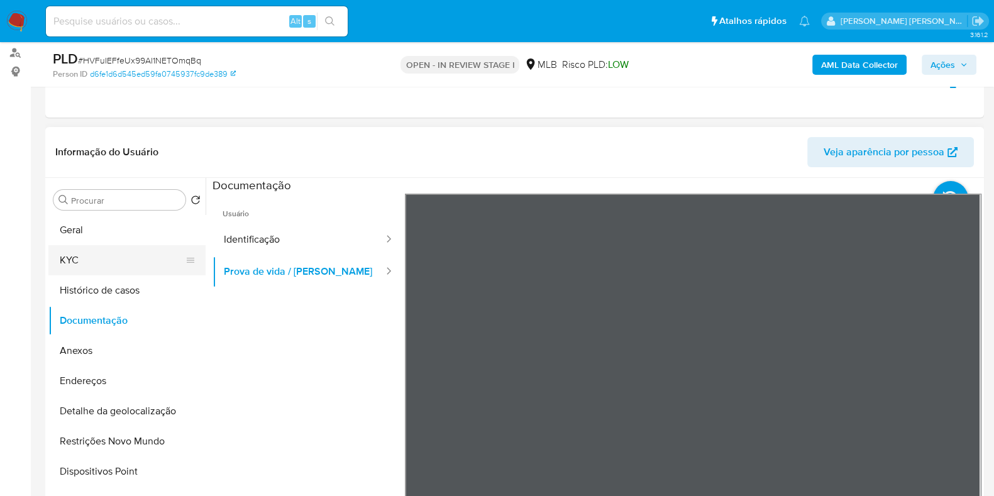
click at [132, 255] on button "KYC" at bounding box center [121, 260] width 147 height 30
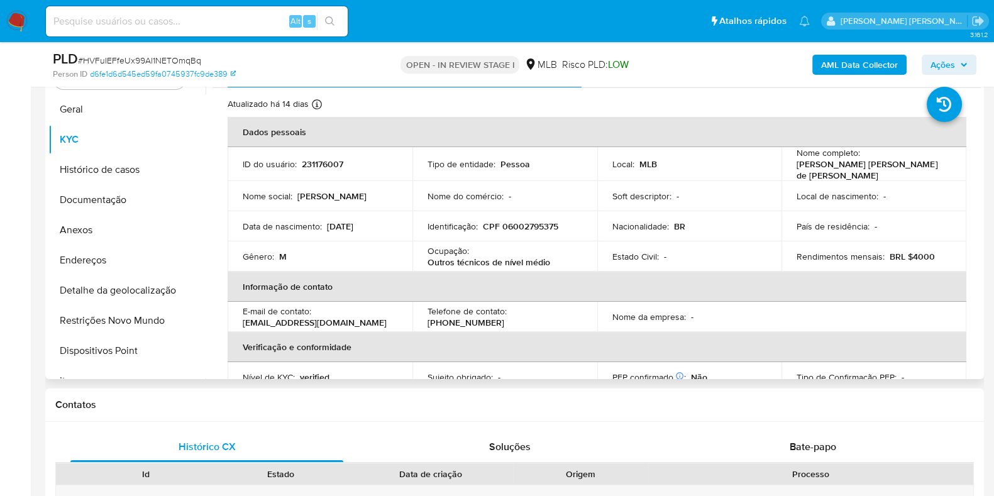
scroll to position [267, 0]
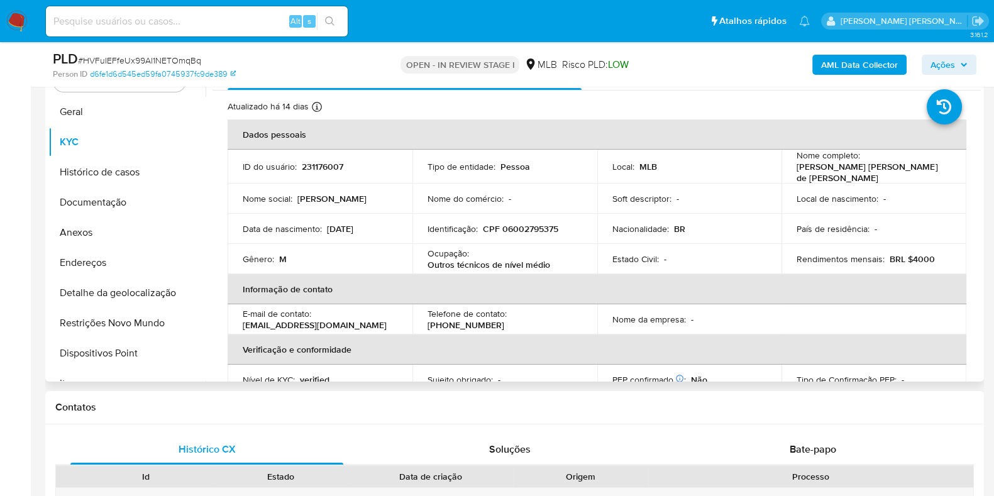
click at [529, 259] on p "Outros técnicos de nível médio" at bounding box center [489, 264] width 123 height 11
copy div "Ocupação : Outros técnicos de nível médio"
click at [533, 248] on div "Ocupação : Outros técnicos de nível médio" at bounding box center [505, 259] width 155 height 23
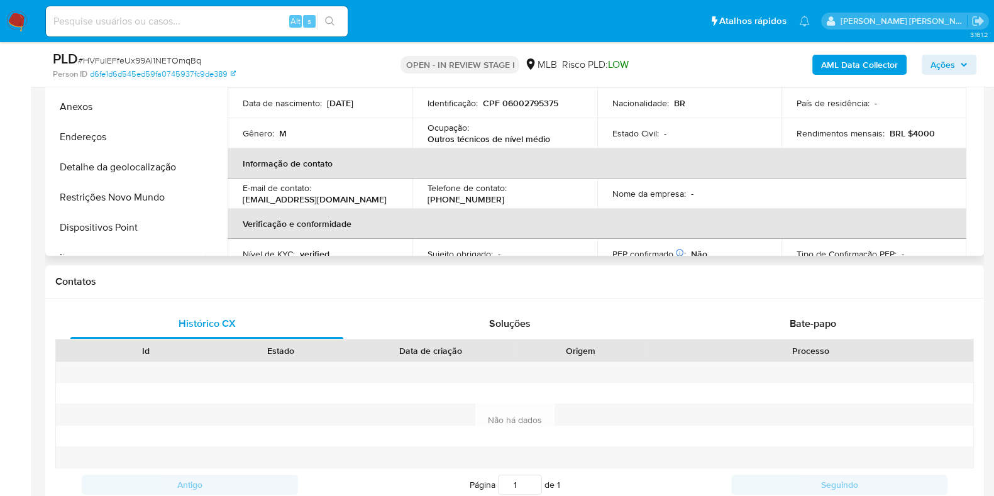
scroll to position [298, 0]
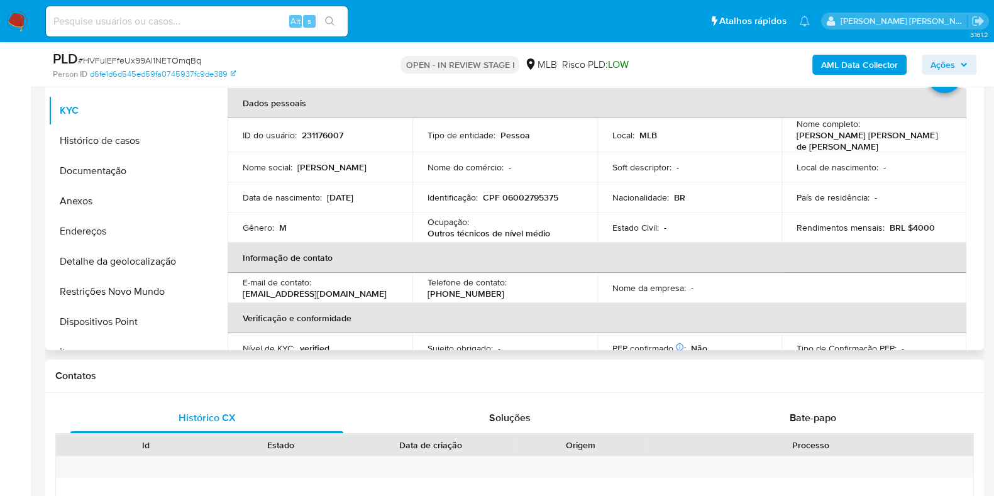
click at [533, 248] on th "Informação de contato" at bounding box center [597, 258] width 739 height 30
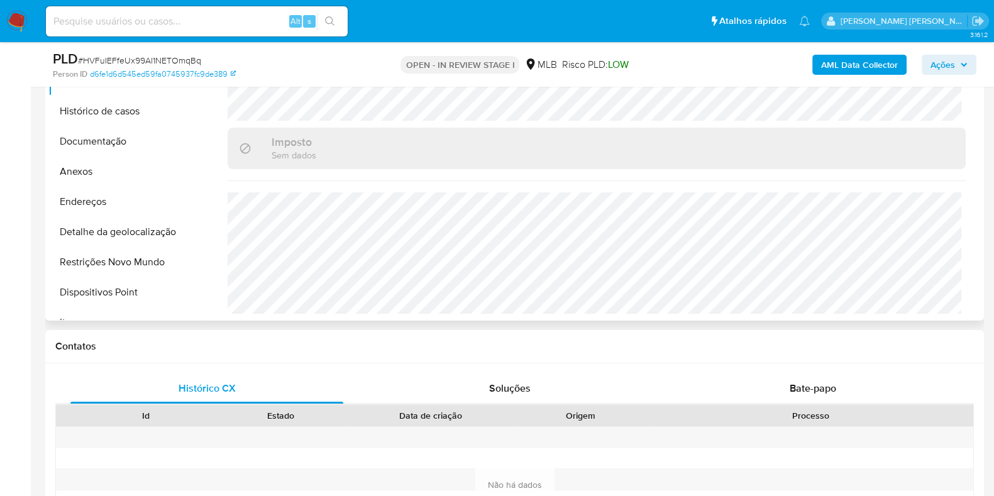
scroll to position [330, 0]
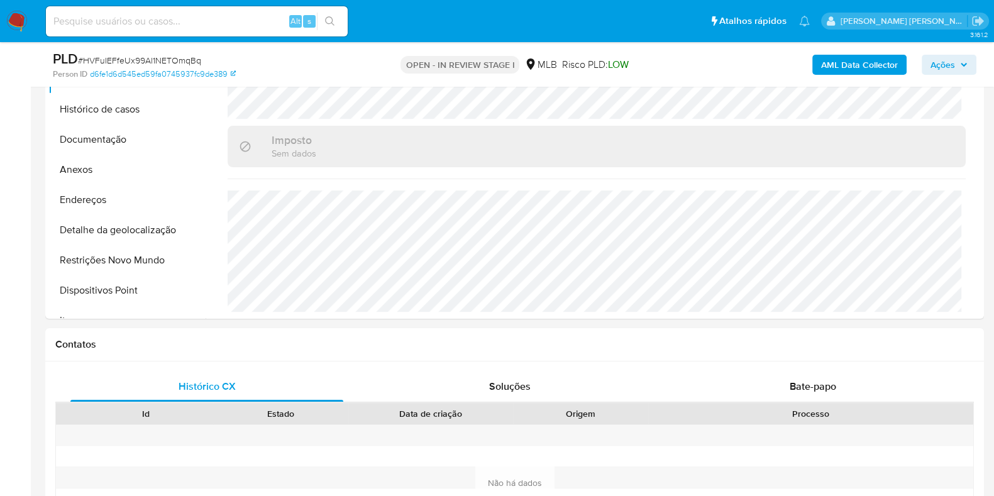
click at [835, 57] on b "AML Data Collector" at bounding box center [859, 65] width 77 height 20
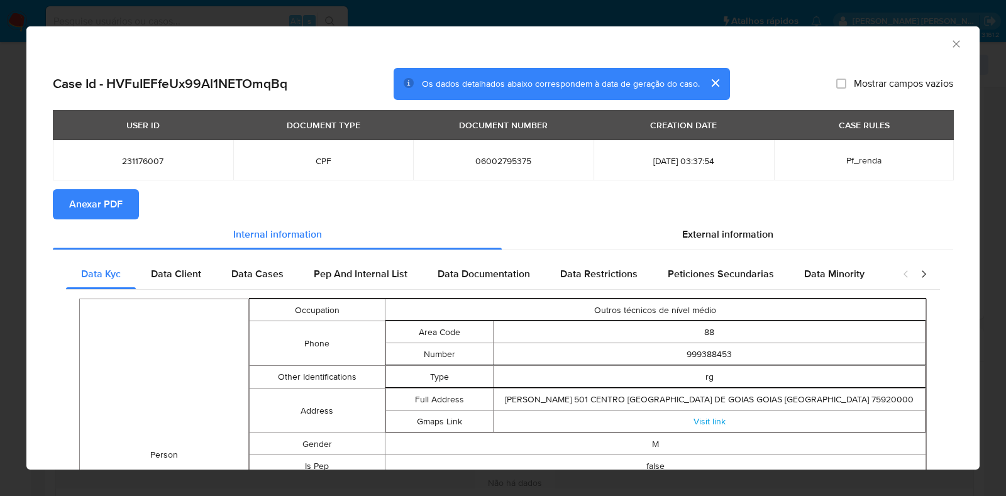
click at [108, 193] on span "Anexar PDF" at bounding box center [95, 205] width 53 height 28
click at [950, 42] on icon "Fechar a janela" at bounding box center [956, 44] width 13 height 13
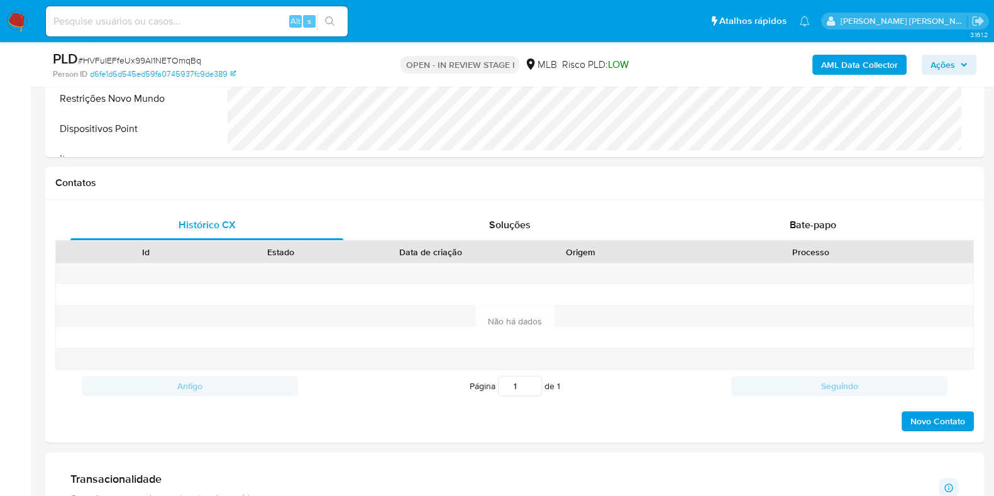
scroll to position [545, 0]
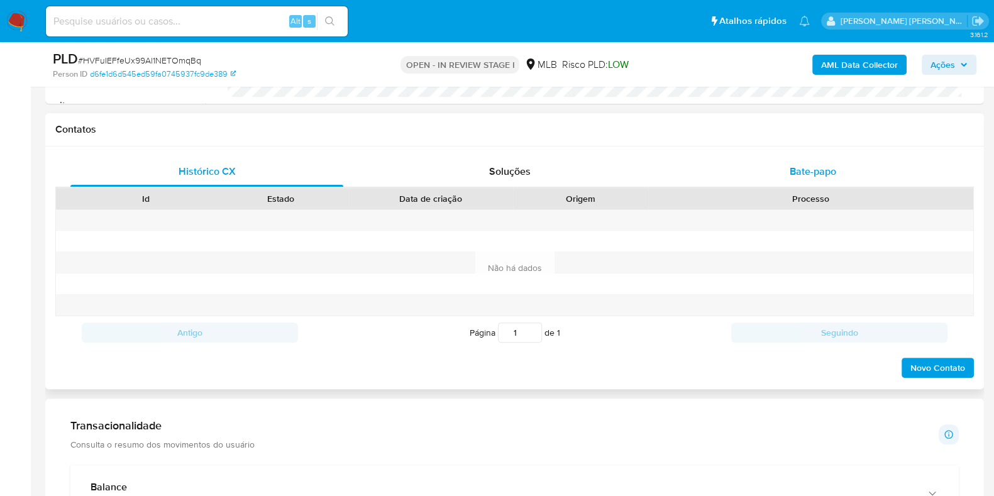
click at [787, 178] on div "Bate-papo" at bounding box center [813, 172] width 273 height 30
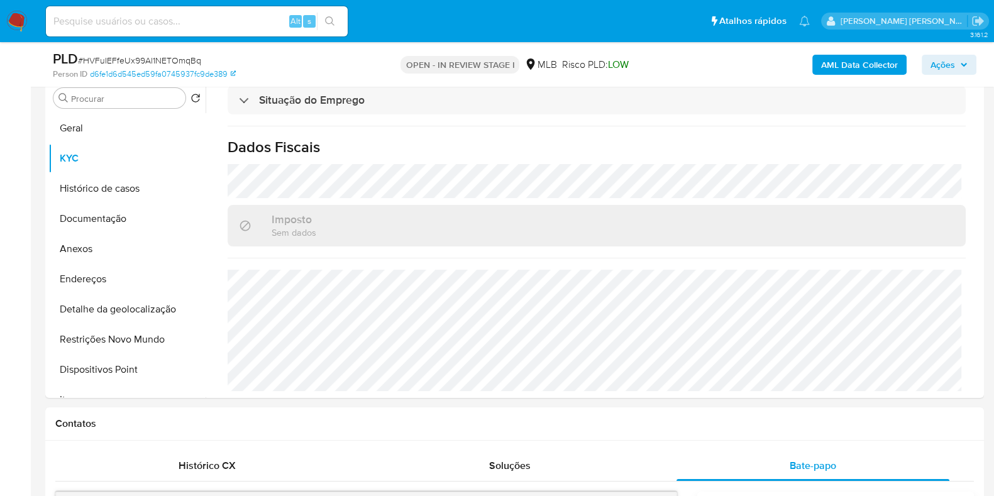
scroll to position [248, 0]
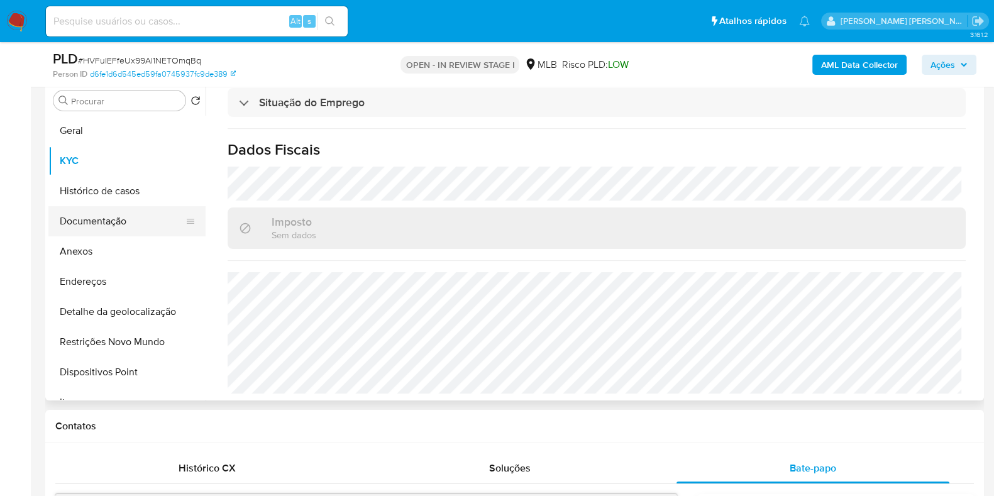
click at [121, 217] on button "Documentação" at bounding box center [121, 221] width 147 height 30
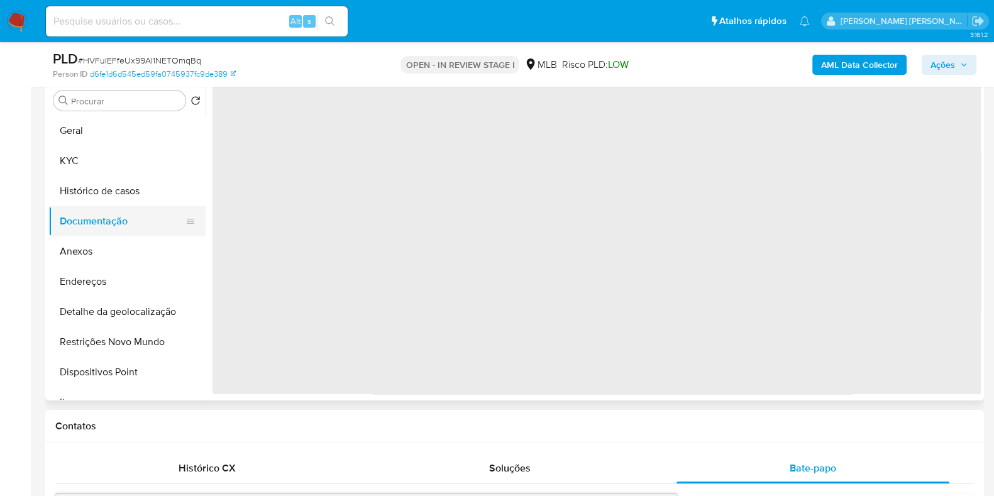
scroll to position [0, 0]
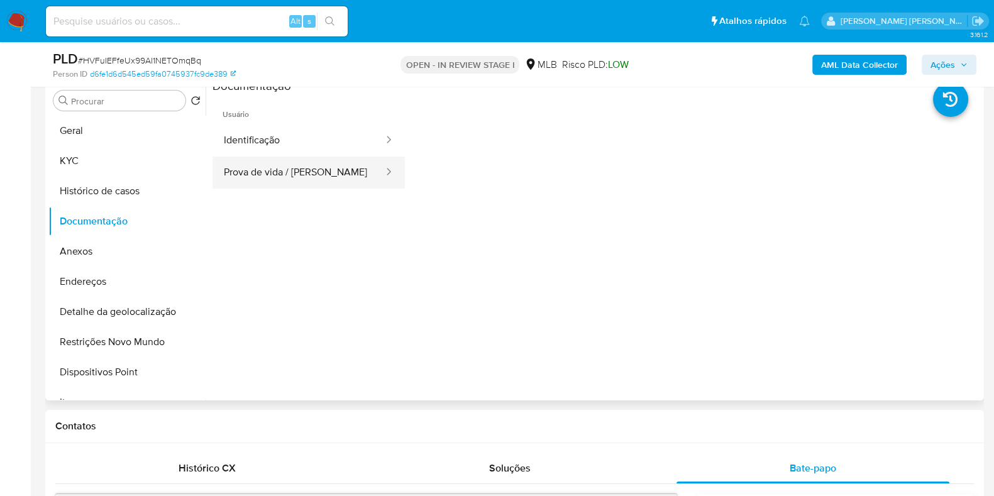
click at [318, 171] on button "Prova de vida / [PERSON_NAME]" at bounding box center [299, 173] width 172 height 32
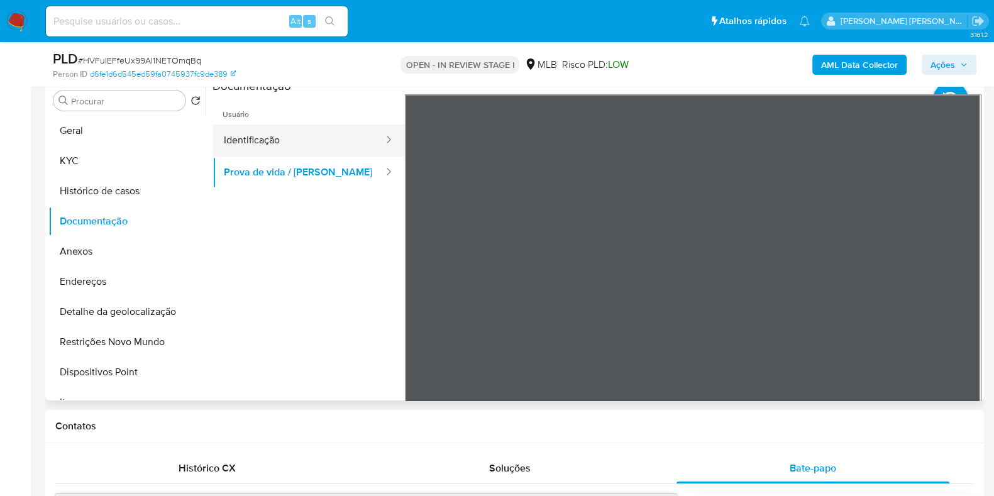
click at [292, 136] on button "Identificação" at bounding box center [299, 141] width 172 height 32
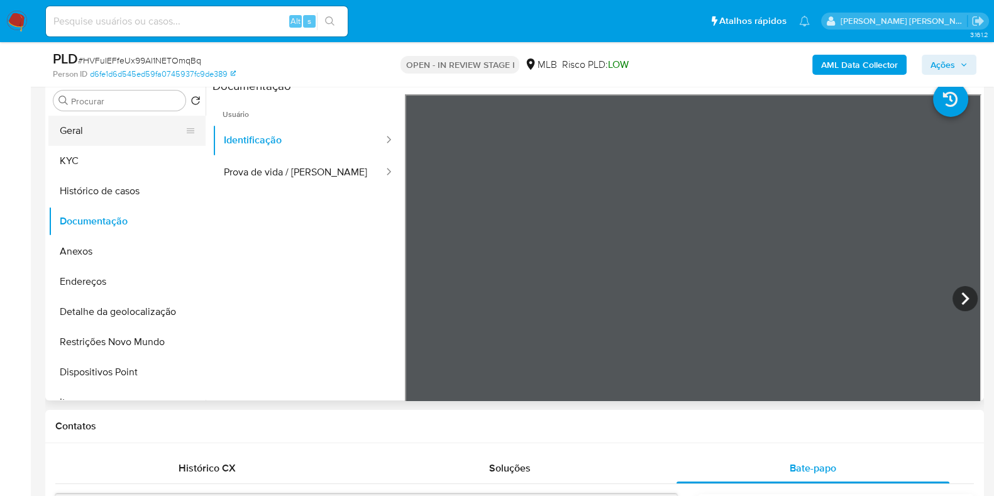
click at [125, 133] on button "Geral" at bounding box center [121, 131] width 147 height 30
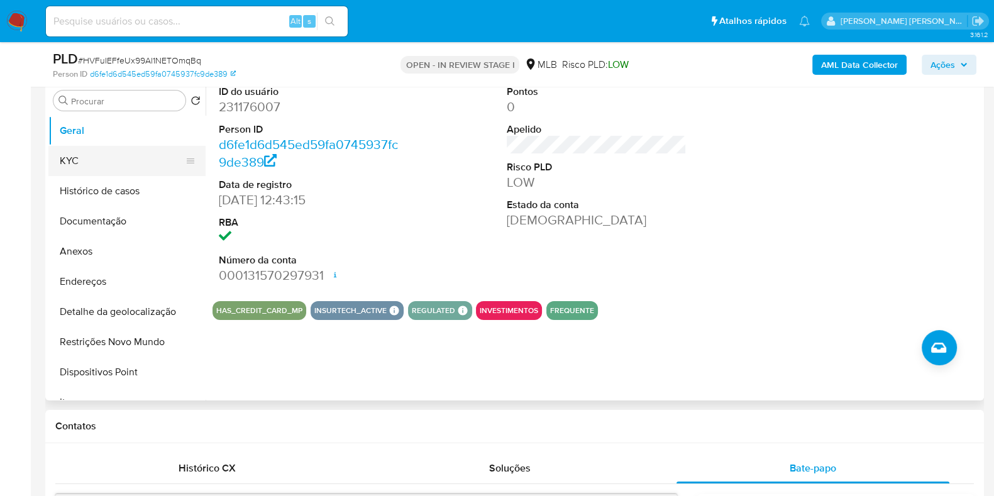
click at [108, 162] on button "KYC" at bounding box center [121, 161] width 147 height 30
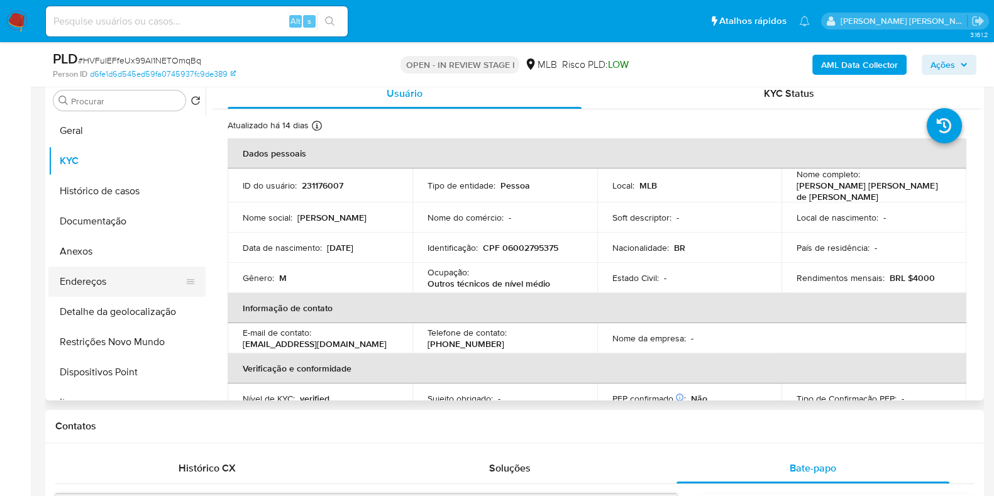
click at [126, 291] on button "Endereços" at bounding box center [121, 282] width 147 height 30
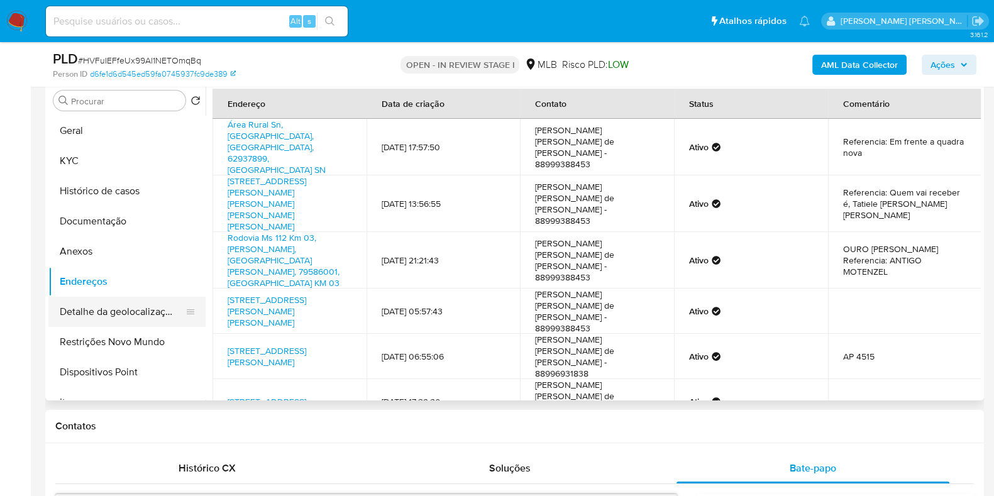
click at [118, 308] on button "Detalhe da geolocalização" at bounding box center [121, 312] width 147 height 30
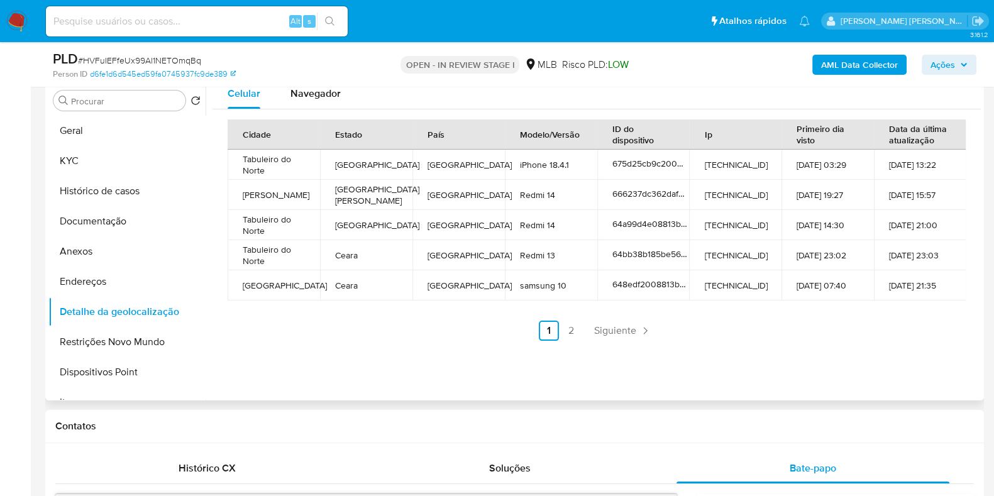
drag, startPoint x: 201, startPoint y: 190, endPoint x: 202, endPoint y: 219, distance: 29.0
click at [202, 219] on ul "Geral KYC Histórico de casos Documentação Anexos Endereços Detalhe da geolocali…" at bounding box center [126, 258] width 157 height 284
drag, startPoint x: 201, startPoint y: 186, endPoint x: 203, endPoint y: 208, distance: 21.5
click at [203, 208] on ul "Geral KYC Histórico de casos Documentação Anexos Endereços Detalhe da geolocali…" at bounding box center [126, 258] width 157 height 284
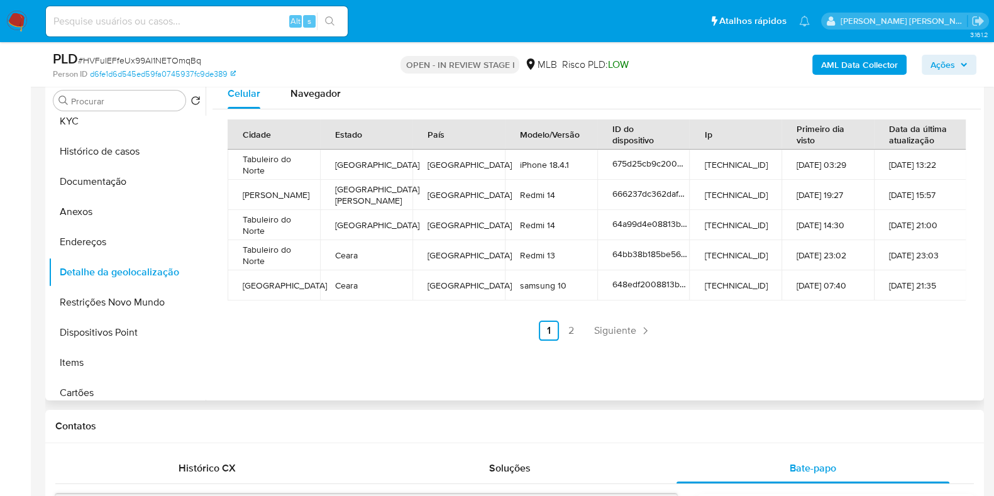
scroll to position [47, 0]
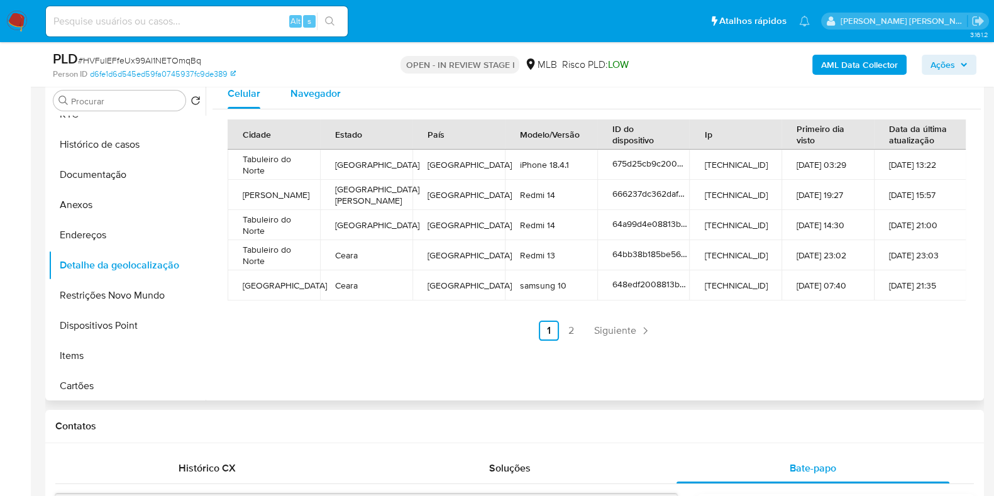
click at [319, 91] on span "Navegador" at bounding box center [316, 93] width 50 height 14
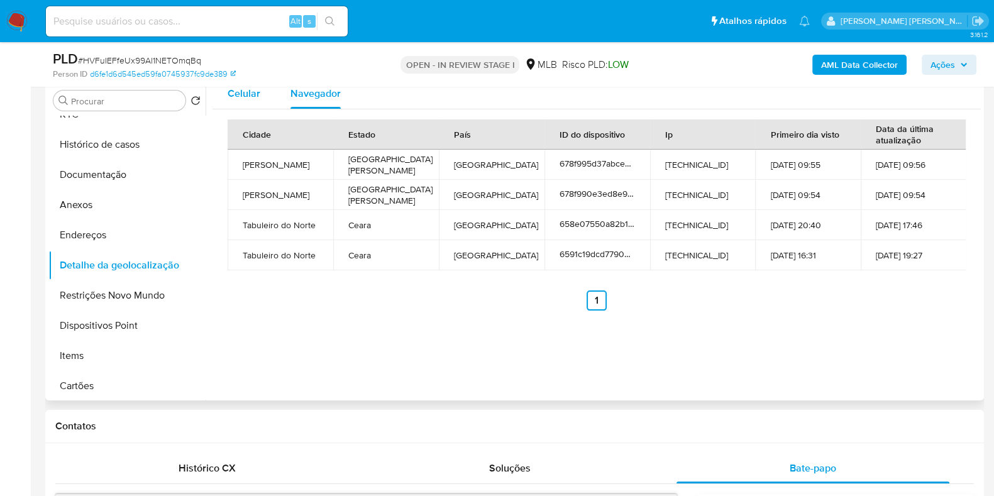
click at [247, 99] on span "Celular" at bounding box center [244, 93] width 33 height 14
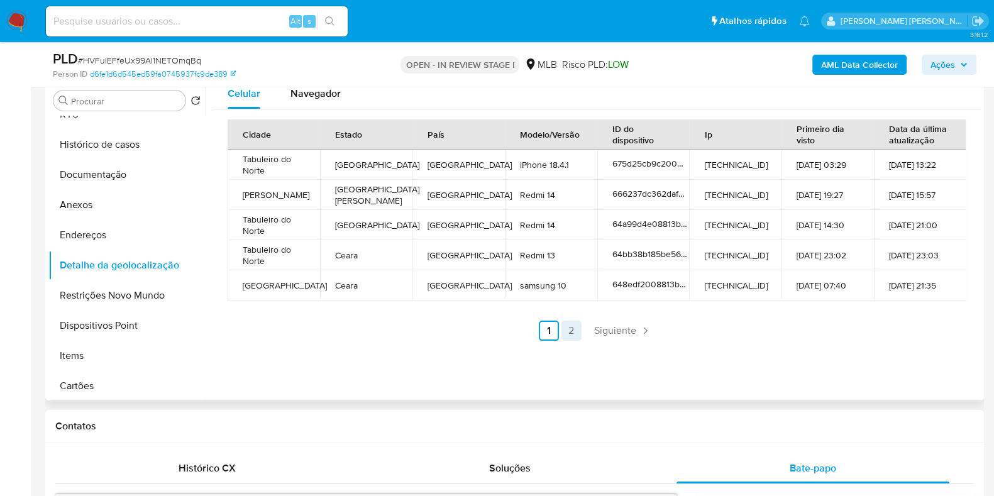
click at [566, 333] on link "2" at bounding box center [572, 331] width 20 height 20
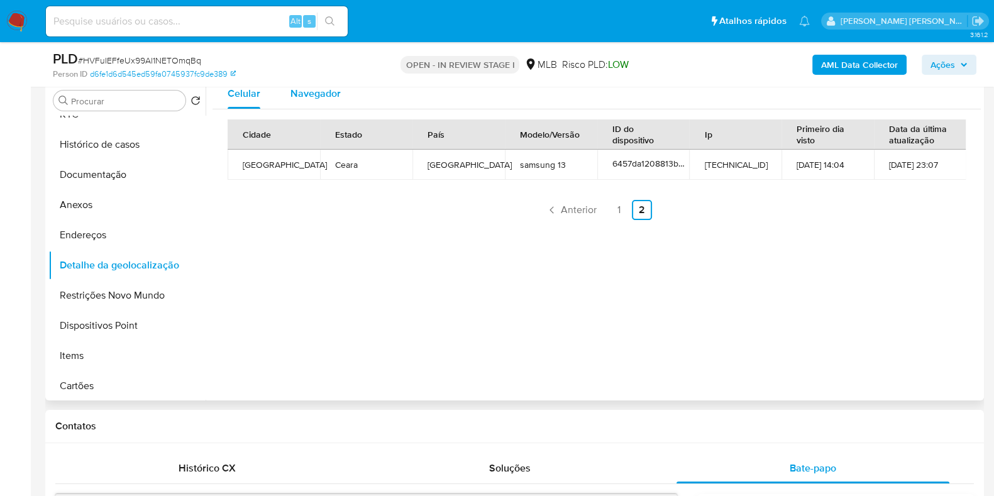
click at [320, 91] on span "Navegador" at bounding box center [316, 93] width 50 height 14
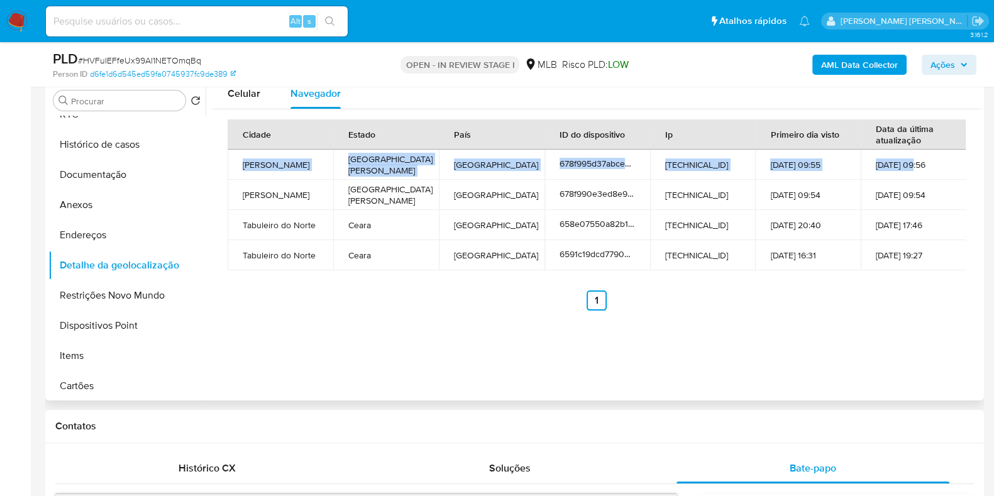
drag, startPoint x: 236, startPoint y: 158, endPoint x: 666, endPoint y: 147, distance: 429.7
click at [898, 164] on tr "Inocência Mato Grosso do Sul Brazil 678f995d37abcec31c0c1156 186.216.5.55 21-01…" at bounding box center [597, 165] width 739 height 30
drag, startPoint x: 243, startPoint y: 128, endPoint x: 944, endPoint y: 162, distance: 702.1
click at [944, 162] on table "Cidade Estado País ID do dispositivo Ip Primeiro dia visto Data da última atual…" at bounding box center [597, 194] width 739 height 151
copy table "Cidade Estado País ID do dispositivo Ip Primeiro dia visto Data da última atual…"
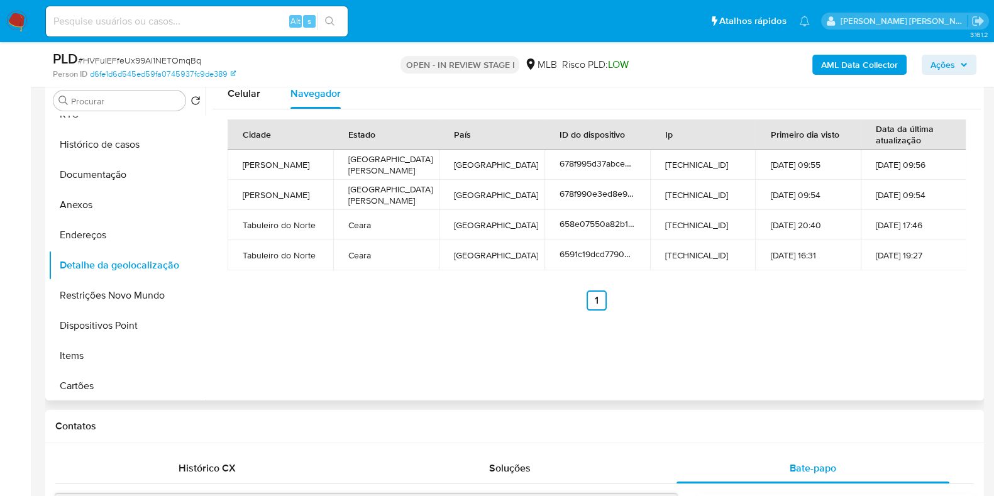
click at [351, 294] on ul "Anterior 1 Siguiente" at bounding box center [597, 301] width 738 height 20
click at [253, 99] on span "Celular" at bounding box center [244, 93] width 33 height 14
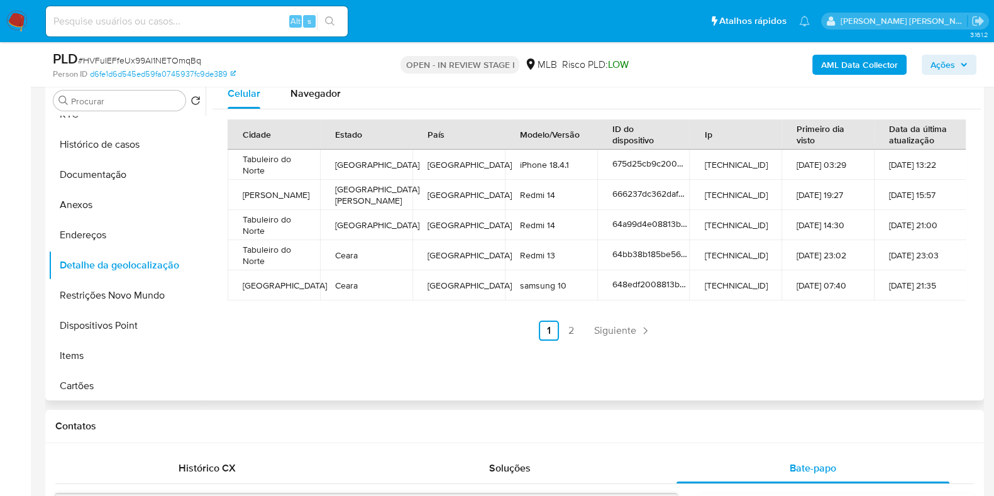
click at [345, 345] on div "Cidade Estado País Modelo/Versão ID do dispositivo Ip Primeiro dia visto Data d…" at bounding box center [597, 230] width 769 height 242
click at [330, 98] on span "Navegador" at bounding box center [316, 93] width 50 height 14
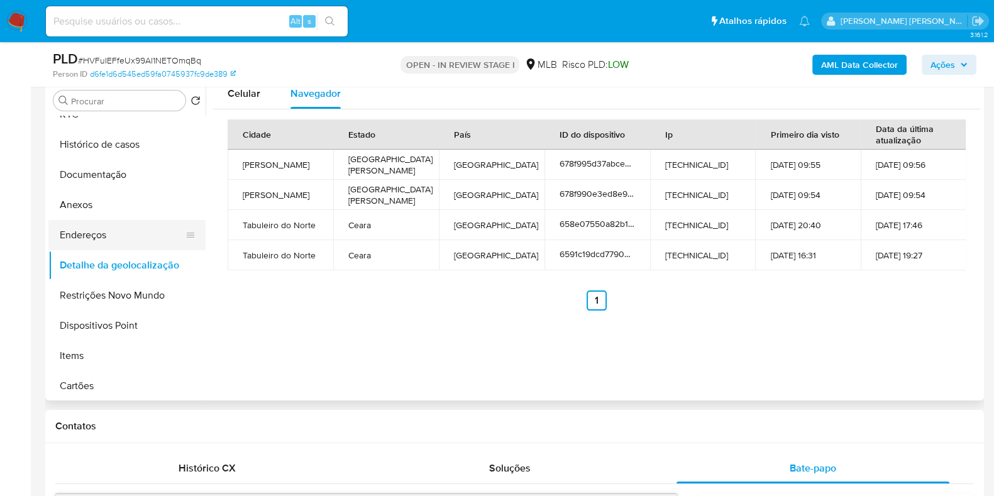
click at [104, 234] on button "Endereços" at bounding box center [121, 235] width 147 height 30
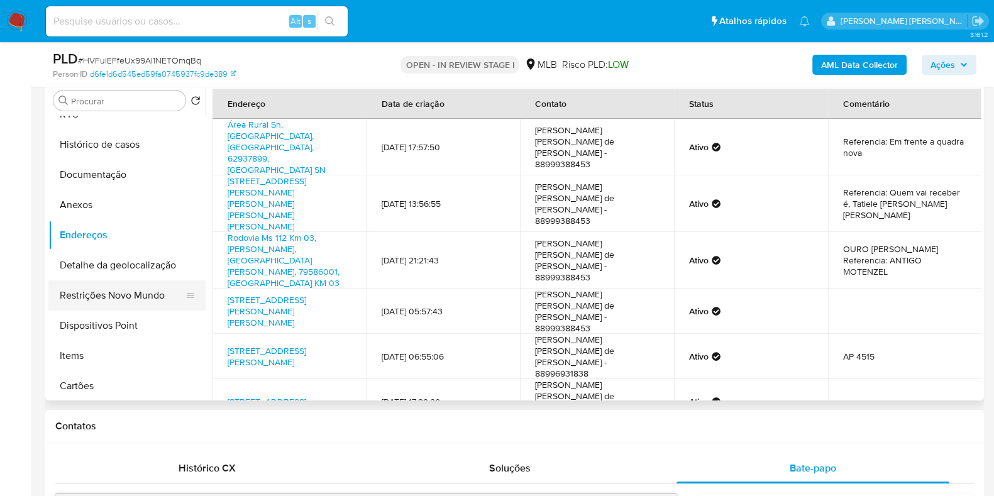
click at [132, 301] on button "Restrições Novo Mundo" at bounding box center [121, 296] width 147 height 30
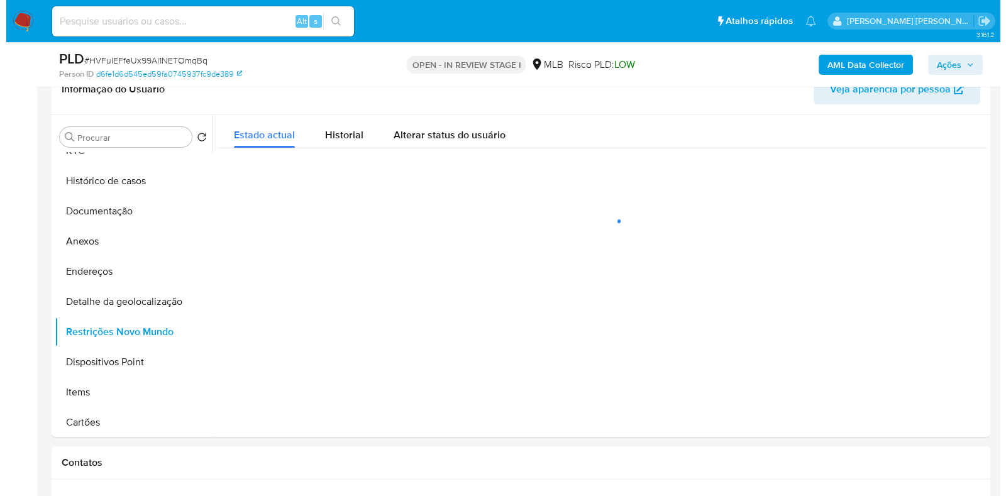
scroll to position [209, 0]
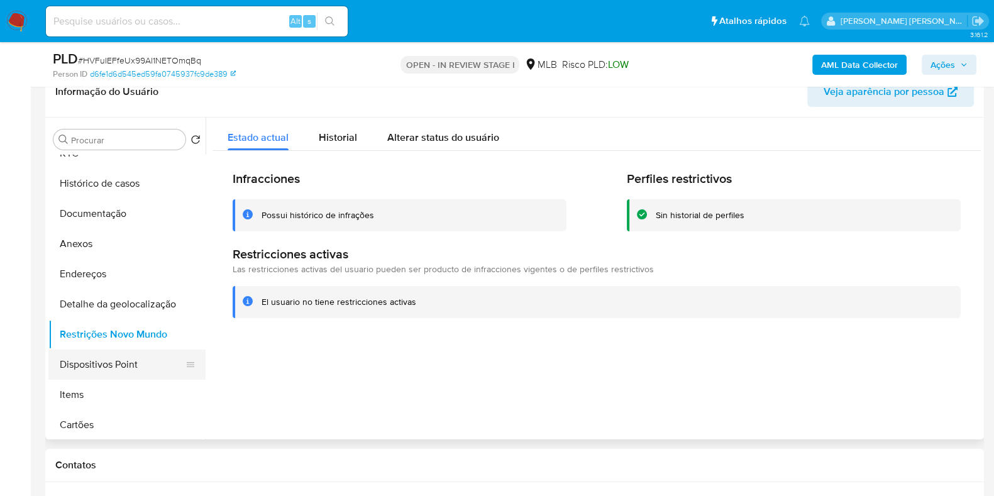
click at [130, 358] on button "Dispositivos Point" at bounding box center [121, 365] width 147 height 30
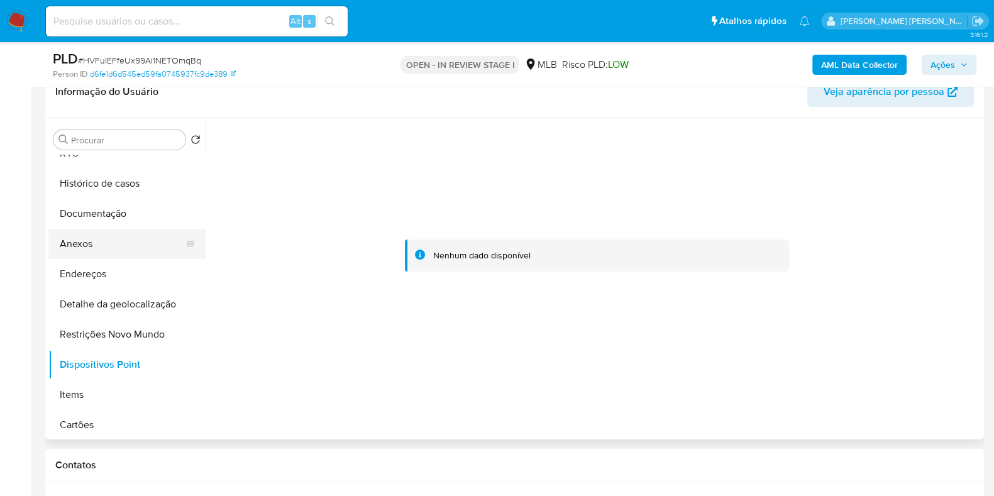
click at [121, 247] on button "Anexos" at bounding box center [121, 244] width 147 height 30
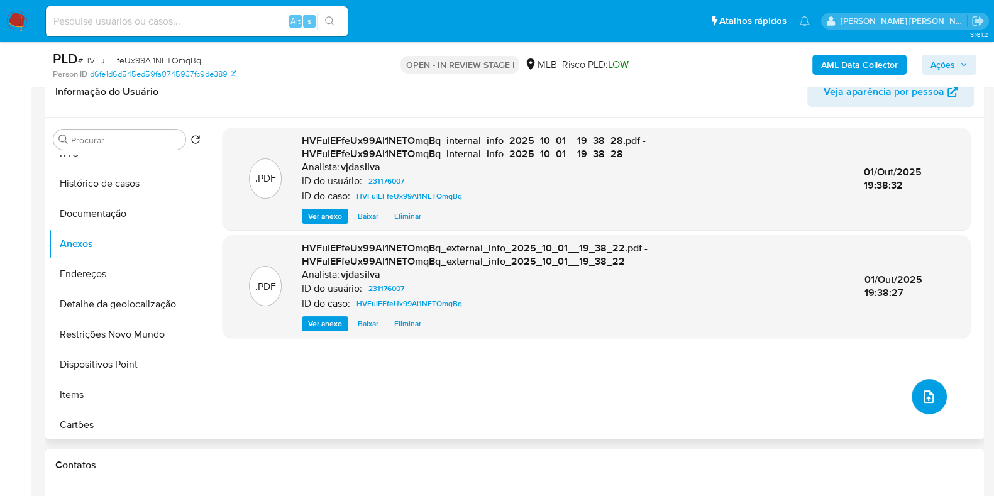
click at [931, 392] on span "upload-file" at bounding box center [928, 396] width 15 height 15
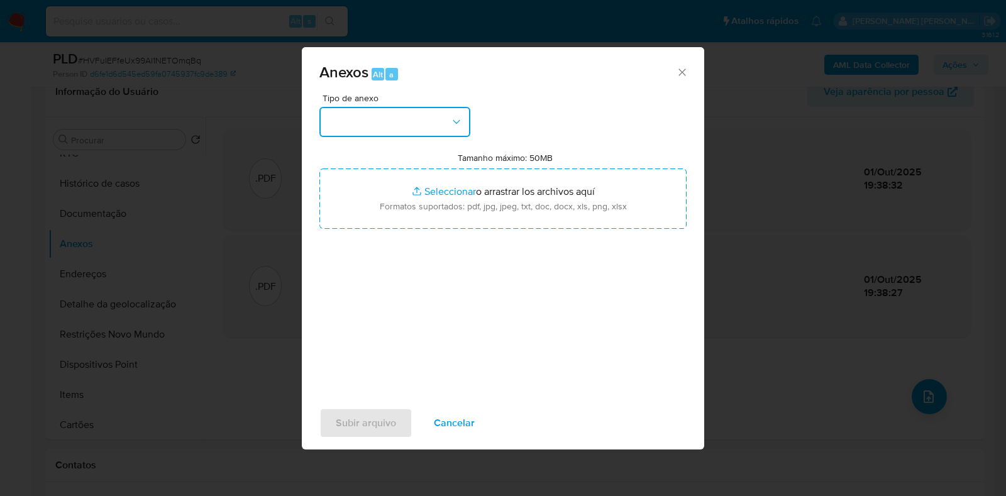
click at [459, 121] on icon "button" at bounding box center [456, 122] width 13 height 13
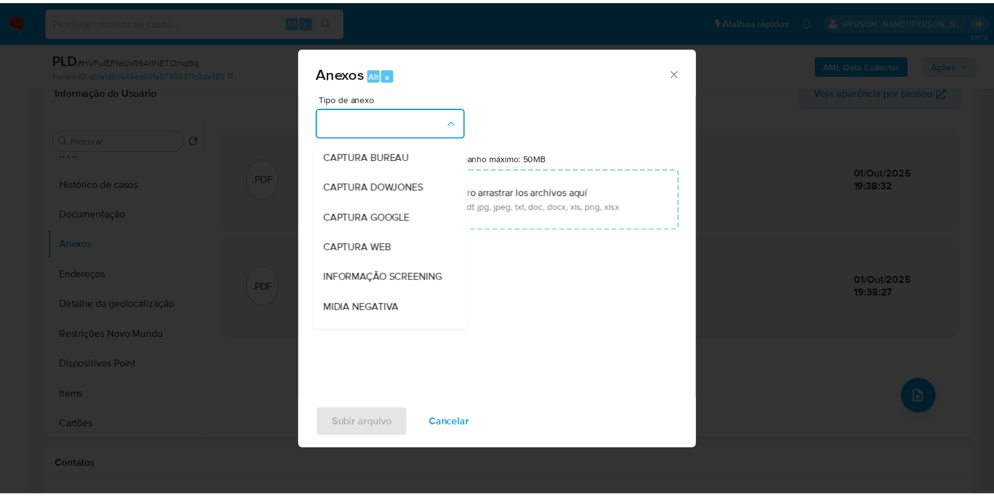
scroll to position [194, 0]
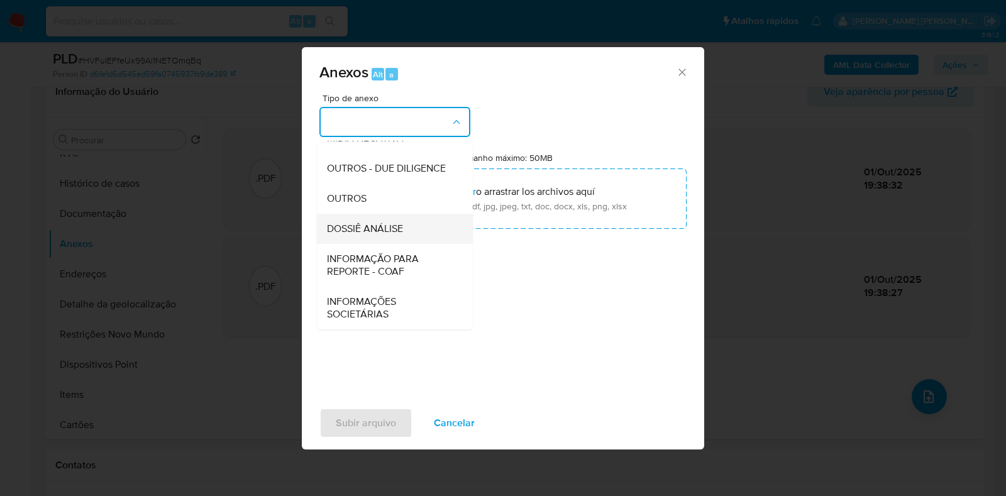
click at [404, 234] on div "DOSSIÊ ANÁLISE" at bounding box center [391, 229] width 128 height 30
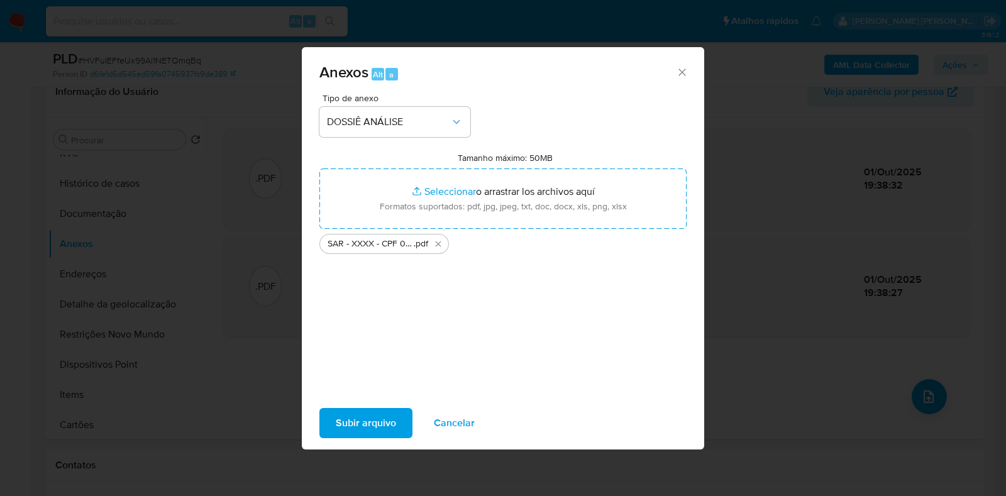
click at [387, 426] on span "Subir arquivo" at bounding box center [366, 423] width 60 height 28
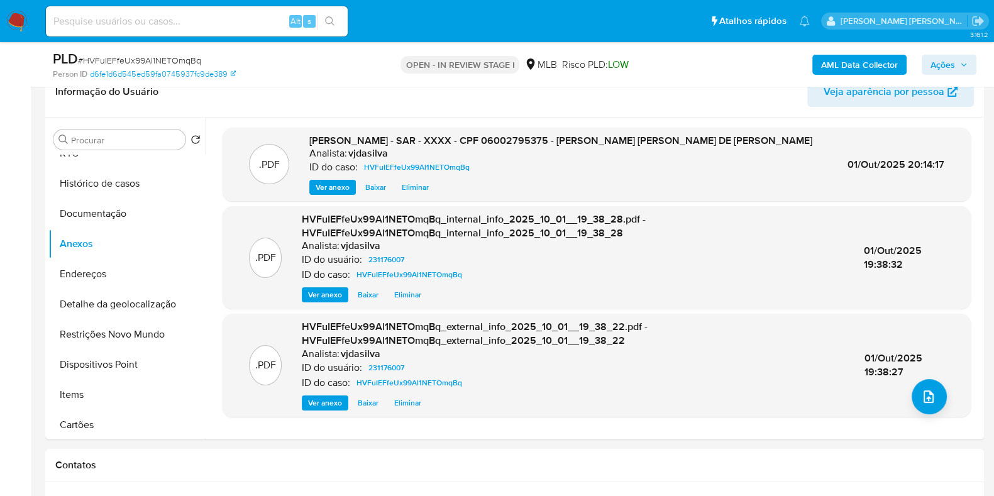
click at [948, 64] on span "Ações" at bounding box center [943, 65] width 25 height 20
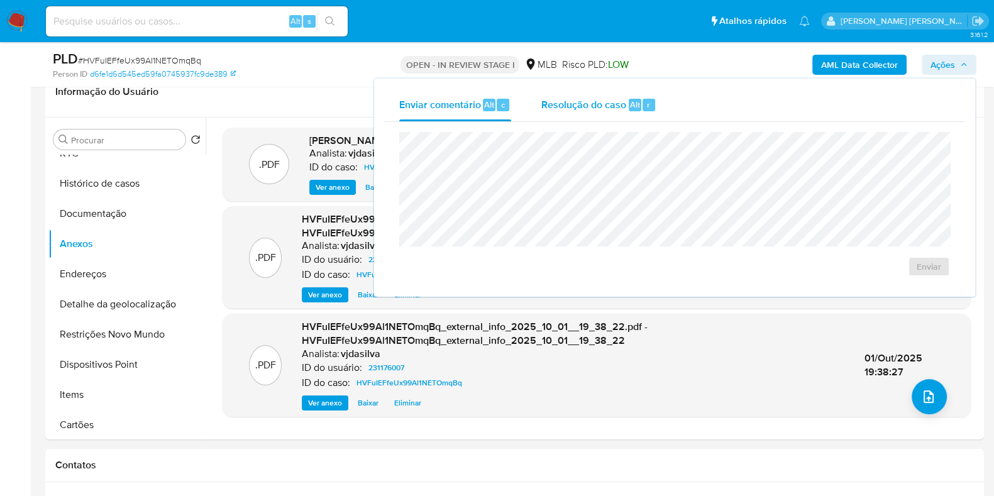
click at [604, 103] on span "Resolução do caso" at bounding box center [584, 104] width 85 height 14
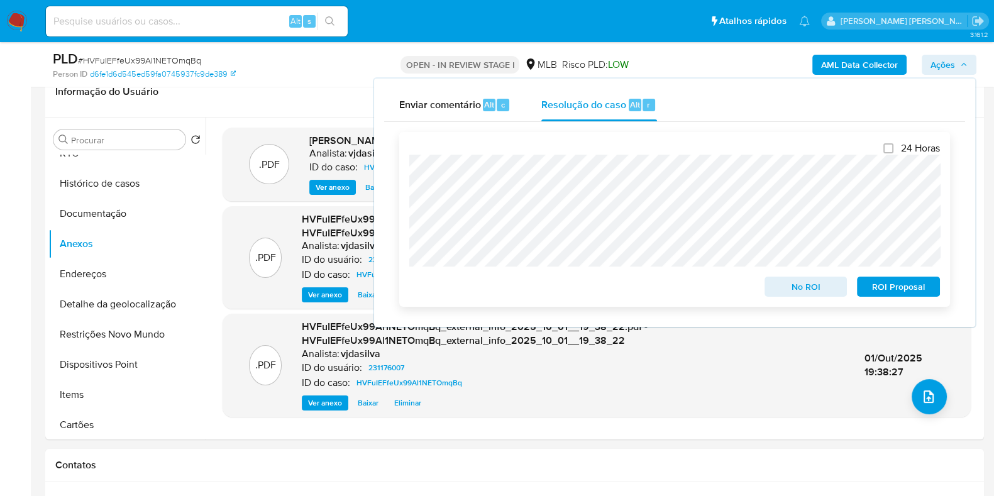
click at [911, 289] on span "ROI Proposal" at bounding box center [898, 287] width 65 height 18
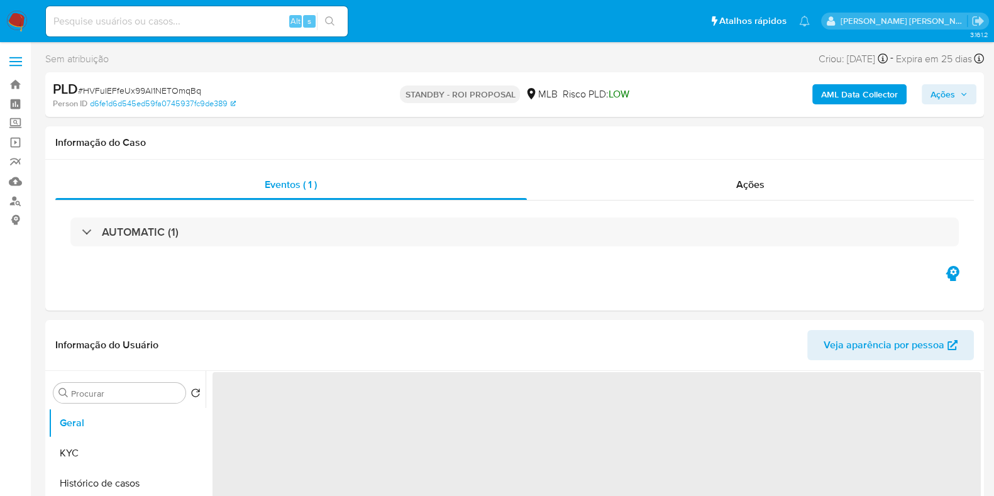
select select "10"
